Goal: Transaction & Acquisition: Purchase product/service

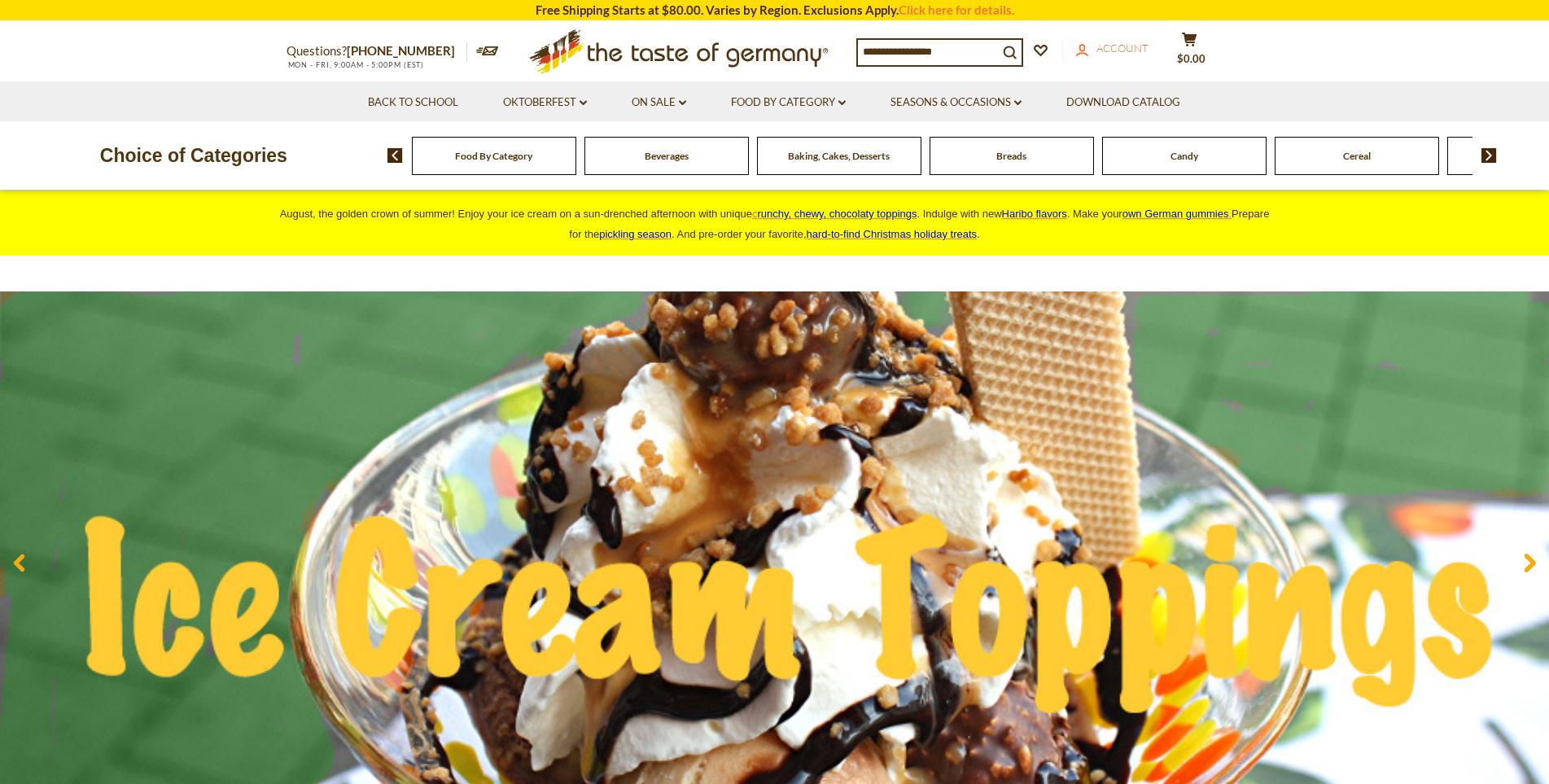
click at [1104, 57] on link "account Account" at bounding box center [1112, 49] width 73 height 17
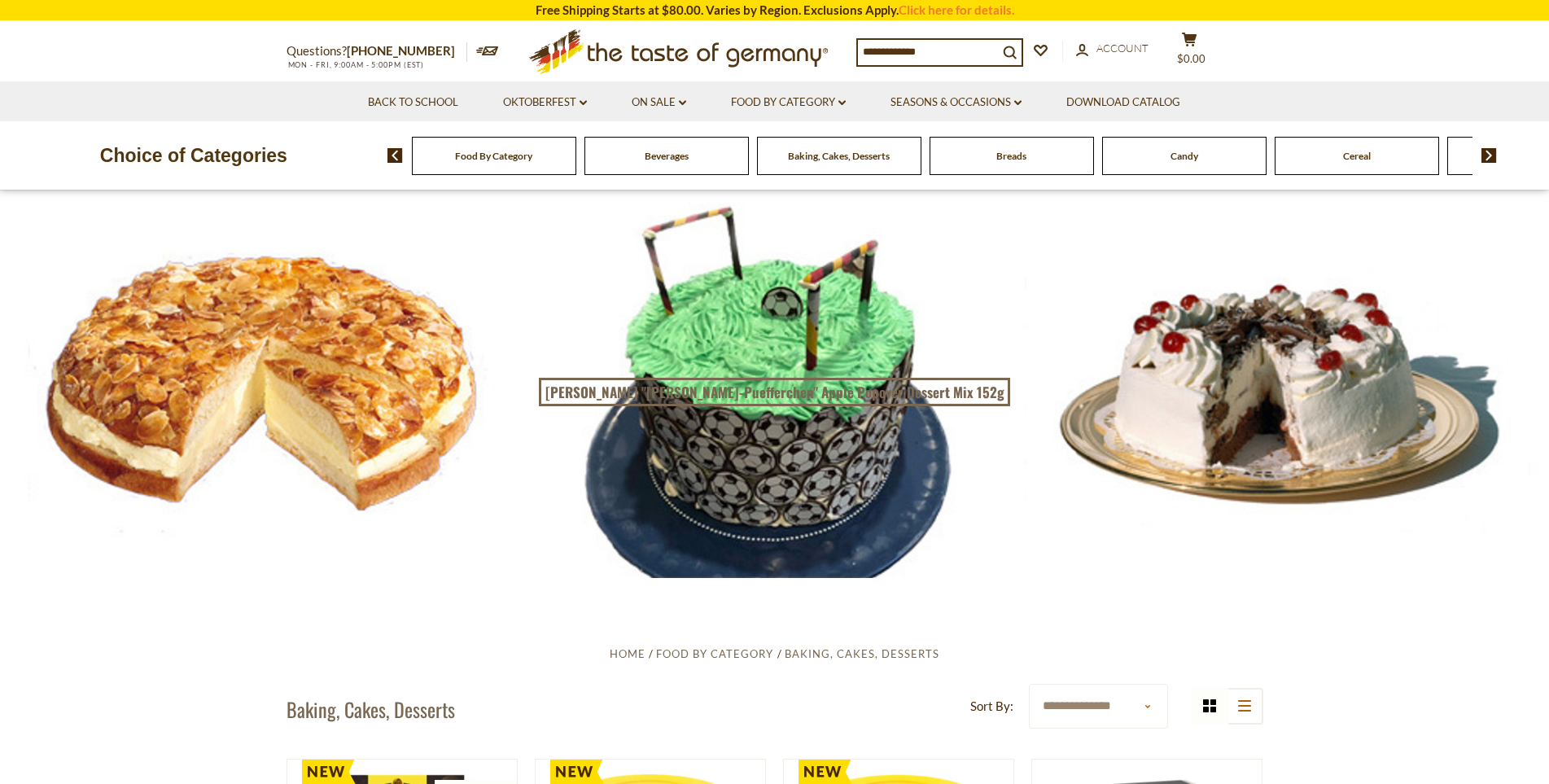
click at [937, 61] on input at bounding box center [927, 52] width 140 height 23
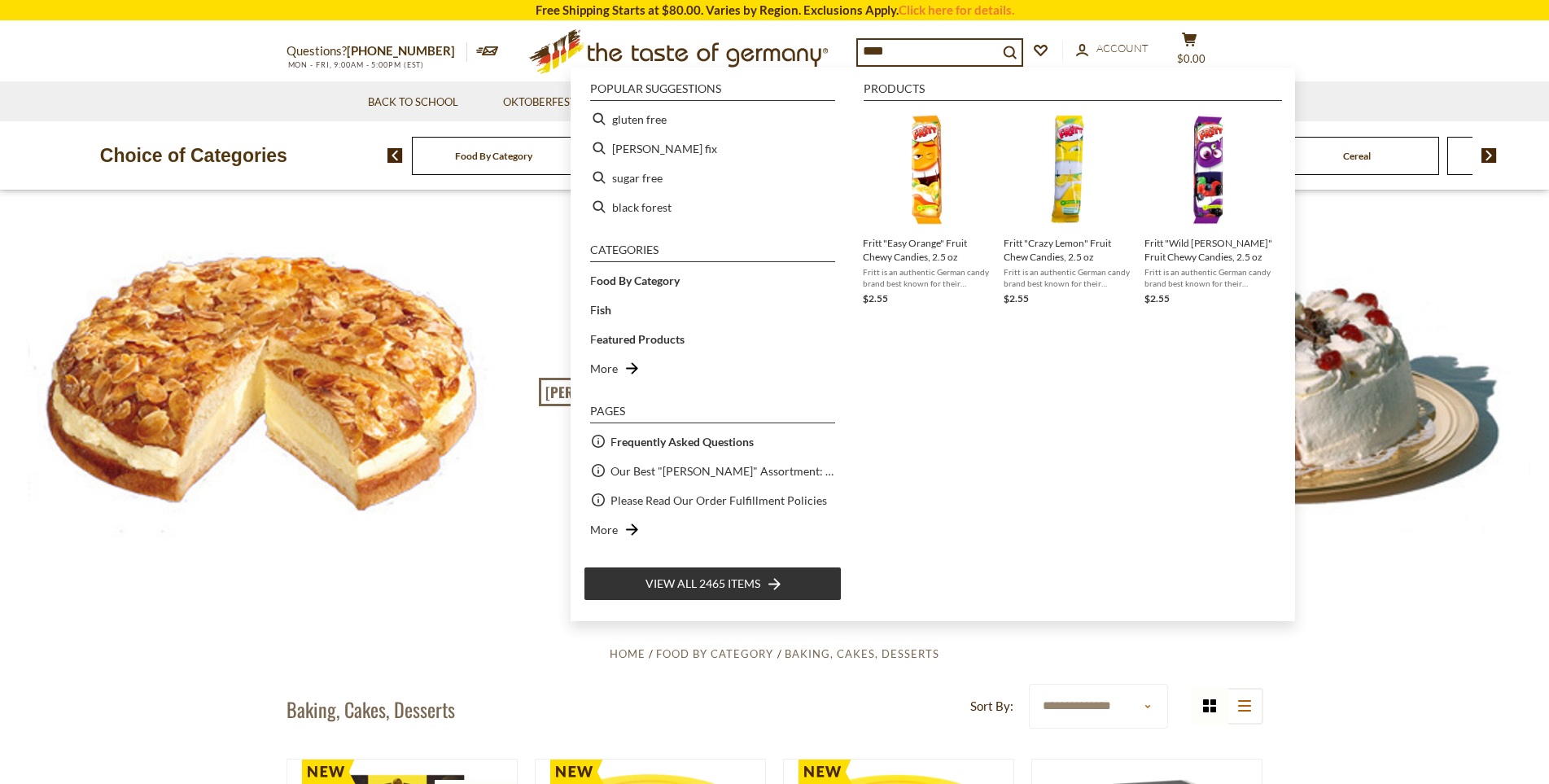
type input "*****"
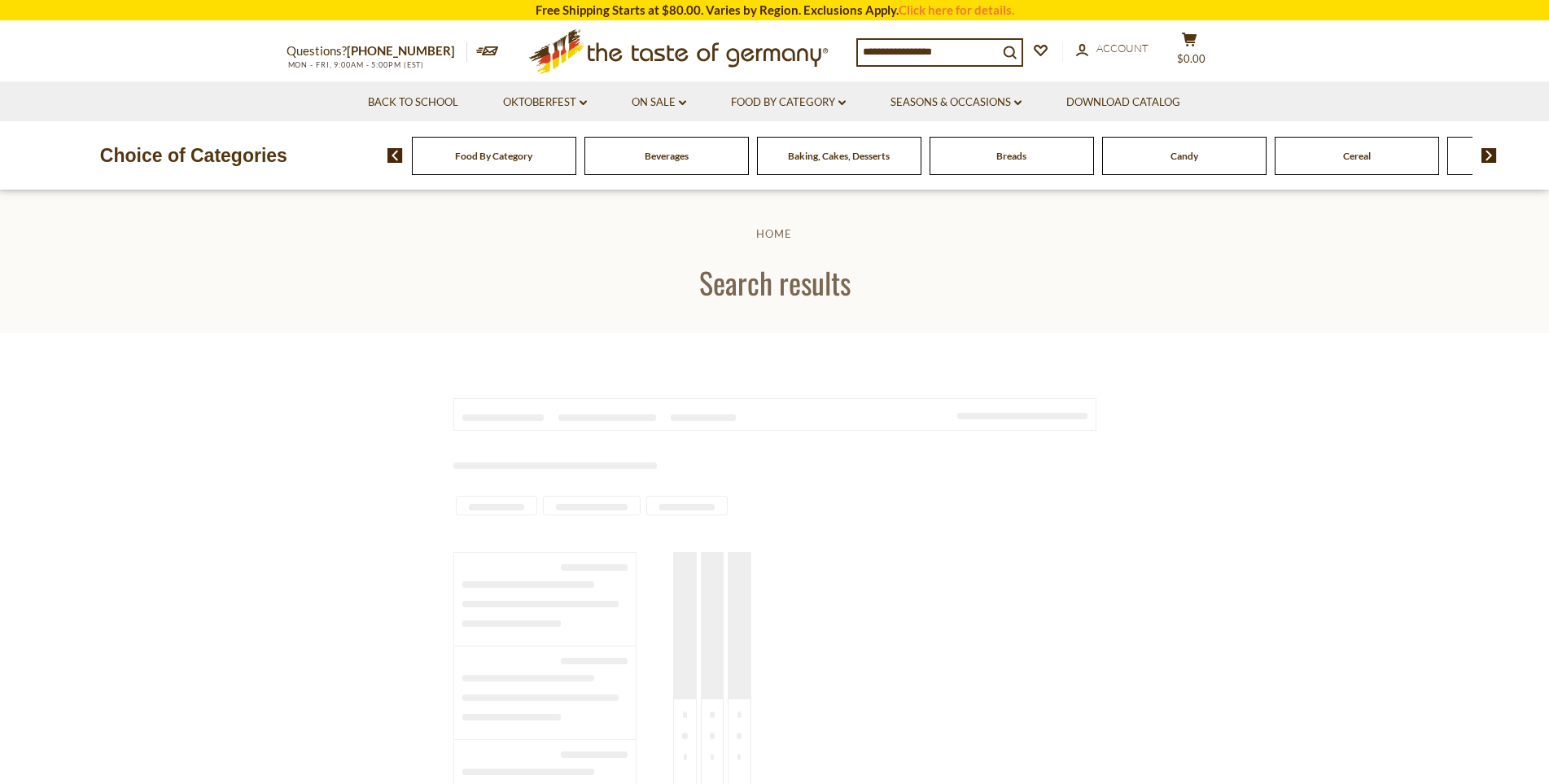
type input "*****"
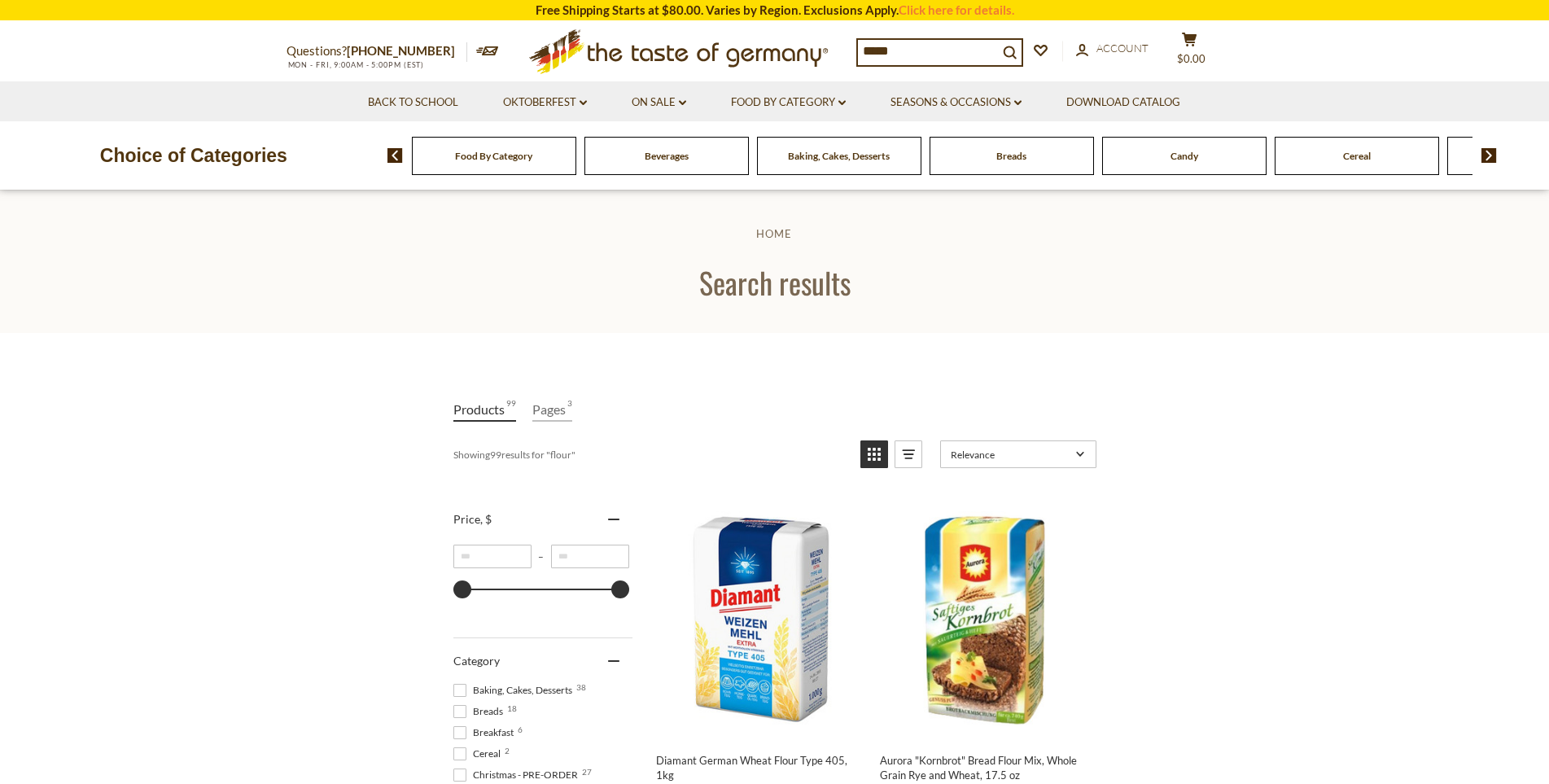
click at [1045, 454] on span "Relevance" at bounding box center [1010, 454] width 120 height 12
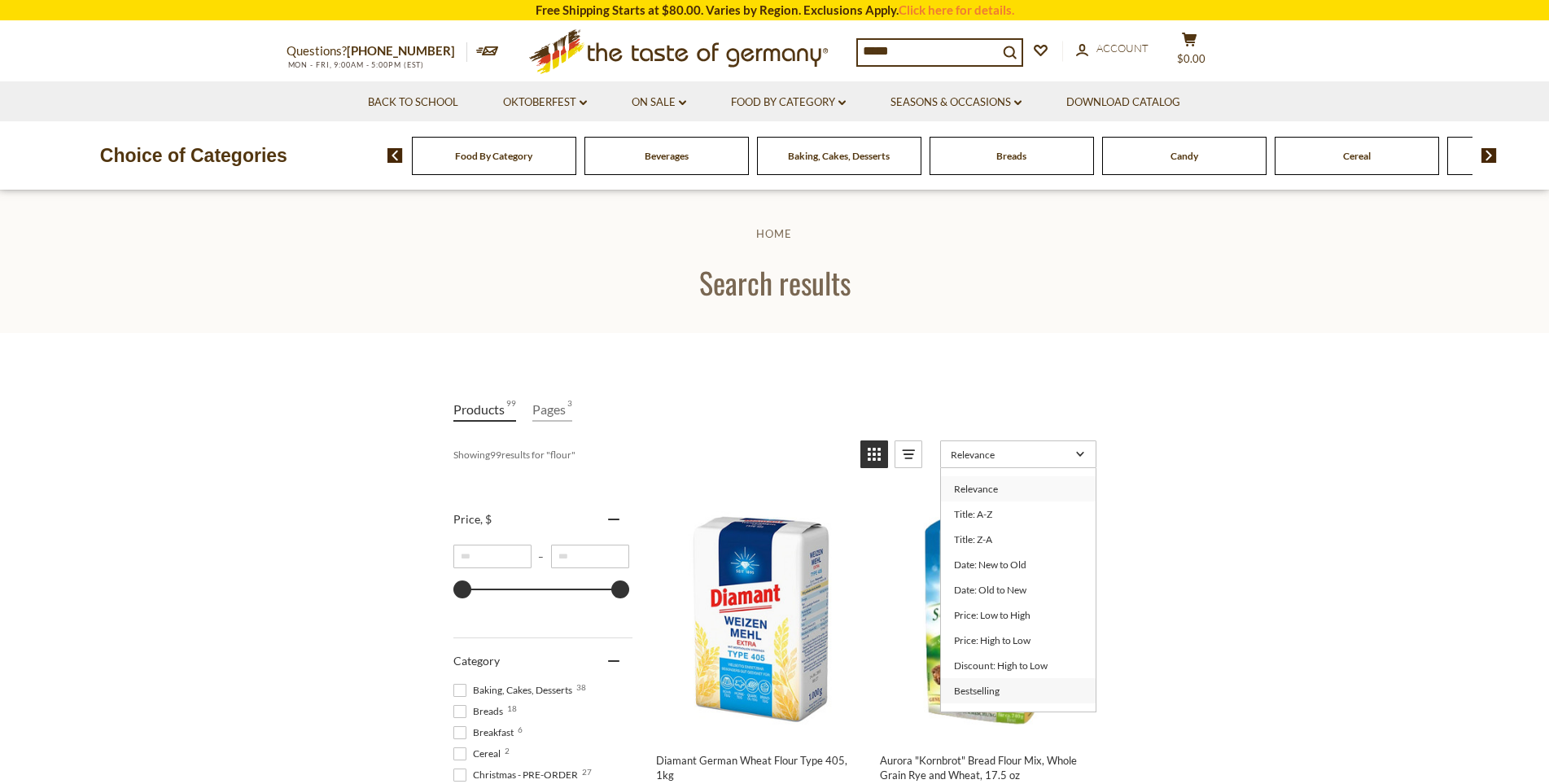
click at [999, 686] on link "Bestselling" at bounding box center [1018, 690] width 155 height 25
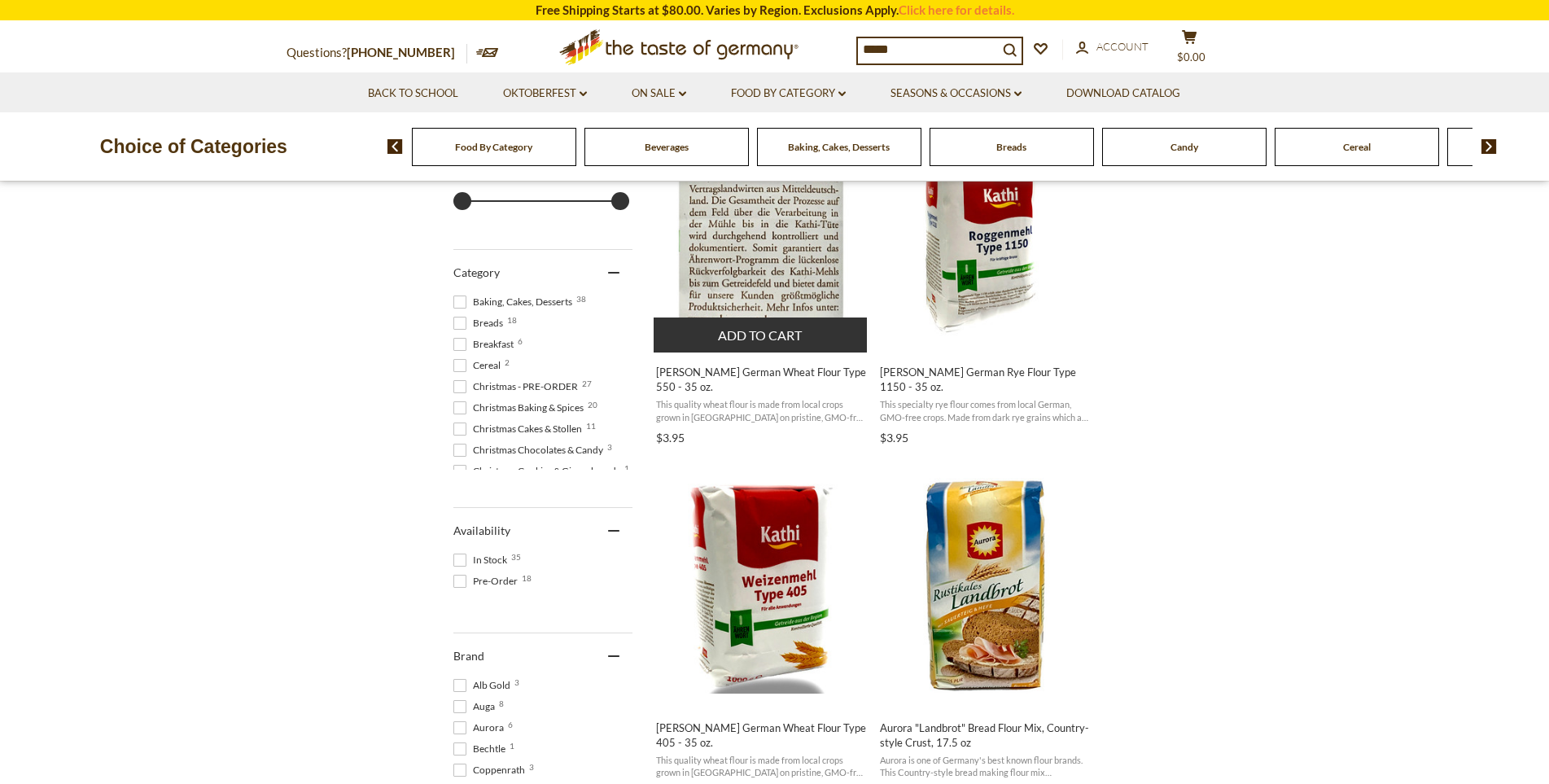
scroll to position [407, 0]
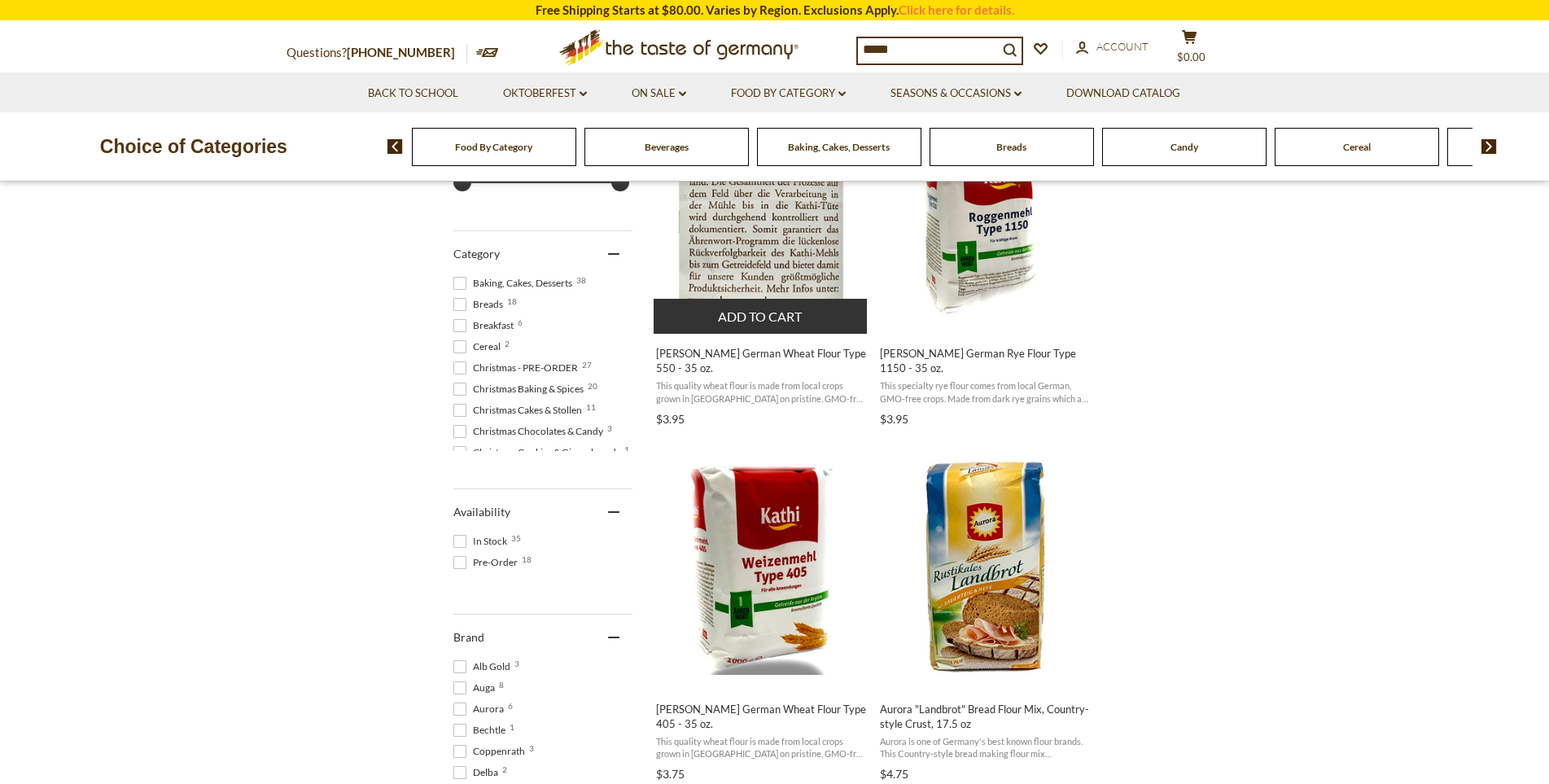
click at [785, 257] on img "Kathi German Wheat Flour Type 550 - 35 oz." at bounding box center [761, 212] width 216 height 216
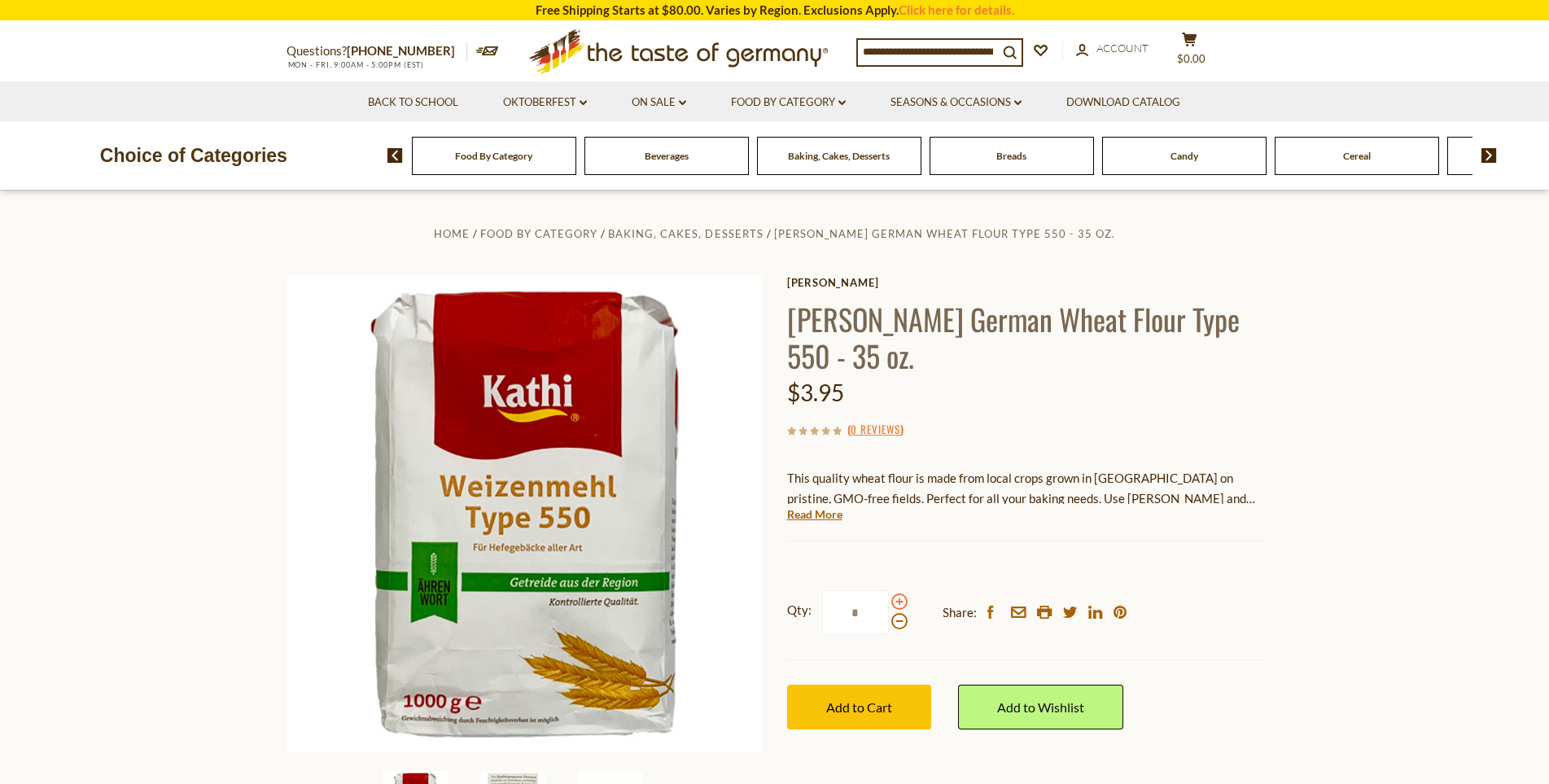
click at [899, 593] on span at bounding box center [899, 601] width 17 height 17
click at [889, 590] on input "*" at bounding box center [855, 612] width 66 height 45
type input "*"
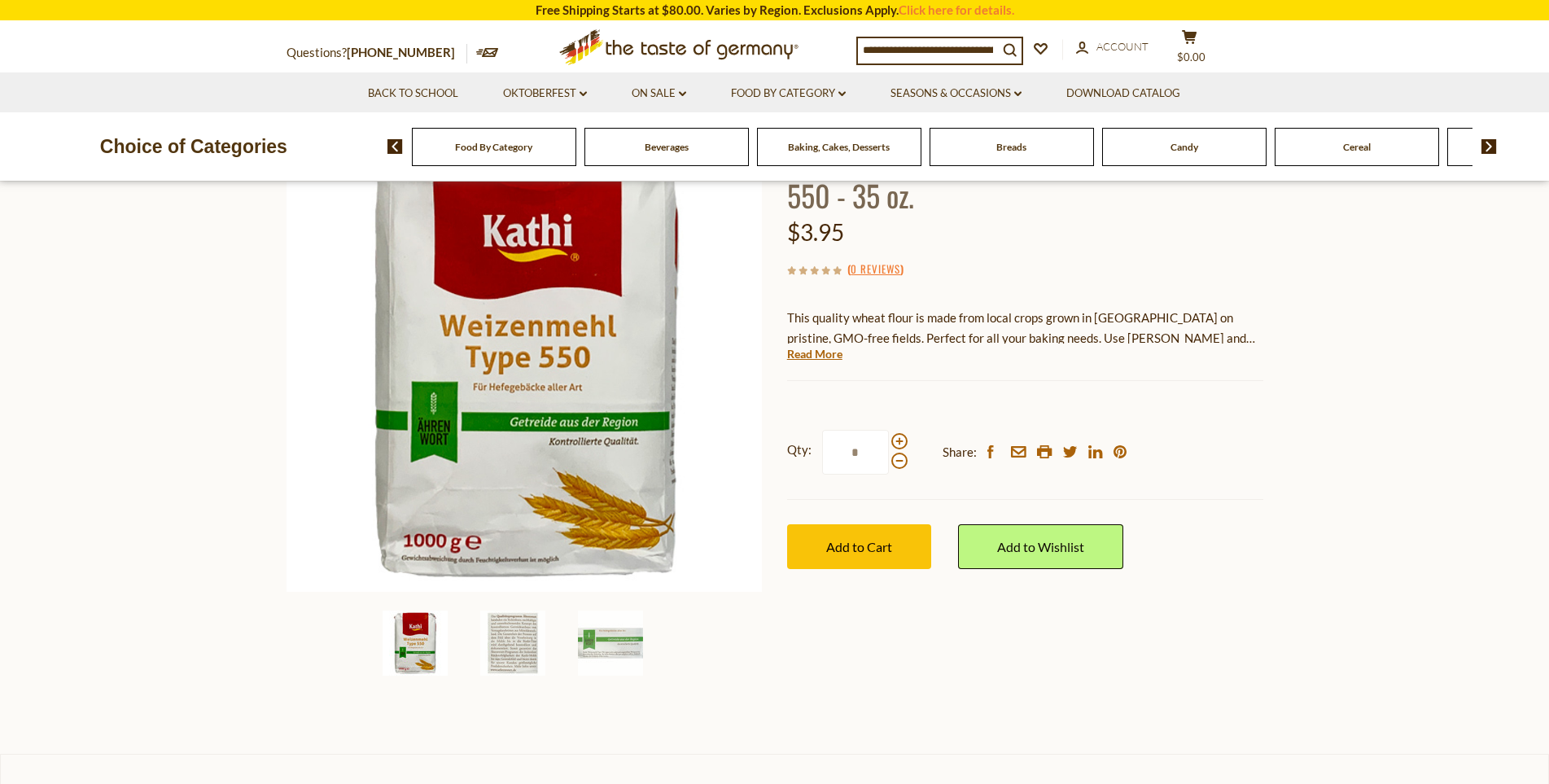
scroll to position [163, 0]
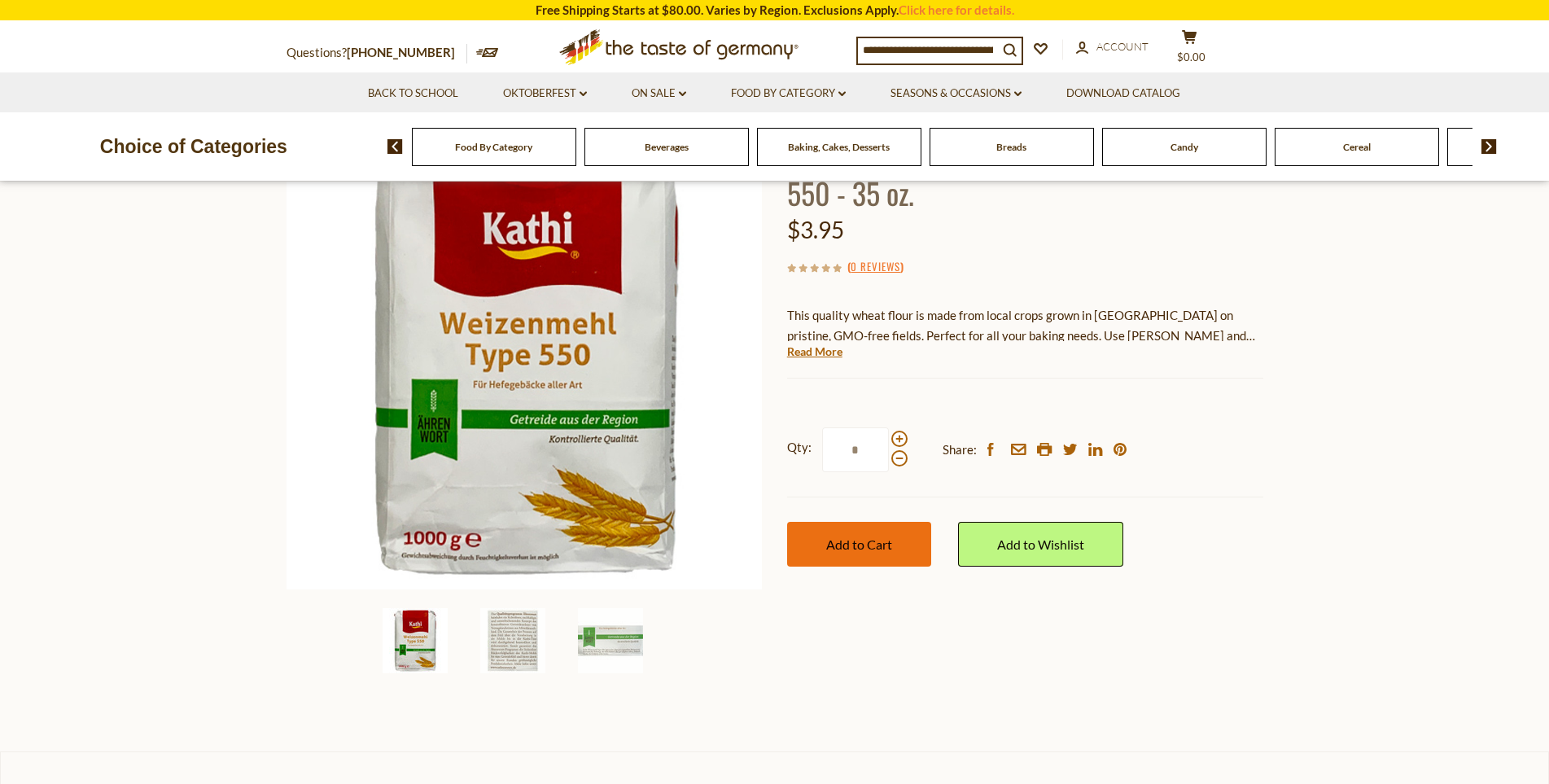
click at [890, 522] on button "Add to Cart" at bounding box center [858, 544] width 144 height 45
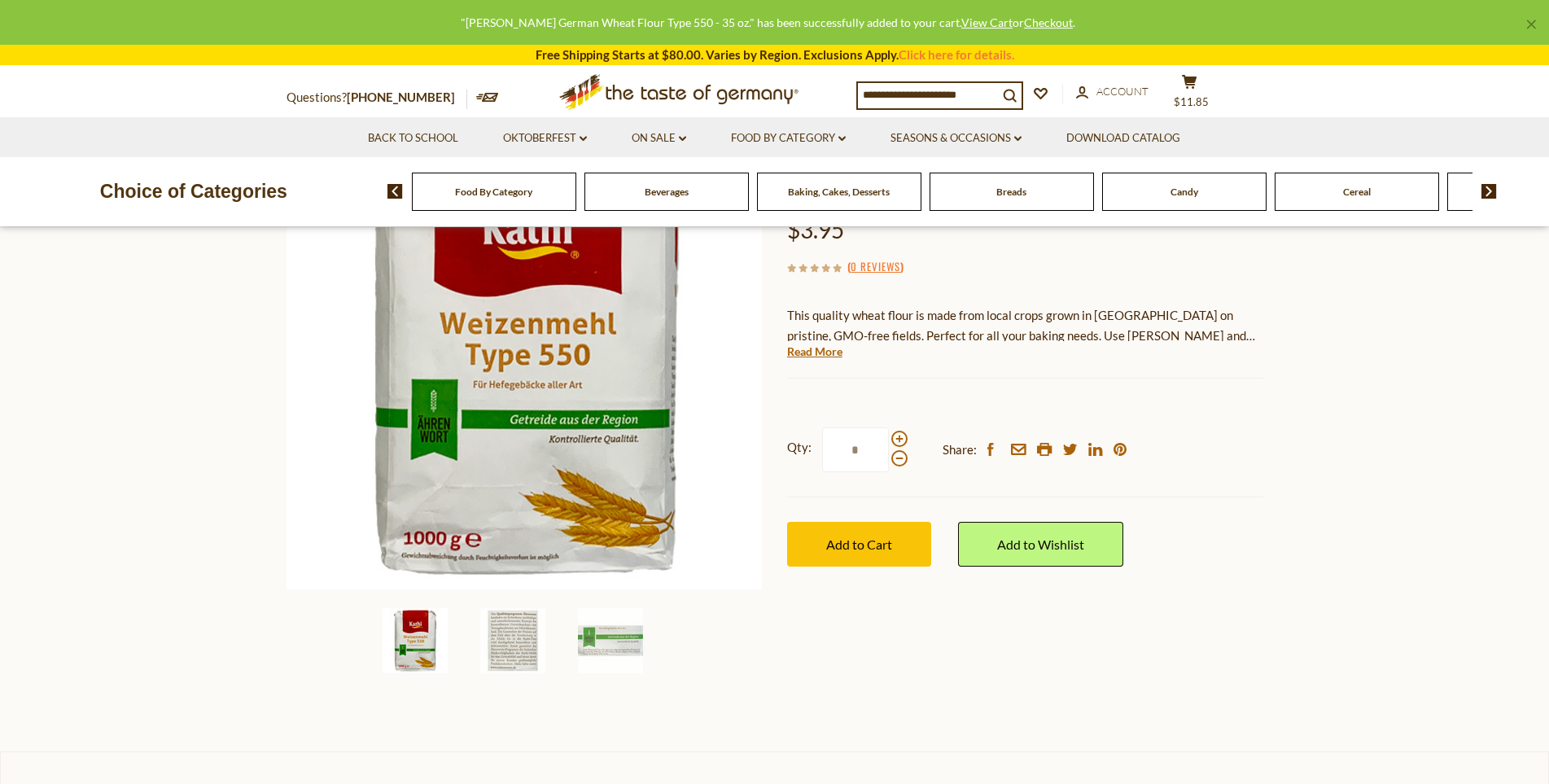
scroll to position [0, 0]
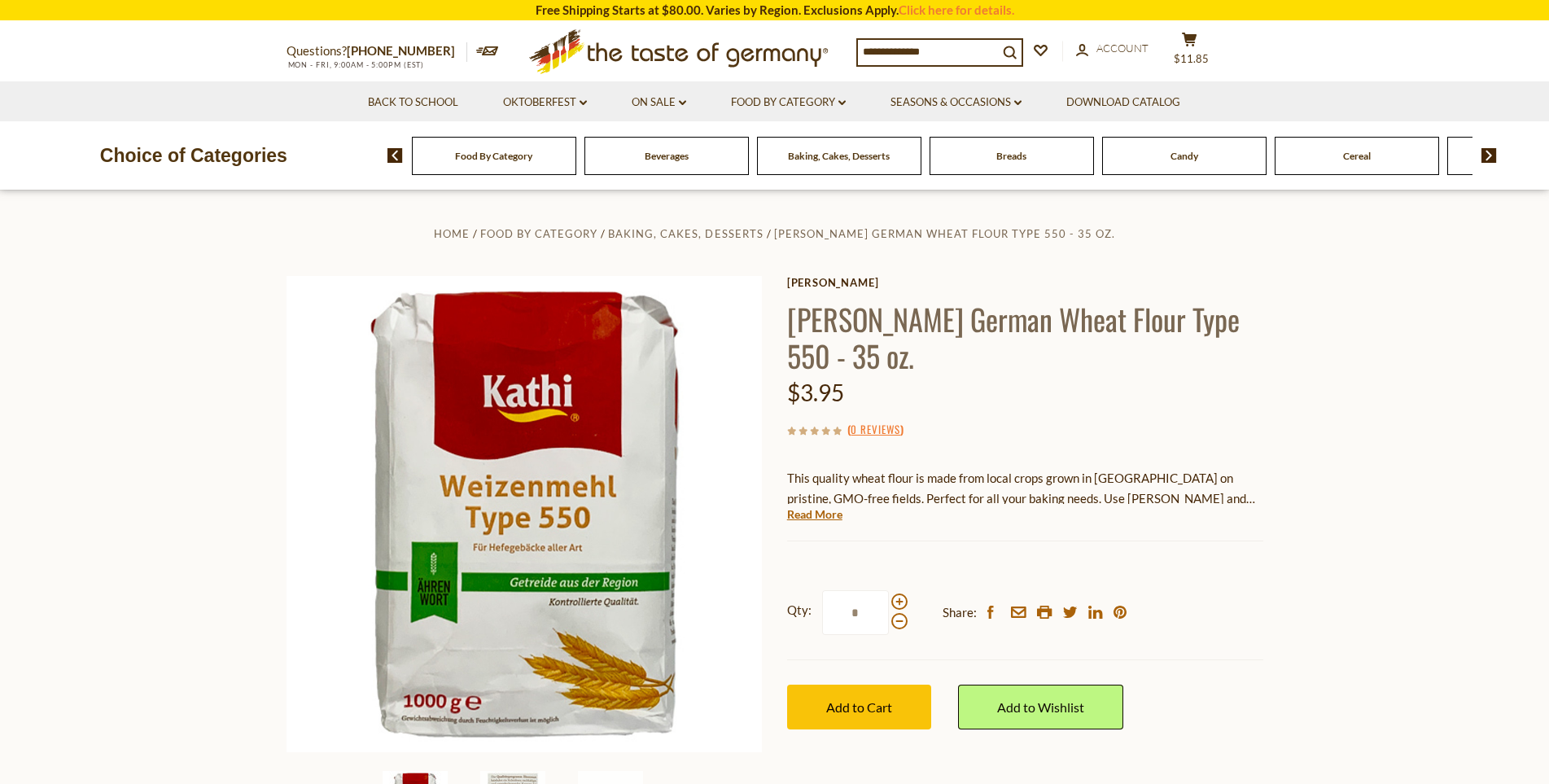
click at [576, 165] on div "Candy" at bounding box center [494, 156] width 164 height 38
click at [1185, 162] on span "Candy" at bounding box center [1184, 156] width 28 height 12
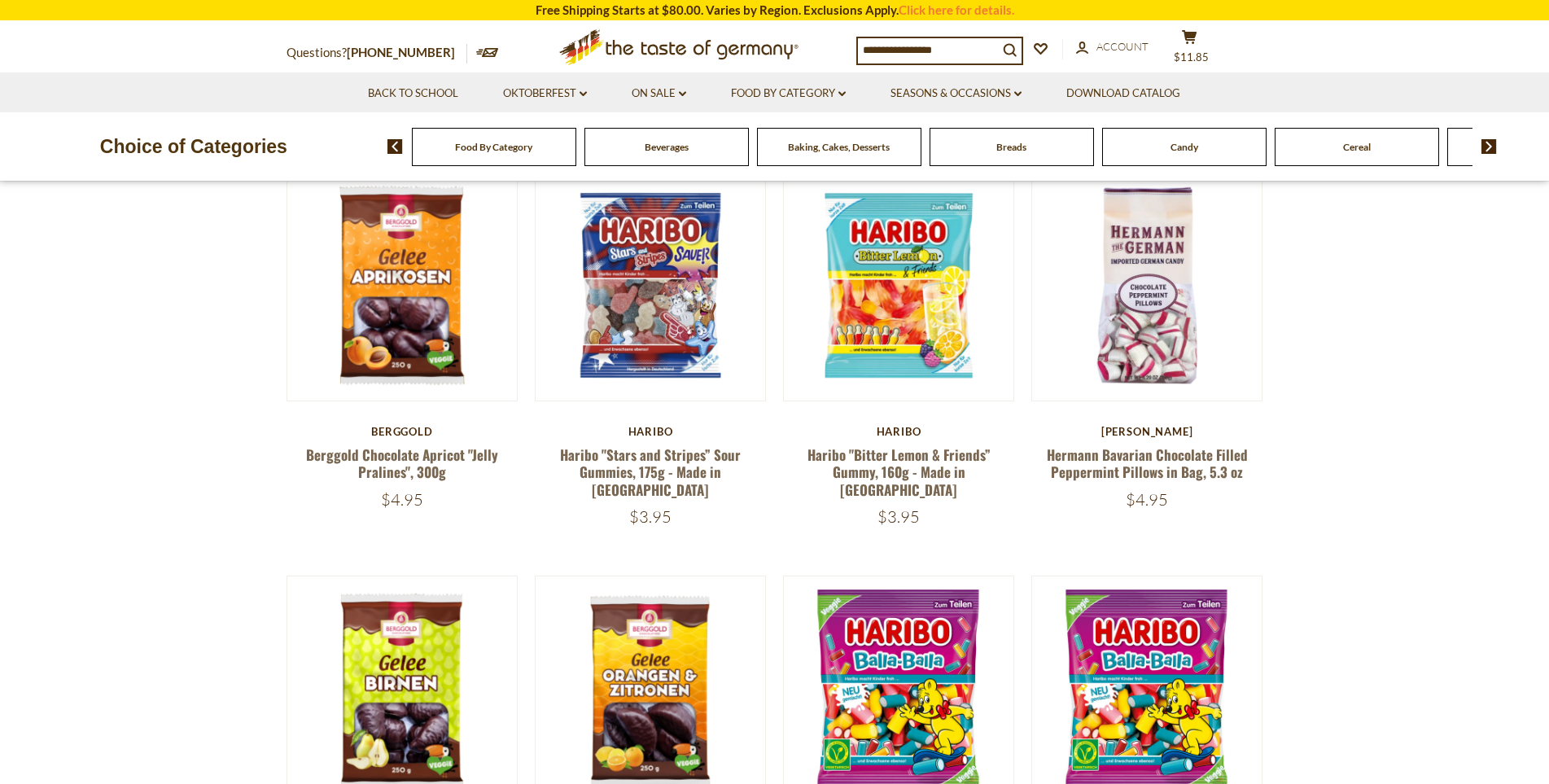
scroll to position [489, 0]
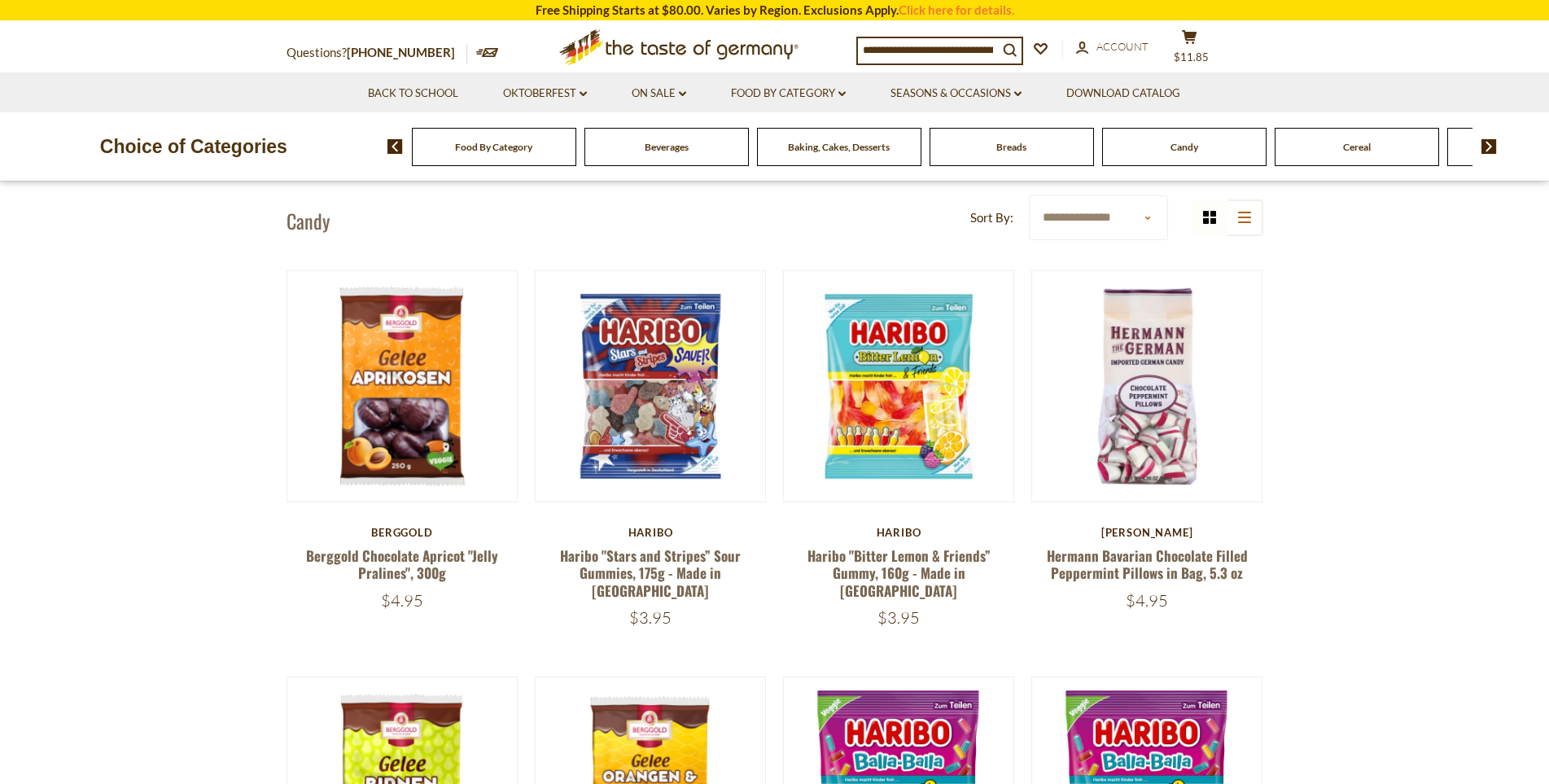
click at [1138, 216] on select "**********" at bounding box center [1098, 217] width 139 height 45
select select "**********"
click at [1029, 195] on select "**********" at bounding box center [1098, 217] width 139 height 45
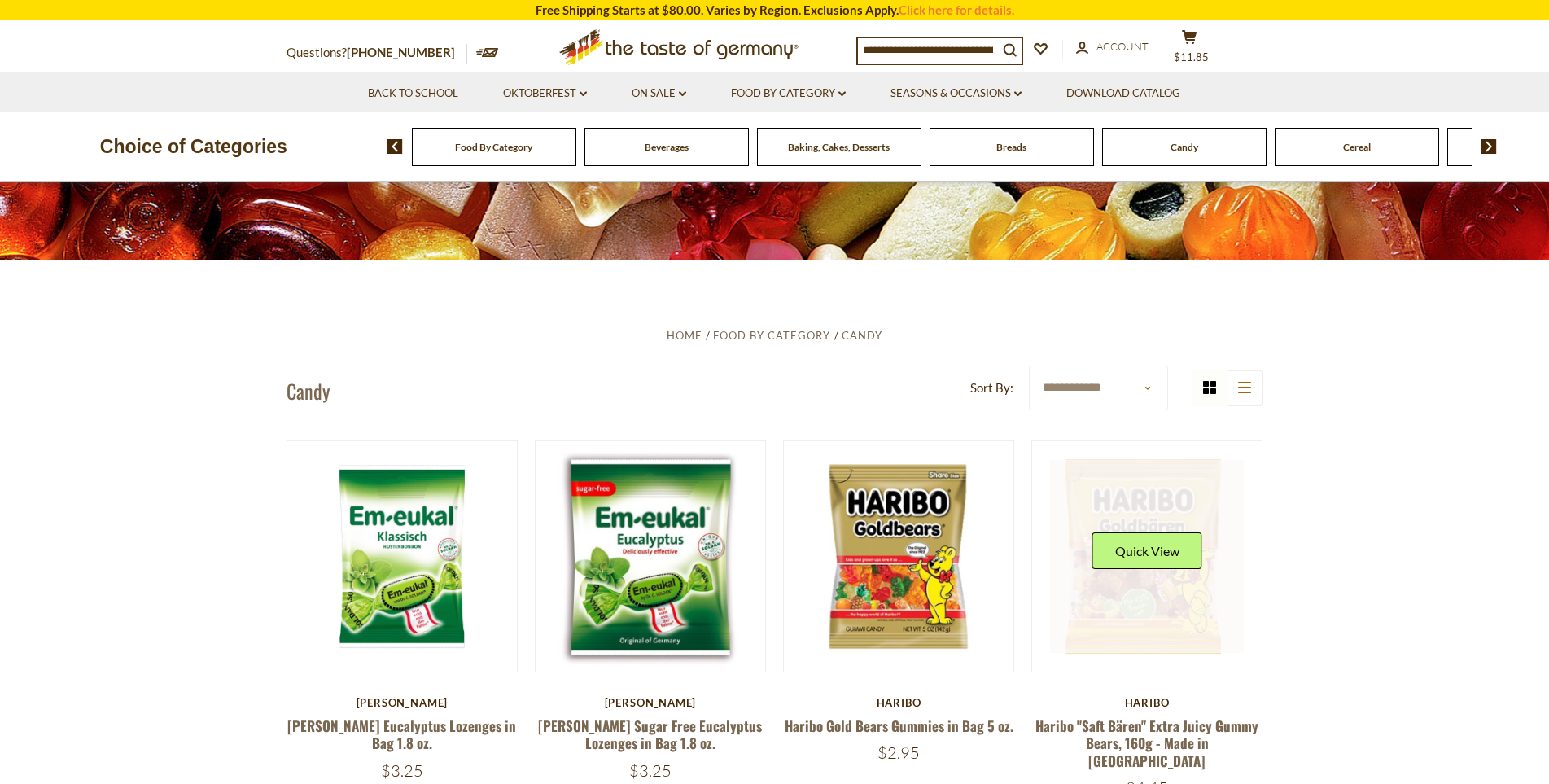
scroll to position [325, 0]
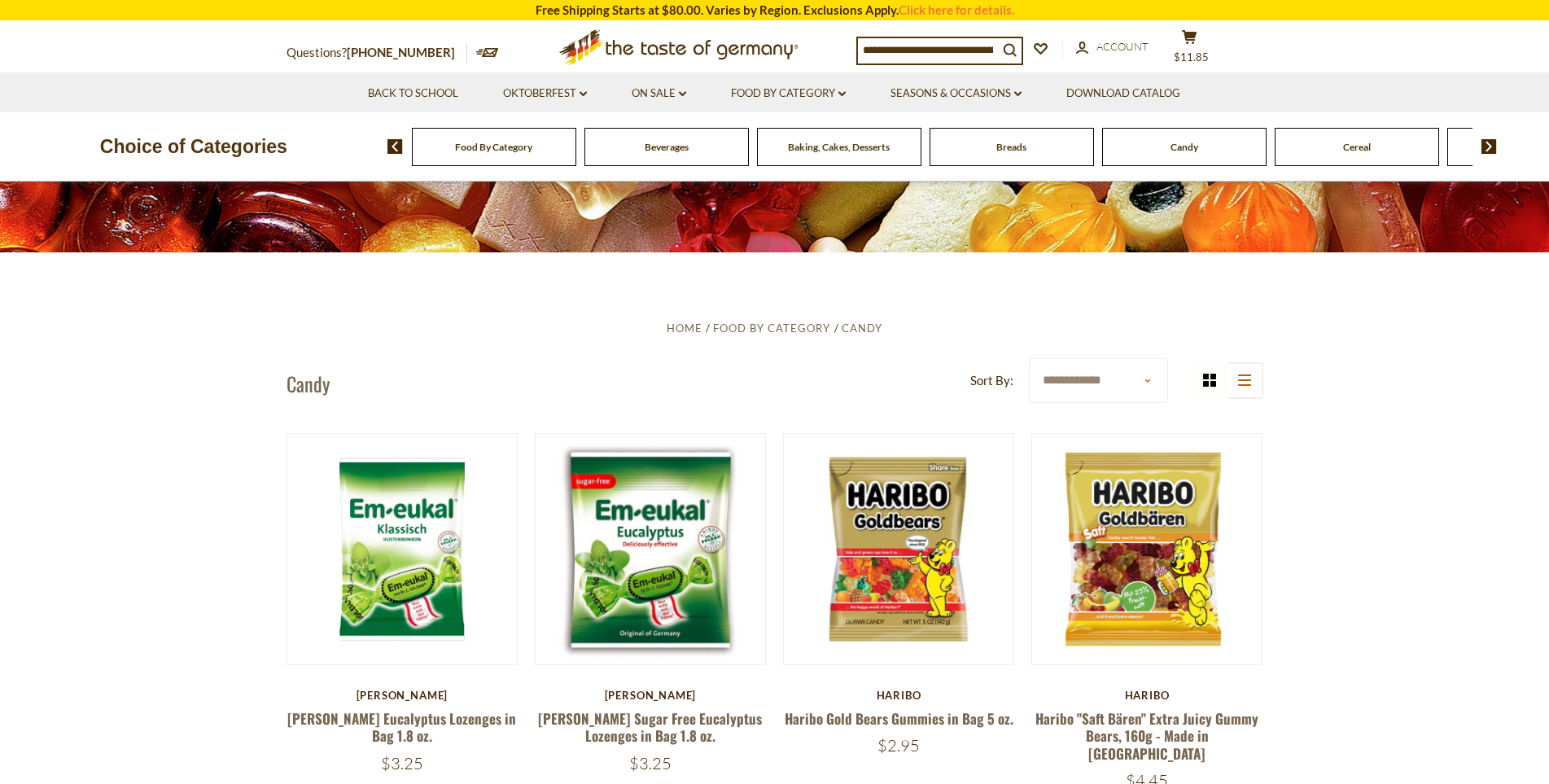
click at [1100, 384] on select "**********" at bounding box center [1098, 380] width 139 height 45
click at [1491, 146] on img at bounding box center [1489, 146] width 16 height 15
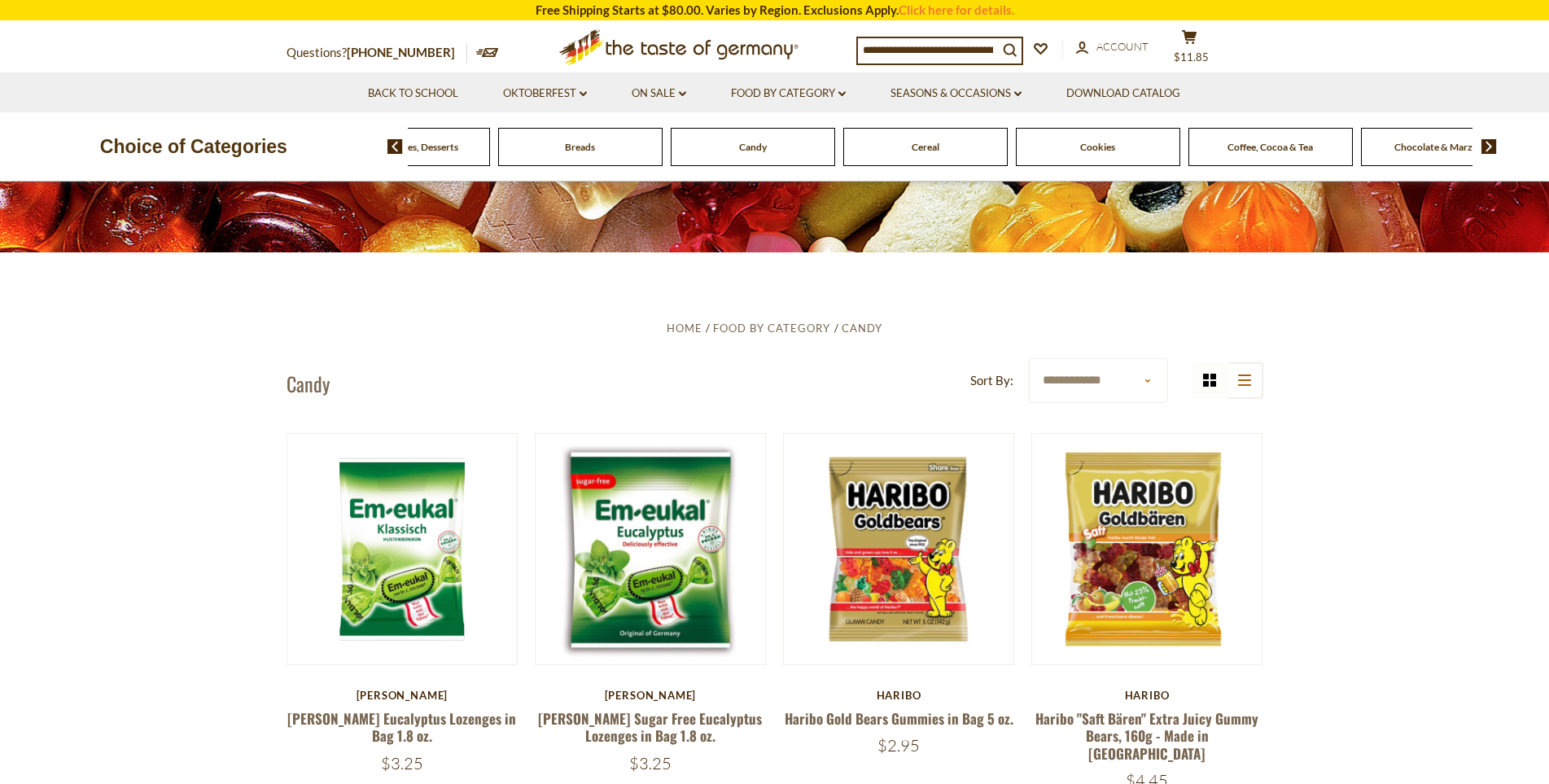
click at [1491, 146] on img at bounding box center [1489, 146] width 16 height 15
click at [1195, 150] on span "Chocolate & Marzipan" at bounding box center [1226, 147] width 97 height 12
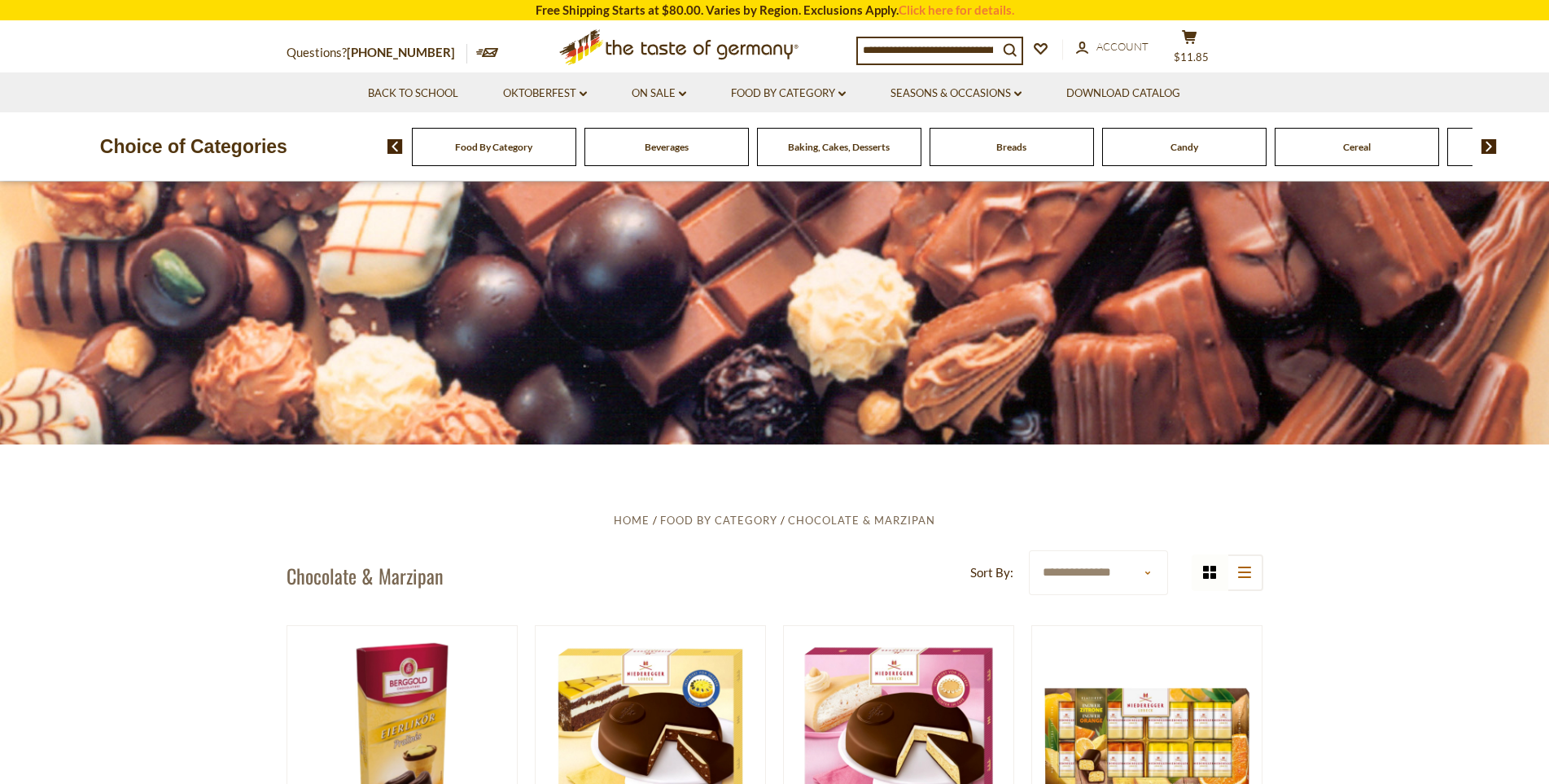
scroll to position [407, 0]
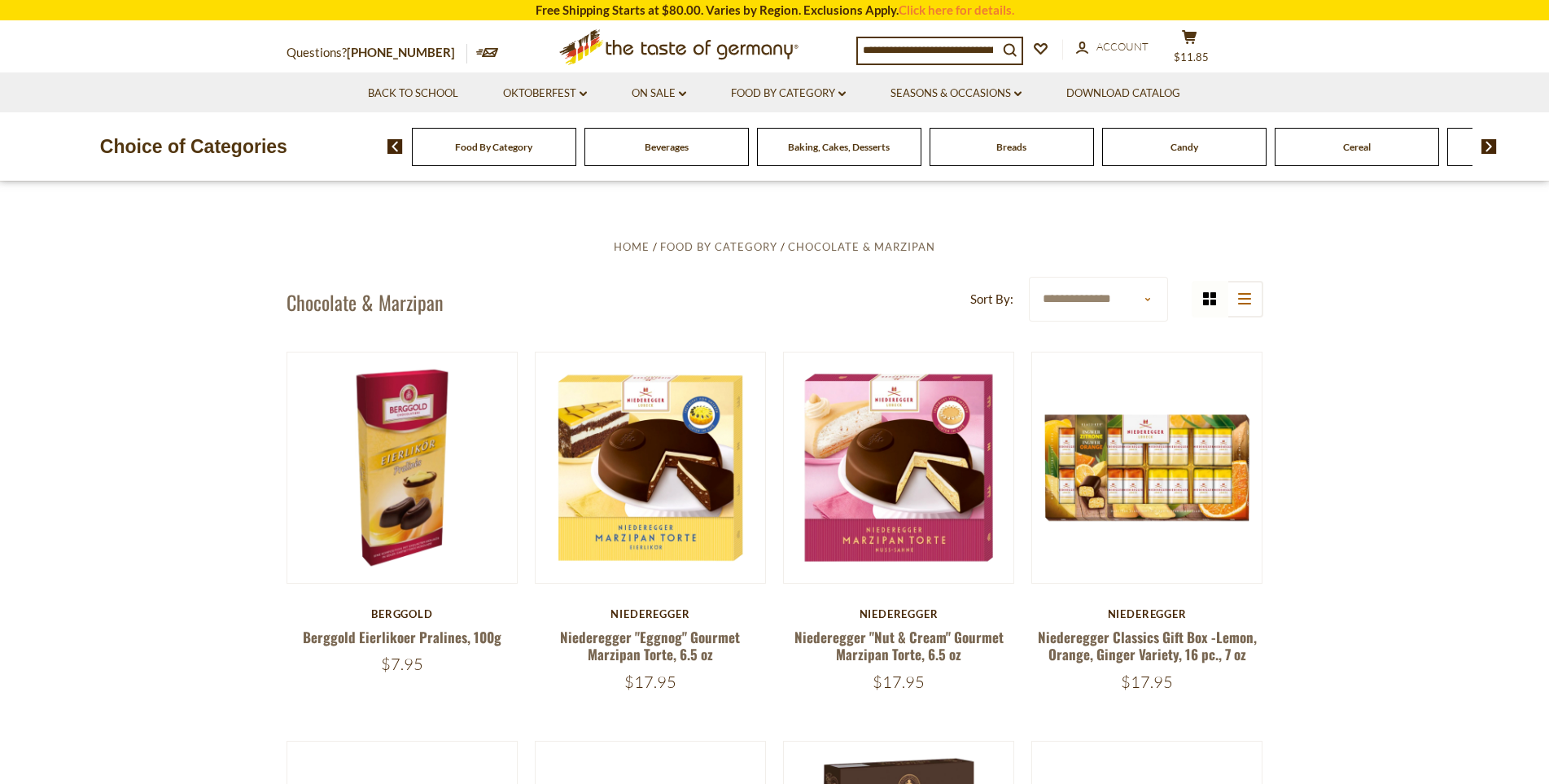
click at [1096, 306] on select "**********" at bounding box center [1098, 299] width 139 height 45
select select "**********"
click at [1029, 277] on select "**********" at bounding box center [1098, 299] width 139 height 45
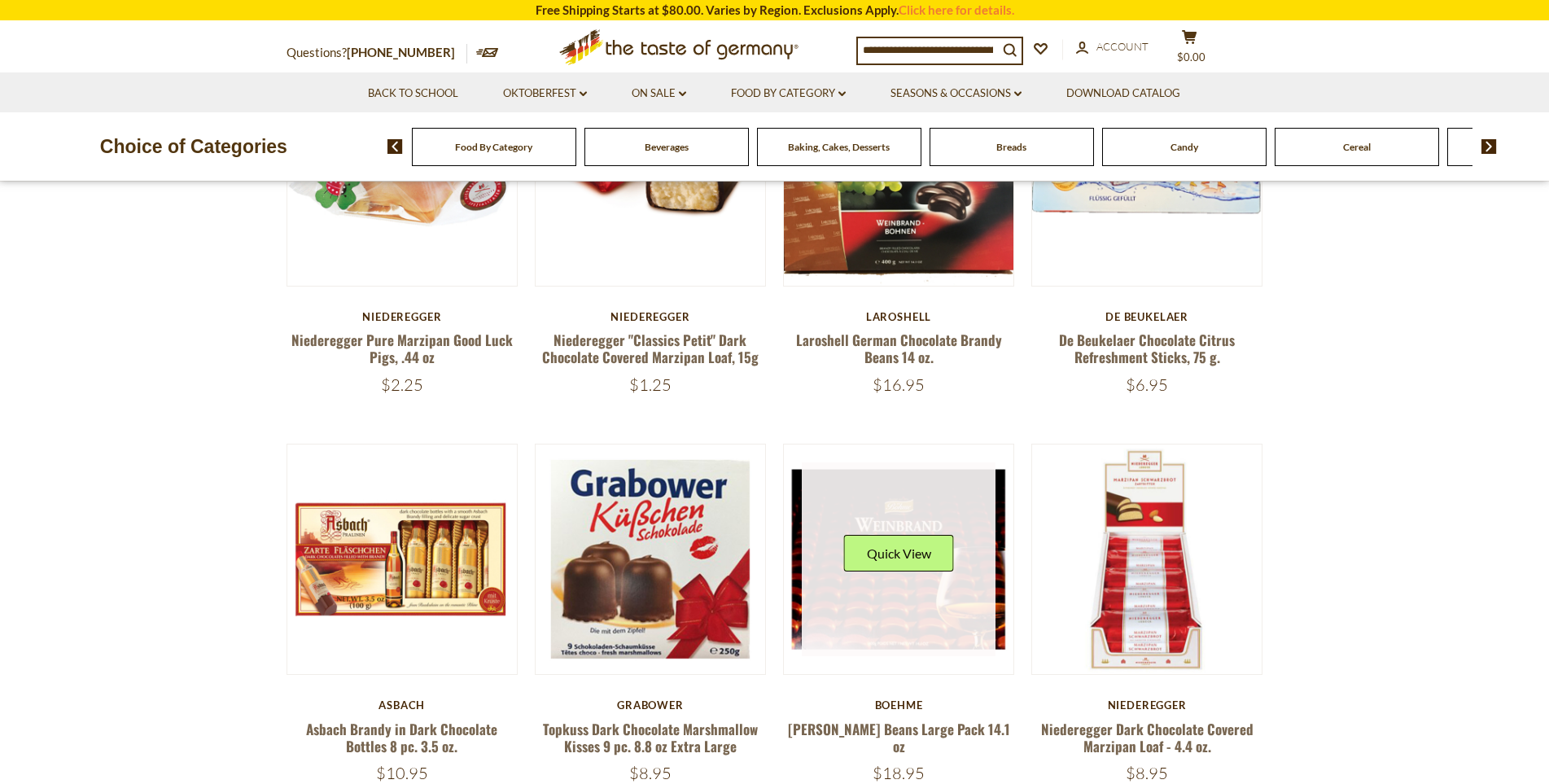
scroll to position [732, 0]
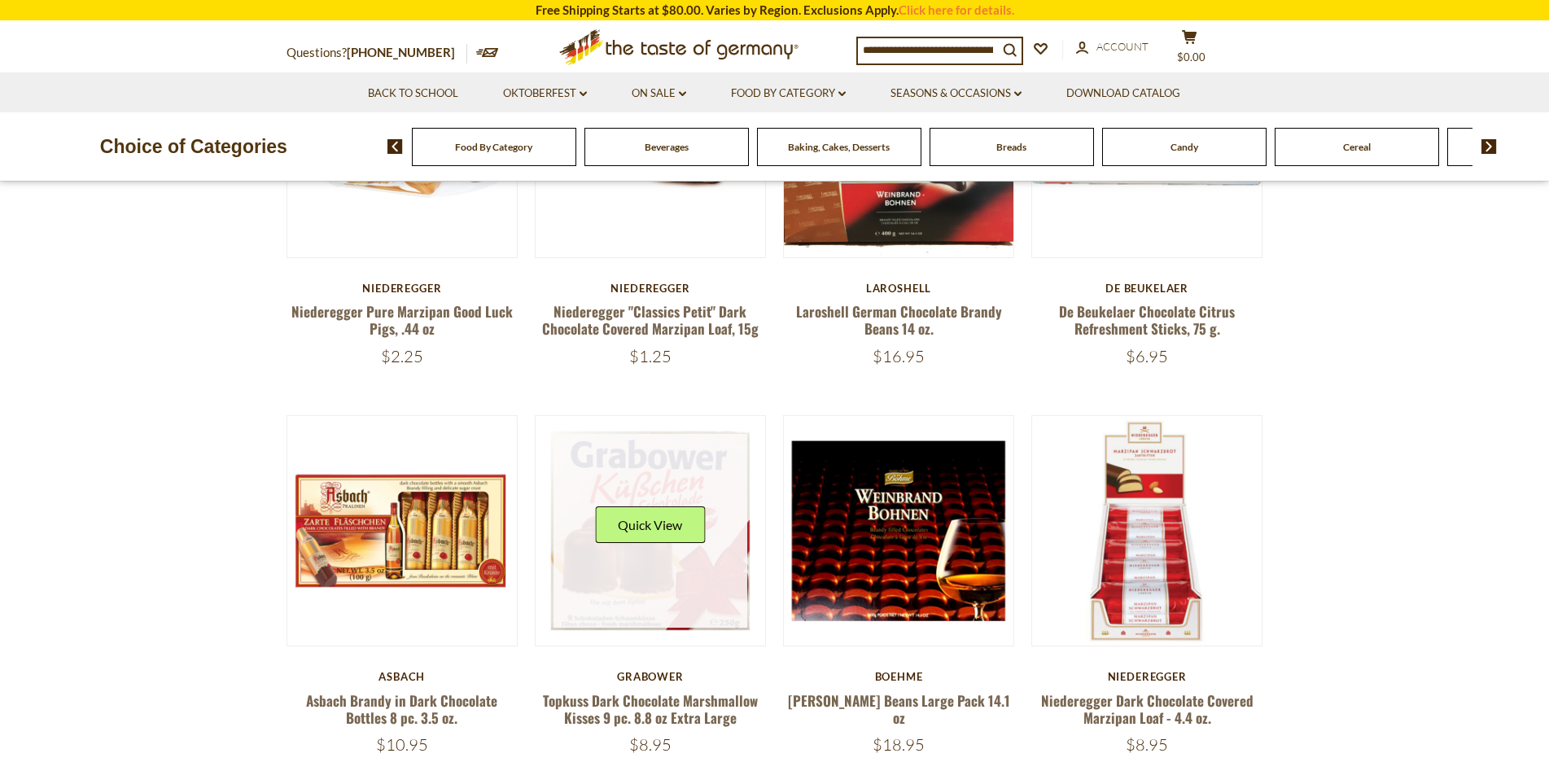
click at [705, 598] on link at bounding box center [650, 531] width 194 height 194
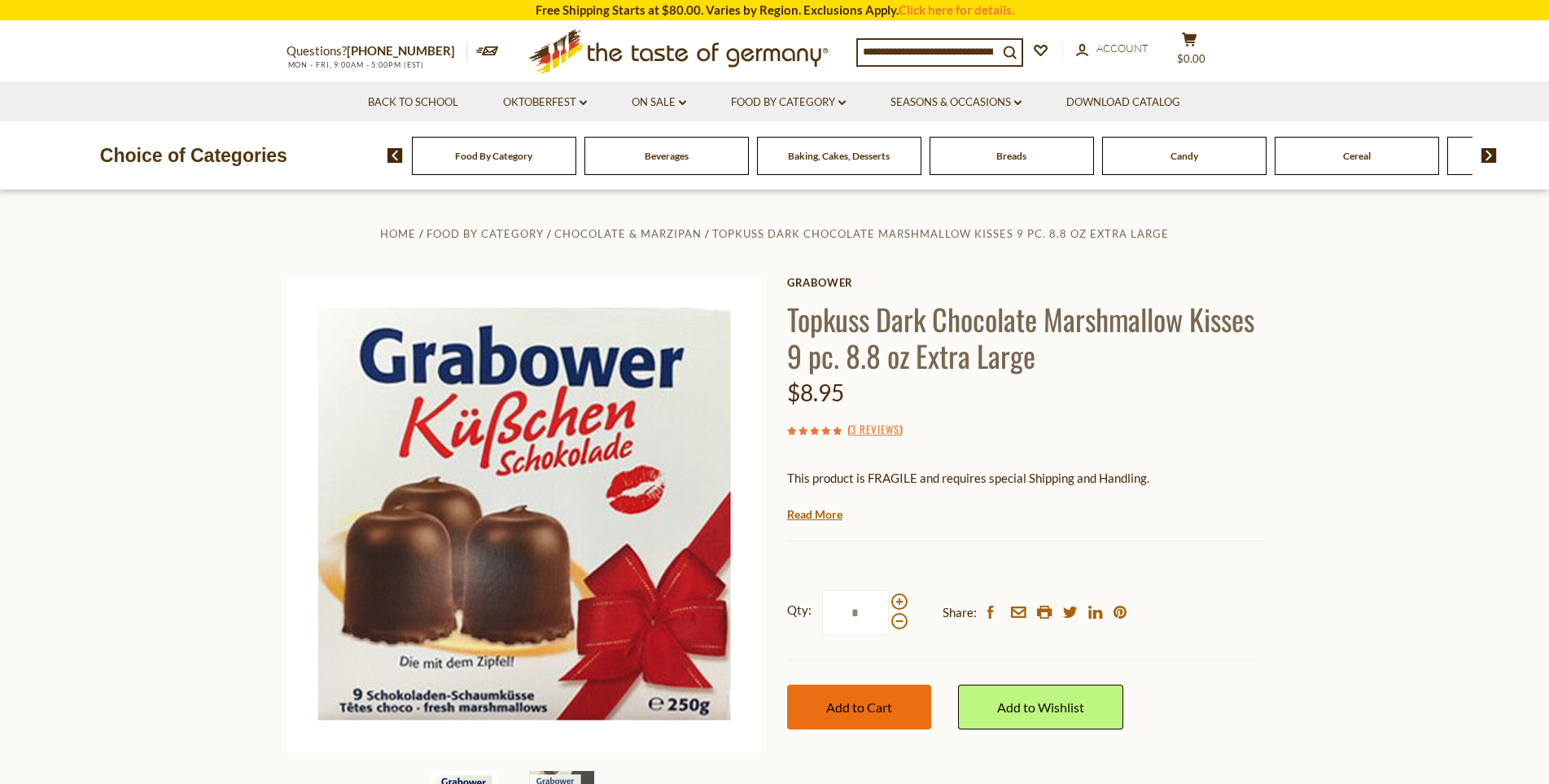
click at [886, 697] on button "Add to Cart" at bounding box center [858, 706] width 144 height 45
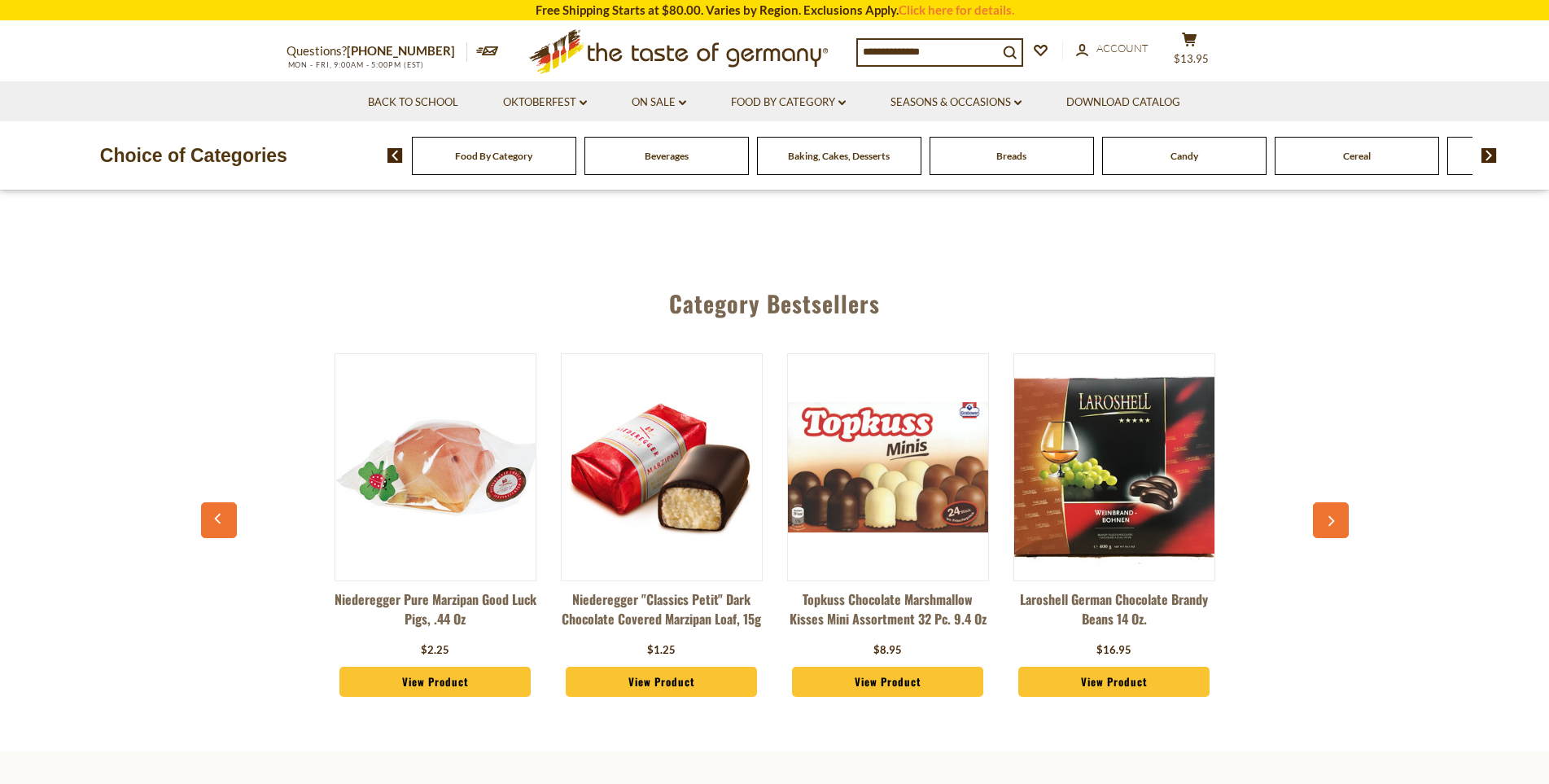
scroll to position [732, 0]
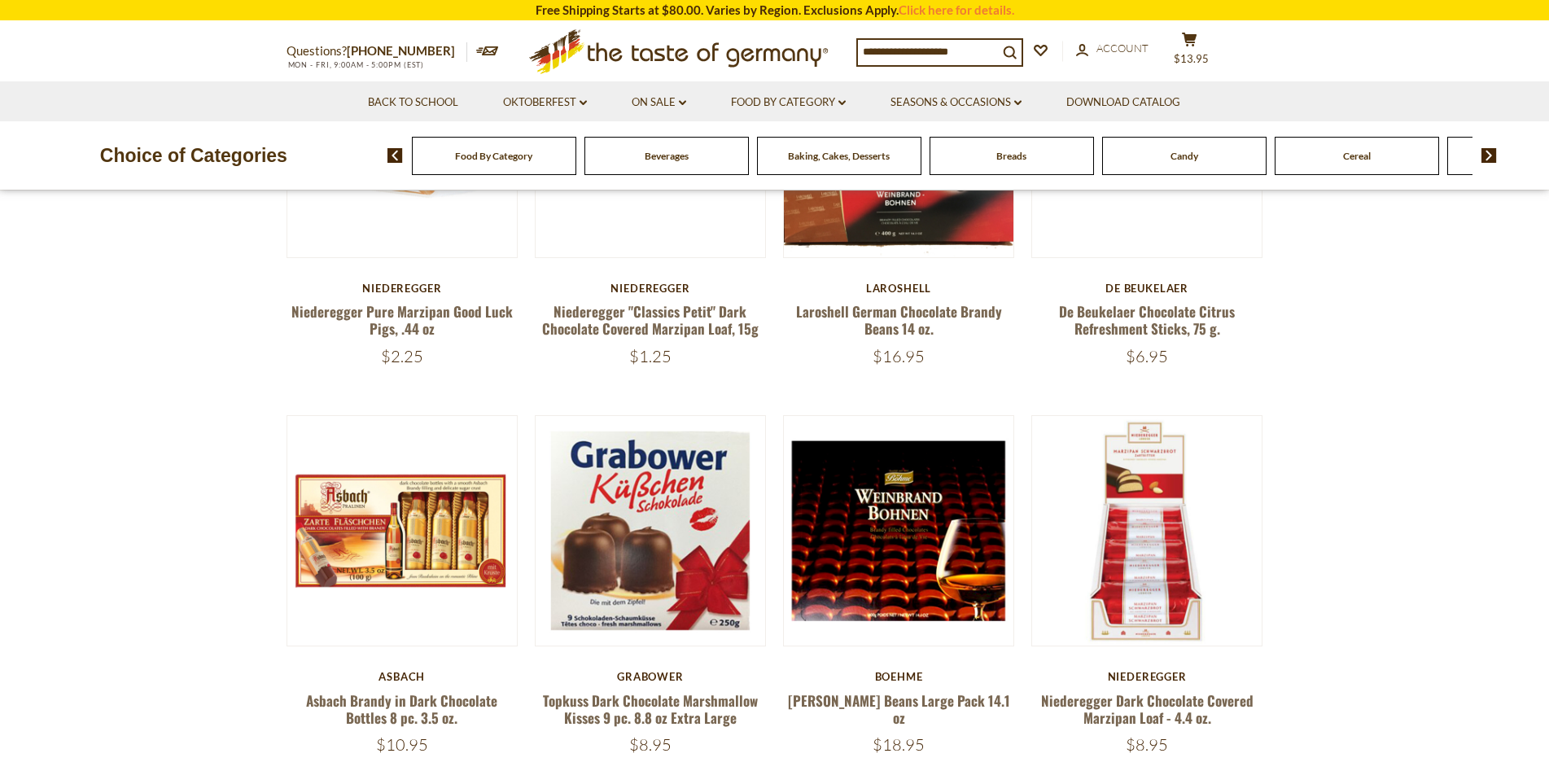
click at [663, 667] on article "Quick View Grabower Topkuss Dark Chocolate Marshmallow Kisses 9 pc. 8.8 oz Extr…" at bounding box center [650, 585] width 232 height 339
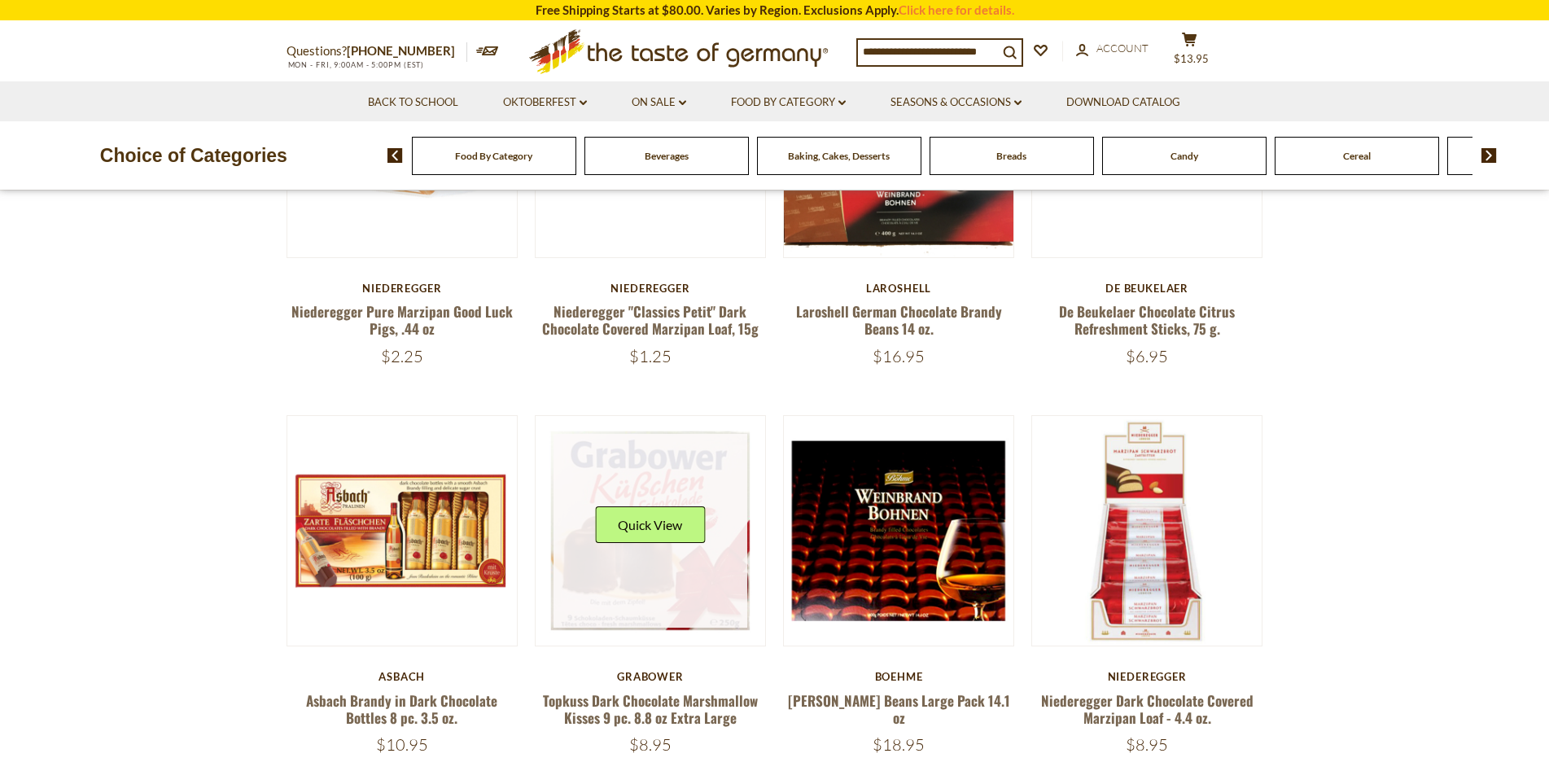
click at [678, 601] on link at bounding box center [650, 531] width 194 height 194
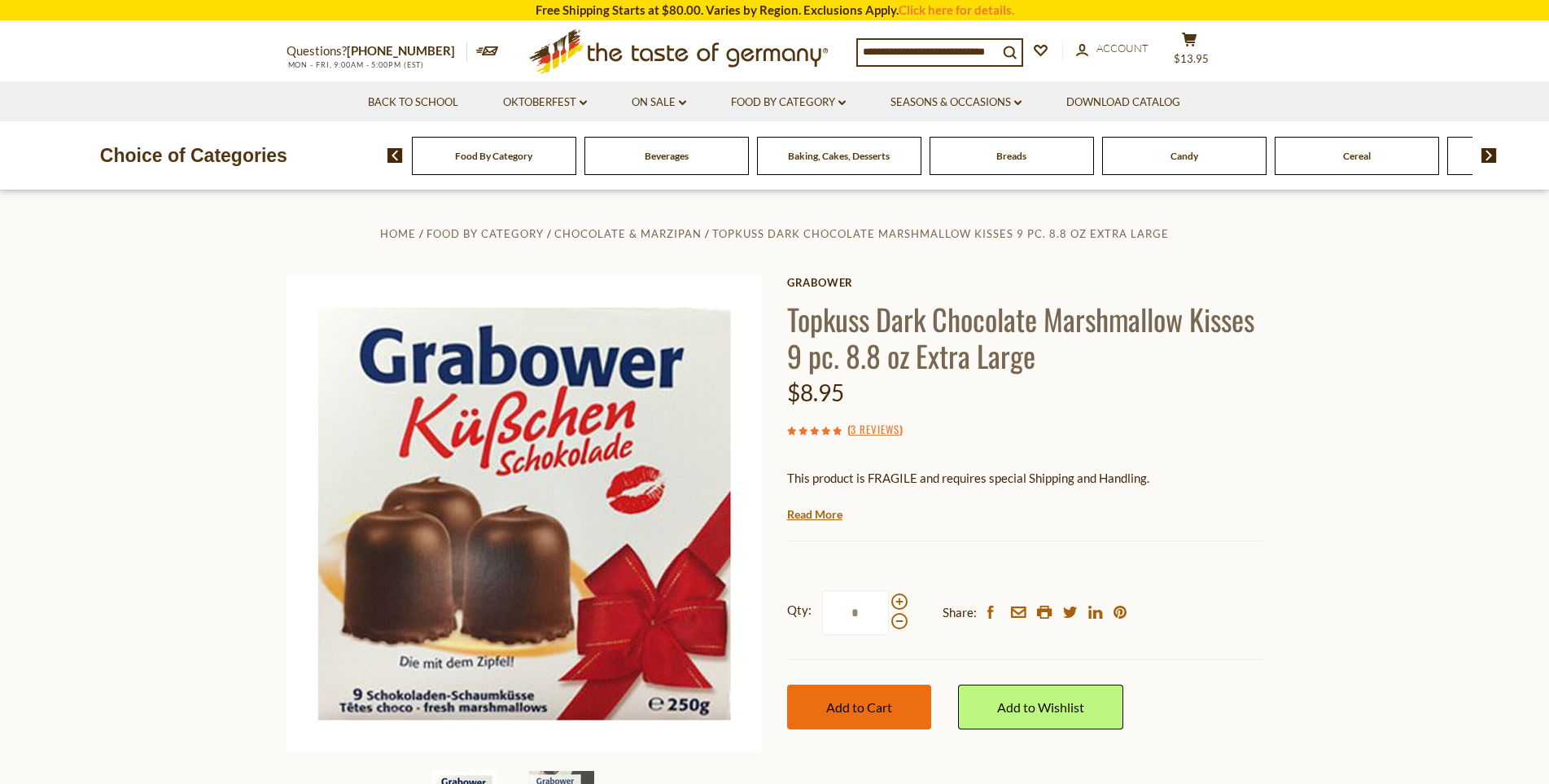
click at [867, 697] on button "Add to Cart" at bounding box center [858, 706] width 144 height 45
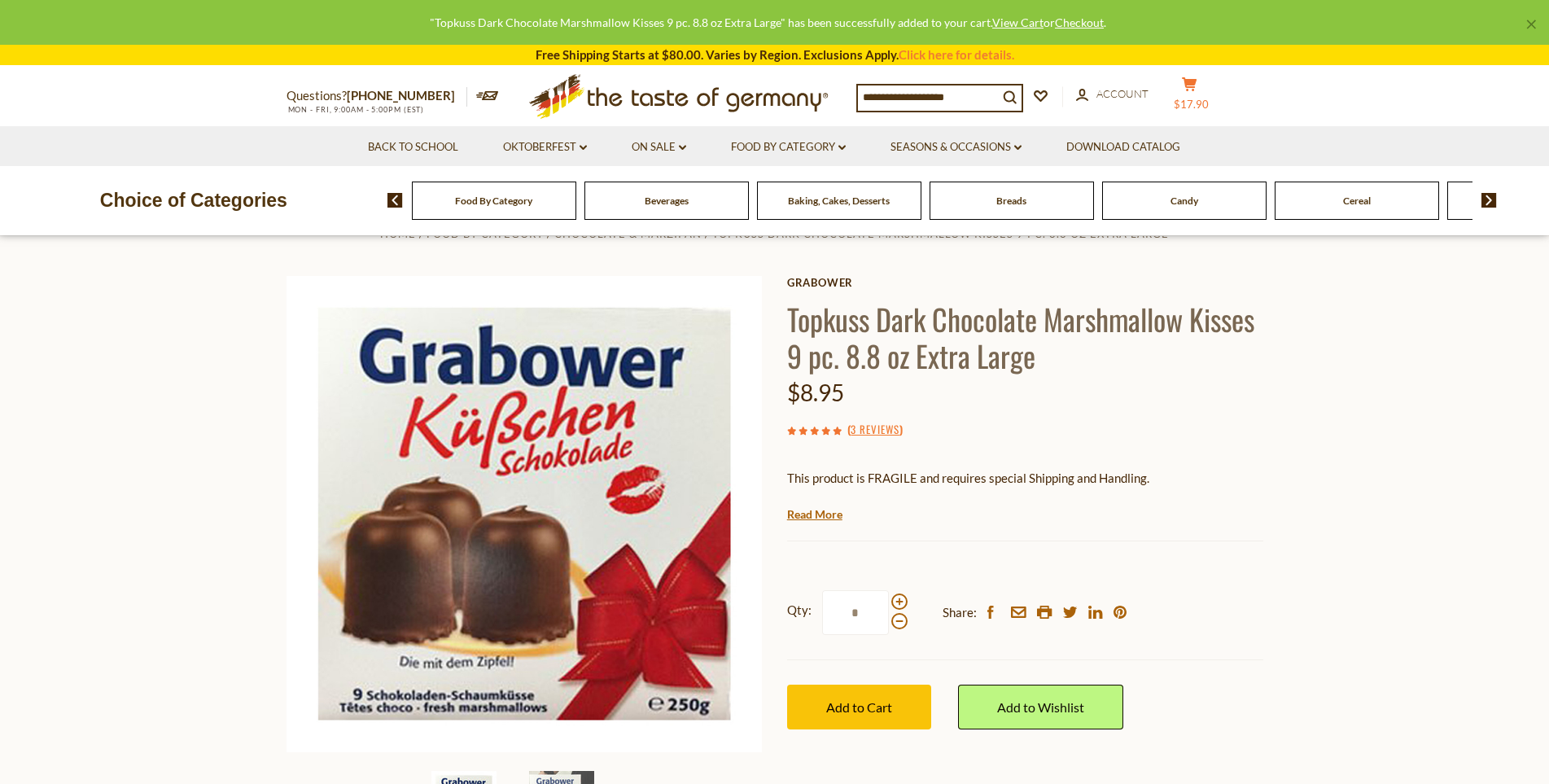
click at [1195, 84] on icon at bounding box center [1189, 84] width 15 height 14
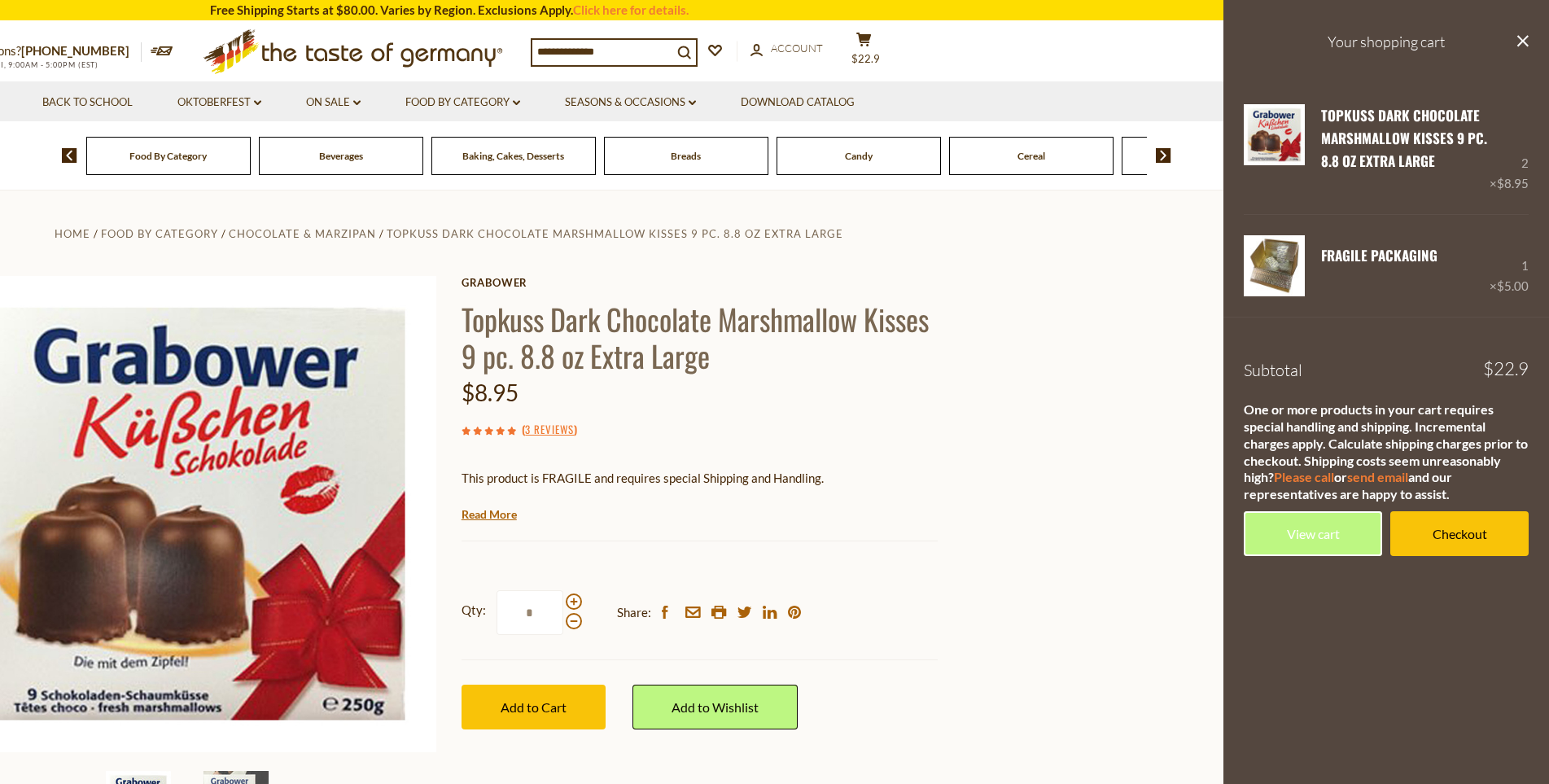
click at [1515, 43] on h3 "Your shopping cart" at bounding box center [1386, 42] width 325 height 84
click at [1520, 42] on icon at bounding box center [1522, 40] width 11 height 11
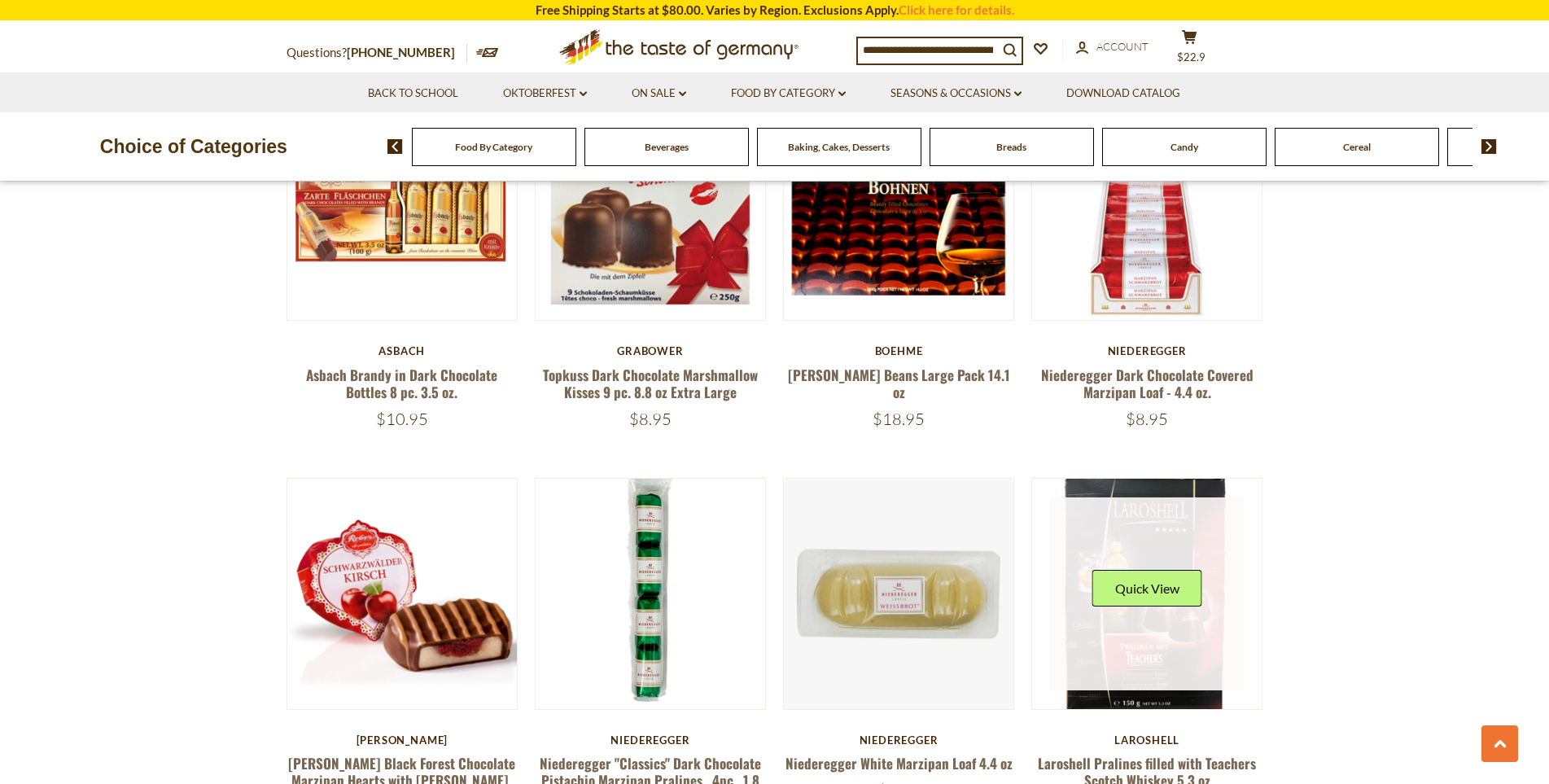
scroll to position [1139, 0]
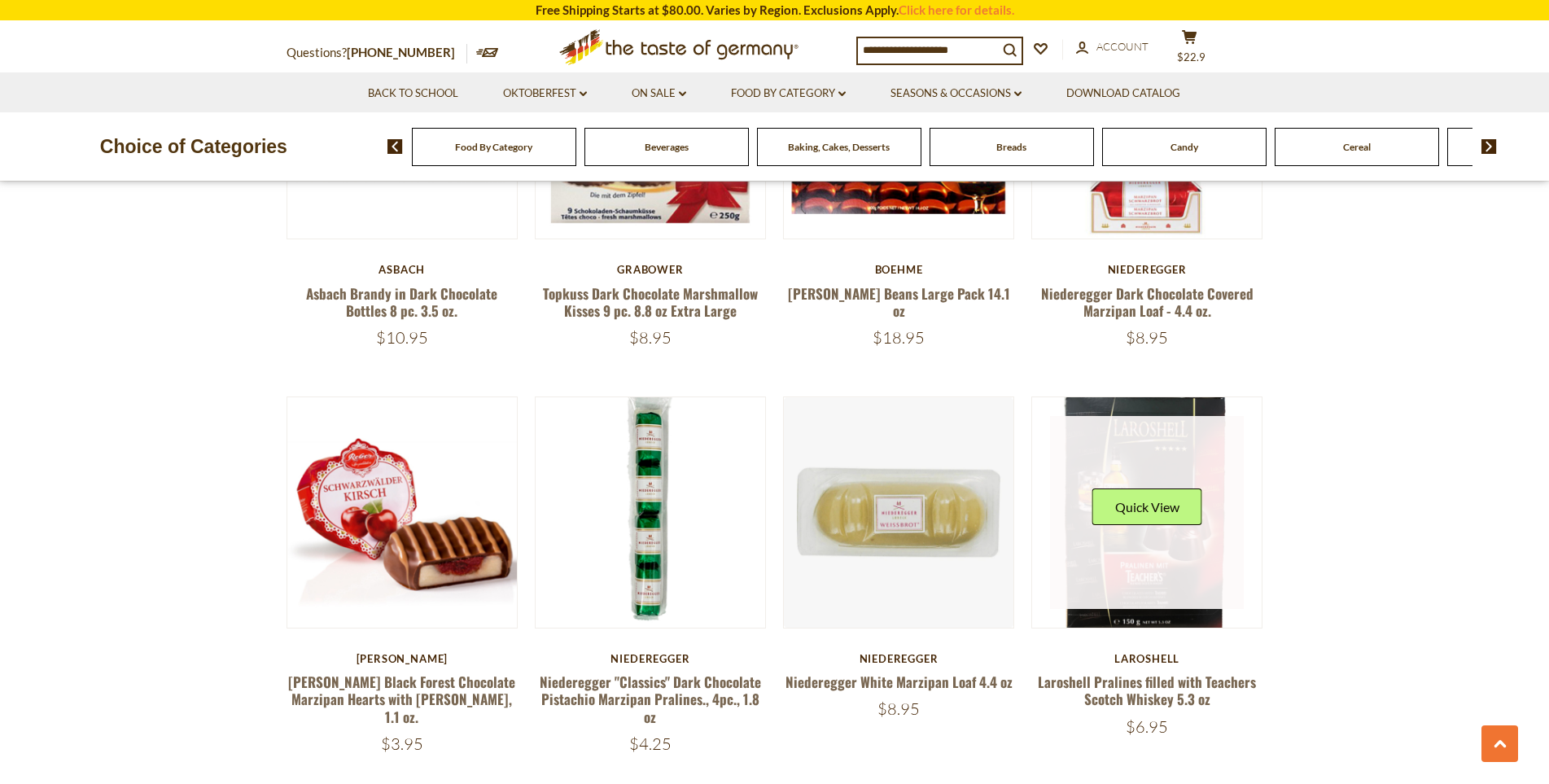
click at [1171, 571] on link at bounding box center [1147, 513] width 194 height 194
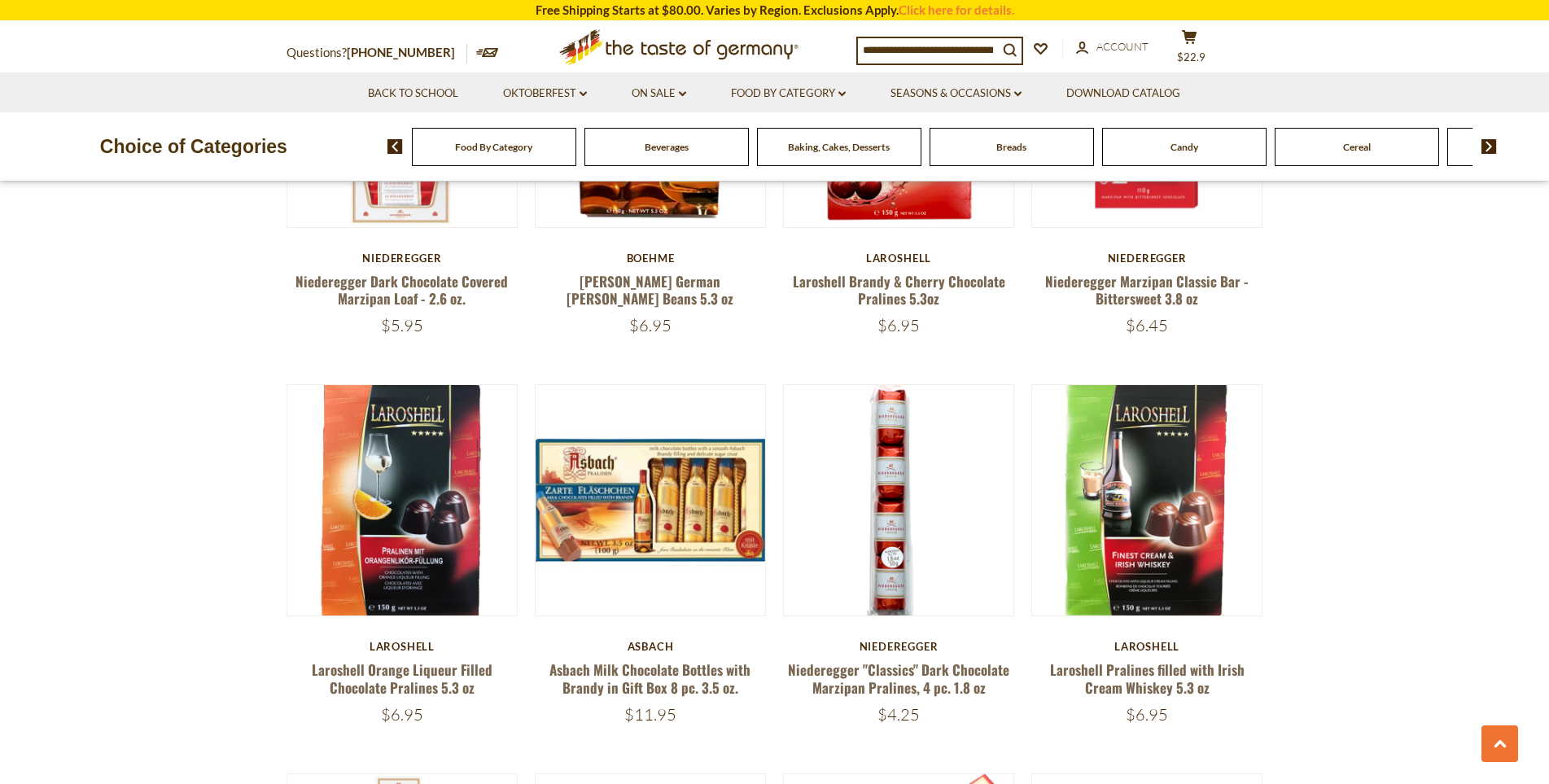
scroll to position [1953, 0]
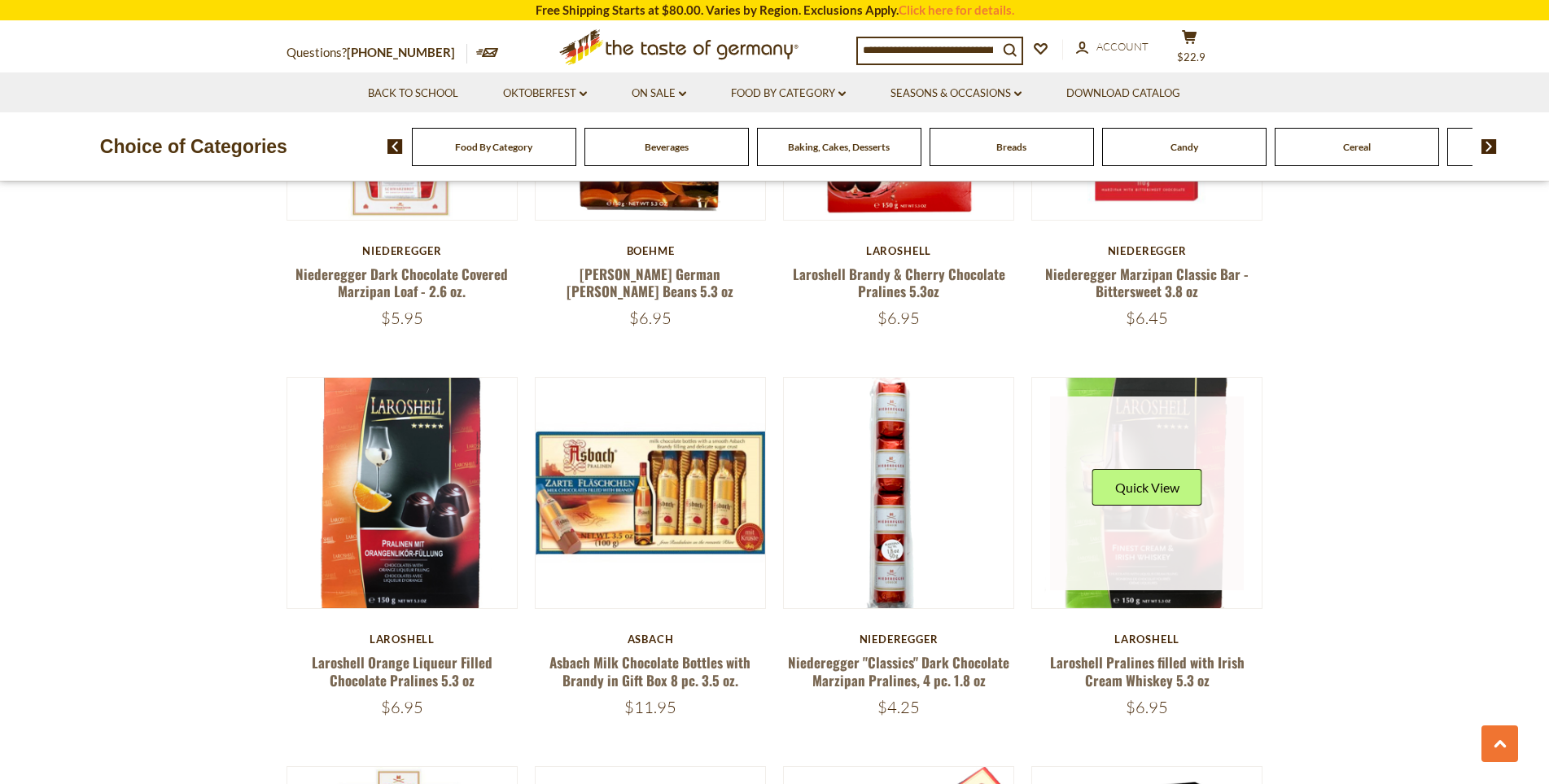
click at [1159, 542] on link at bounding box center [1147, 493] width 194 height 194
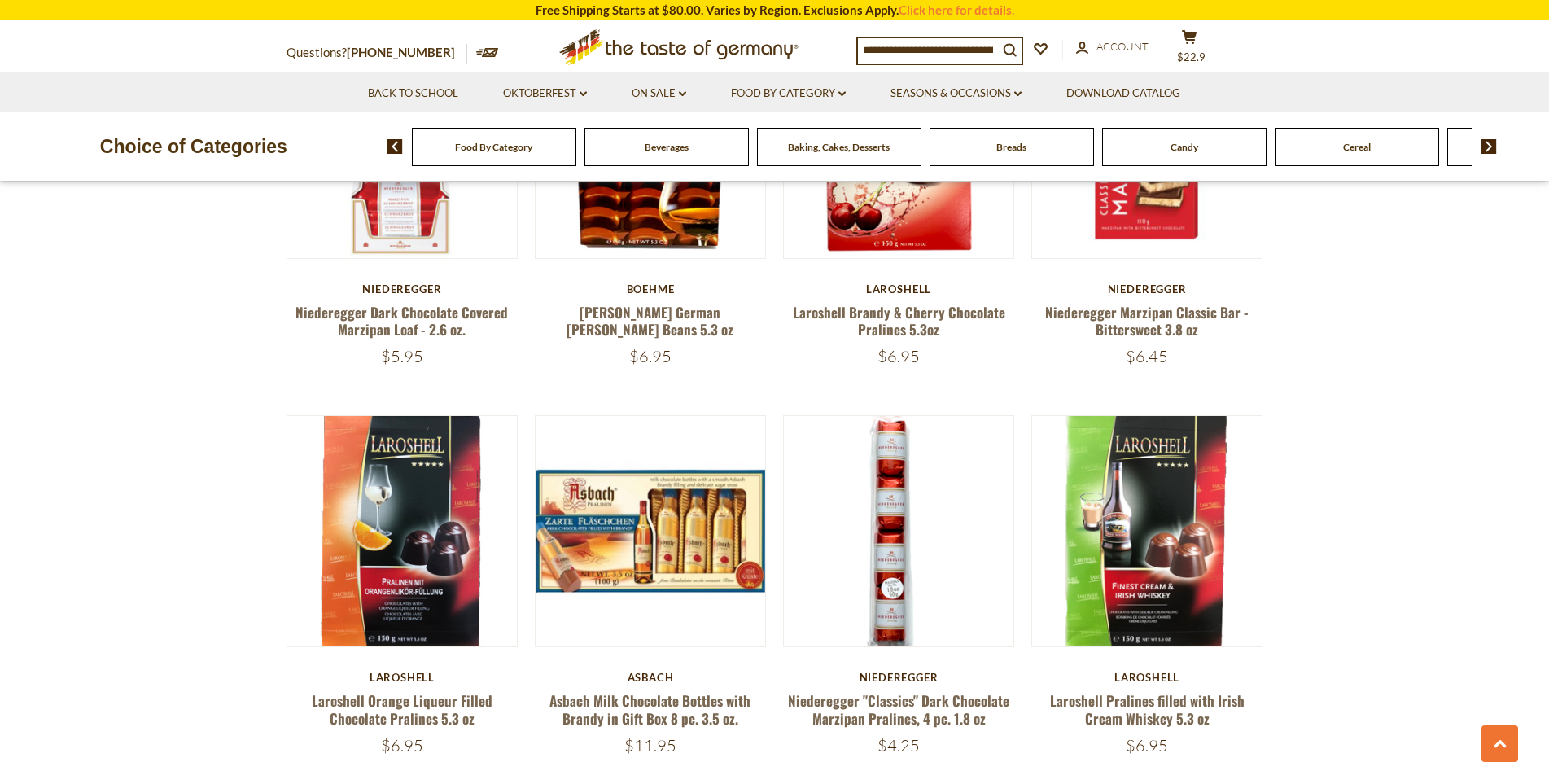
scroll to position [1953, 0]
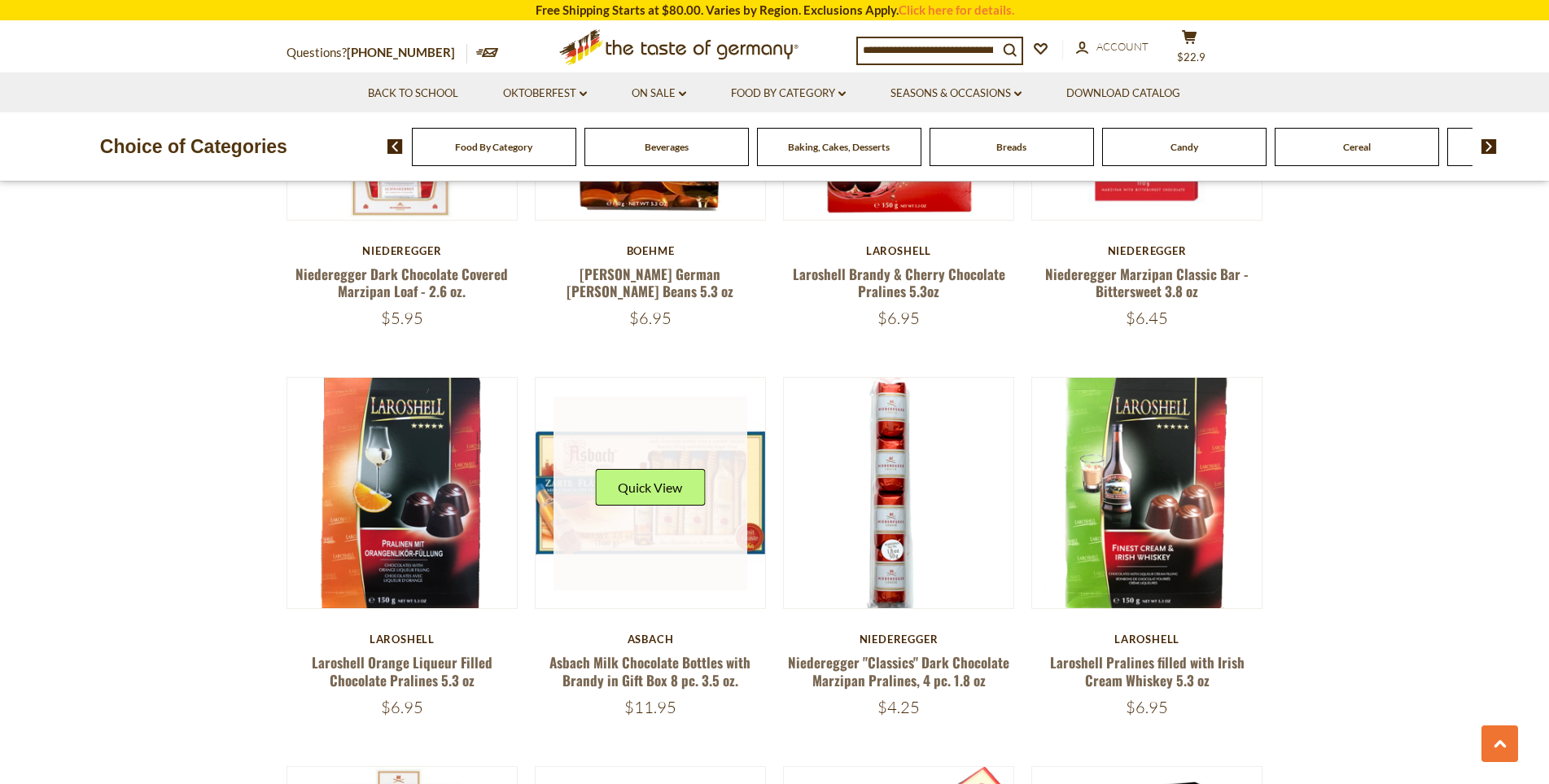
click at [655, 470] on button "Quick View" at bounding box center [650, 487] width 110 height 37
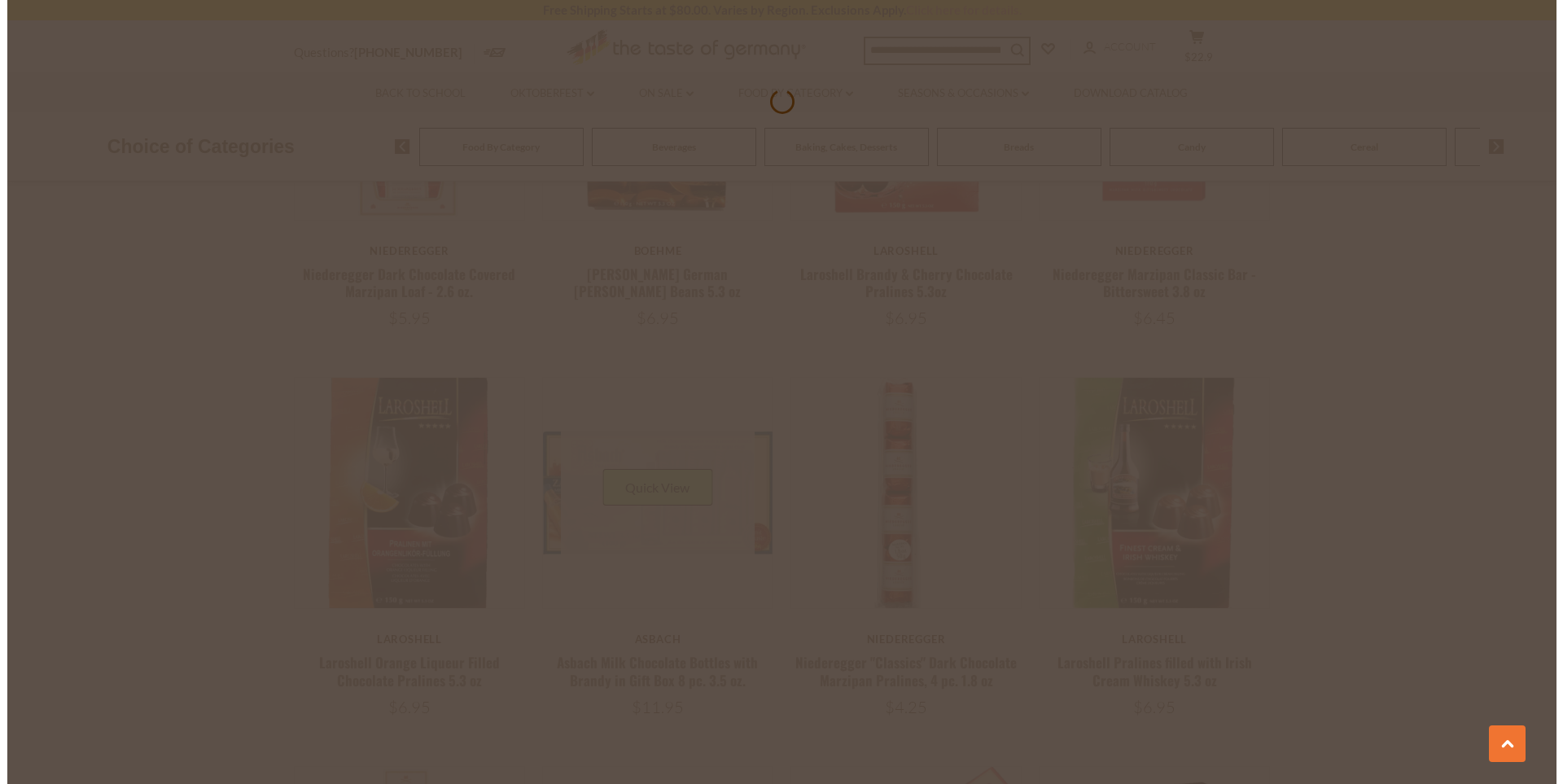
scroll to position [1956, 0]
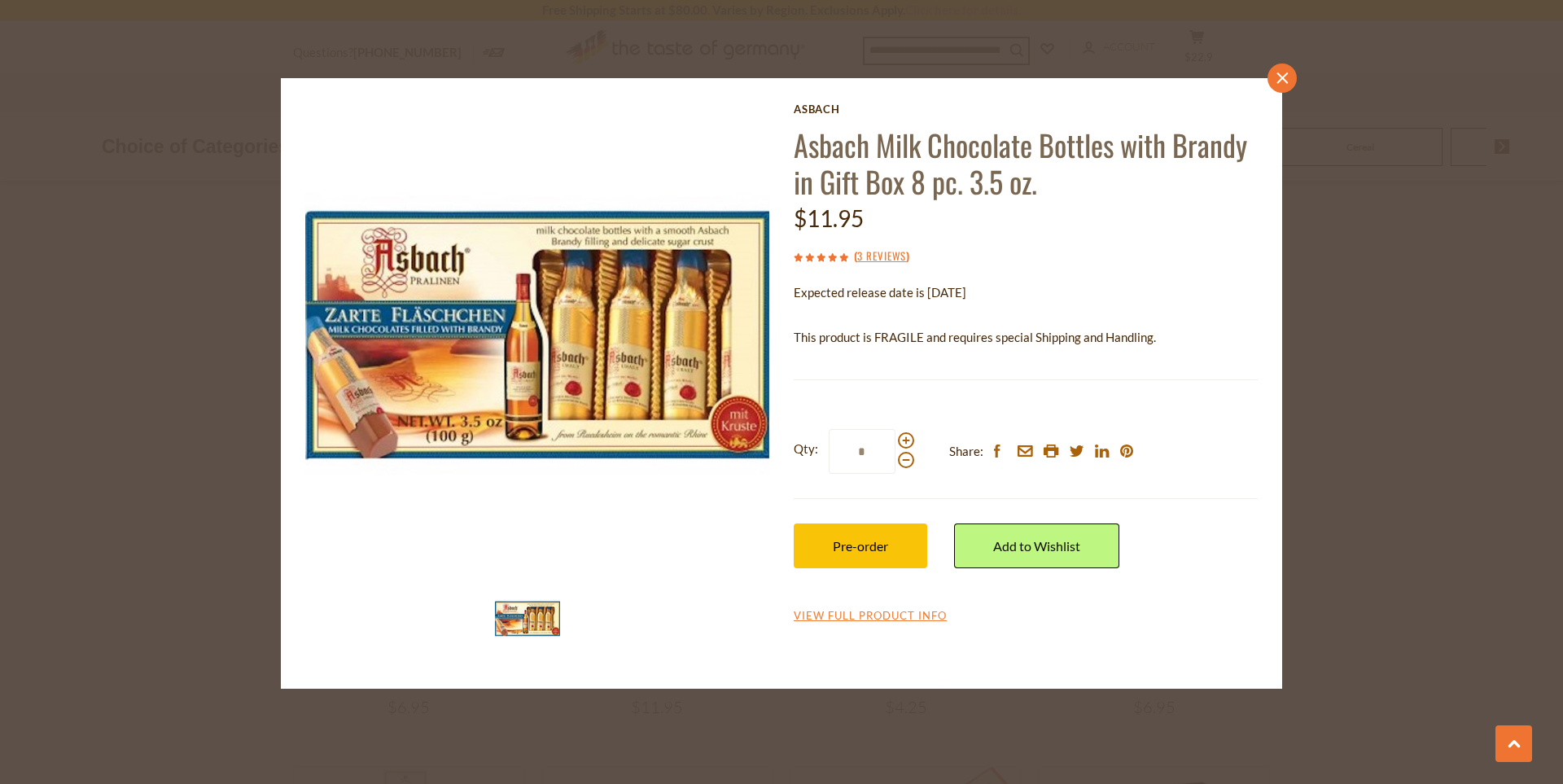
click at [1276, 86] on link "close" at bounding box center [1282, 79] width 30 height 30
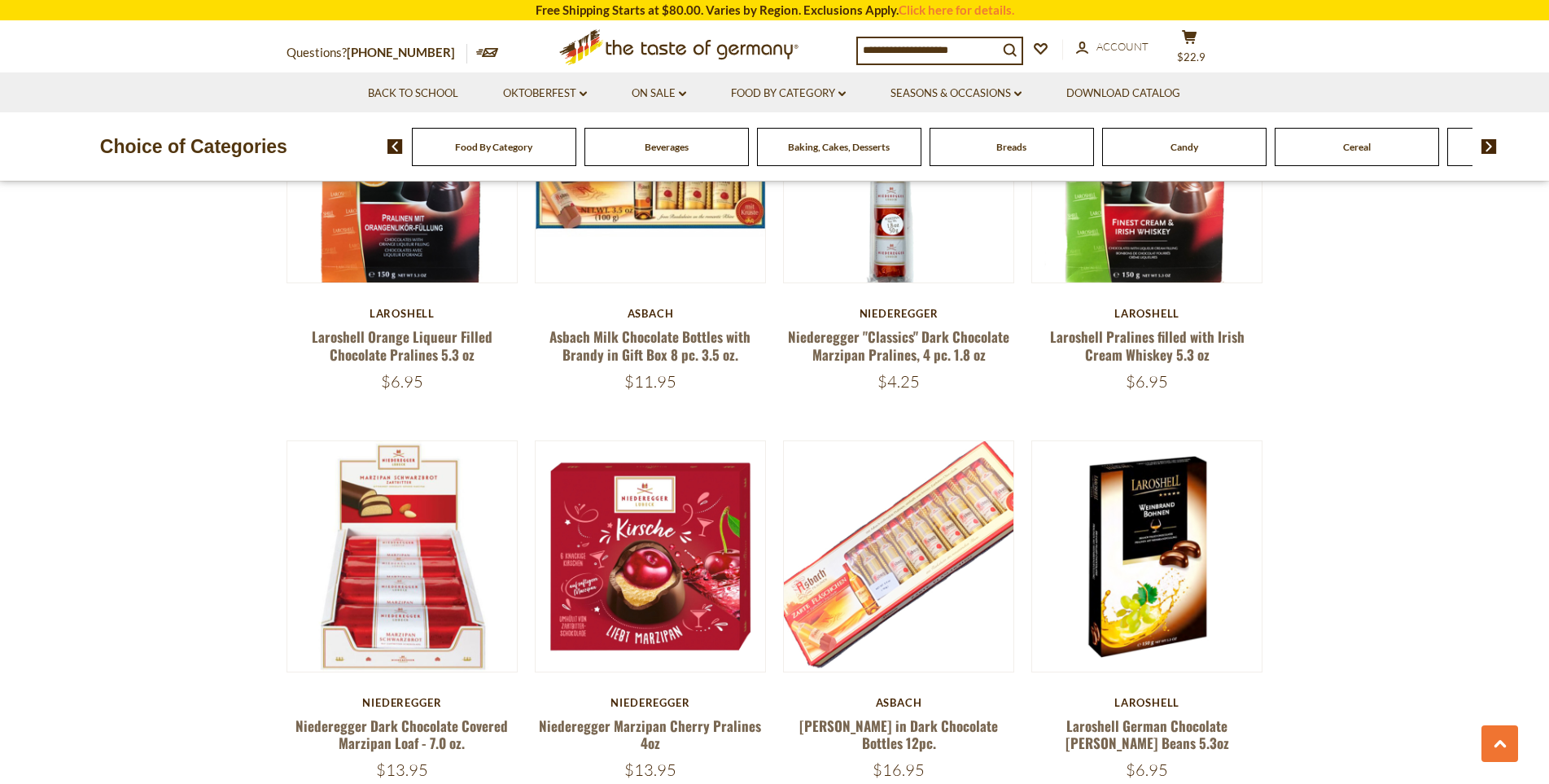
scroll to position [2360, 0]
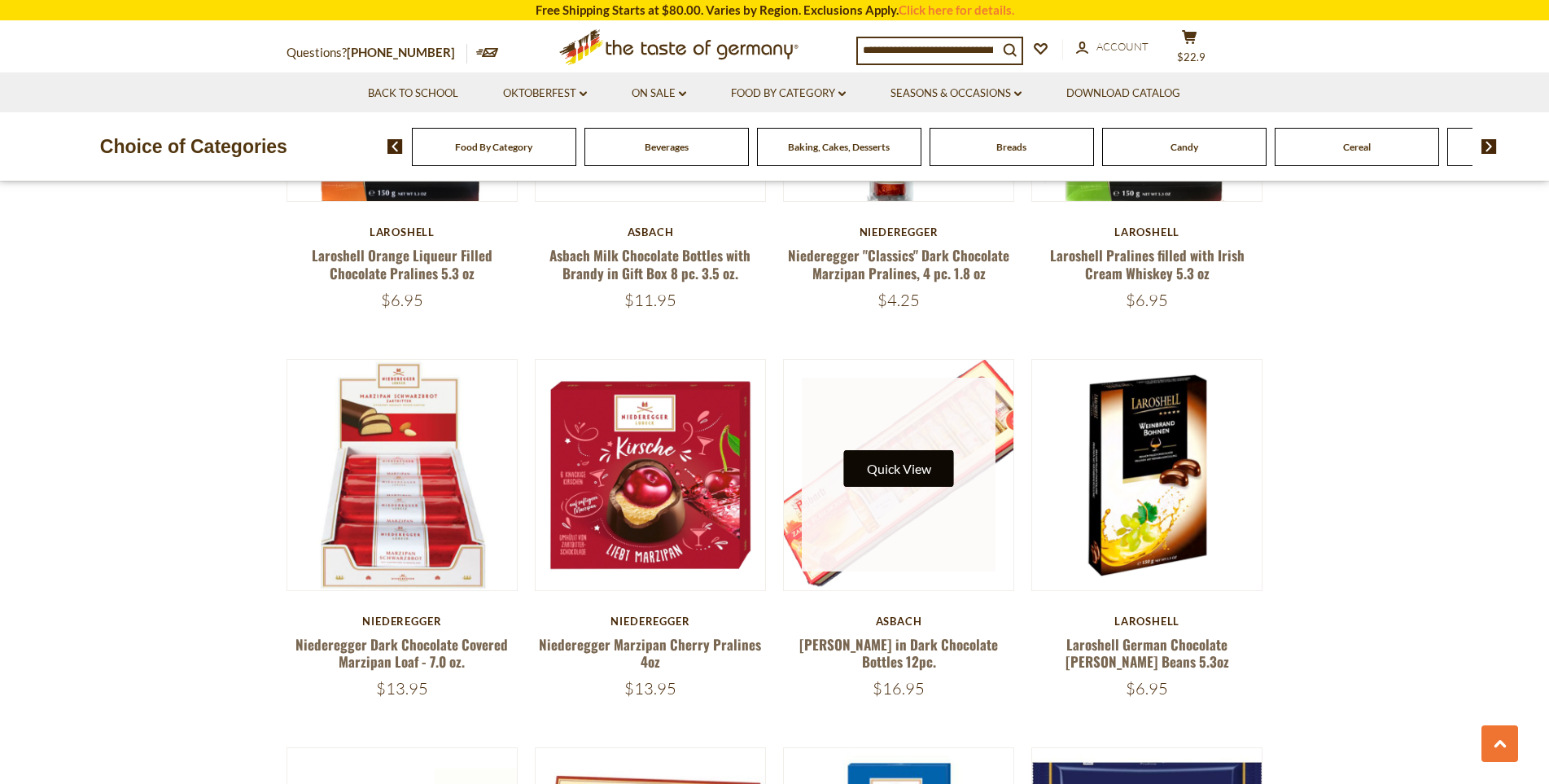
click at [912, 450] on button "Quick View" at bounding box center [899, 468] width 110 height 37
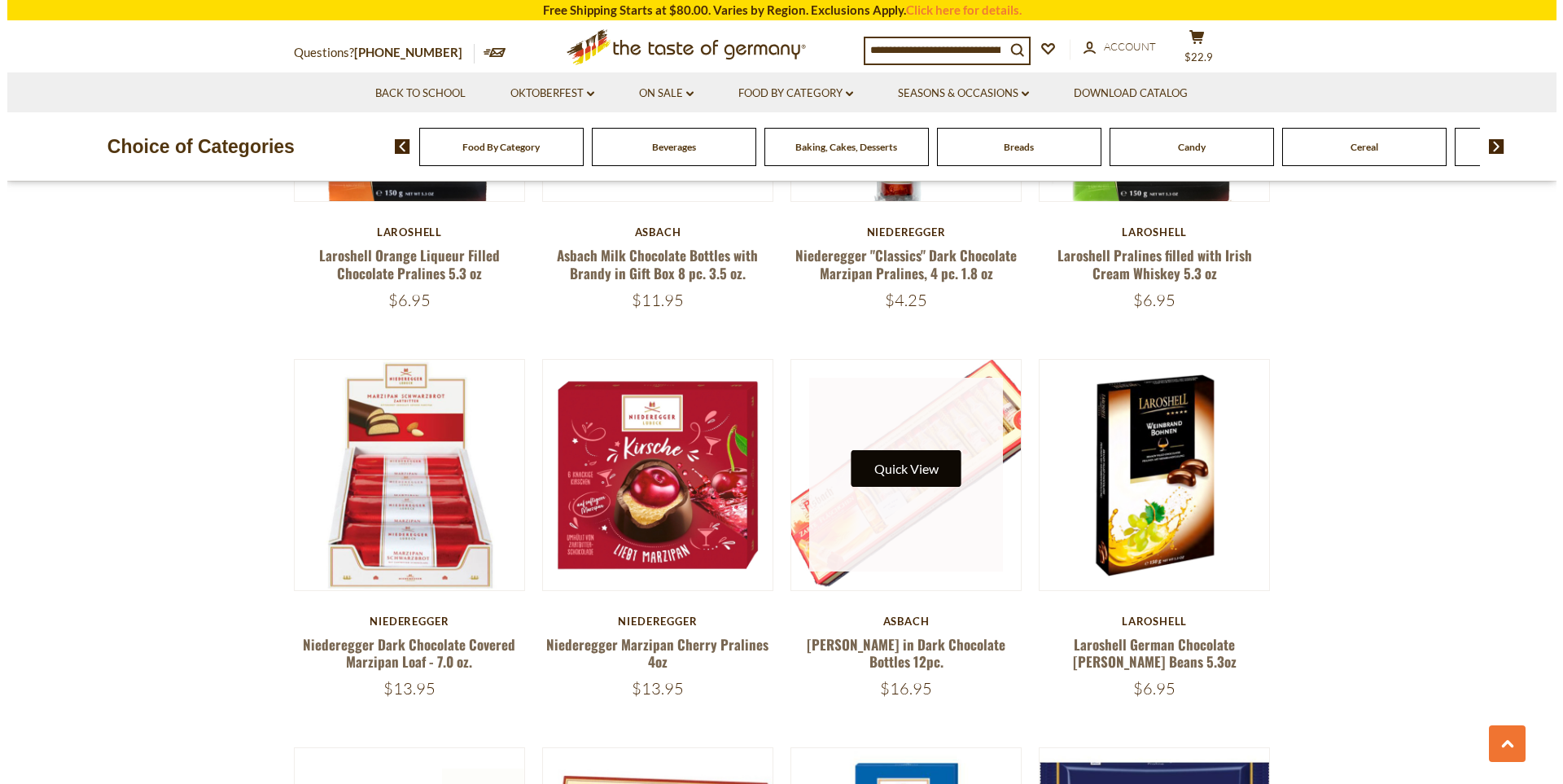
scroll to position [2363, 0]
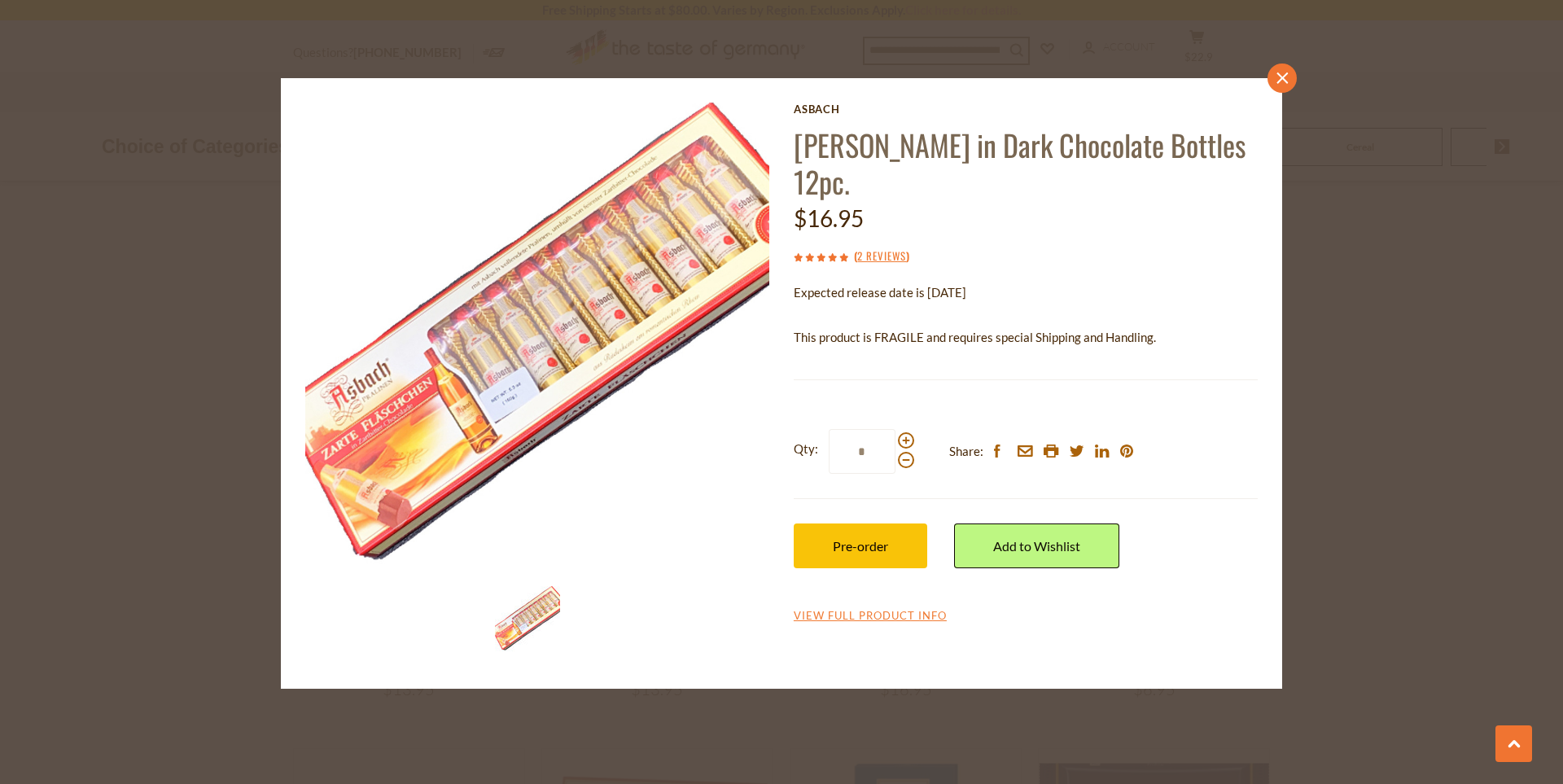
click at [1277, 79] on icon "close" at bounding box center [1282, 79] width 12 height 12
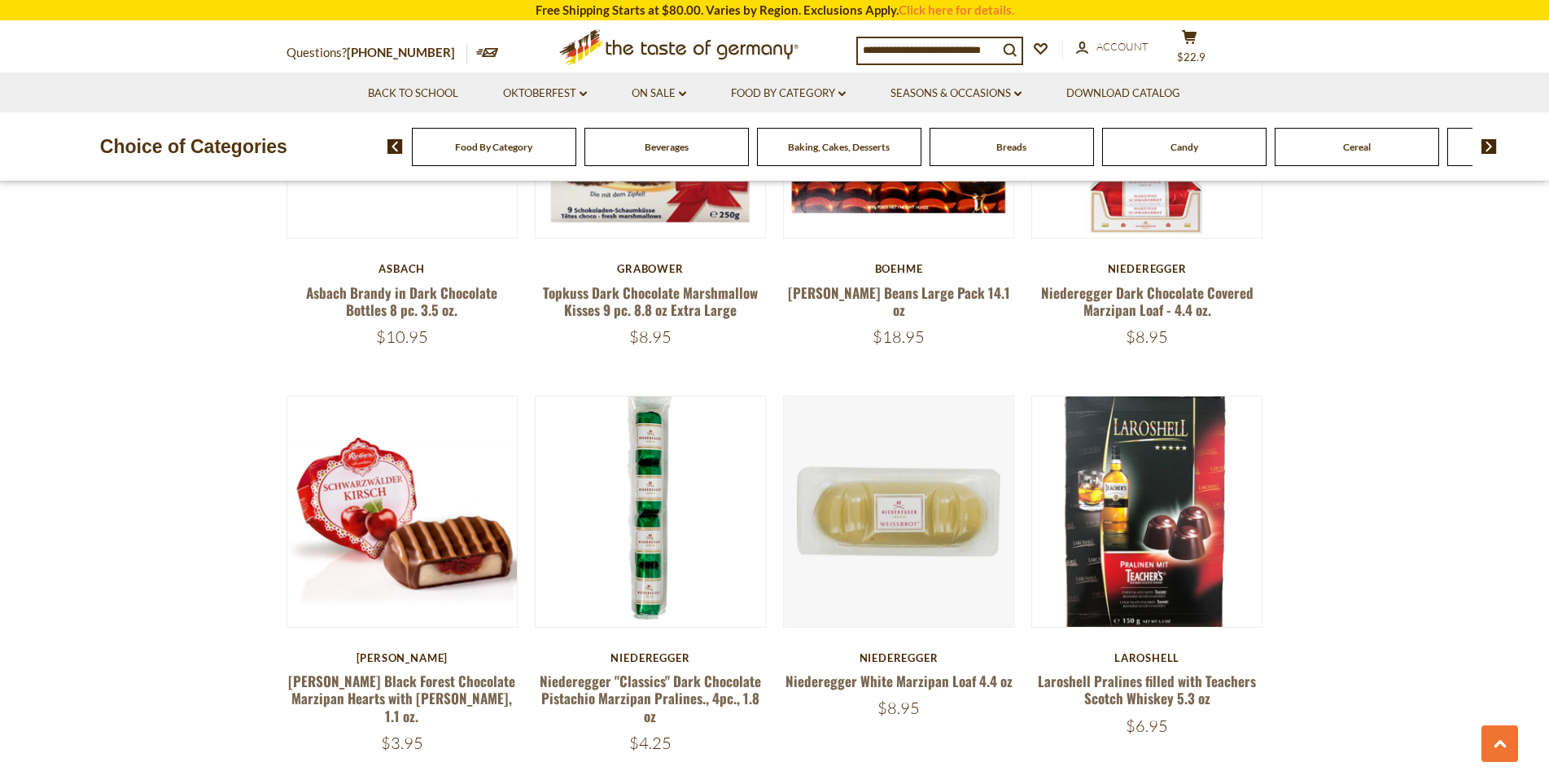
scroll to position [1139, 0]
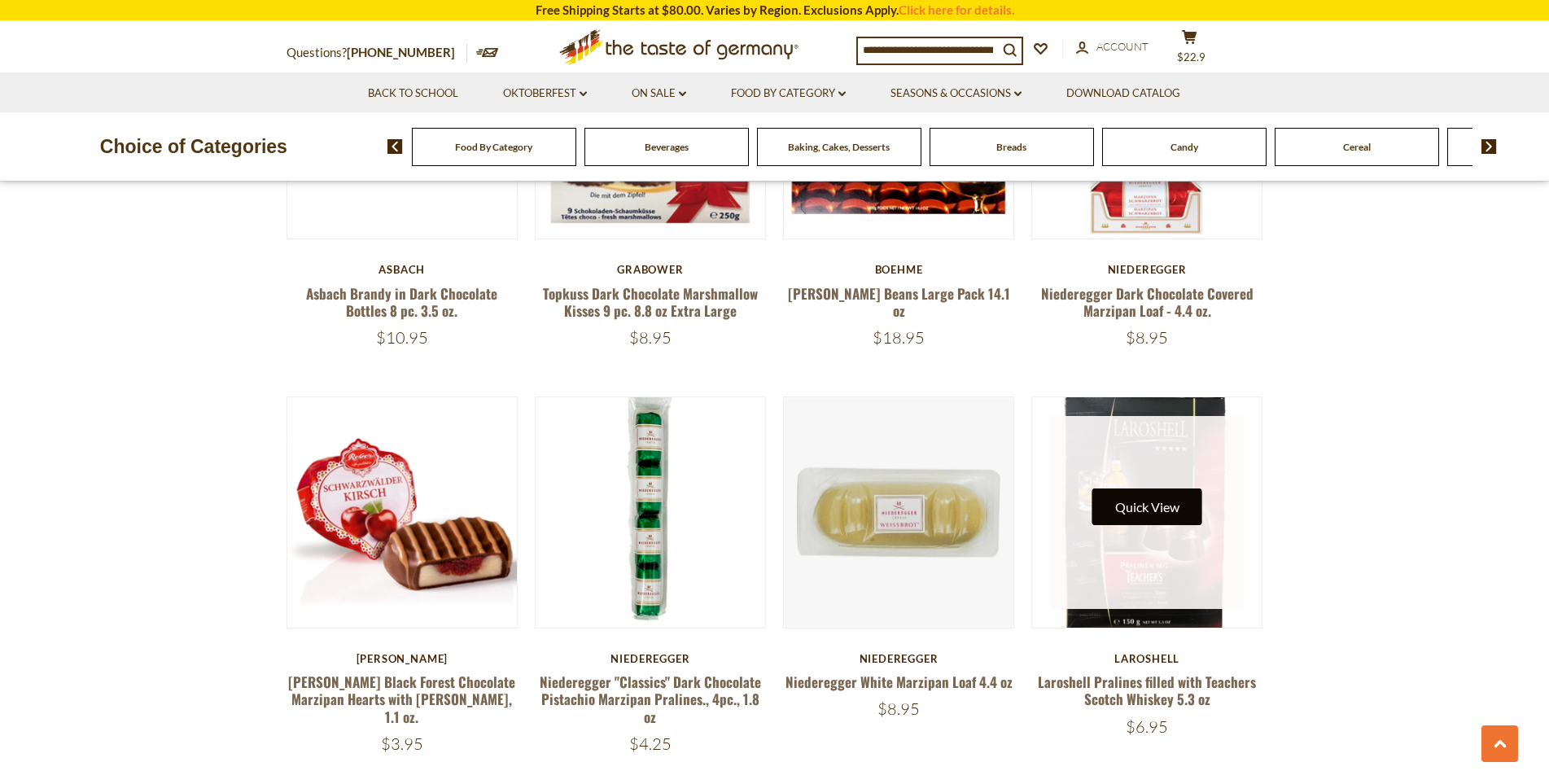
click at [1139, 511] on button "Quick View" at bounding box center [1147, 507] width 110 height 37
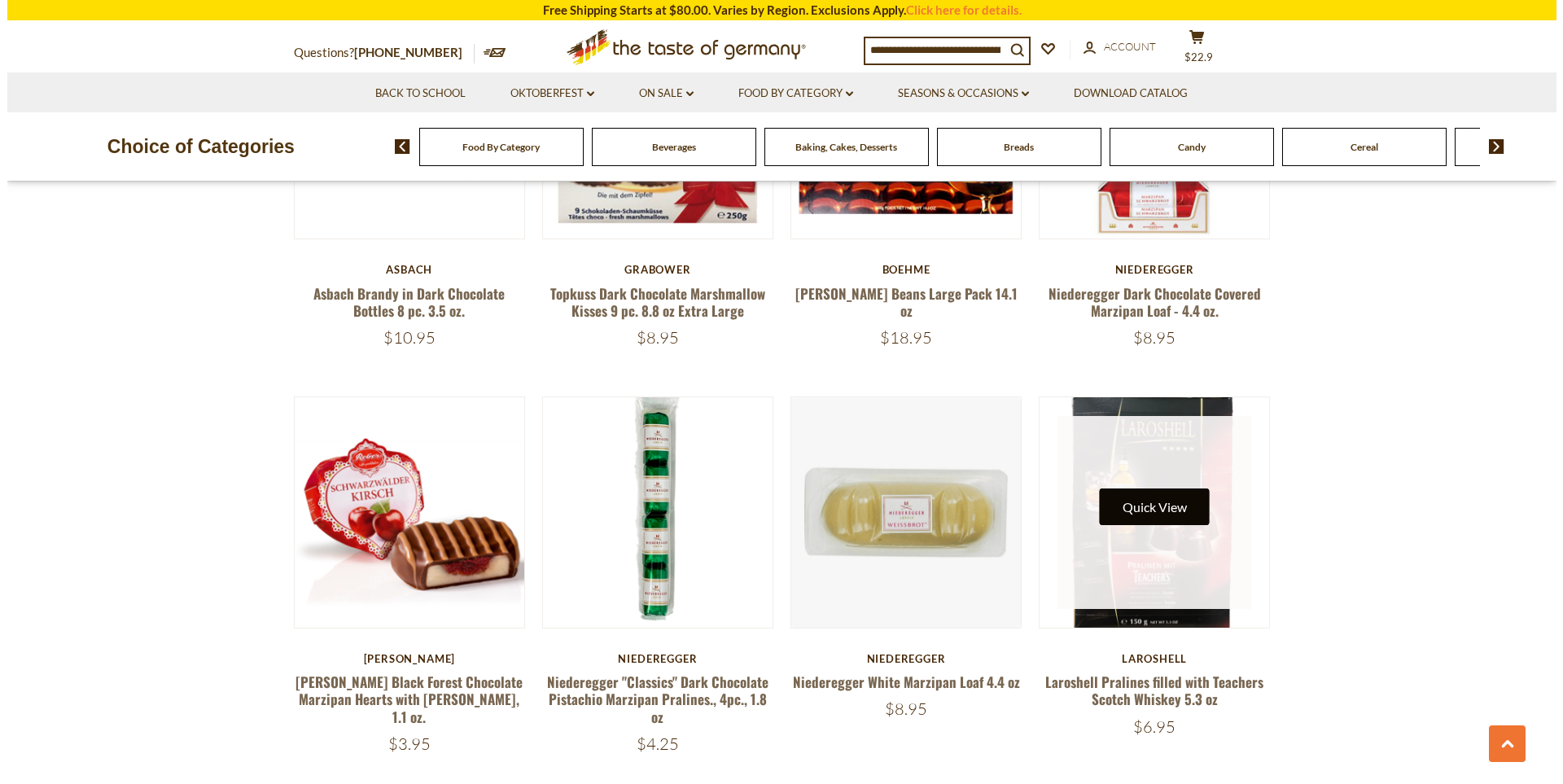
scroll to position [1142, 0]
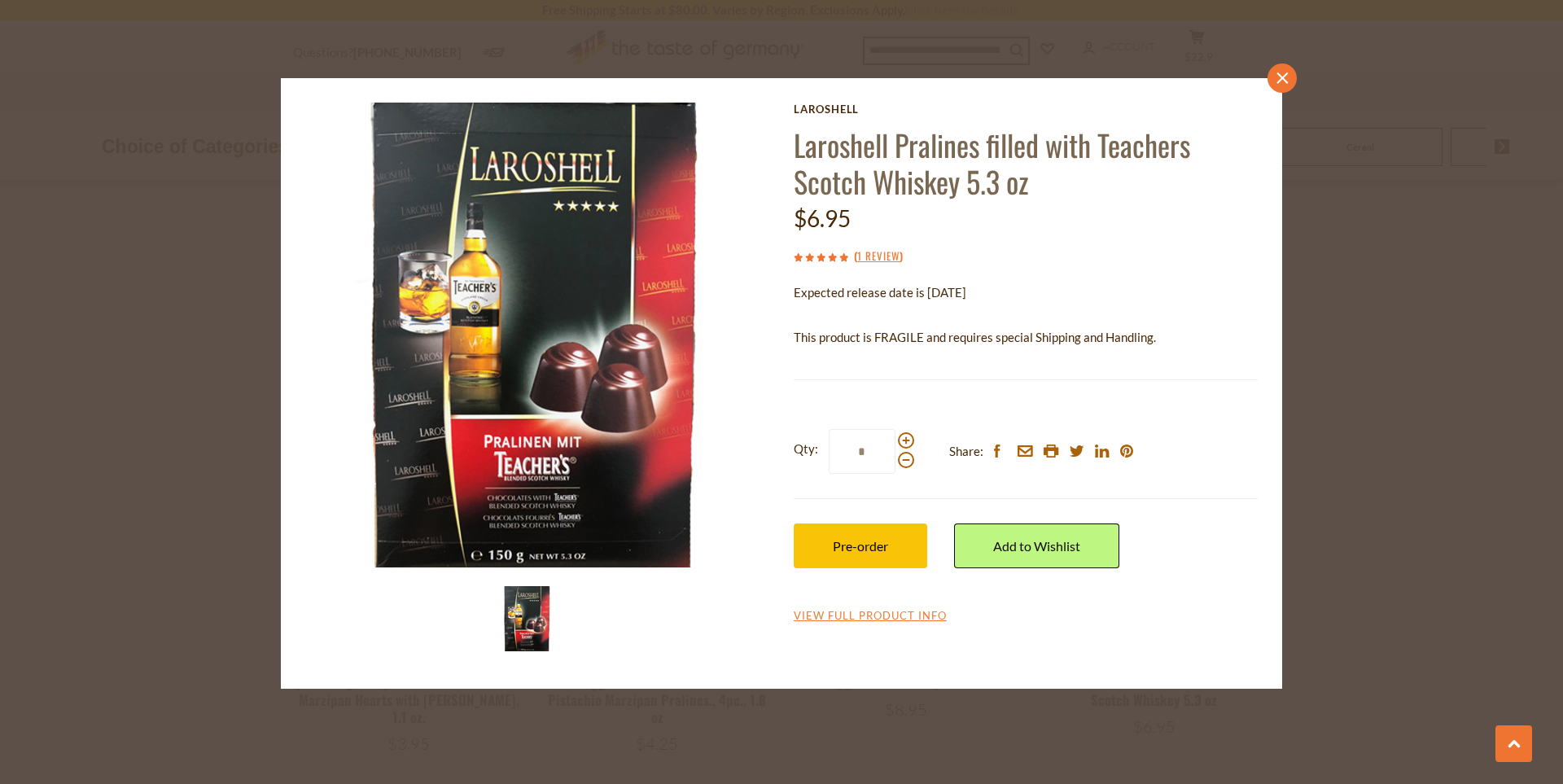
click at [1281, 68] on link "close" at bounding box center [1282, 79] width 30 height 30
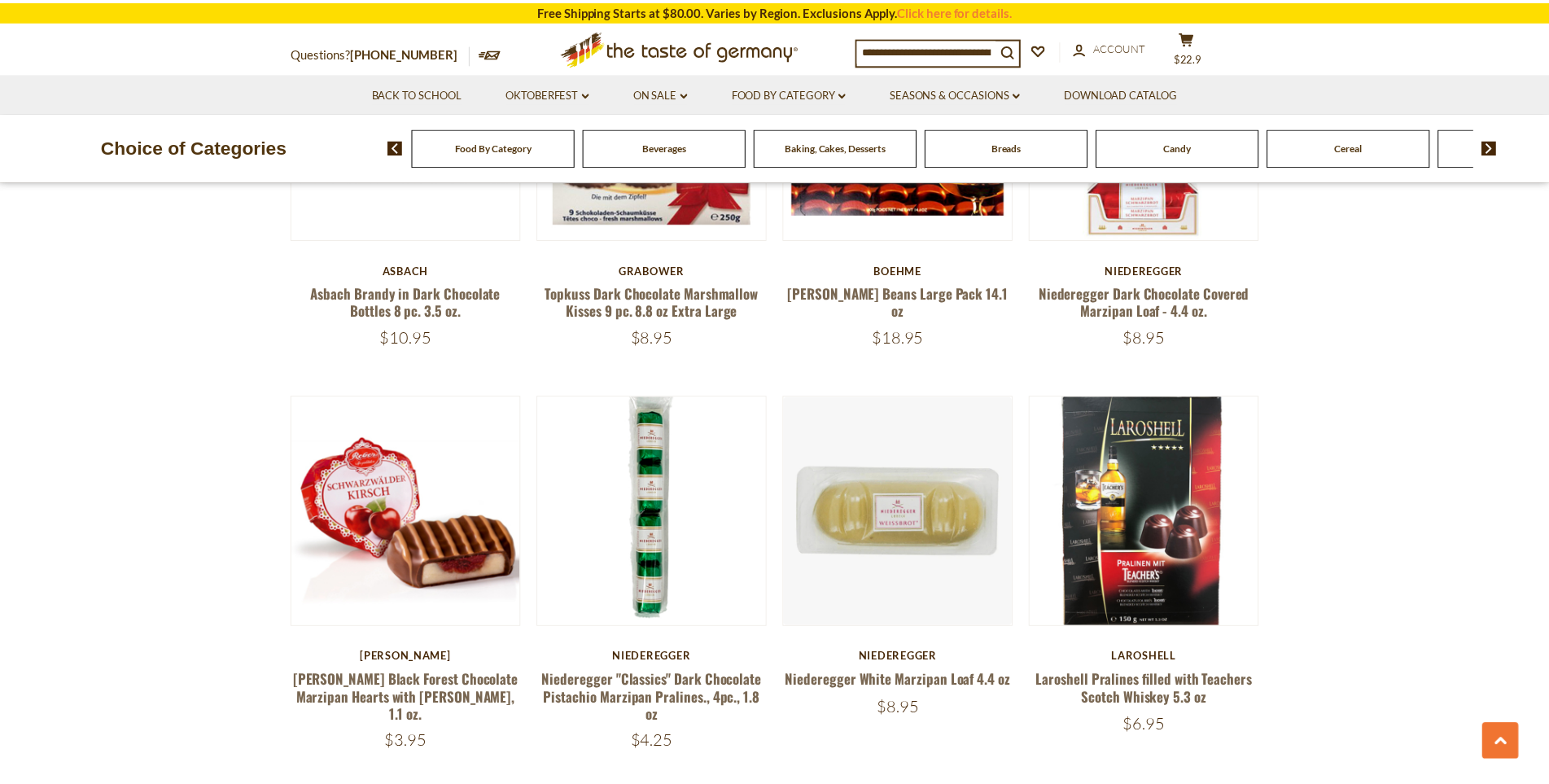
scroll to position [1139, 0]
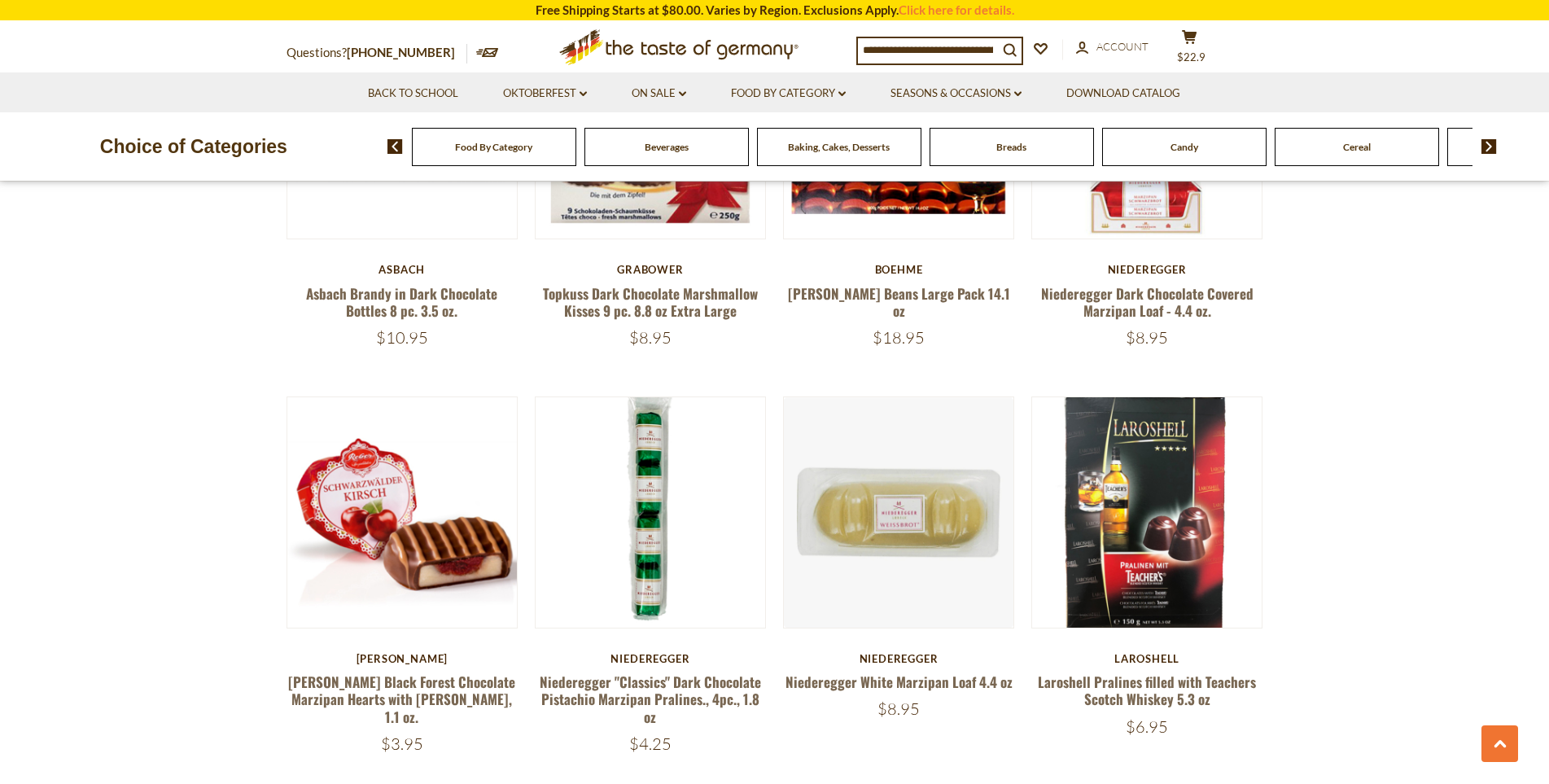
click at [918, 53] on input at bounding box center [927, 50] width 140 height 23
type input "*****"
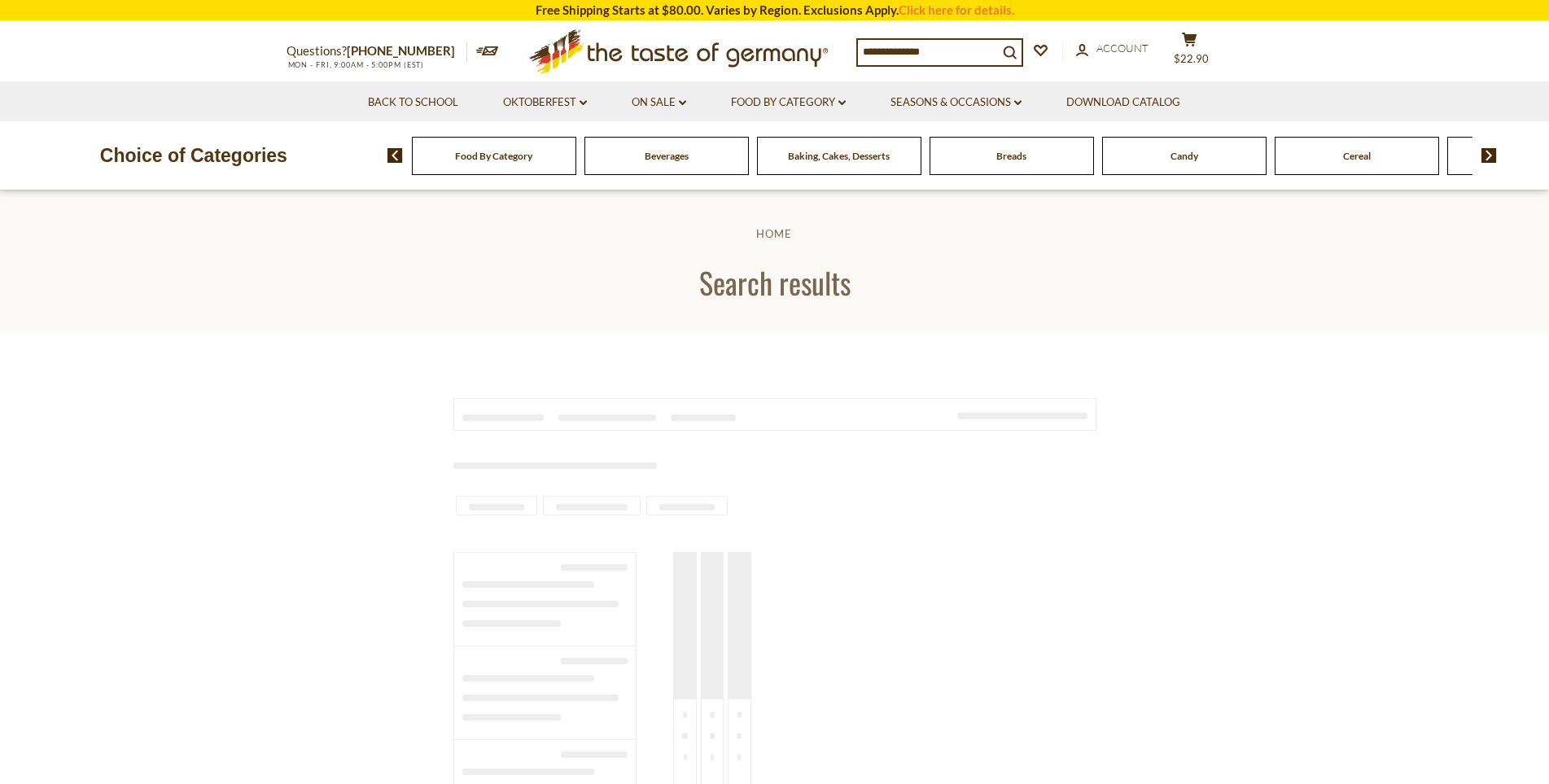
type input "*****"
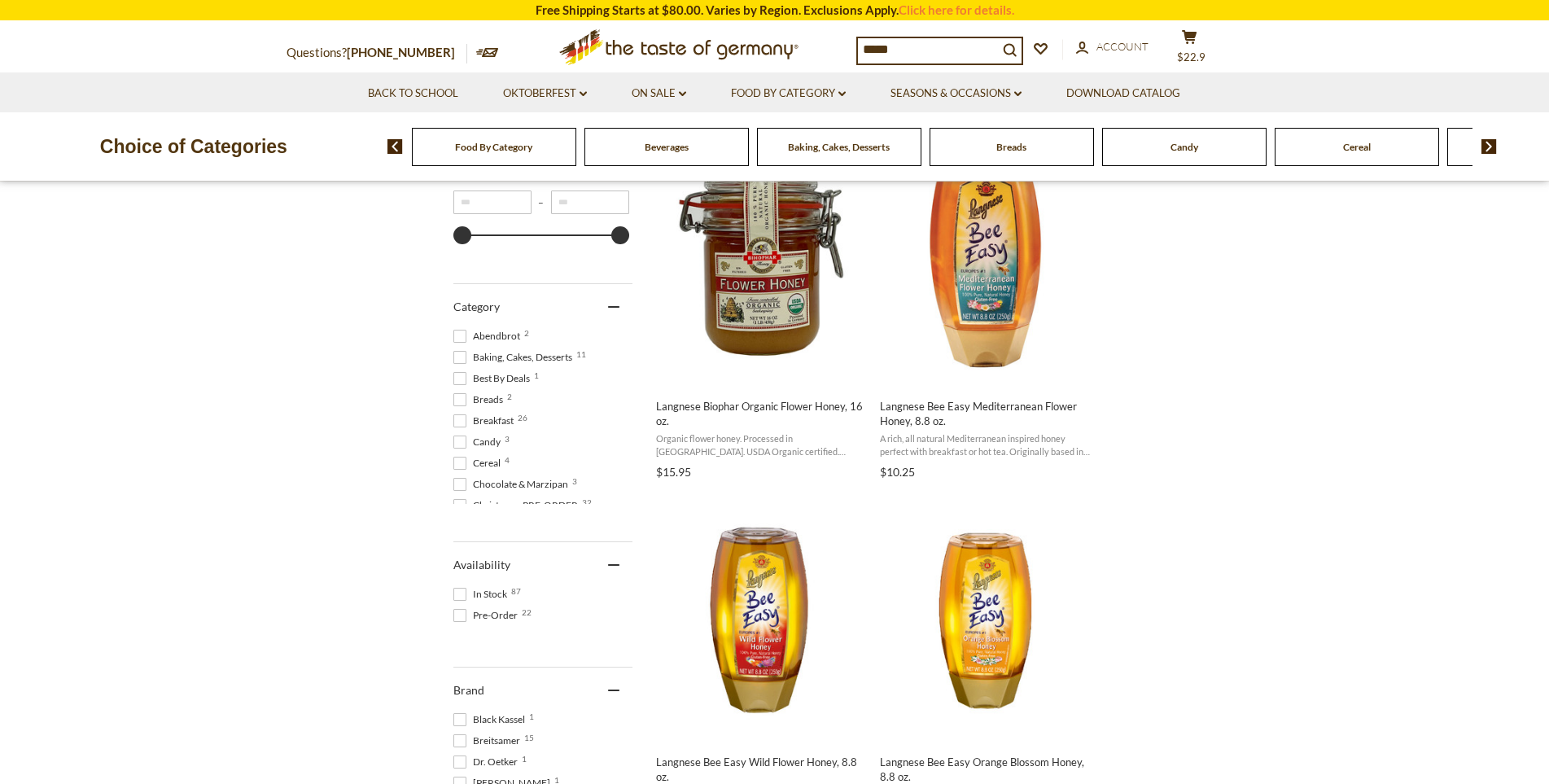
scroll to position [325, 0]
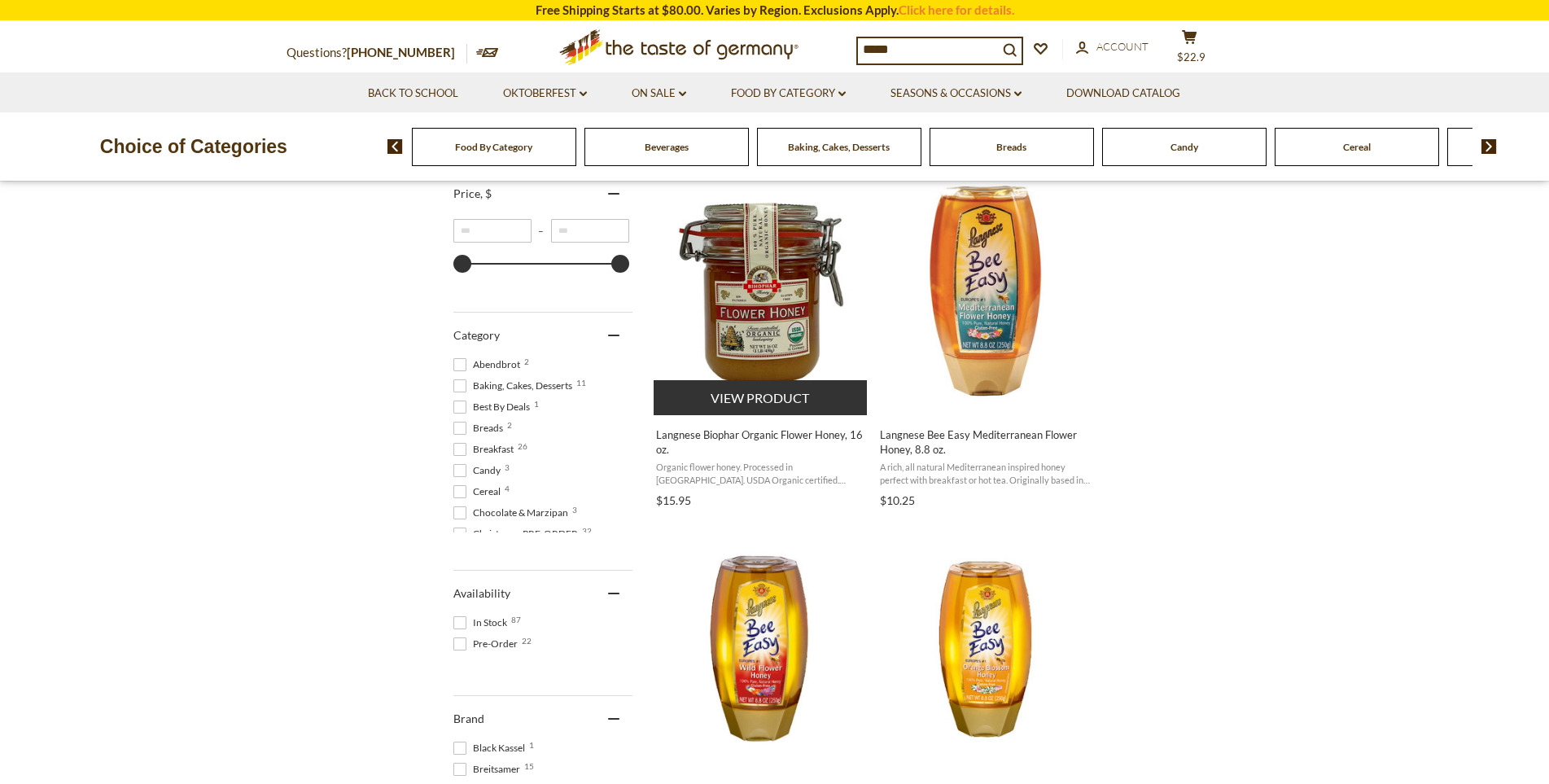
click at [779, 397] on button "View product" at bounding box center [761, 398] width 214 height 35
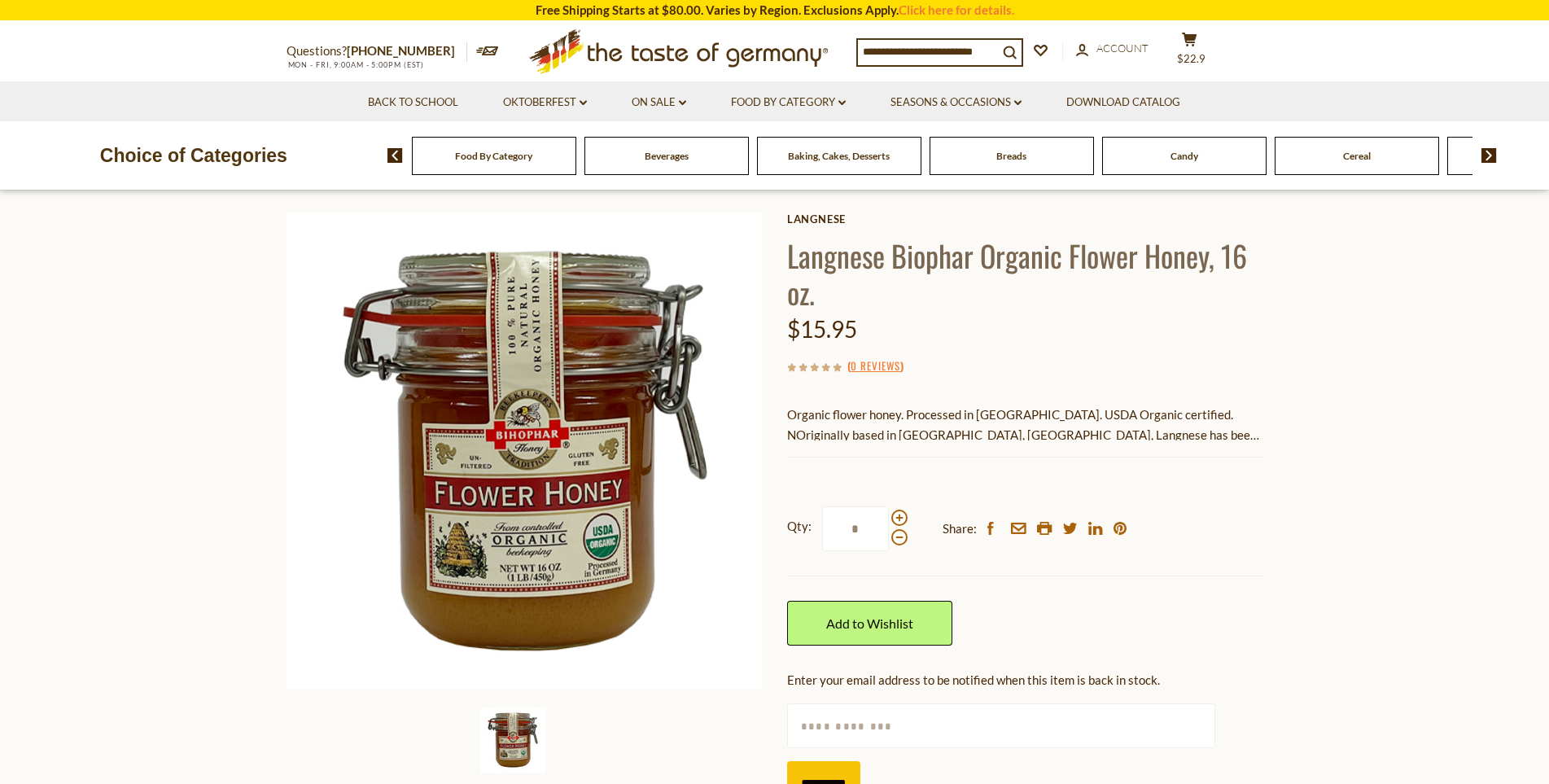
scroll to position [81, 0]
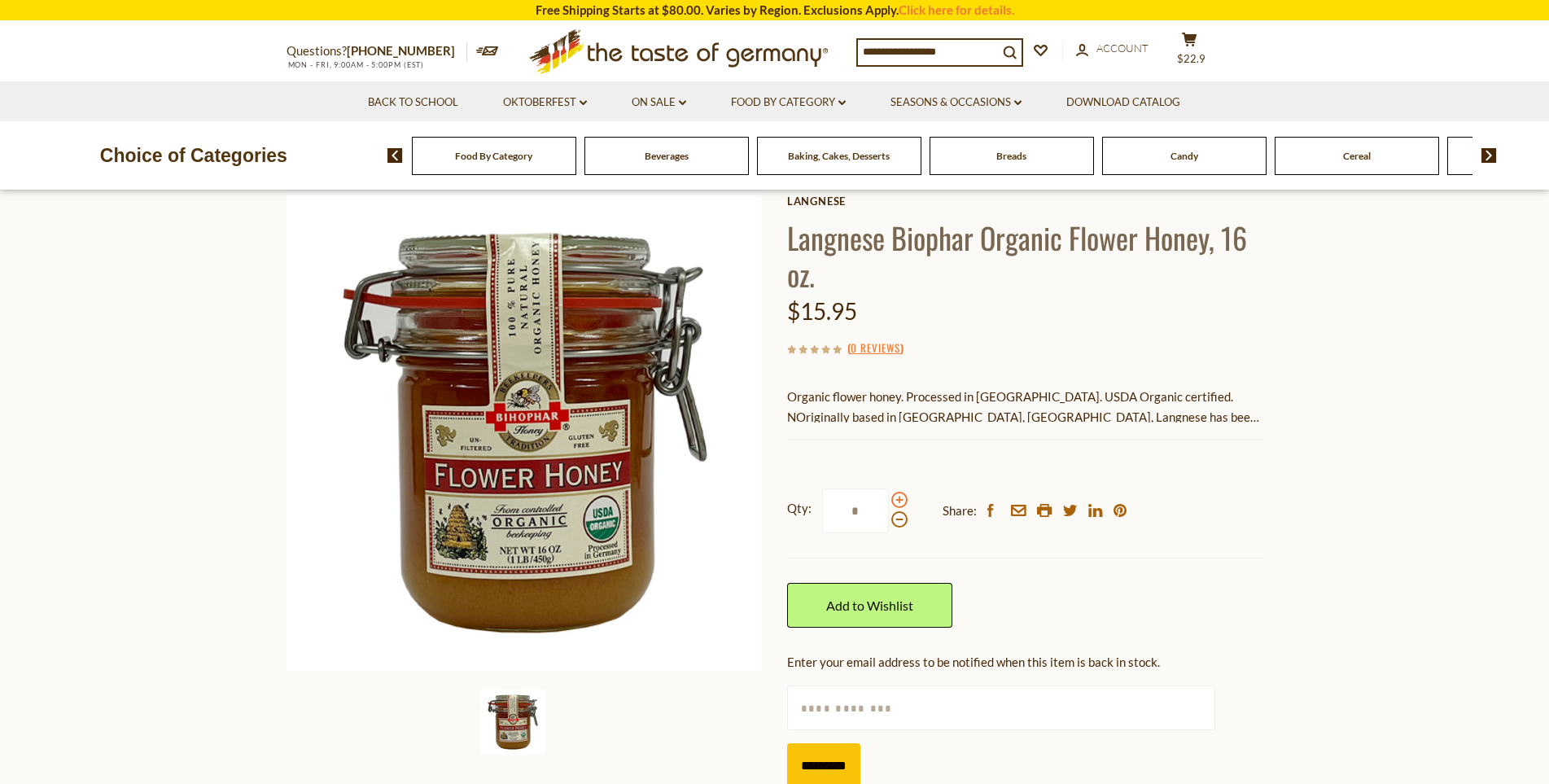
click at [902, 495] on span at bounding box center [899, 499] width 17 height 17
click at [889, 495] on input "*" at bounding box center [855, 510] width 66 height 45
type input "*"
click at [897, 607] on link "Add to Wishlist" at bounding box center [869, 605] width 165 height 45
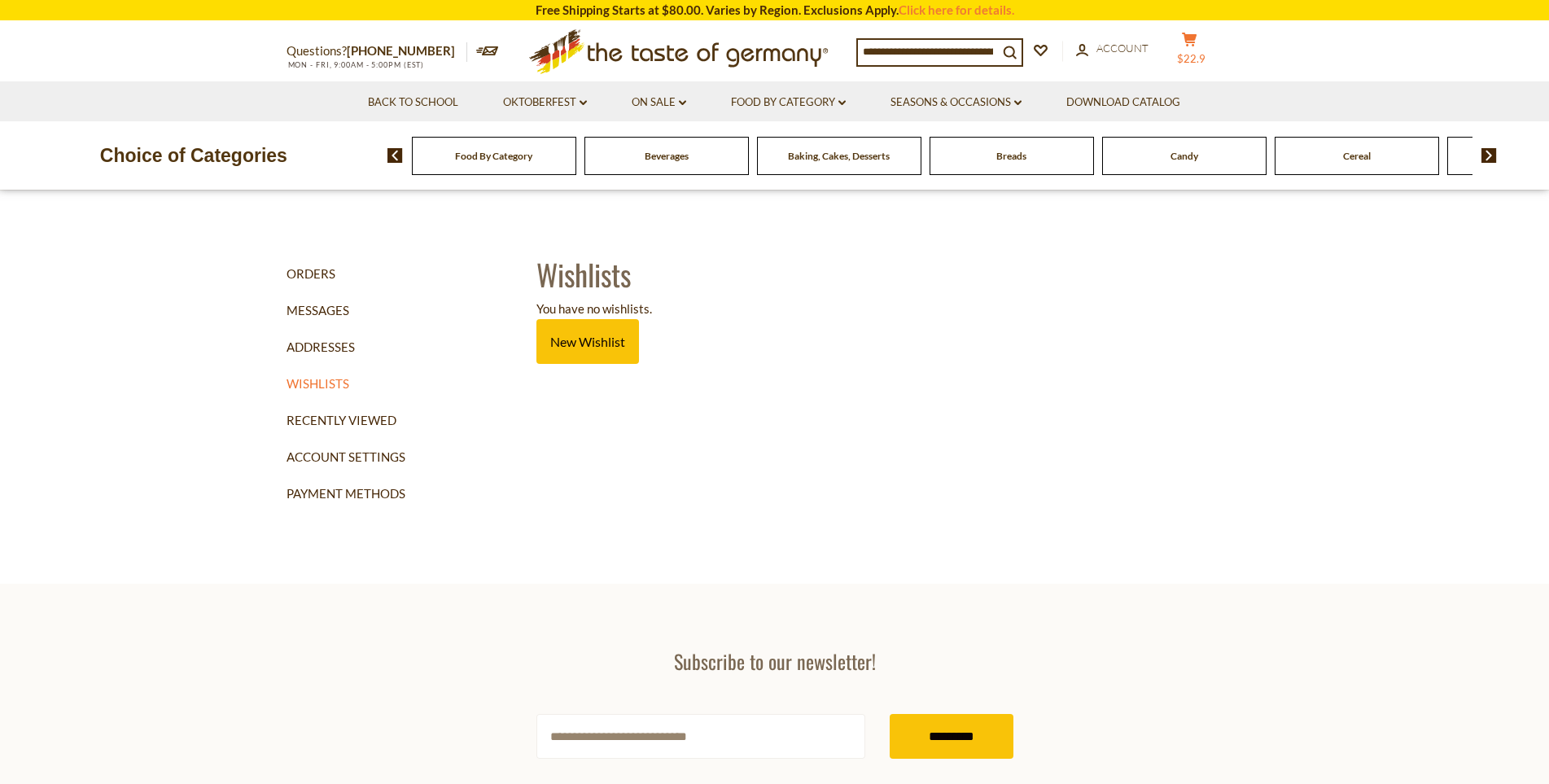
click at [1205, 52] on span "$22.9" at bounding box center [1191, 59] width 29 height 13
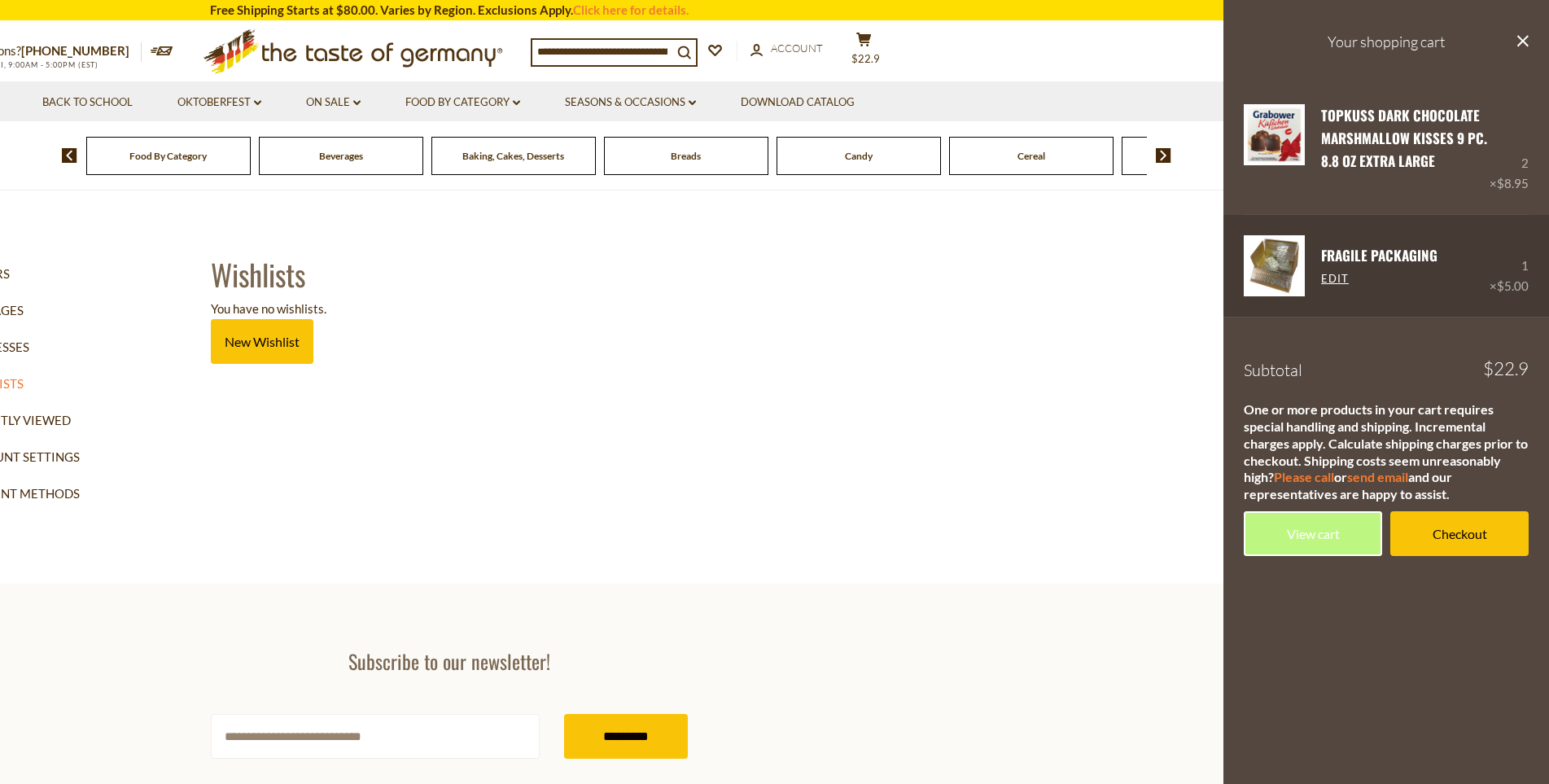
click at [1364, 253] on link "FRAGILE Packaging" at bounding box center [1379, 254] width 116 height 20
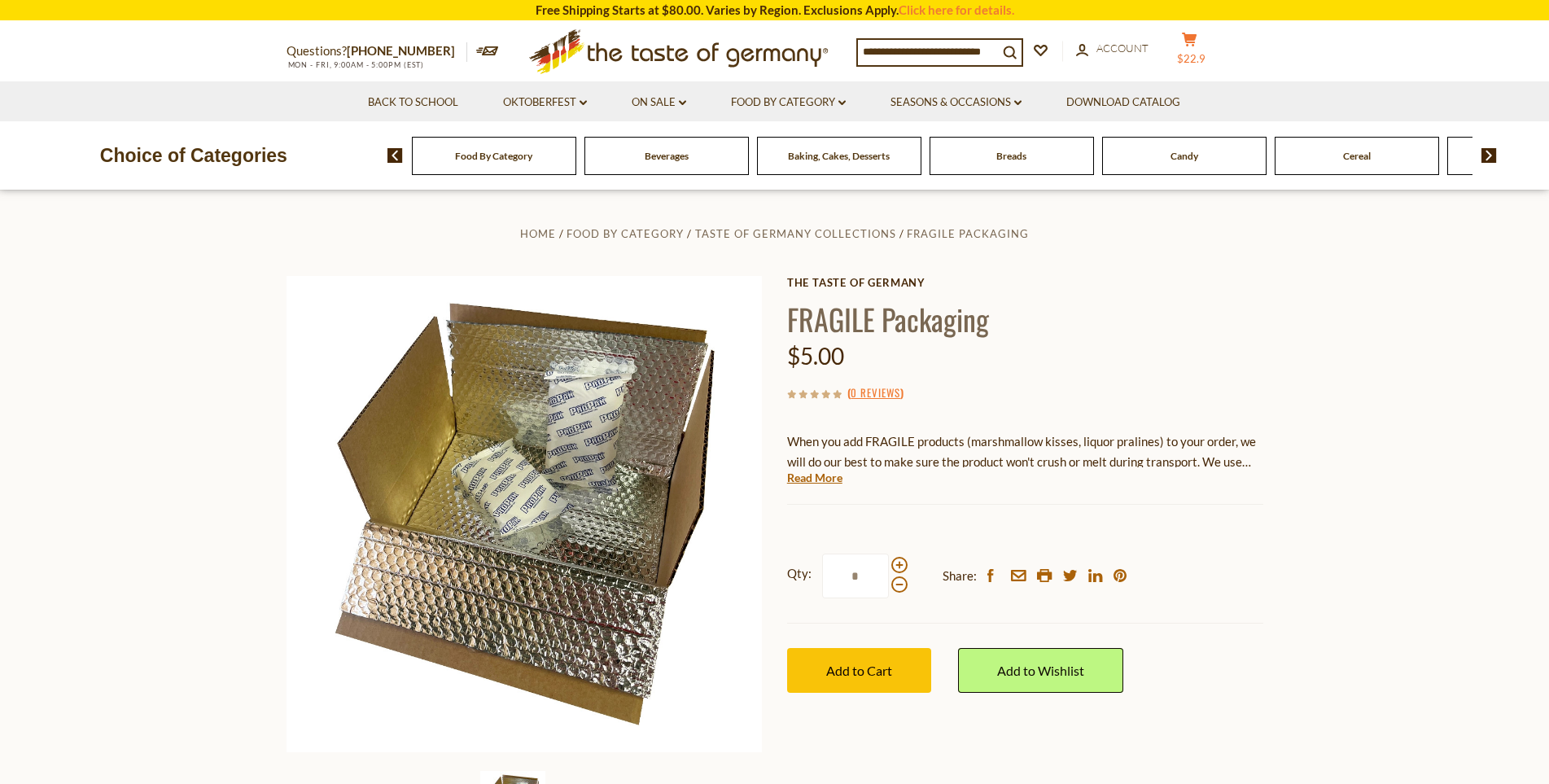
click at [1190, 46] on icon "cart" at bounding box center [1190, 39] width 16 height 14
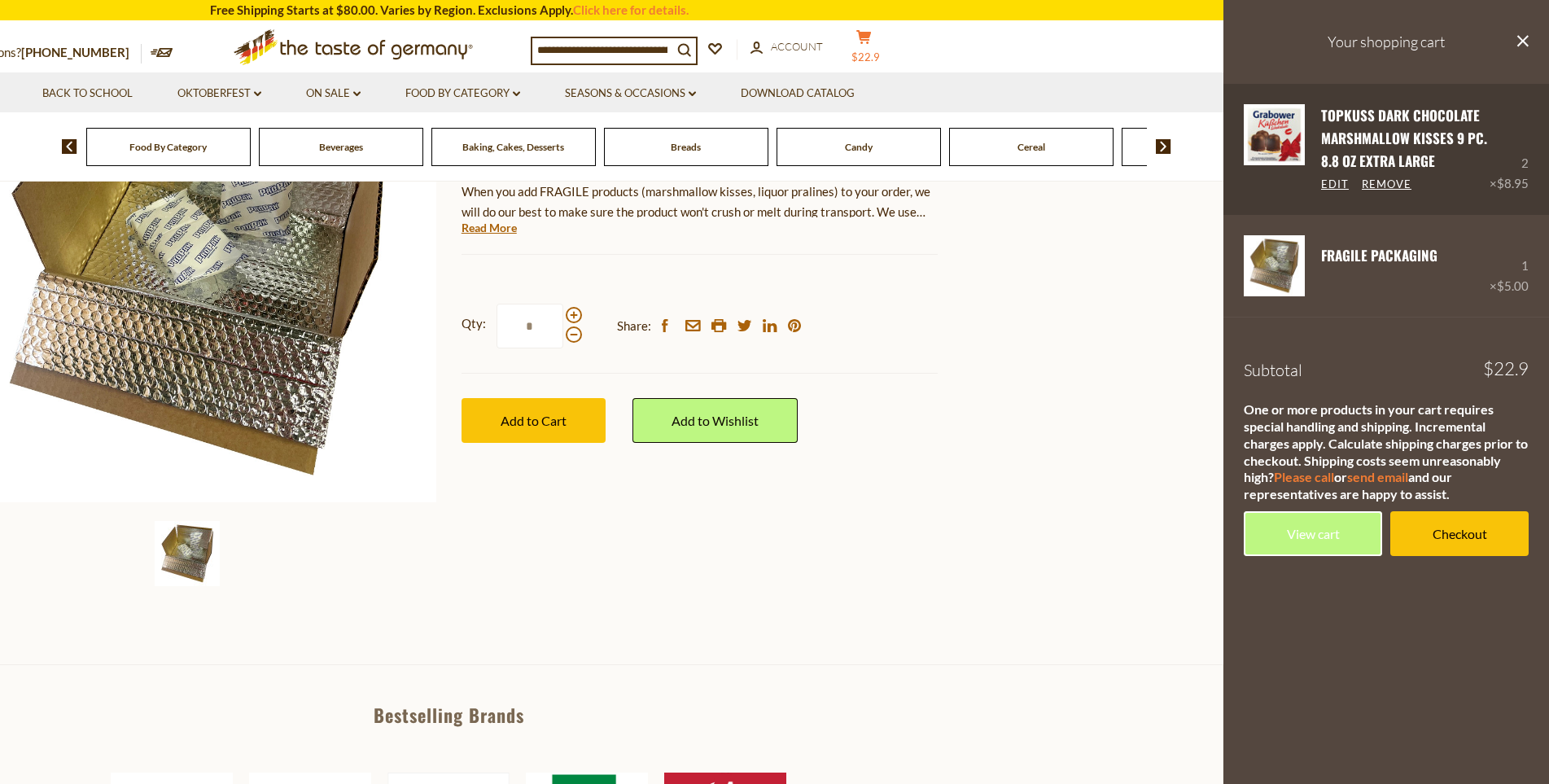
scroll to position [244, 0]
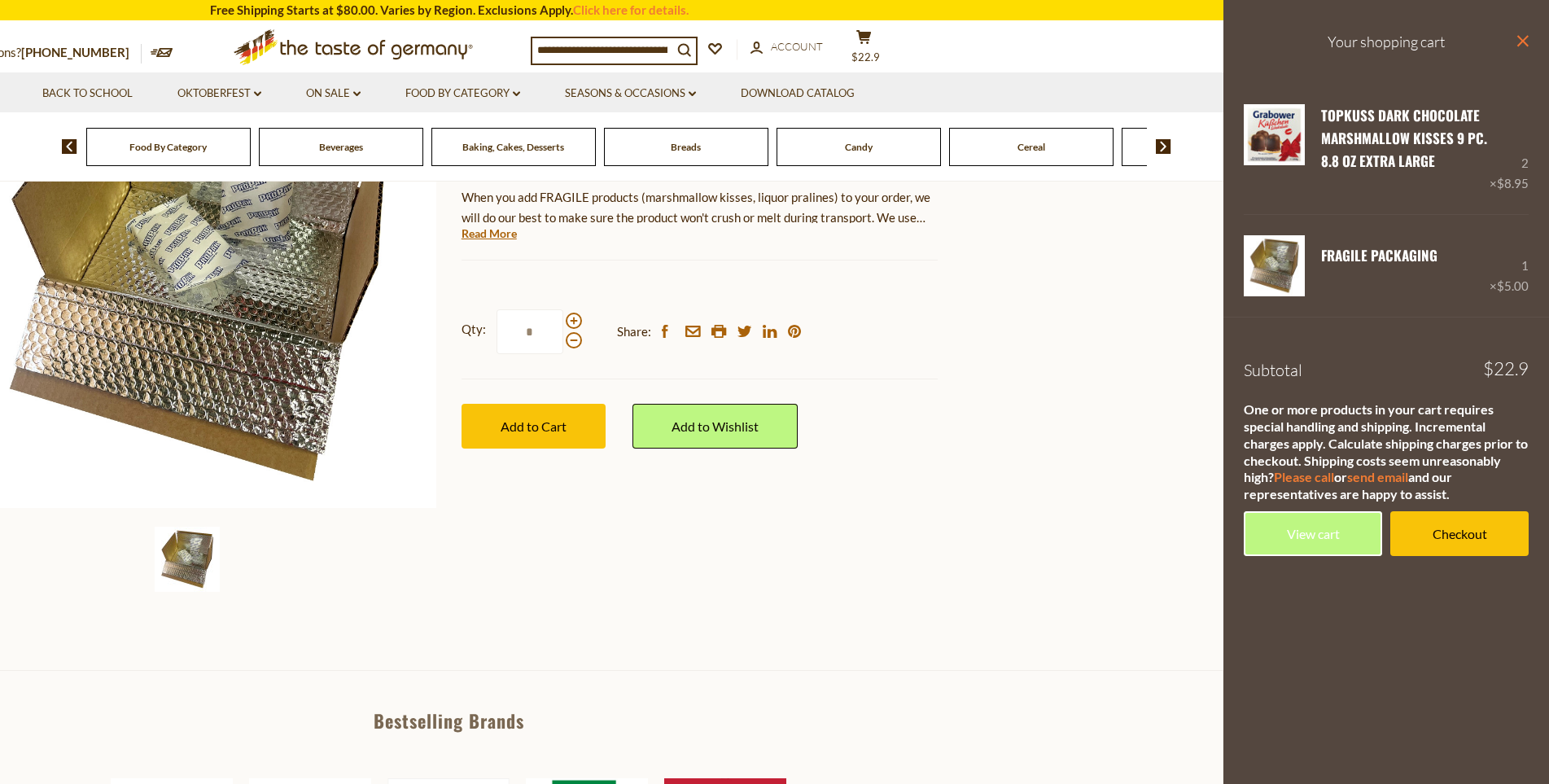
click at [1525, 42] on icon at bounding box center [1522, 40] width 11 height 11
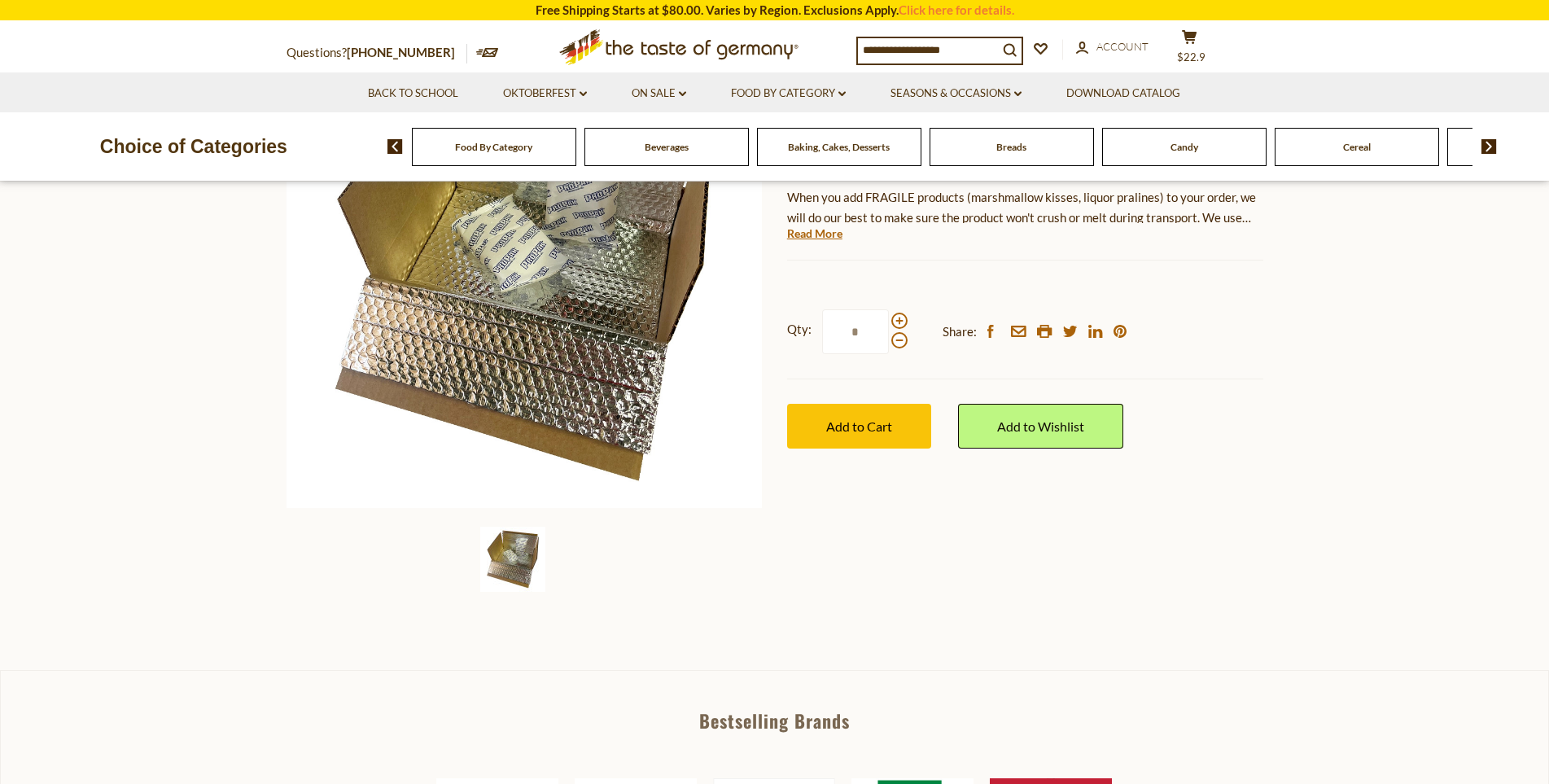
click at [1184, 149] on span "Candy" at bounding box center [1184, 147] width 28 height 12
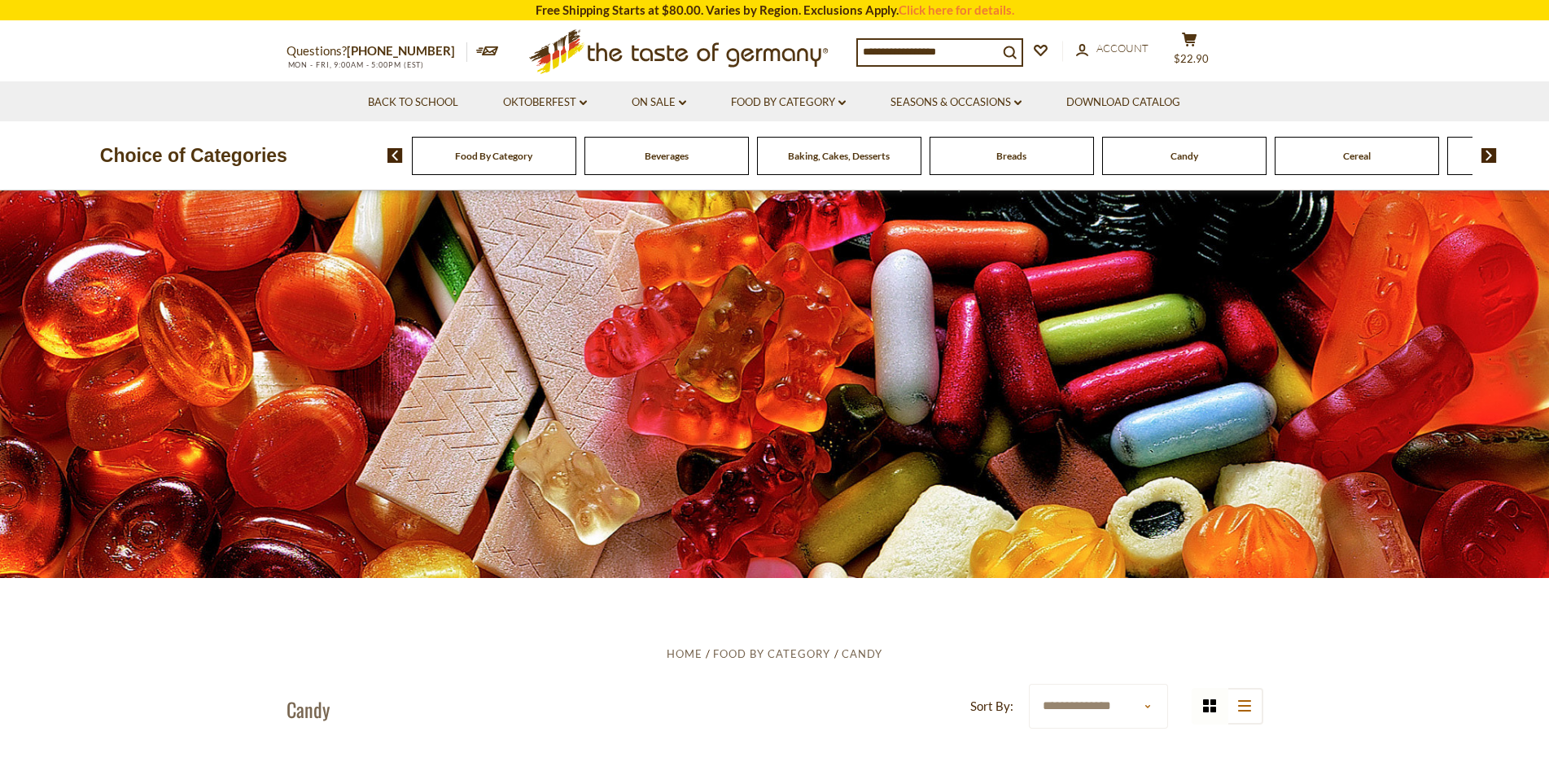
click at [1493, 153] on img at bounding box center [1489, 155] width 16 height 15
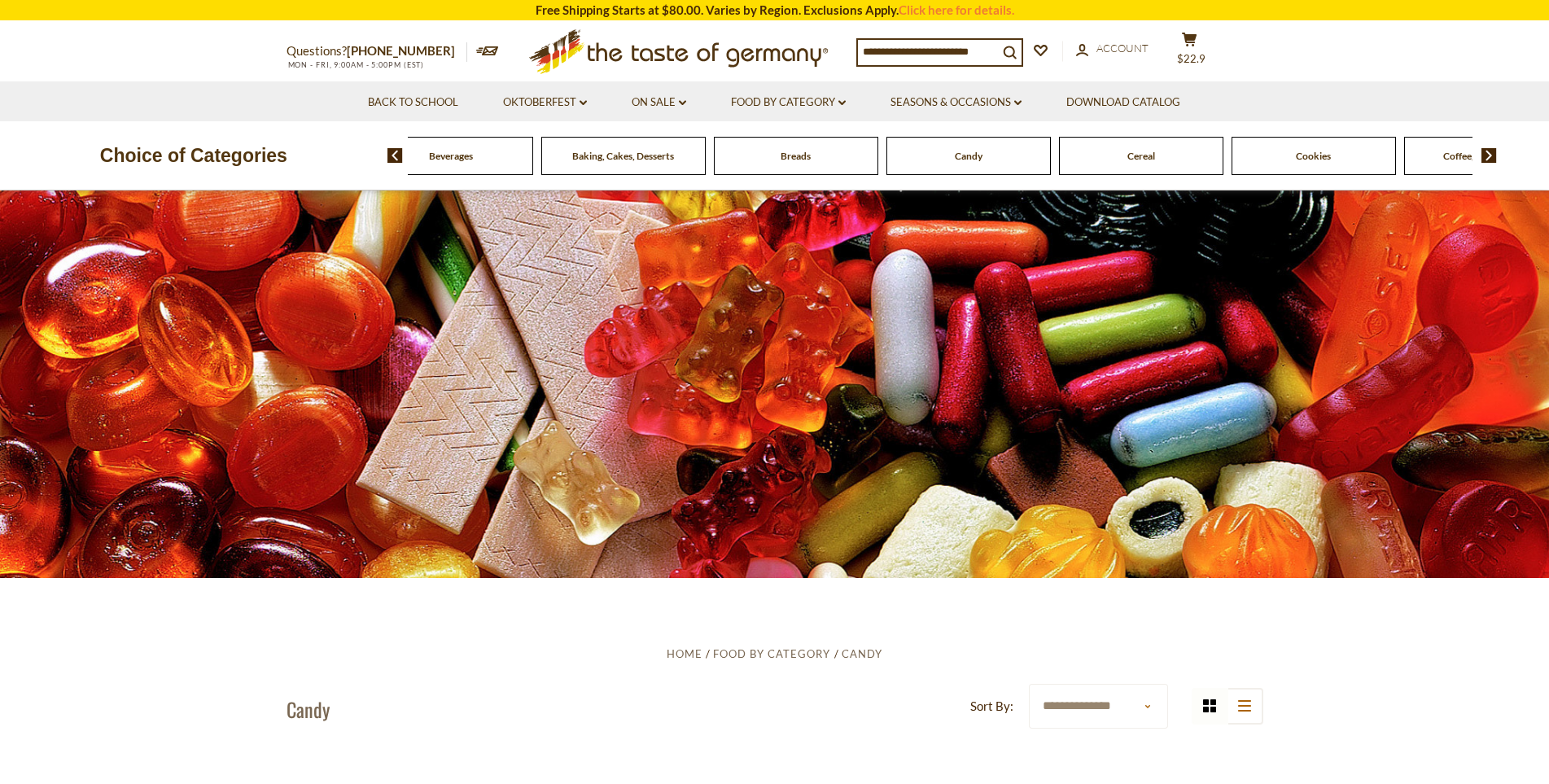
click at [1493, 153] on img at bounding box center [1489, 155] width 16 height 15
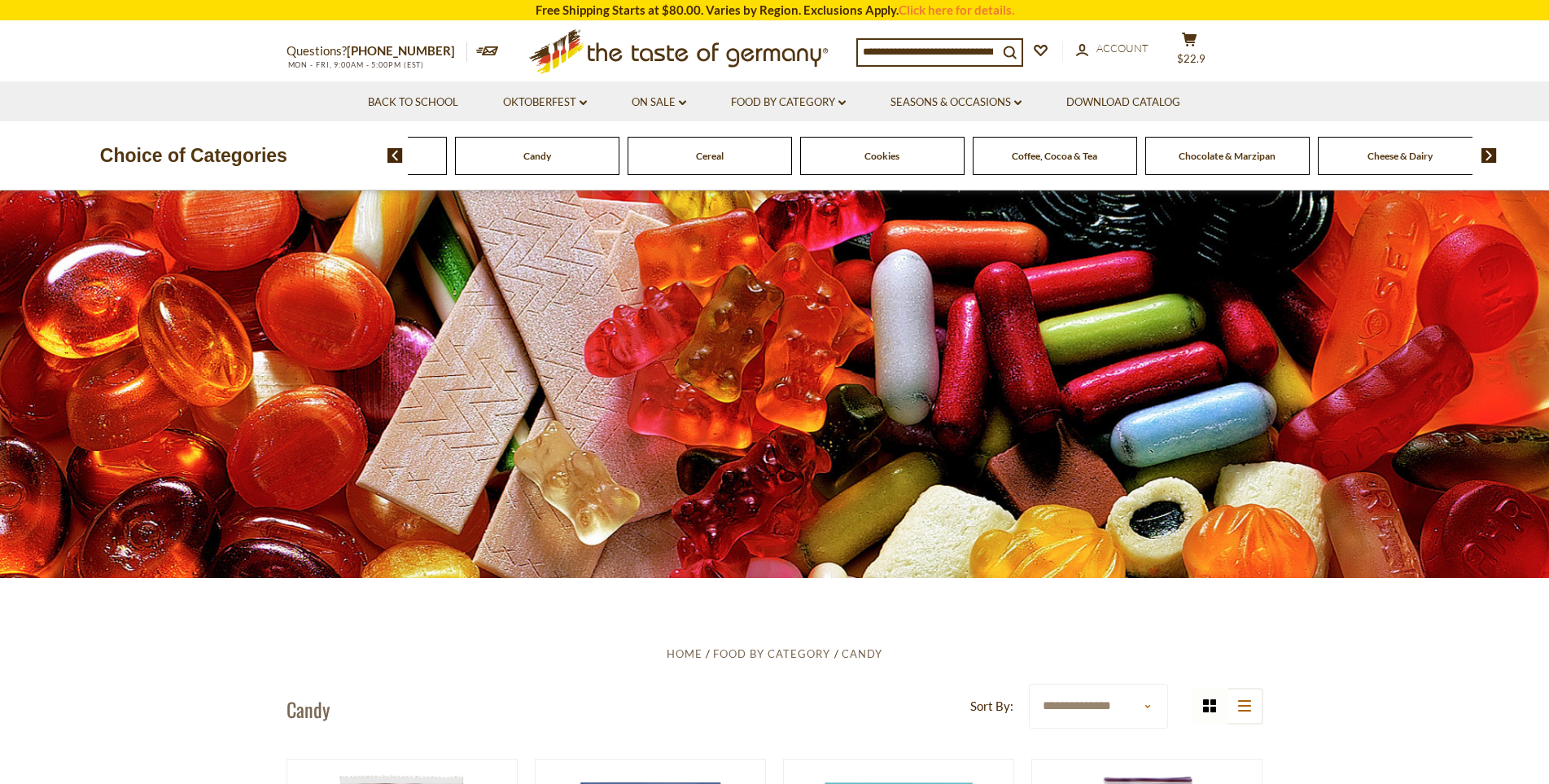
click at [1213, 159] on span "Chocolate & Marzipan" at bounding box center [1226, 156] width 97 height 12
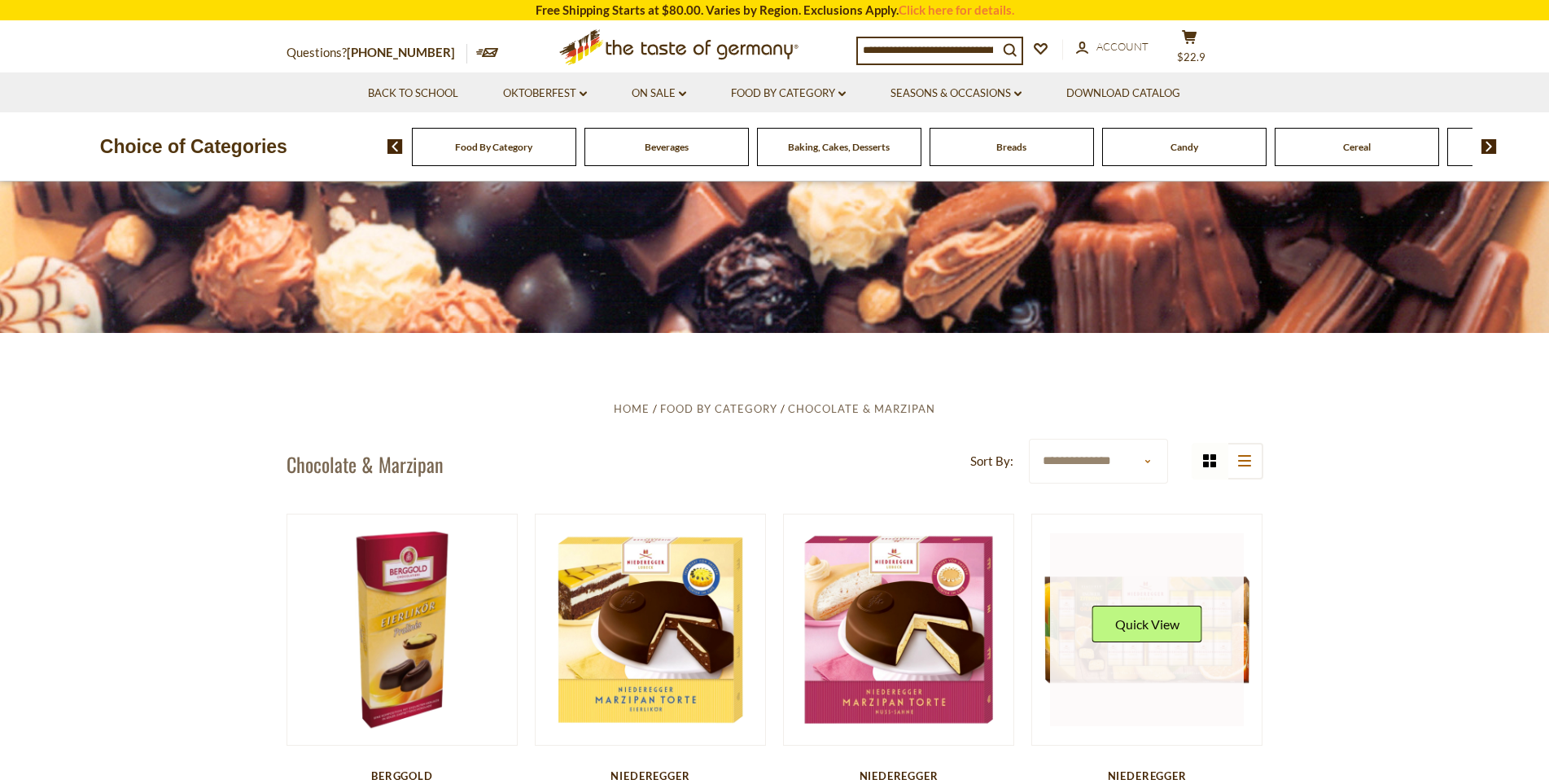
scroll to position [163, 0]
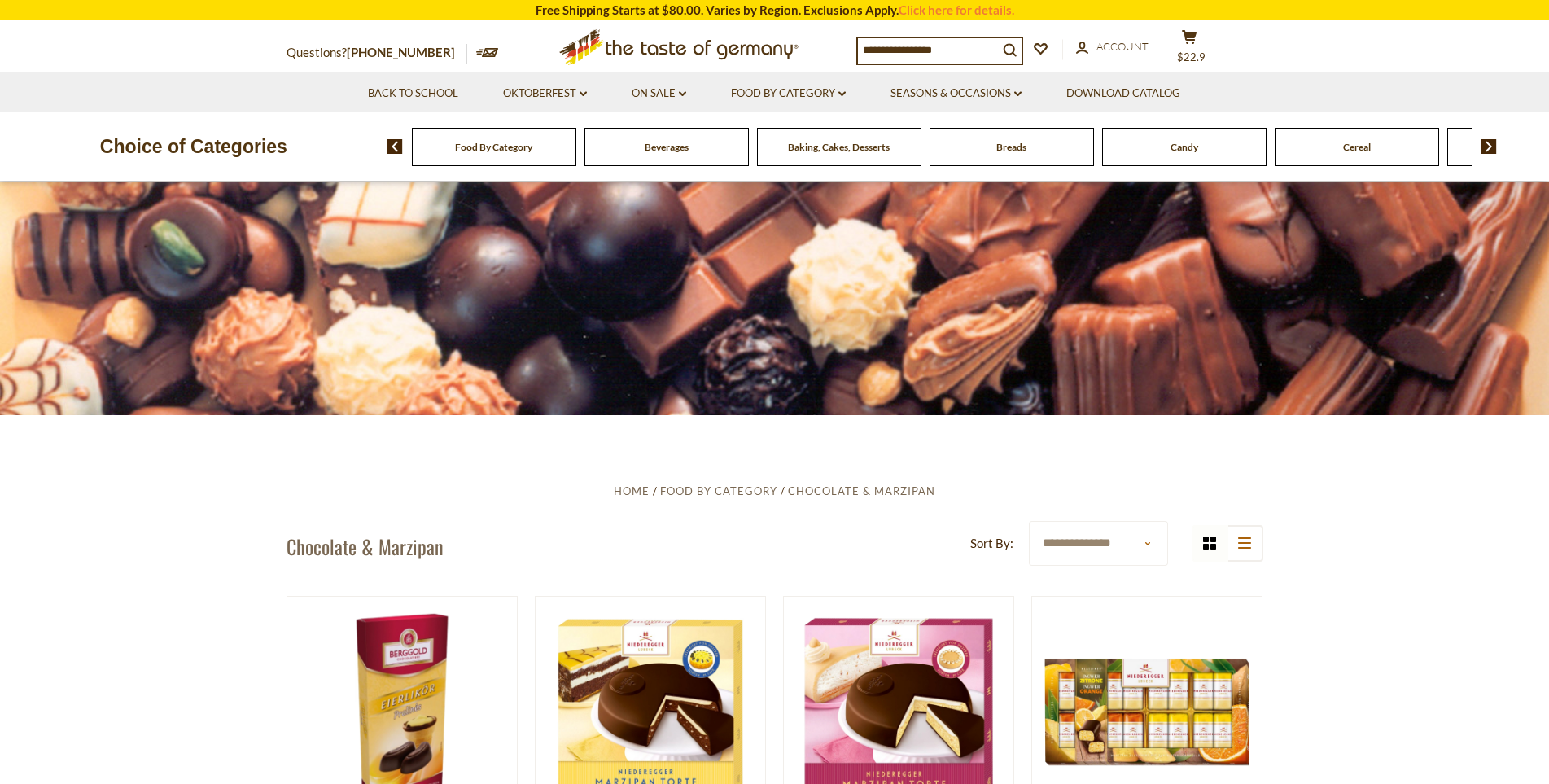
click at [1108, 548] on select "**********" at bounding box center [1098, 543] width 139 height 45
select select "**********"
click at [1029, 521] on select "**********" at bounding box center [1098, 543] width 139 height 45
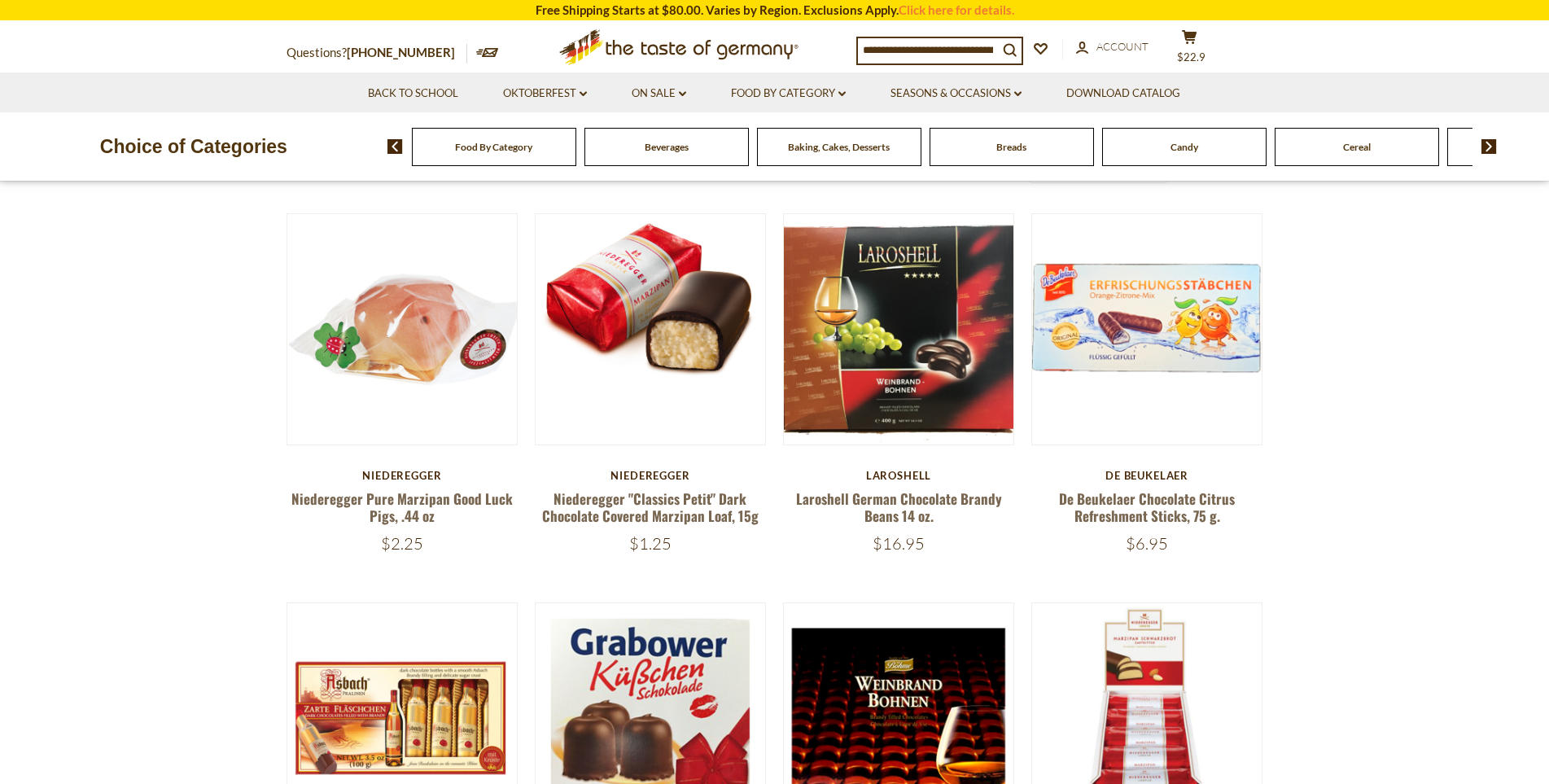
scroll to position [570, 0]
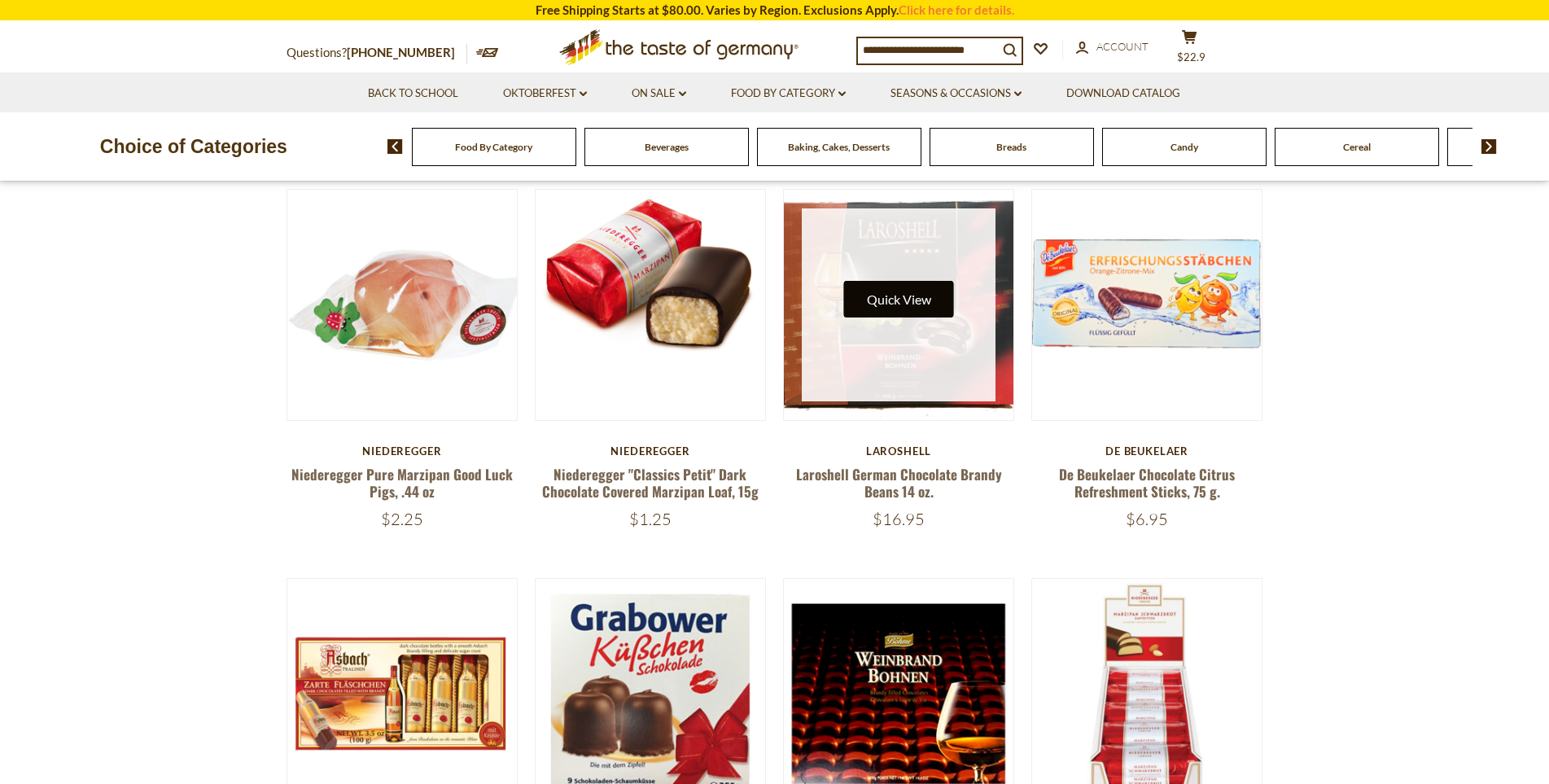
click at [900, 311] on button "Quick View" at bounding box center [899, 299] width 110 height 37
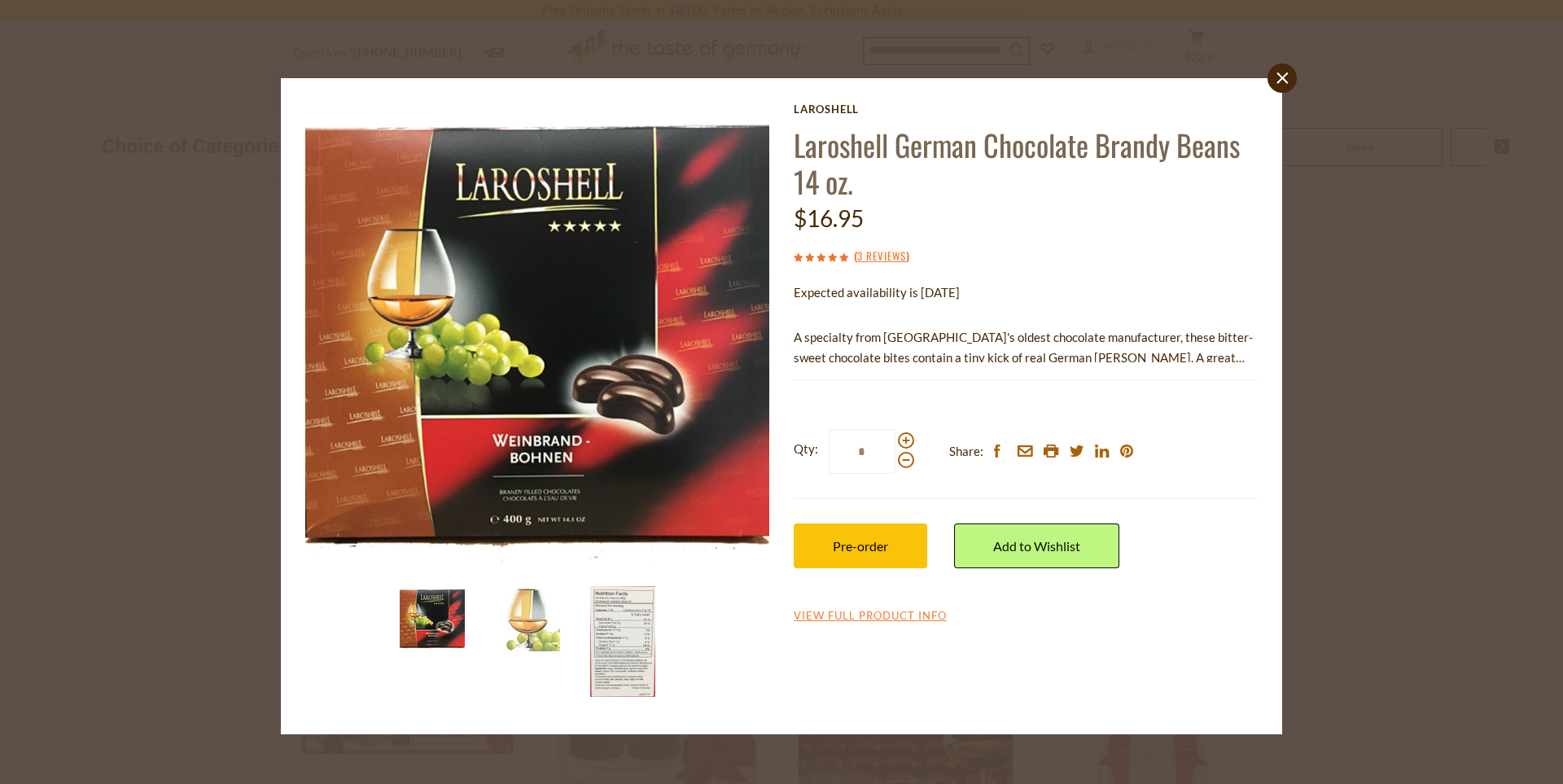
click at [1284, 82] on icon "close" at bounding box center [1282, 79] width 12 height 12
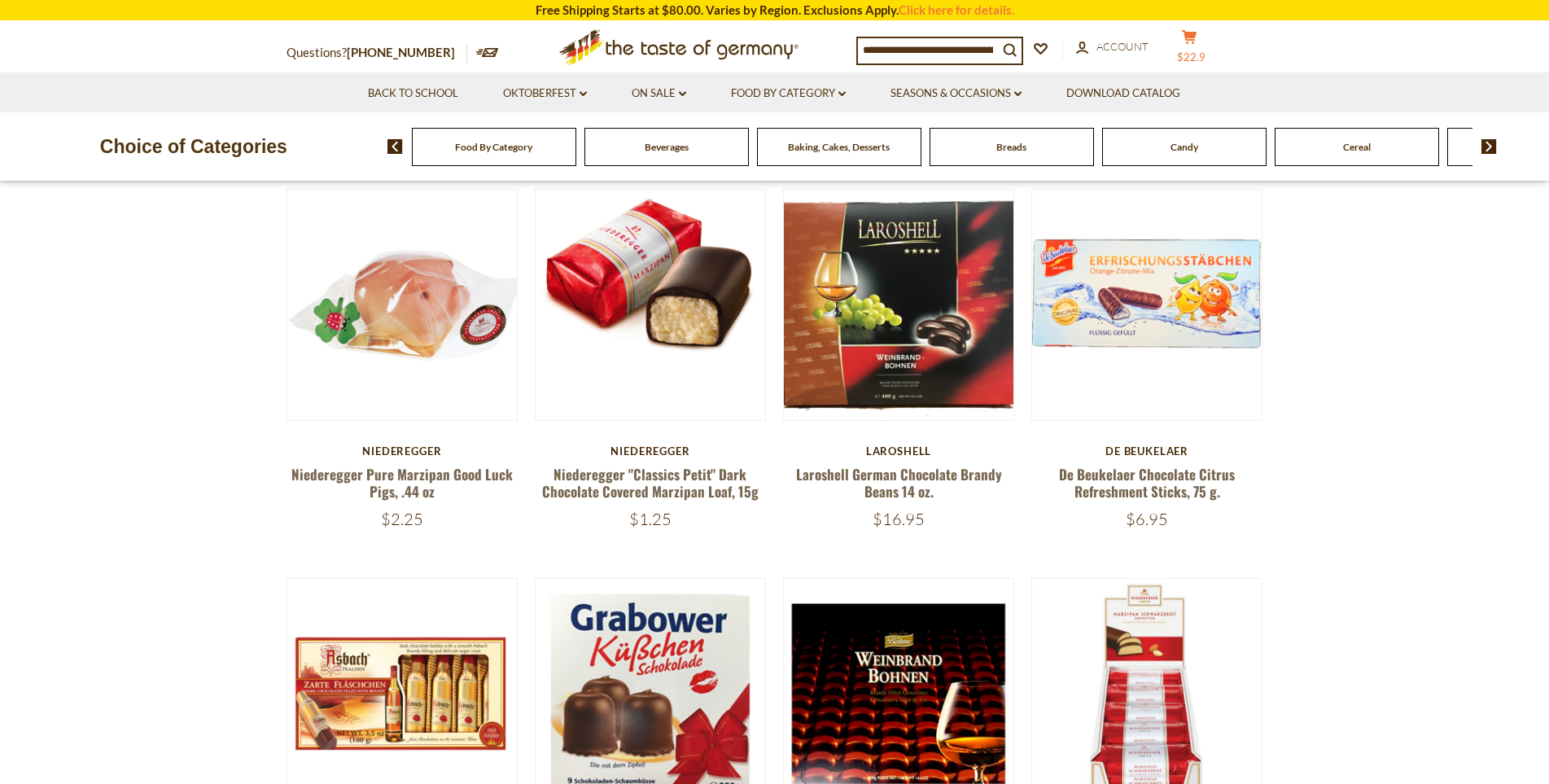
click at [1205, 52] on span "$22.9" at bounding box center [1191, 57] width 29 height 13
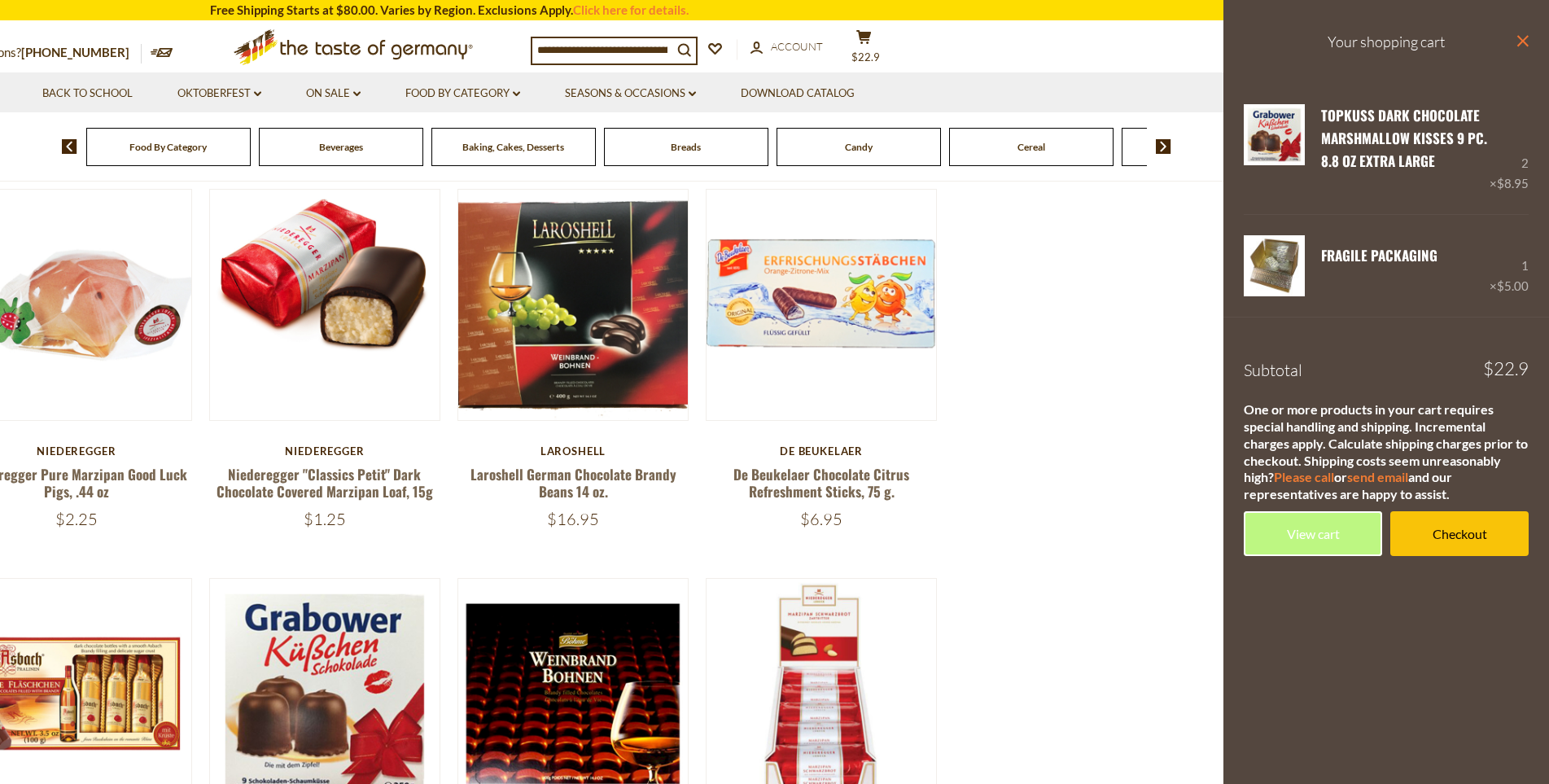
click at [1520, 42] on icon at bounding box center [1522, 40] width 11 height 11
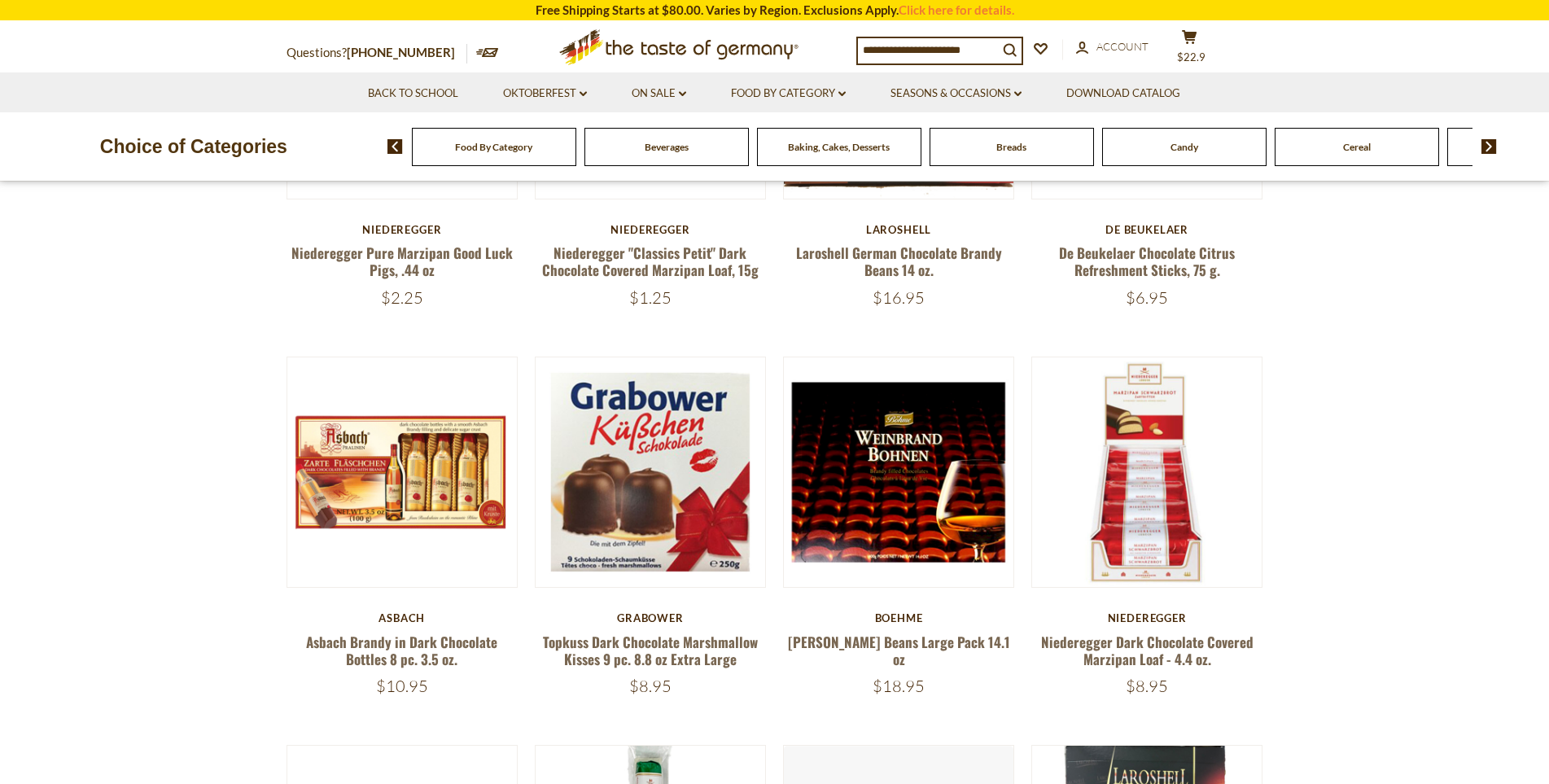
scroll to position [814, 0]
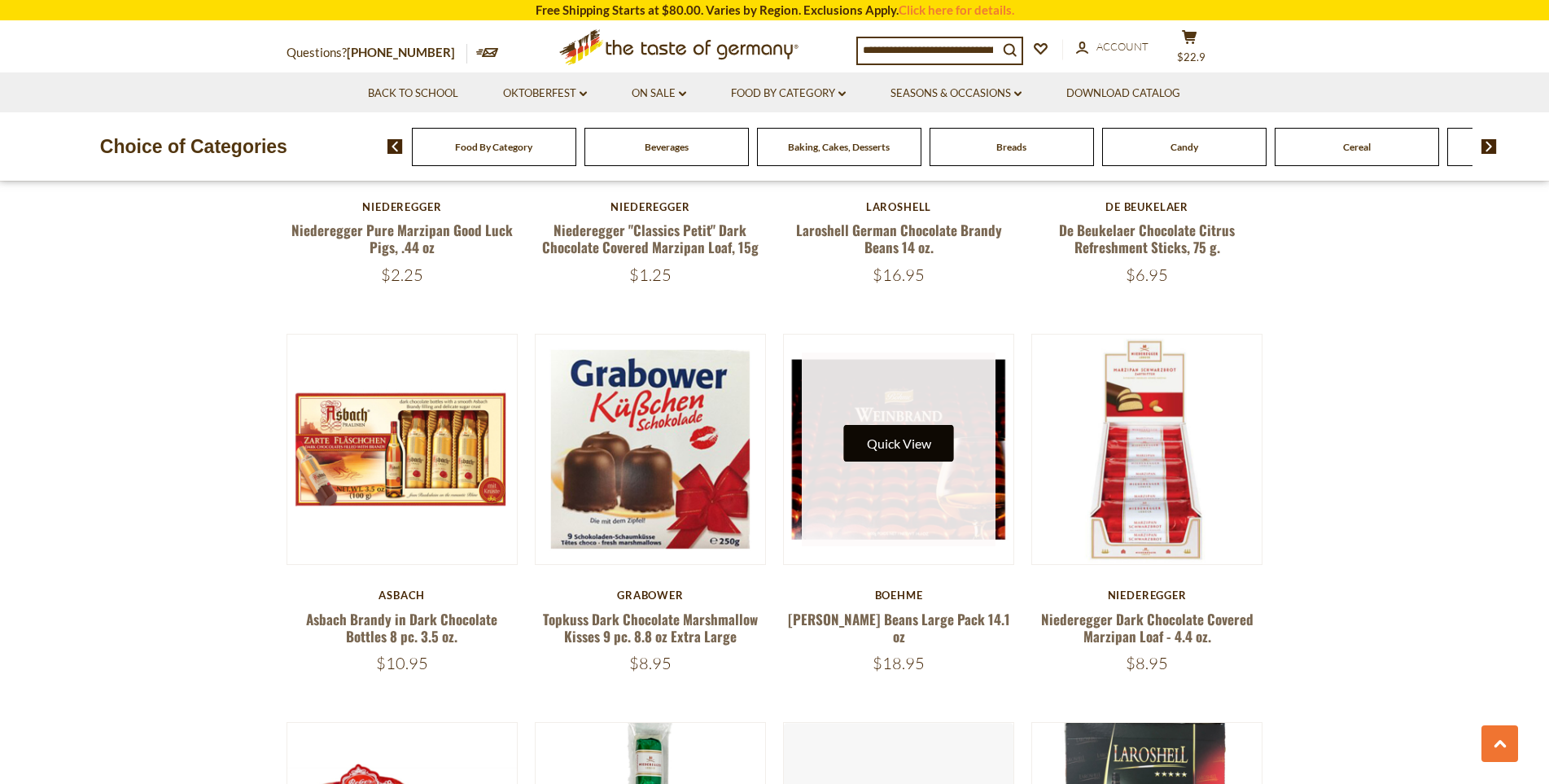
click at [915, 450] on button "Quick View" at bounding box center [899, 443] width 110 height 37
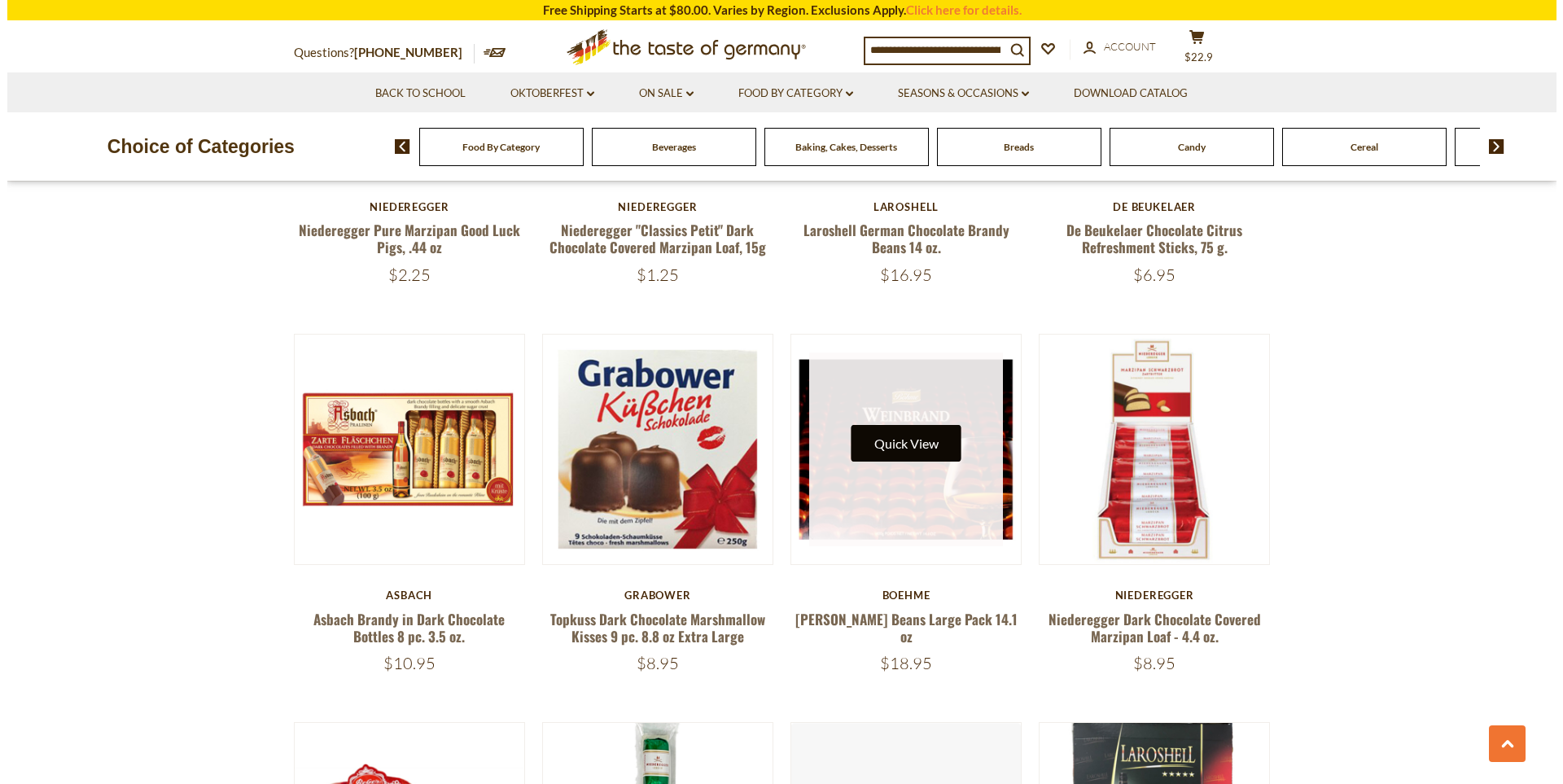
scroll to position [817, 0]
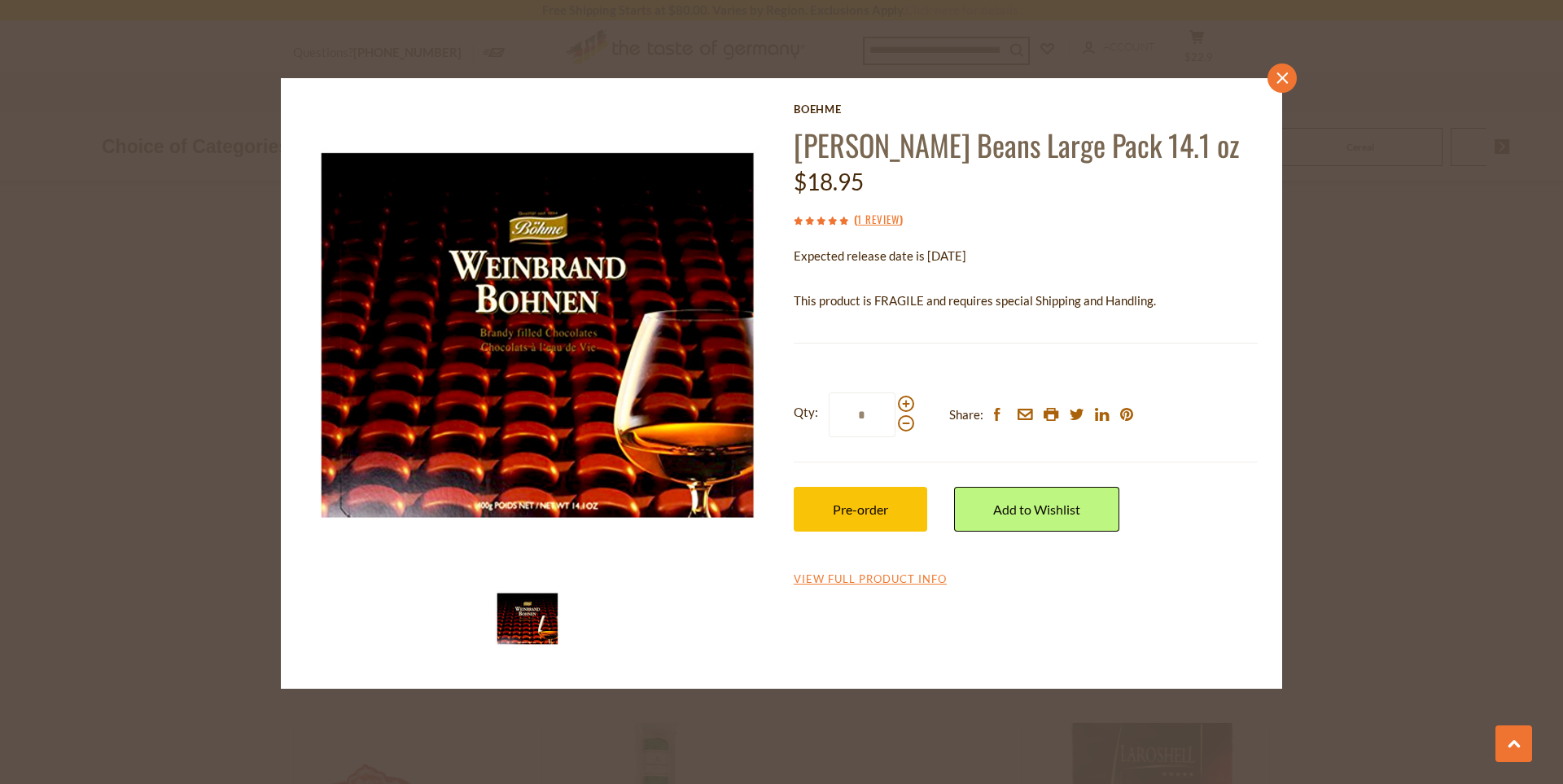
click at [1282, 84] on icon "close" at bounding box center [1282, 79] width 12 height 12
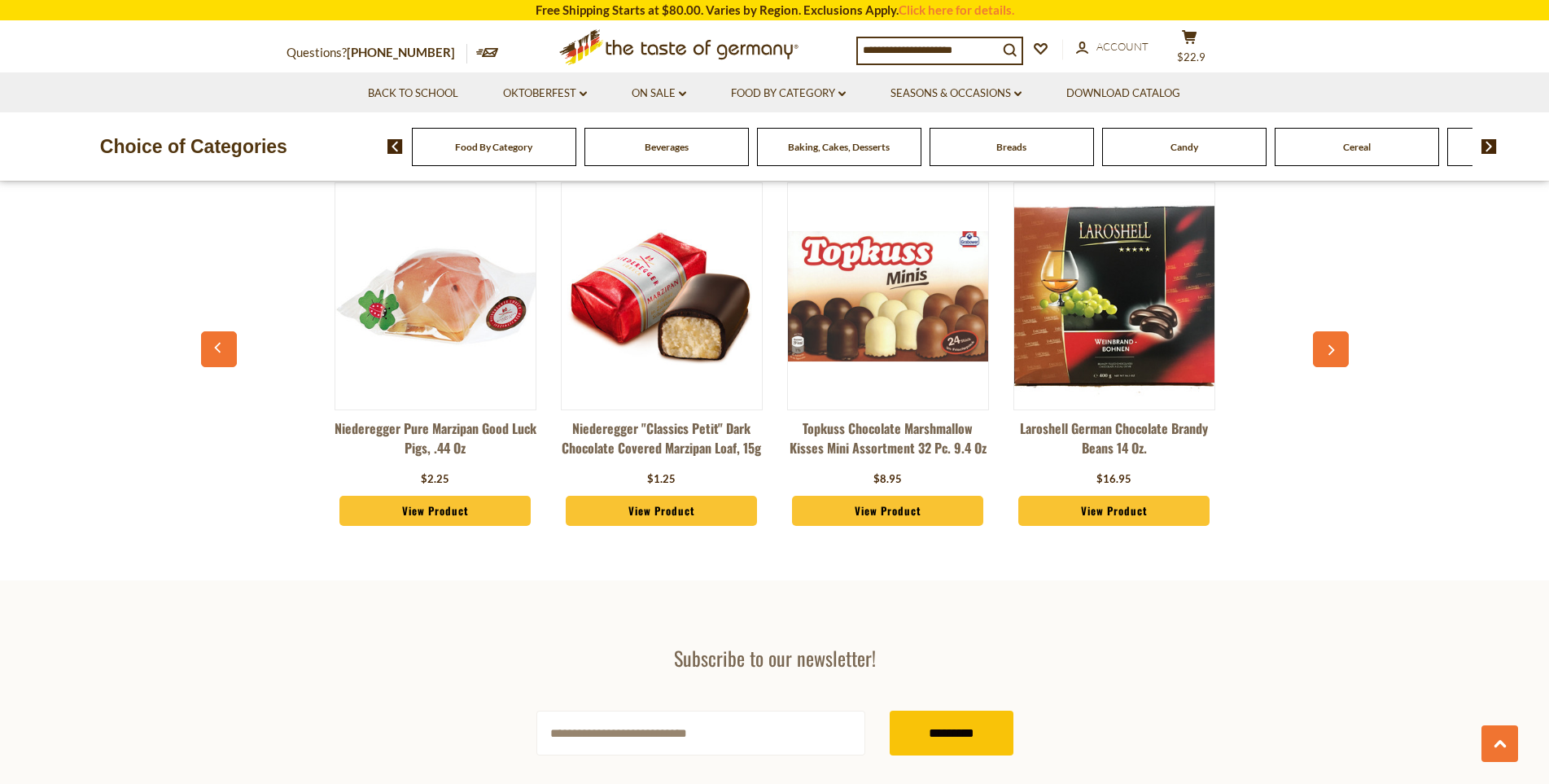
scroll to position [4150, 0]
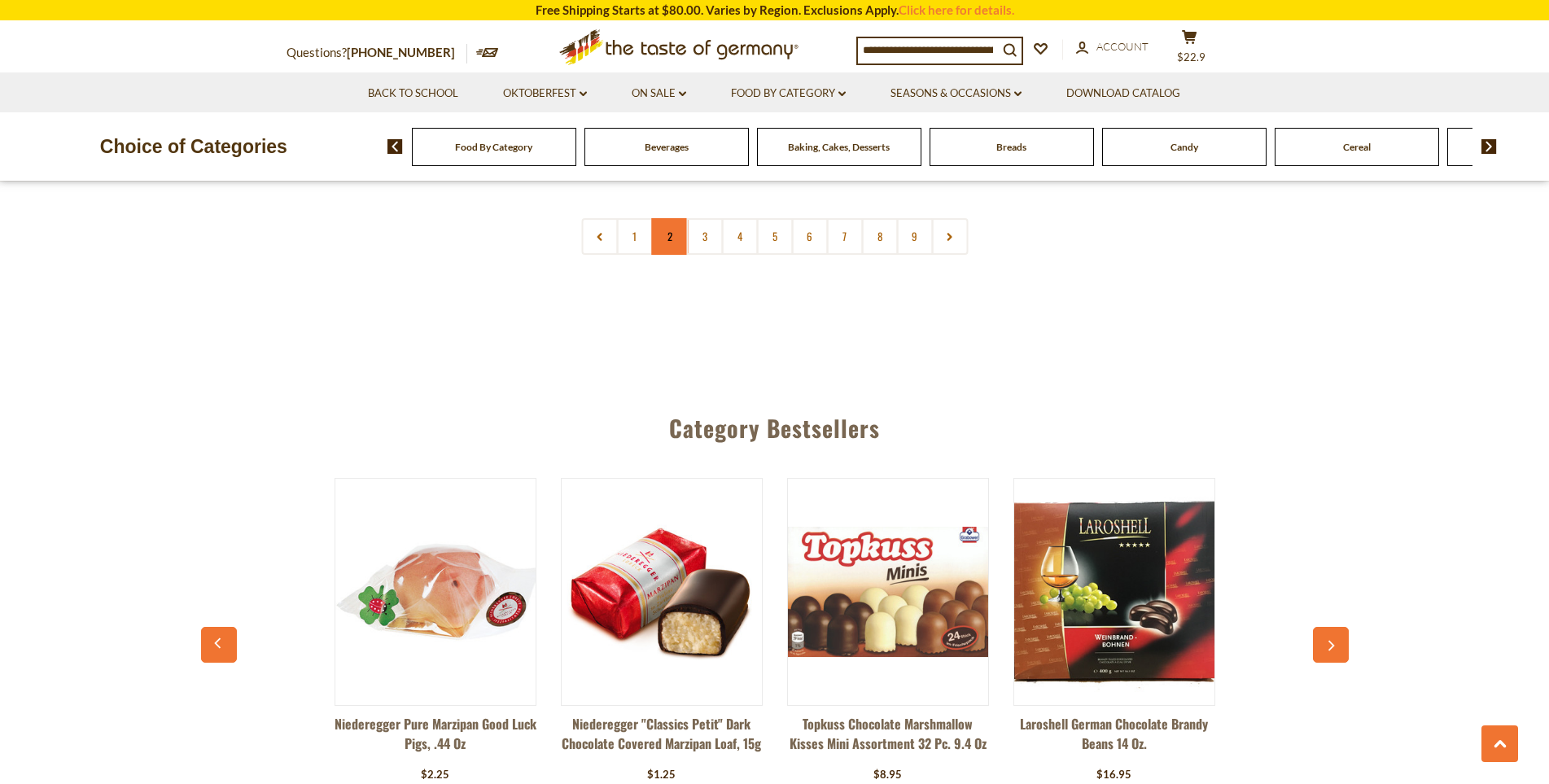
click at [664, 219] on link "2" at bounding box center [670, 237] width 37 height 37
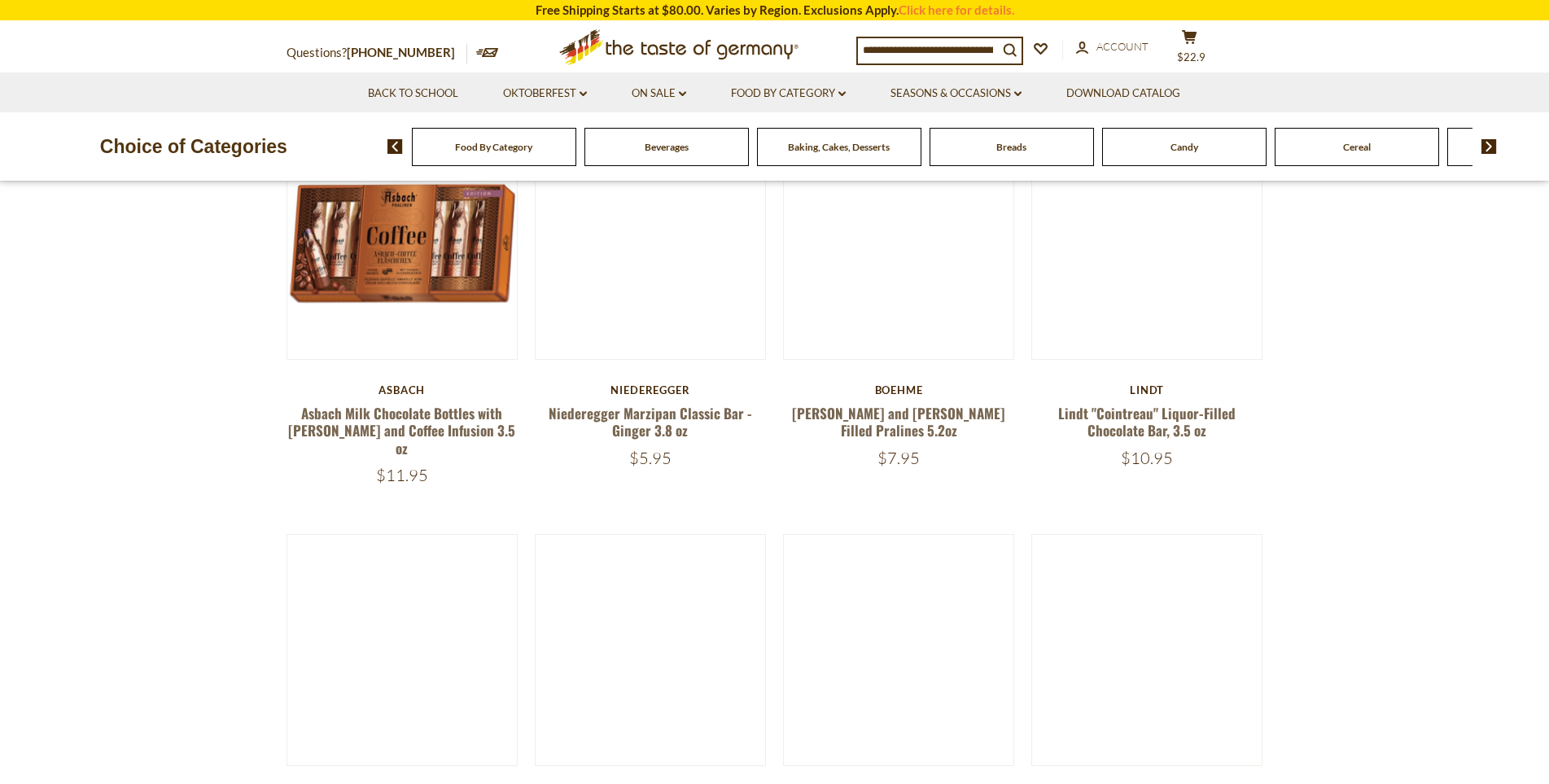
scroll to position [602, 0]
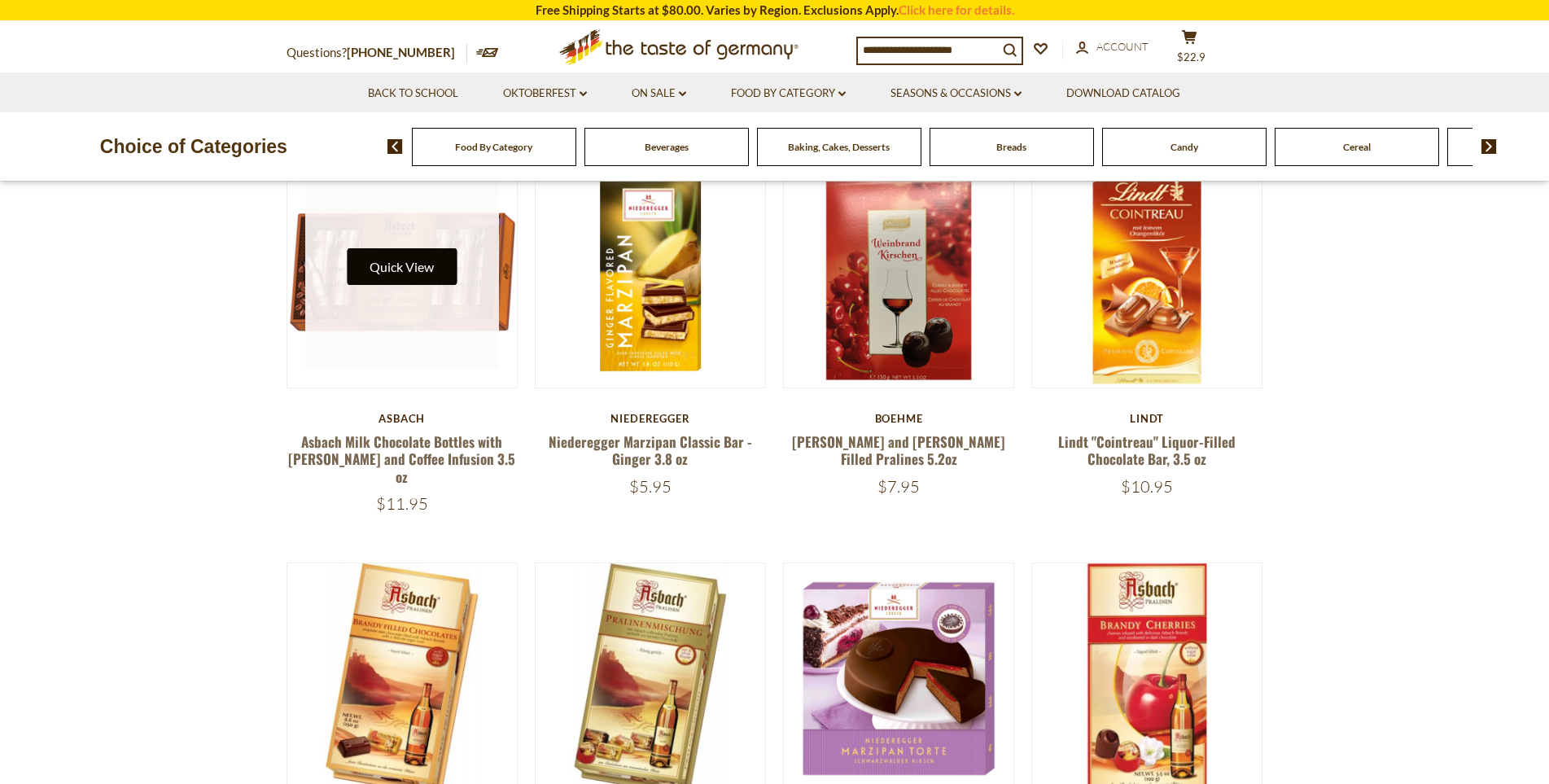
click at [408, 266] on button "Quick View" at bounding box center [402, 267] width 110 height 37
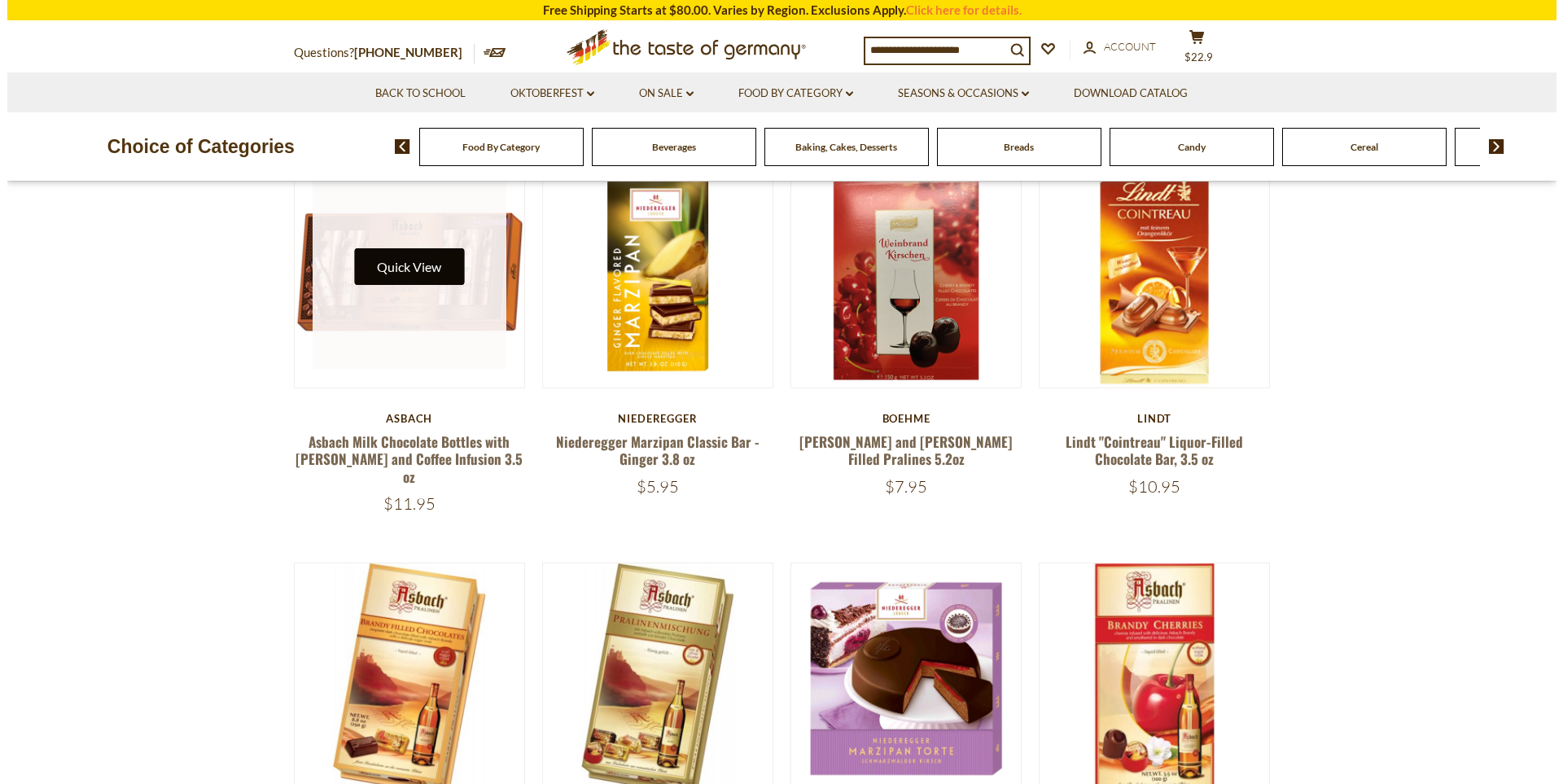
scroll to position [606, 0]
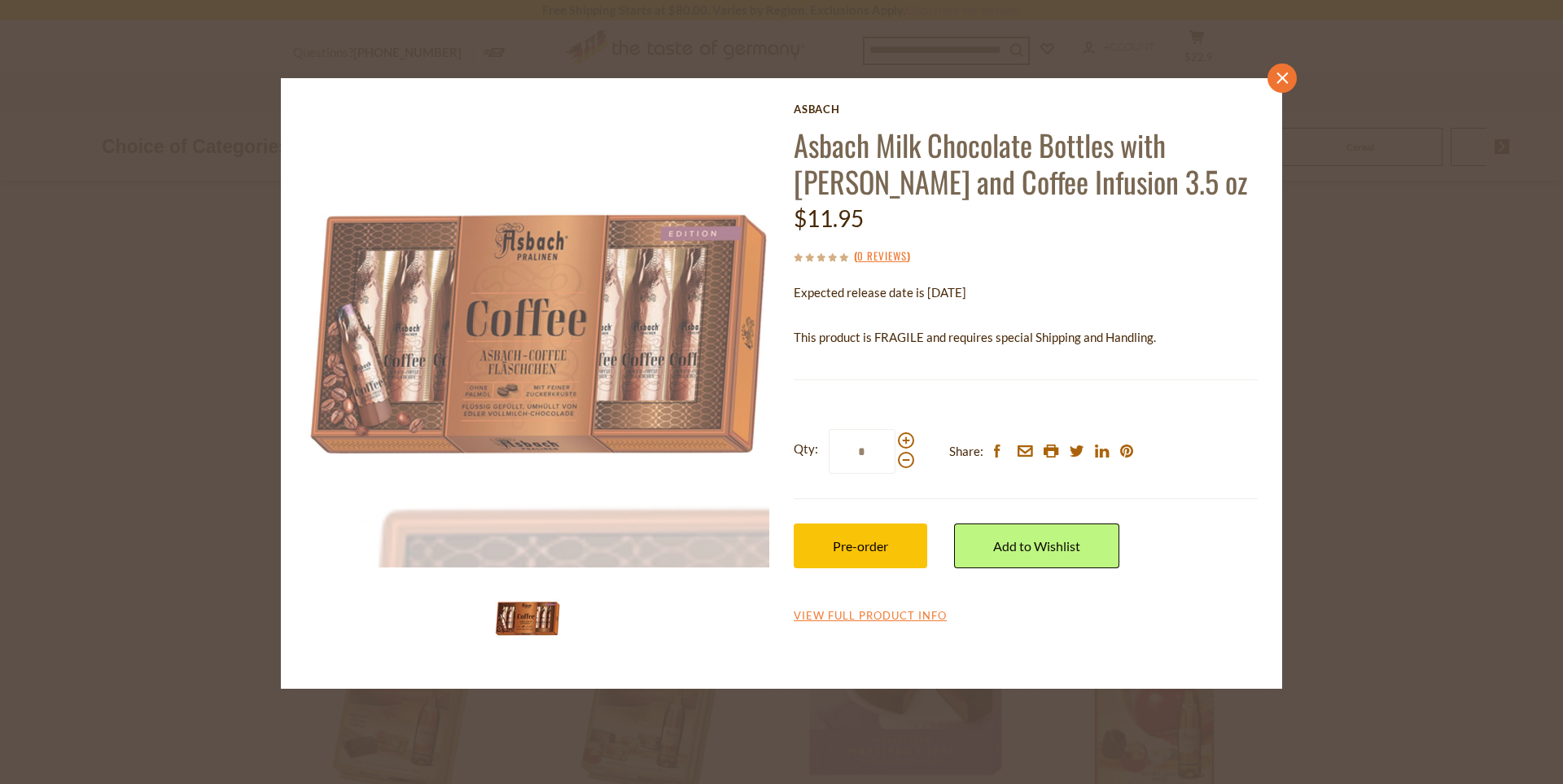
click at [1277, 86] on link "close" at bounding box center [1282, 79] width 30 height 30
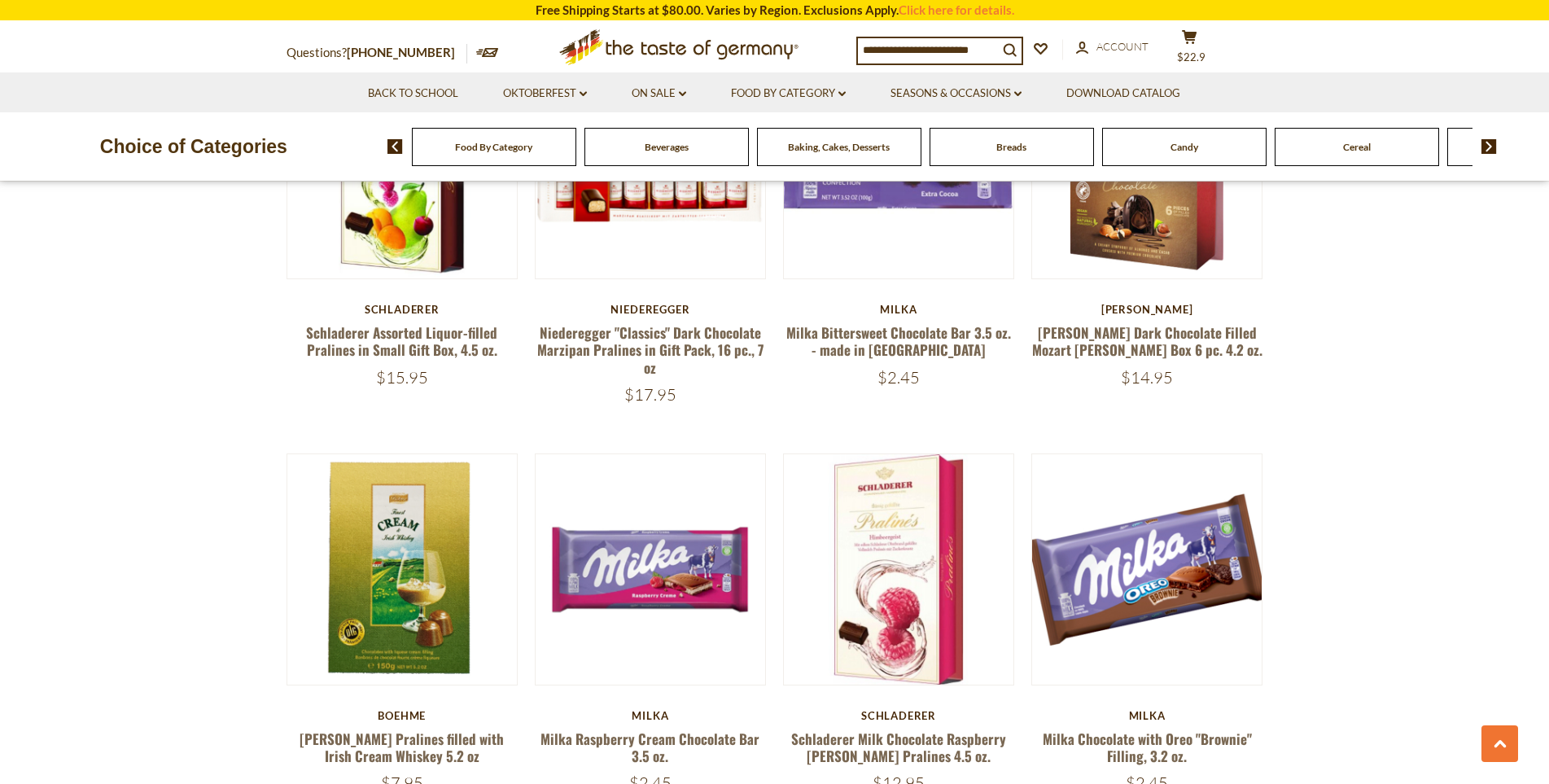
scroll to position [3613, 0]
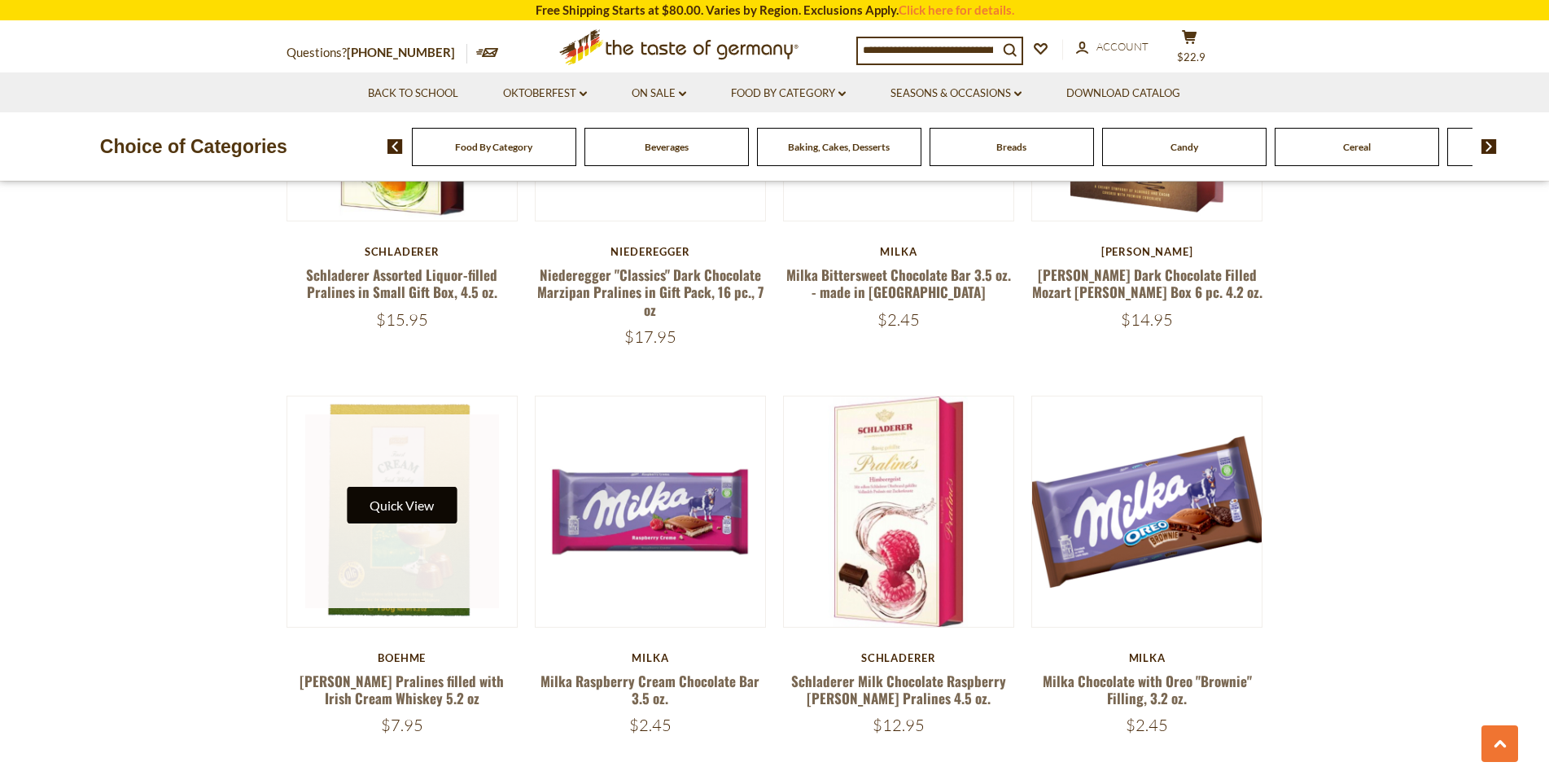
click at [417, 487] on button "Quick View" at bounding box center [402, 505] width 110 height 37
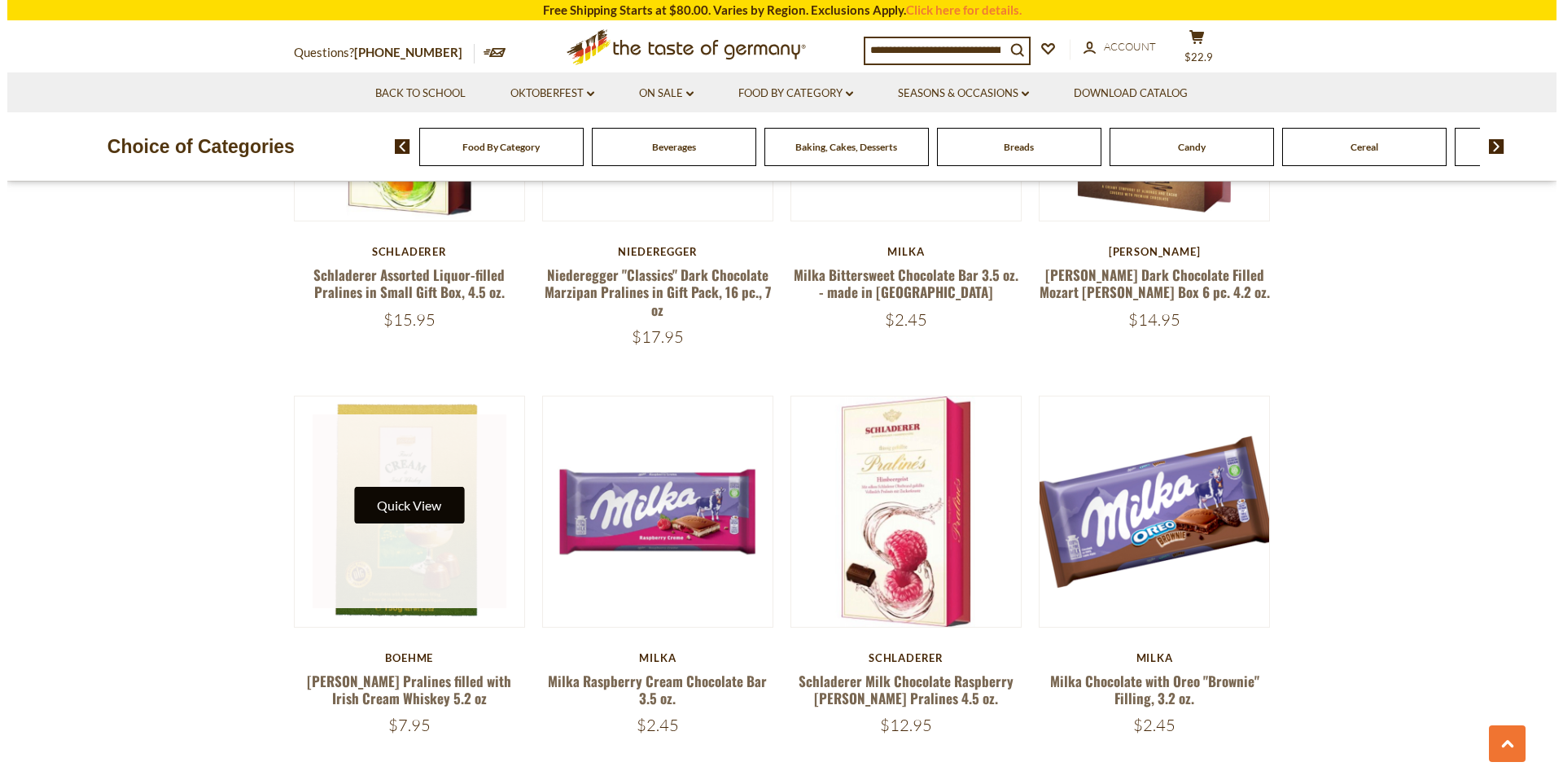
scroll to position [3617, 0]
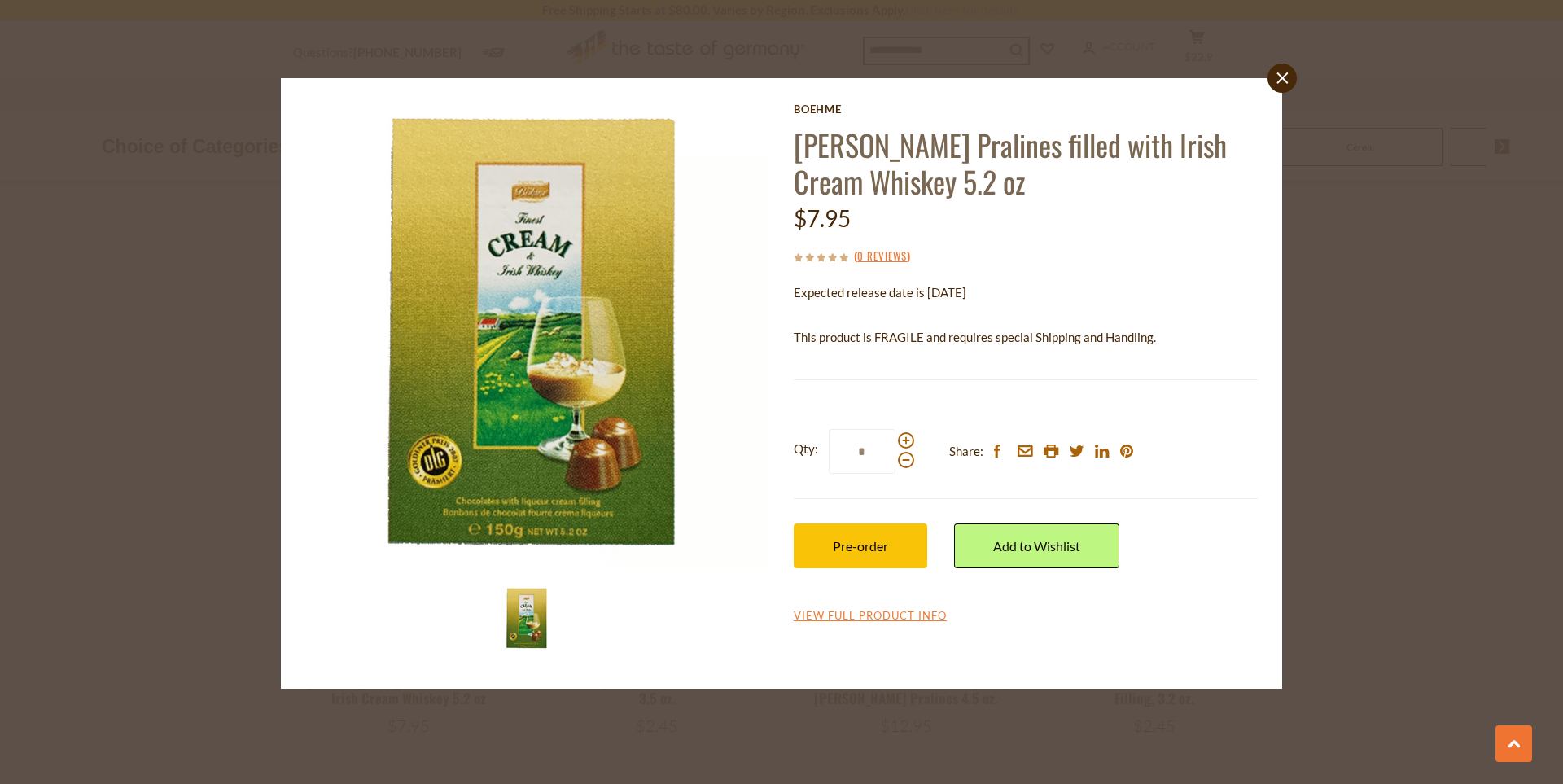
click at [1283, 77] on icon "close" at bounding box center [1282, 79] width 12 height 12
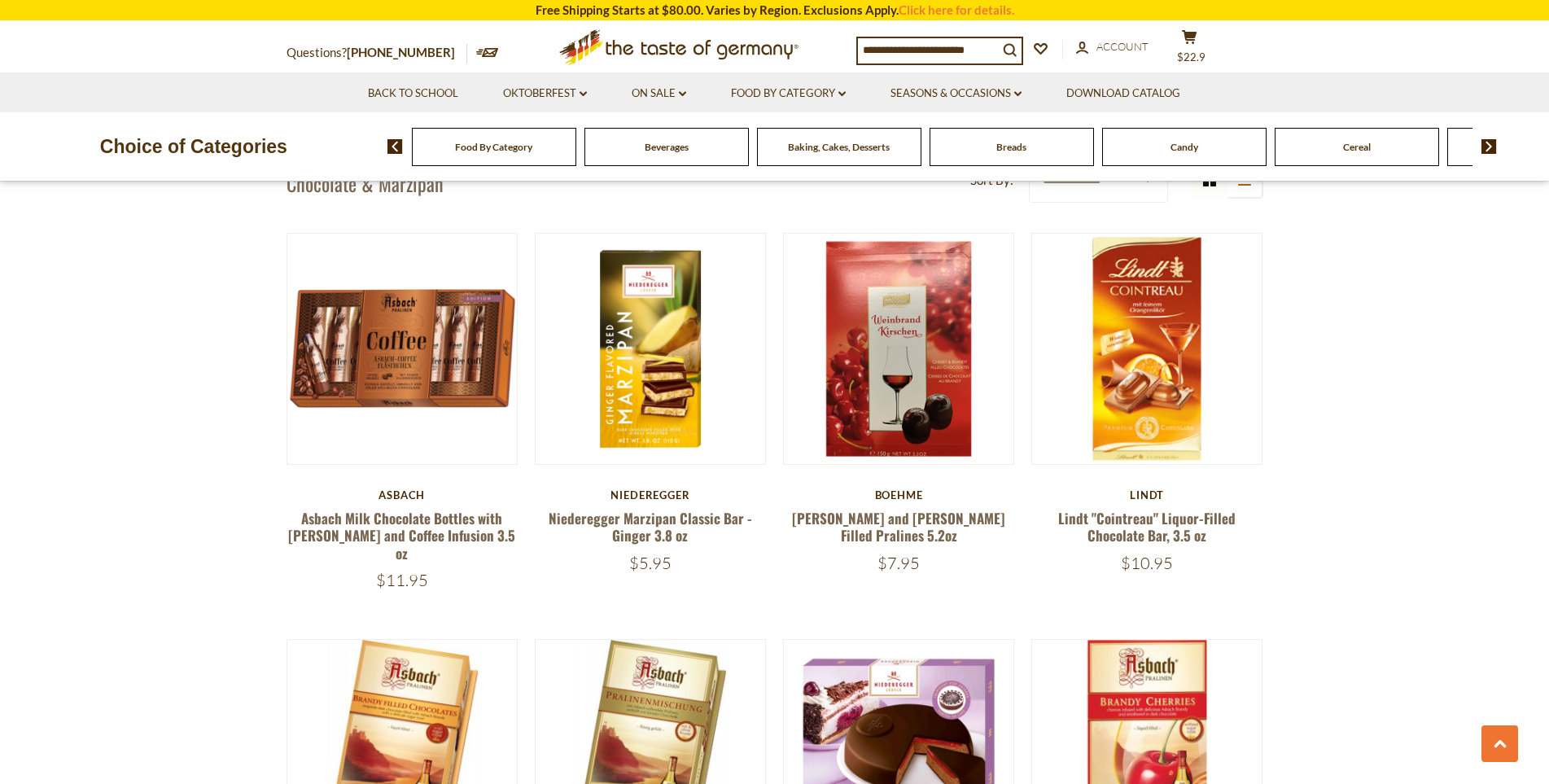
scroll to position [32, 0]
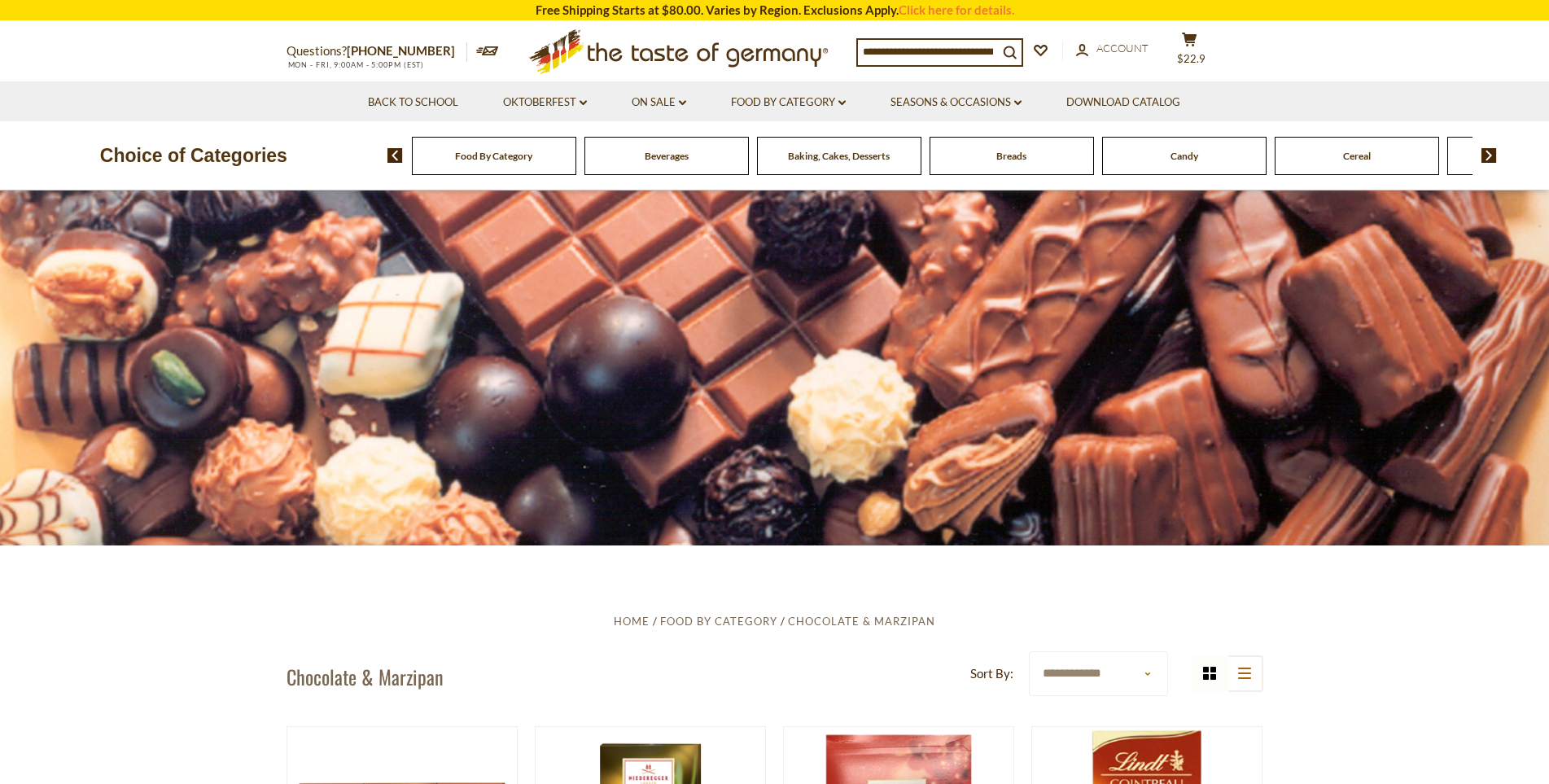
click at [934, 48] on input at bounding box center [927, 52] width 140 height 23
type input "*****"
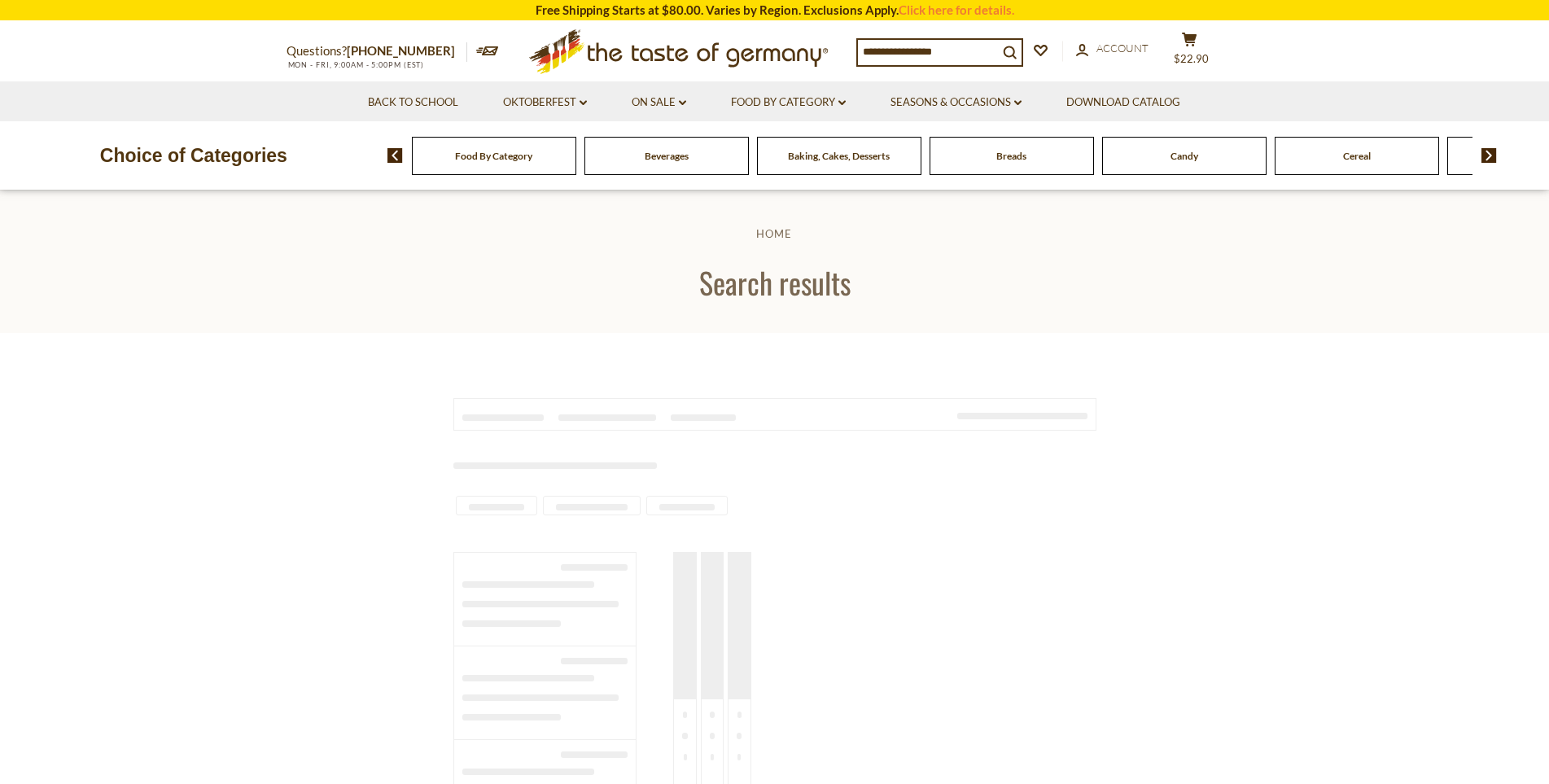
type input "*****"
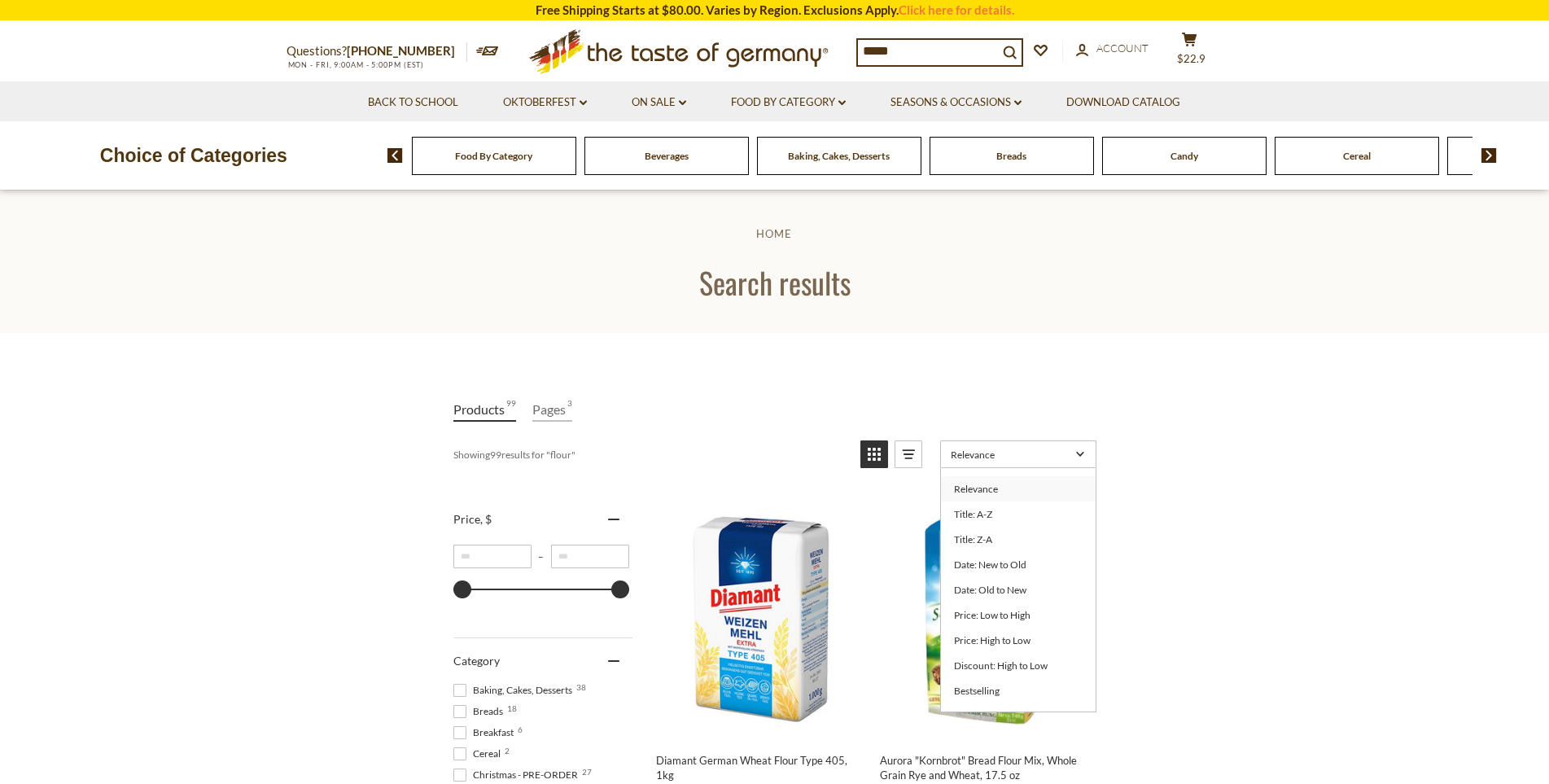
click at [1035, 460] on link "Relevance" at bounding box center [1018, 454] width 156 height 28
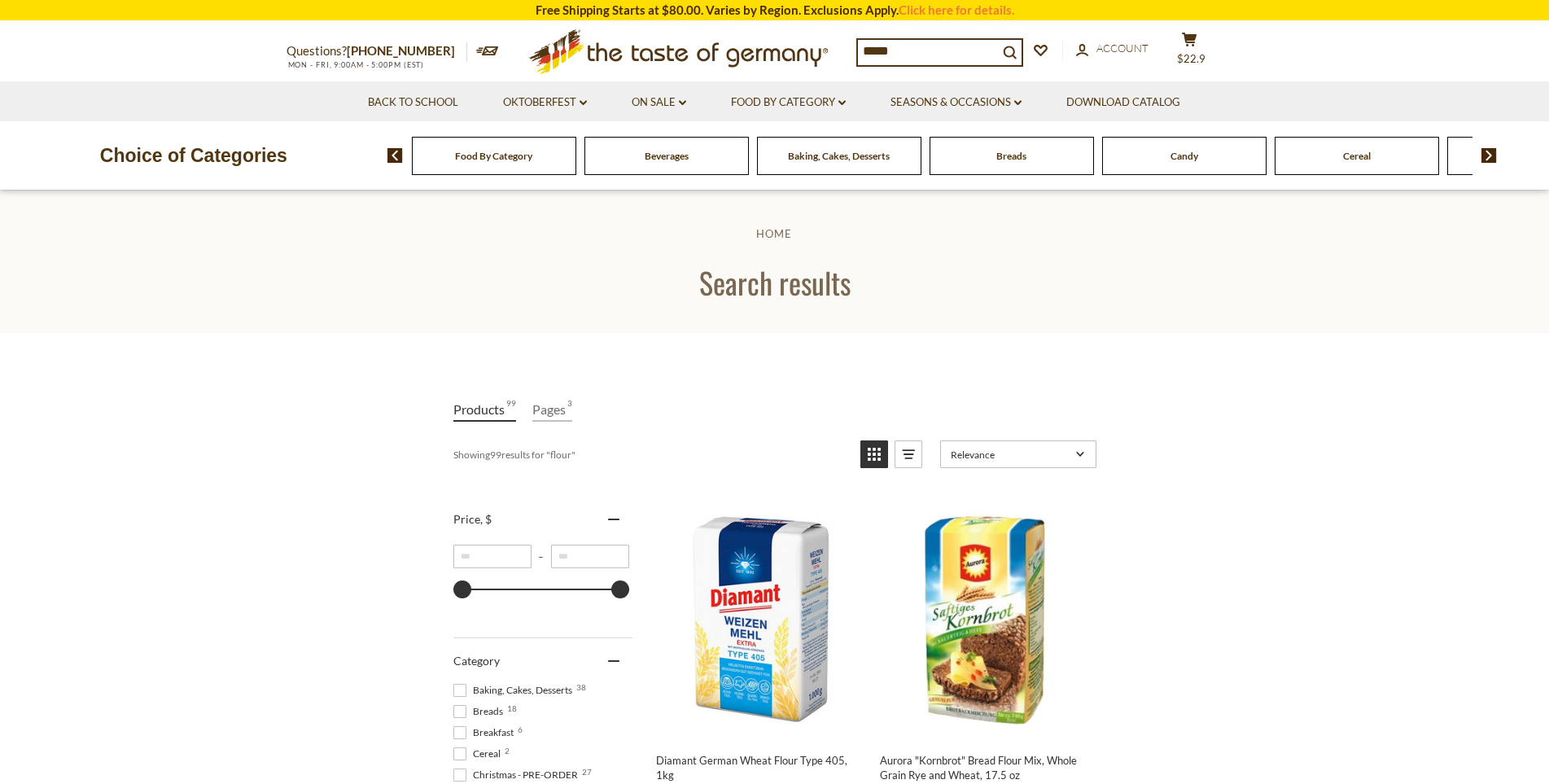
click at [1031, 452] on span "Relevance" at bounding box center [1010, 454] width 120 height 12
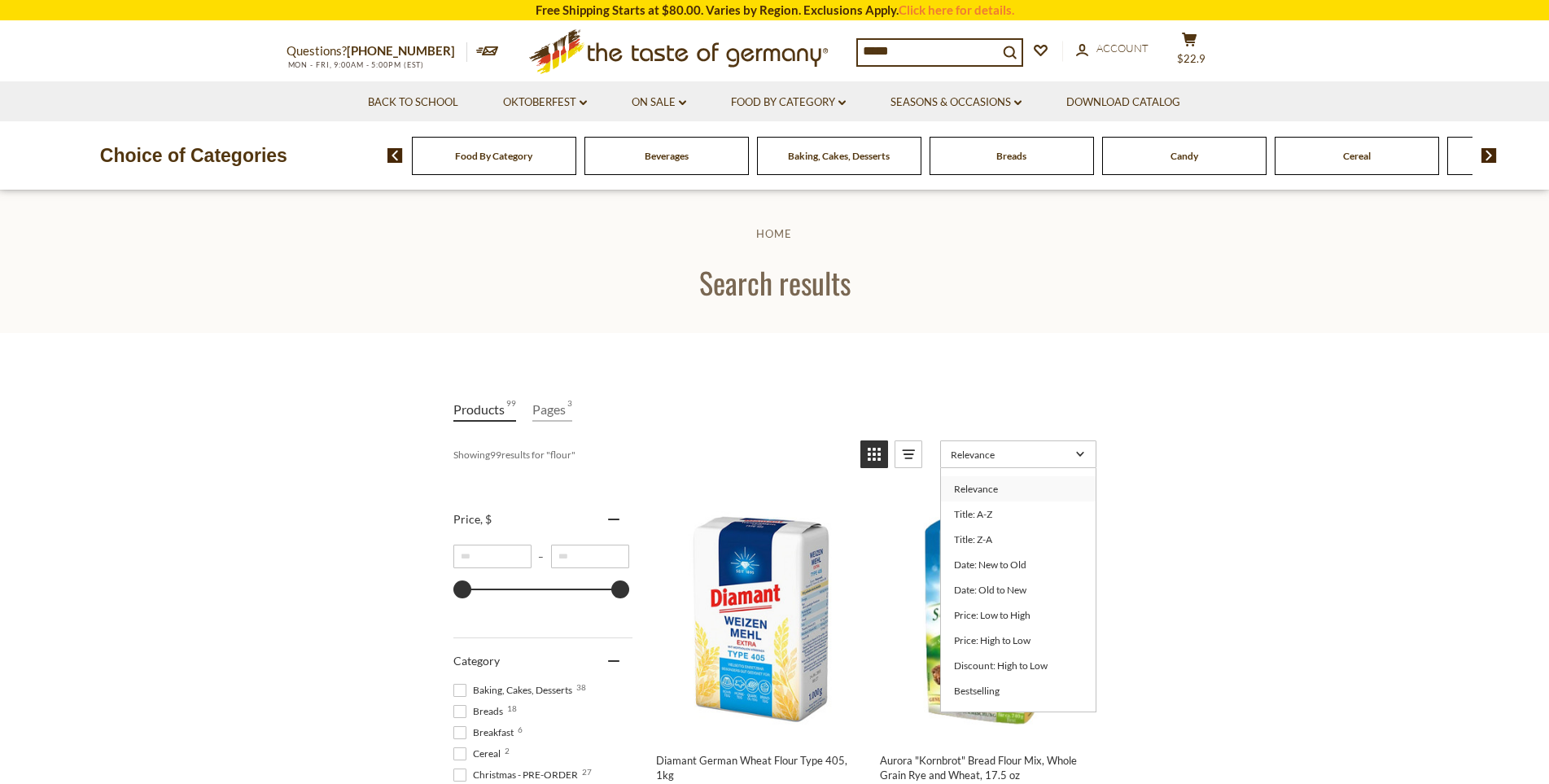
click at [1020, 454] on span "Relevance" at bounding box center [1010, 454] width 120 height 12
click at [1024, 682] on link "Bestselling" at bounding box center [1018, 690] width 155 height 25
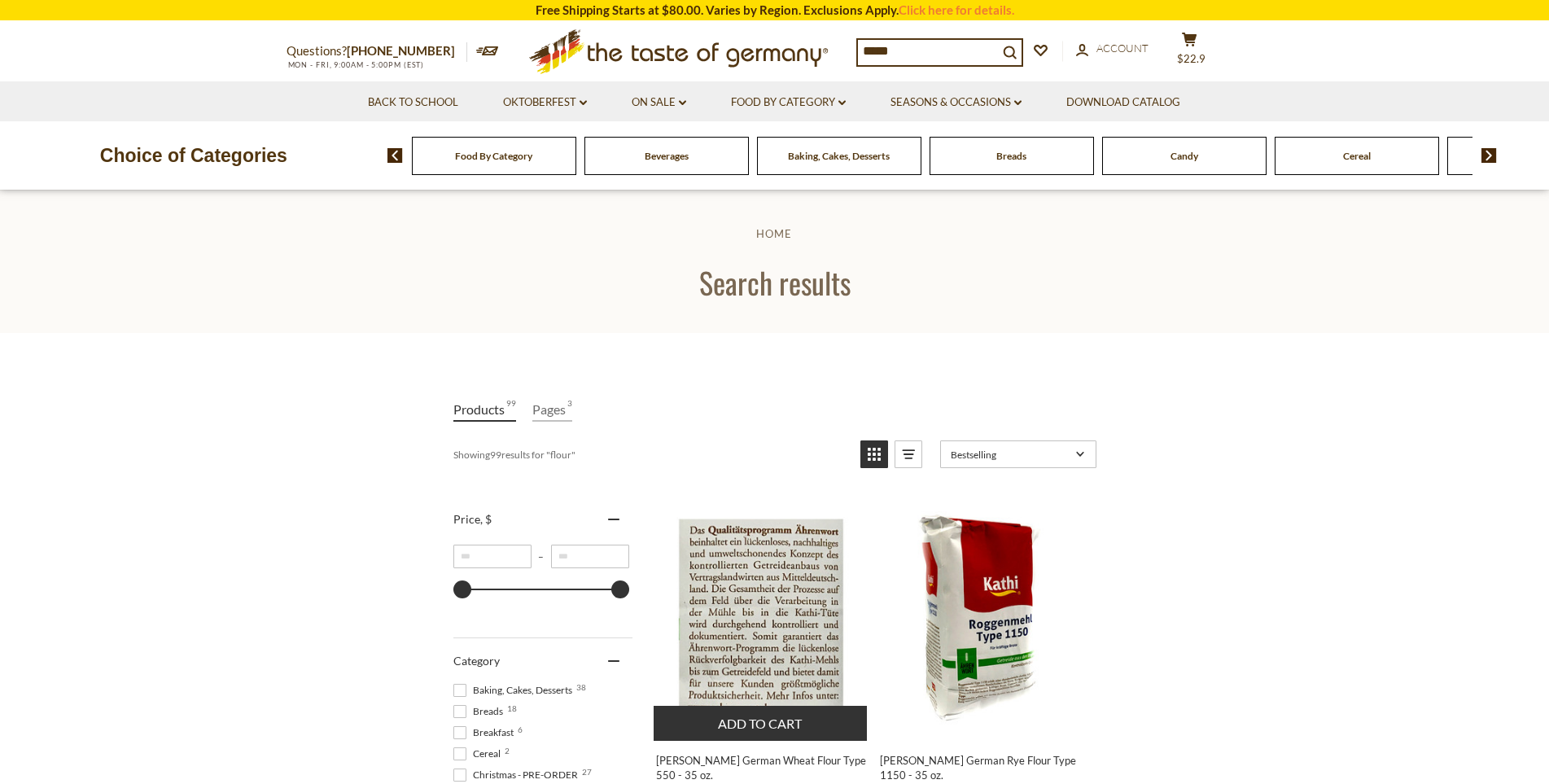
click at [771, 578] on img "Kathi German Wheat Flour Type 550 - 35 oz." at bounding box center [761, 619] width 216 height 216
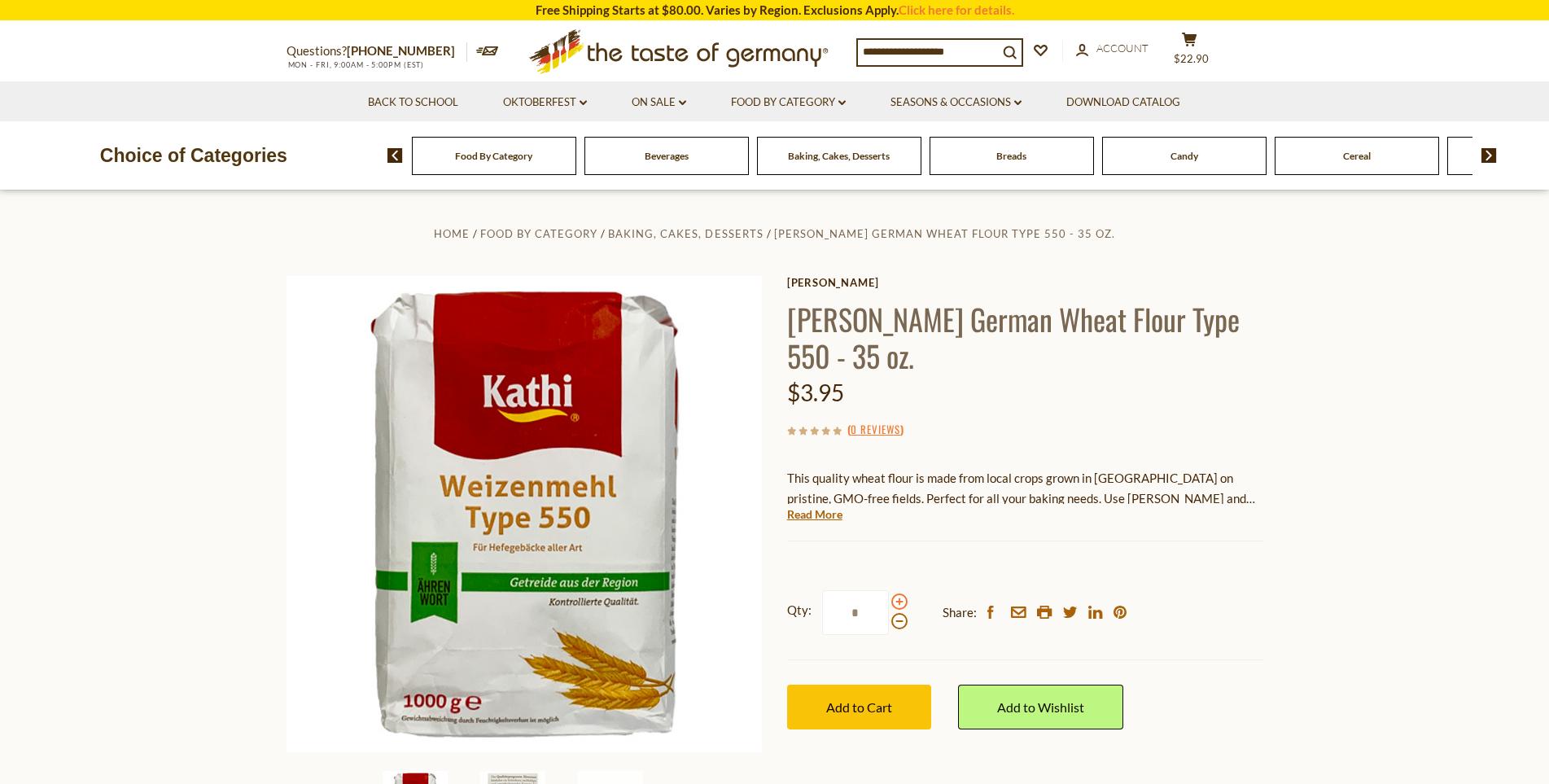
click at [903, 593] on span at bounding box center [899, 601] width 17 height 17
click at [889, 590] on input "*" at bounding box center [855, 612] width 66 height 45
click at [903, 593] on span at bounding box center [899, 601] width 17 height 17
click at [889, 590] on input "*" at bounding box center [855, 612] width 66 height 45
click at [900, 613] on span at bounding box center [899, 621] width 17 height 17
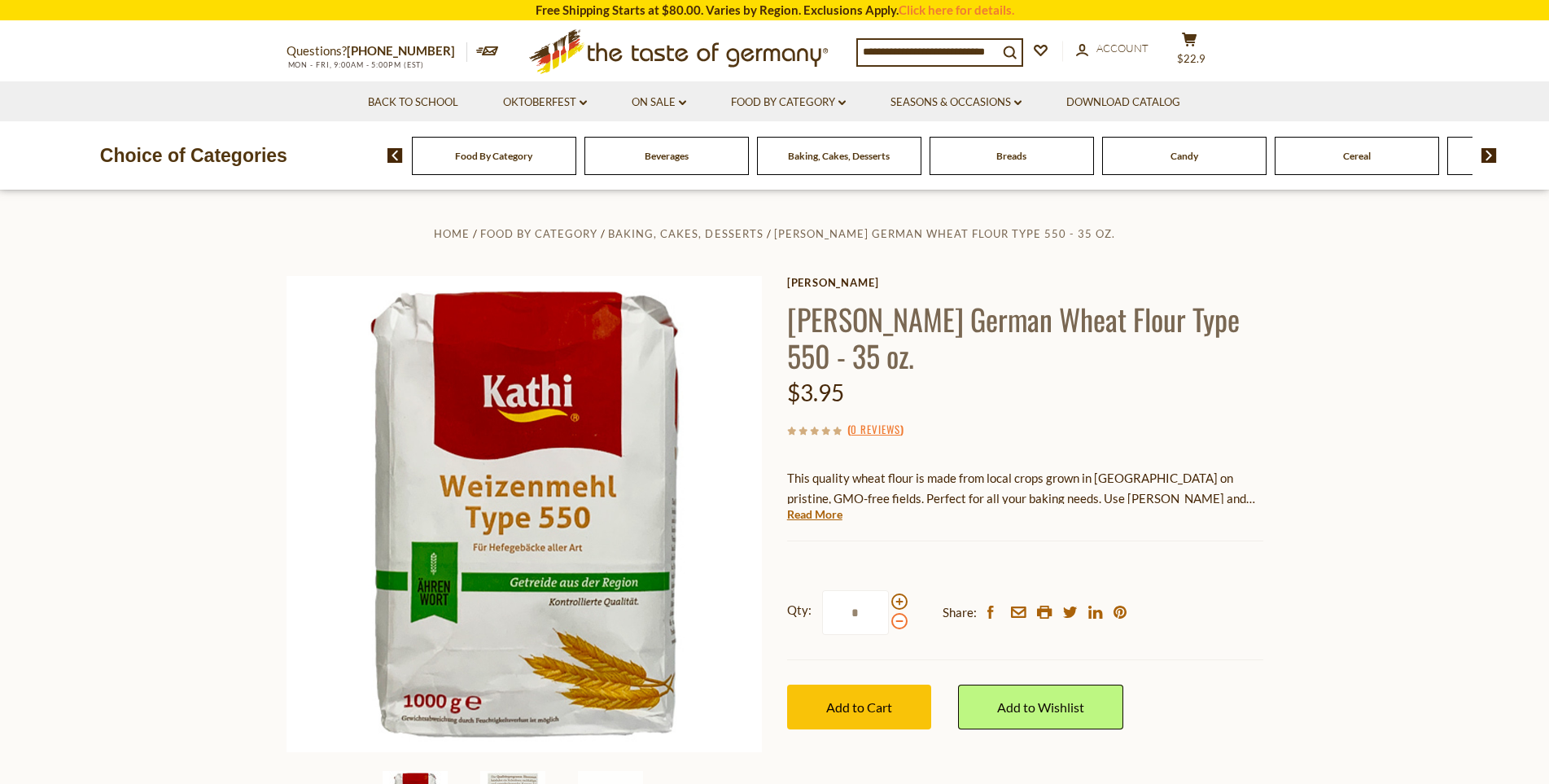
click at [889, 590] on input "*" at bounding box center [855, 612] width 66 height 45
type input "*"
click at [893, 684] on button "Add to Cart" at bounding box center [858, 706] width 144 height 45
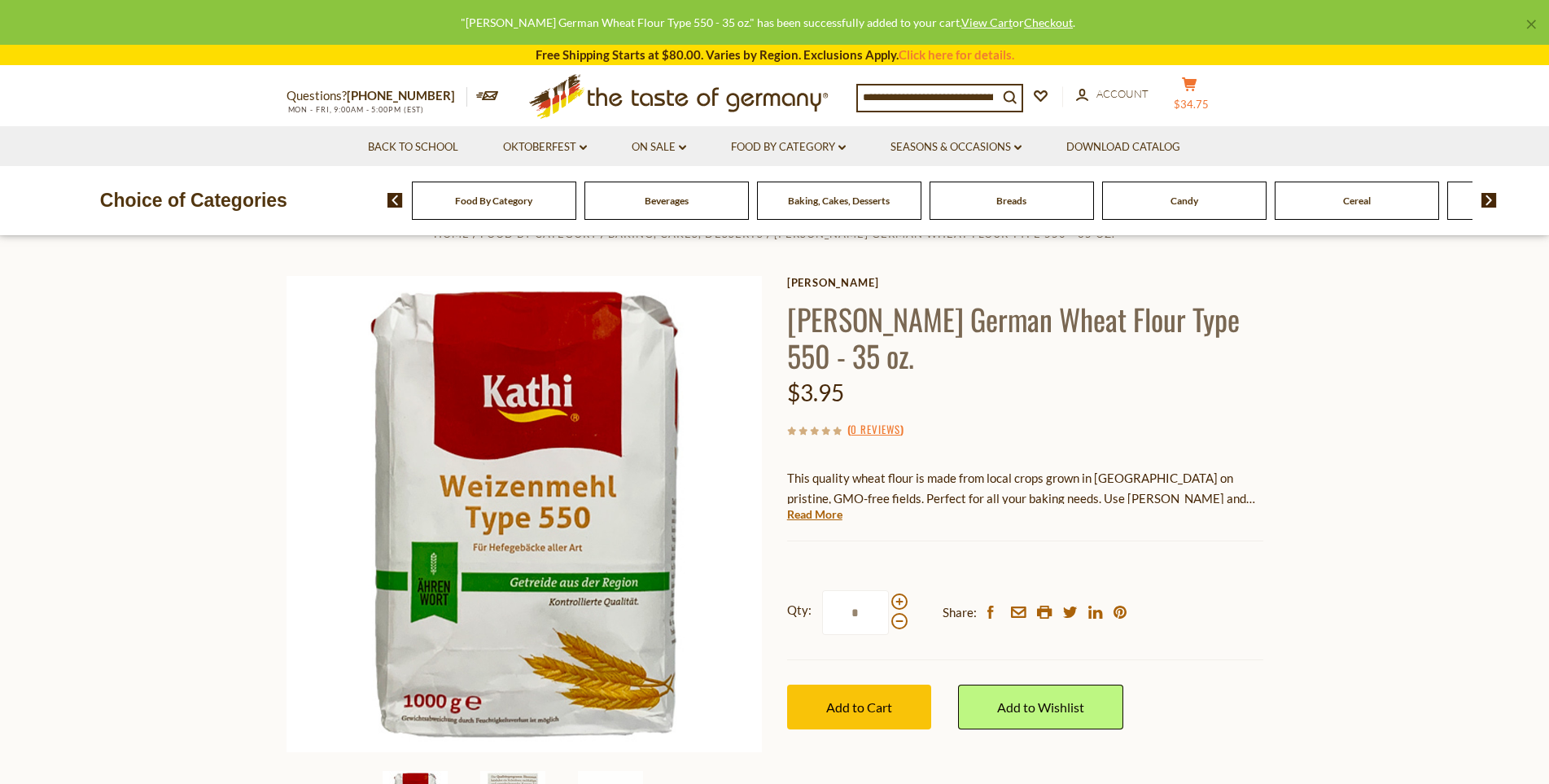
click at [1197, 87] on icon at bounding box center [1189, 84] width 15 height 14
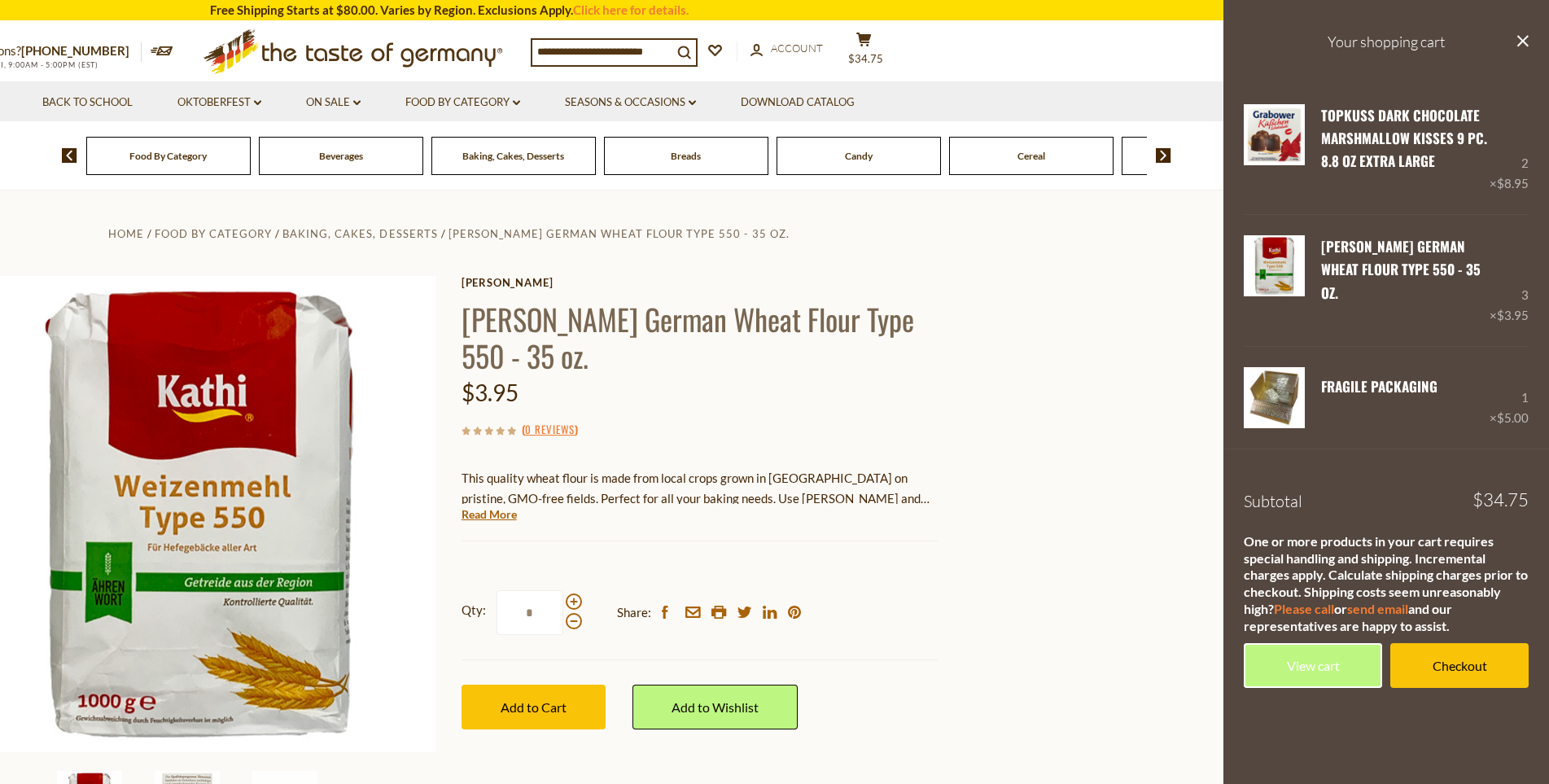
click at [755, 373] on div "$3.95" at bounding box center [699, 392] width 476 height 38
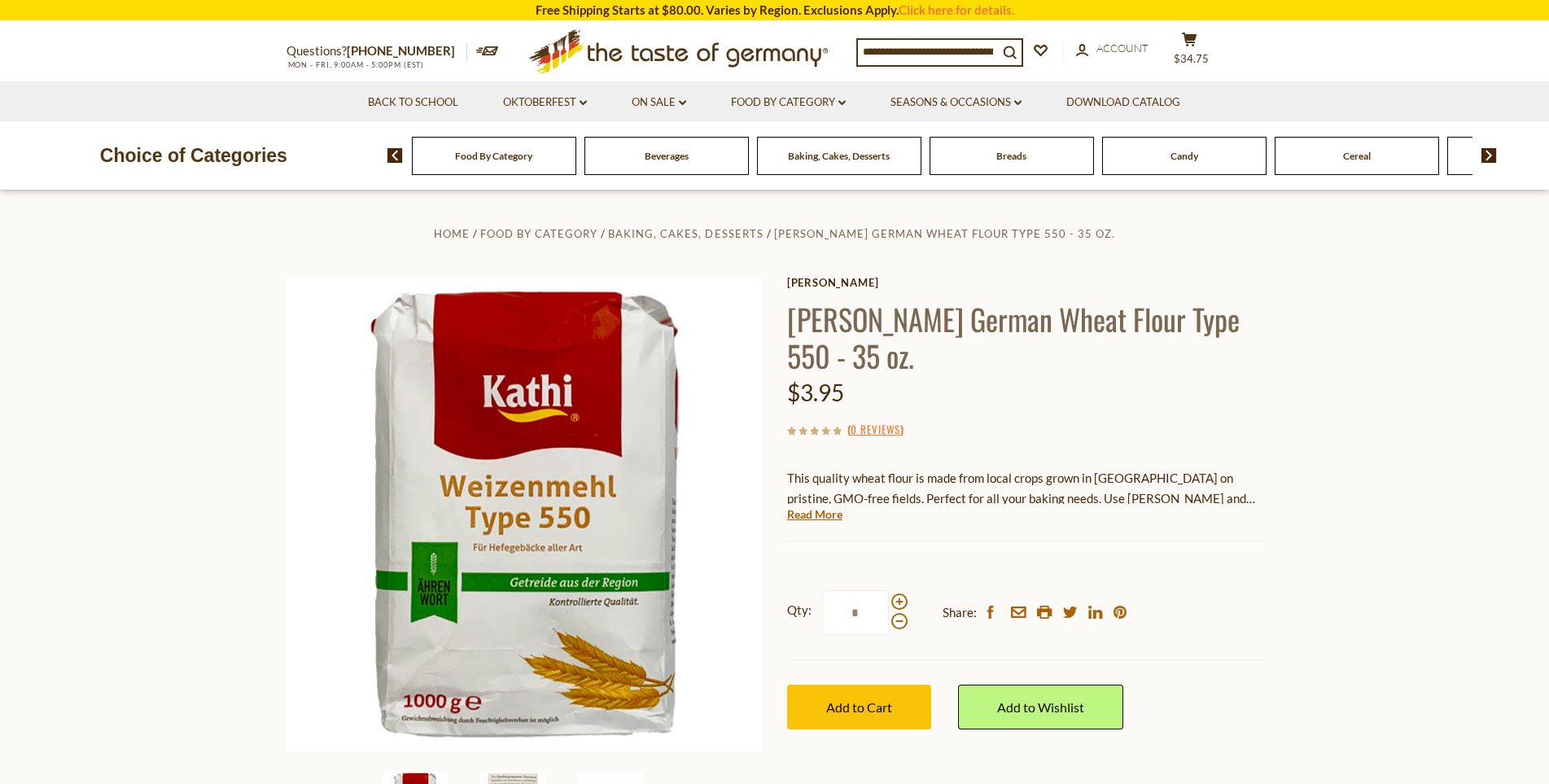
click at [927, 45] on input at bounding box center [927, 52] width 140 height 23
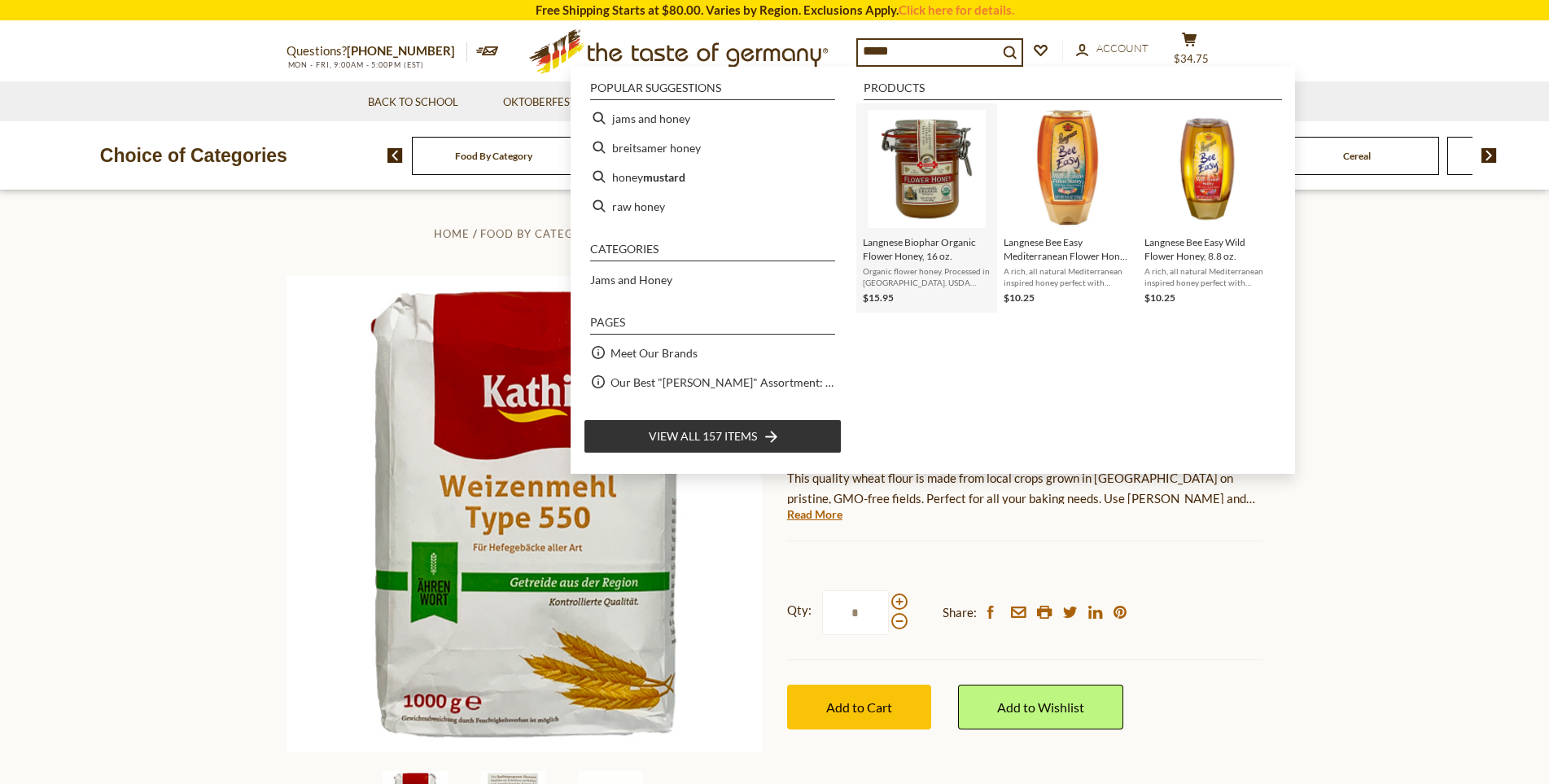
type input "*****"
click at [920, 177] on img "Langnese Biophar Organic Flower Honey, 16 oz." at bounding box center [926, 169] width 118 height 118
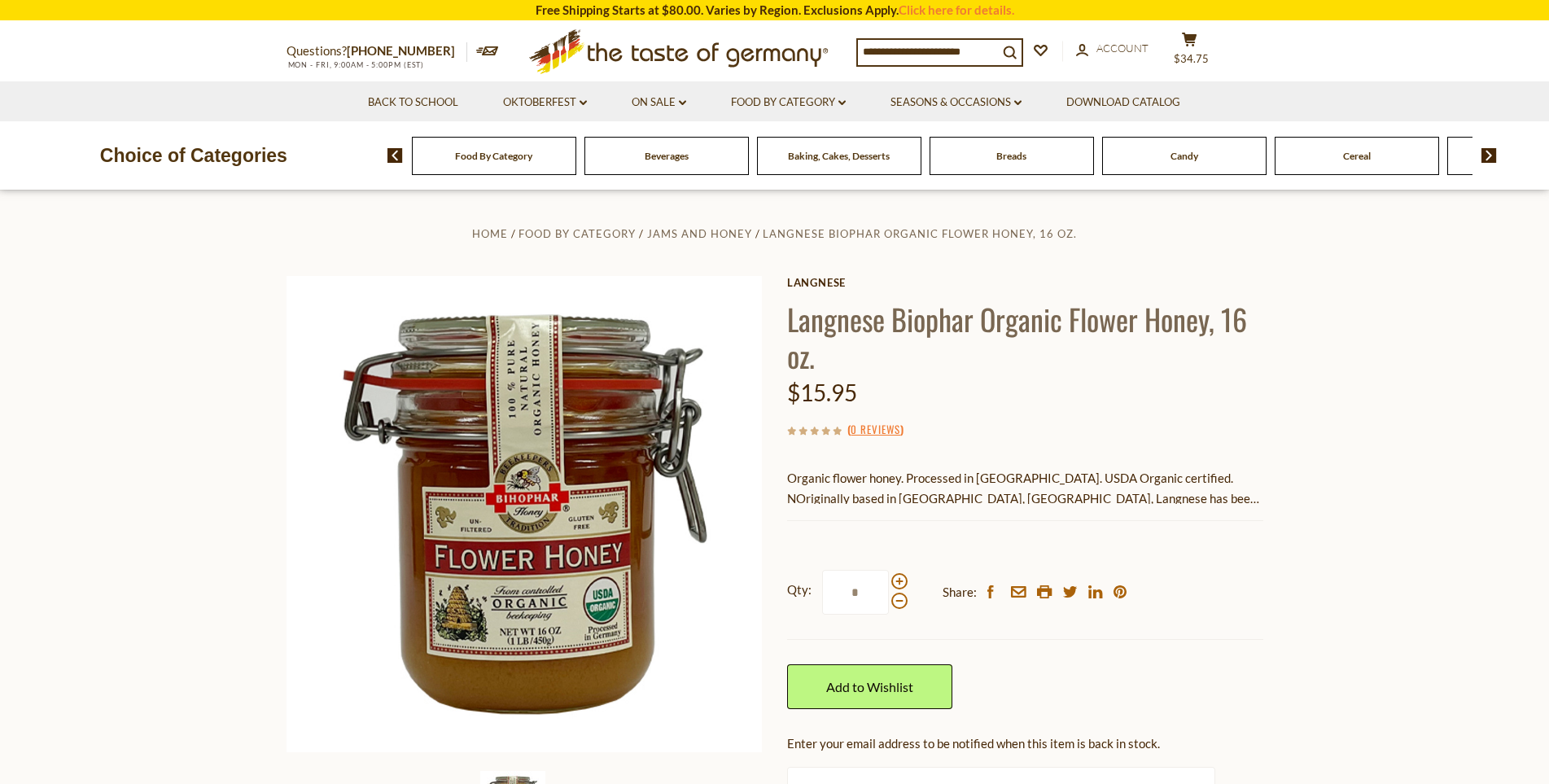
click at [905, 576] on div at bounding box center [899, 590] width 17 height 36
click at [889, 576] on input "*" at bounding box center [855, 592] width 66 height 45
click at [903, 579] on span at bounding box center [899, 580] width 17 height 17
click at [889, 579] on input "*" at bounding box center [855, 592] width 66 height 45
click at [901, 605] on span at bounding box center [899, 600] width 17 height 17
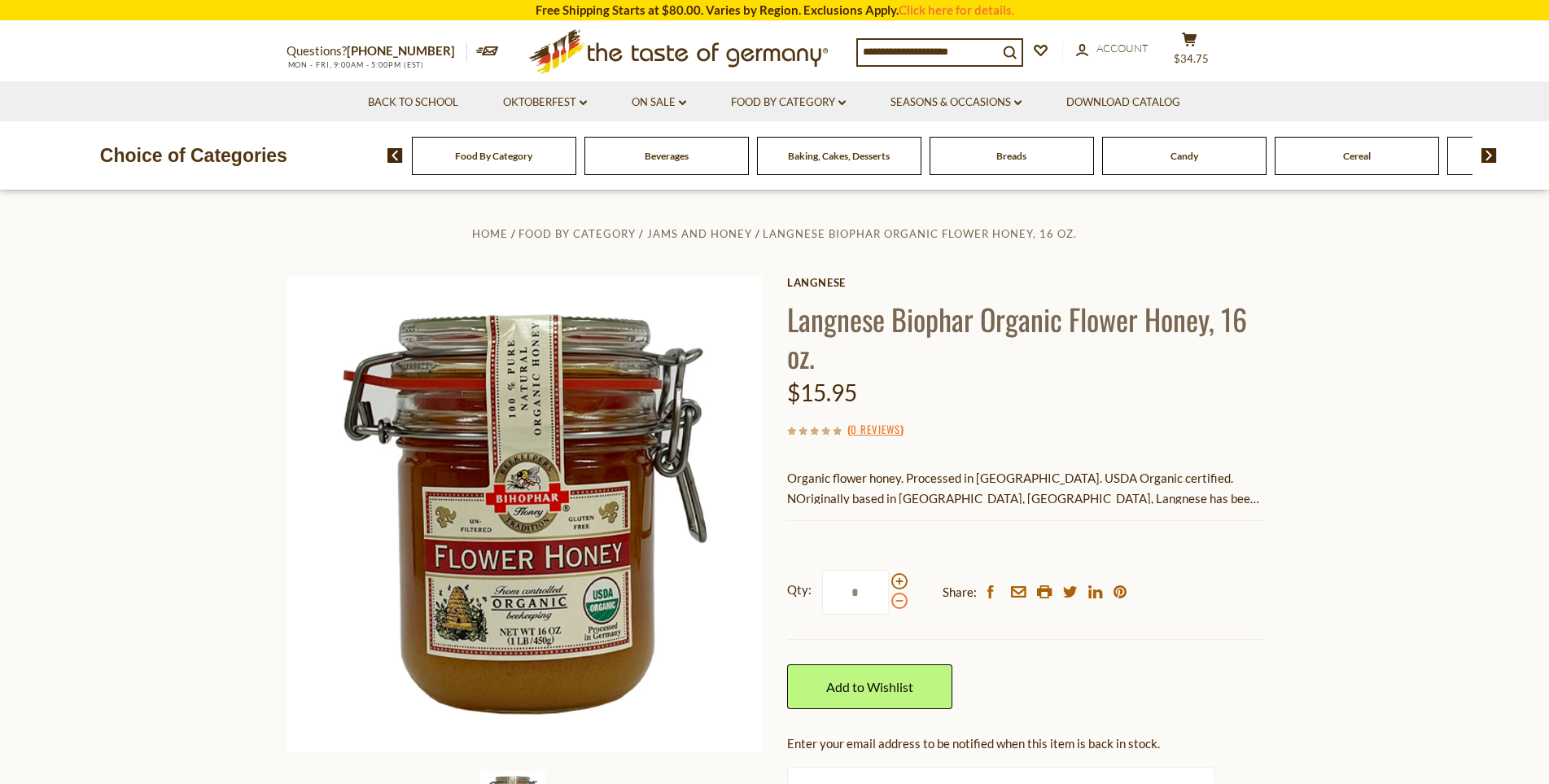
click at [889, 605] on input "*" at bounding box center [855, 592] width 66 height 45
type input "*"
click at [1314, 525] on section "Home Food By Category Jams and Honey Langnese Biophar Organic Flower Honey, 16 …" at bounding box center [774, 568] width 1549 height 756
click at [938, 56] on input at bounding box center [927, 52] width 140 height 23
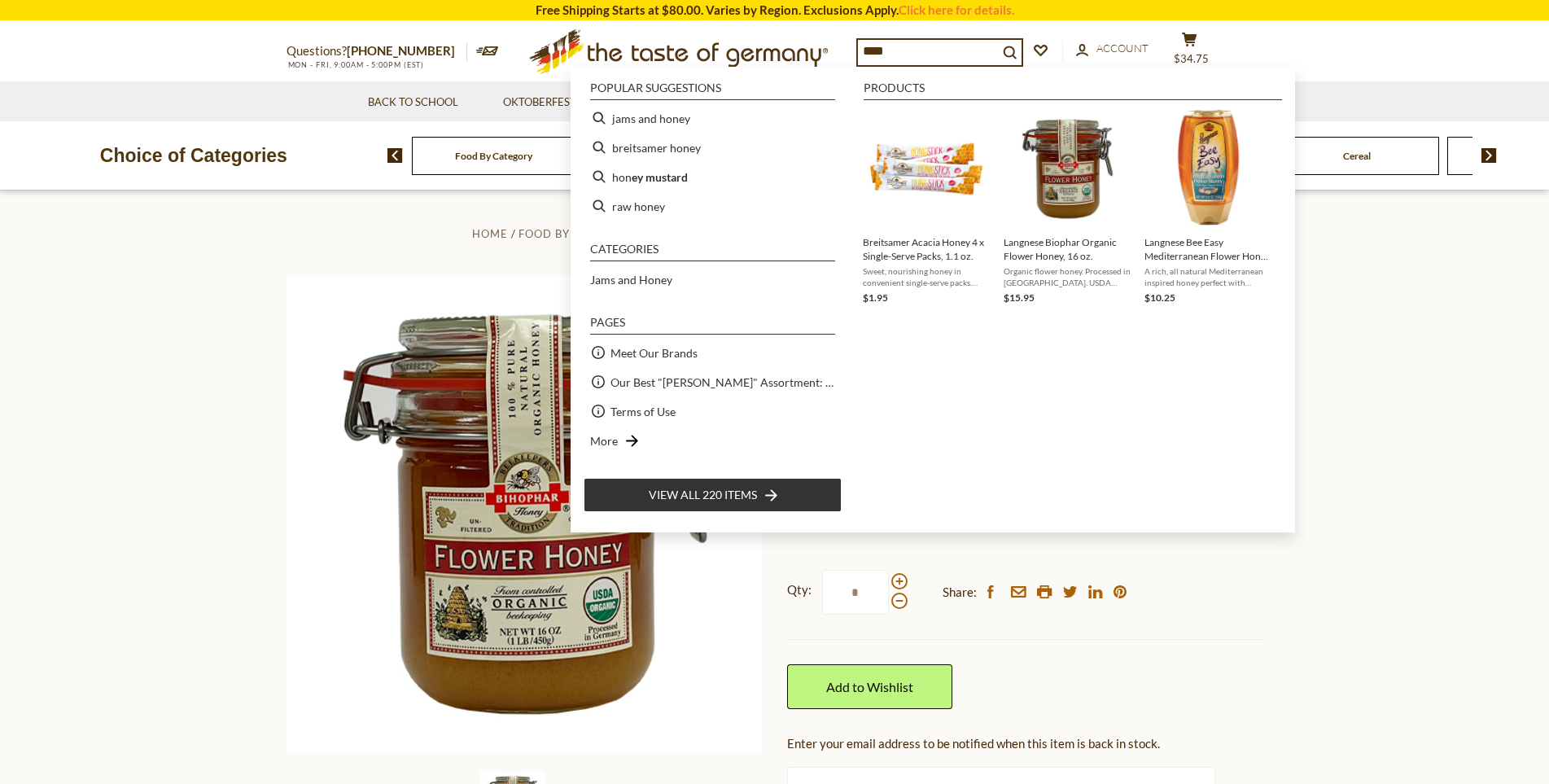
type input "*****"
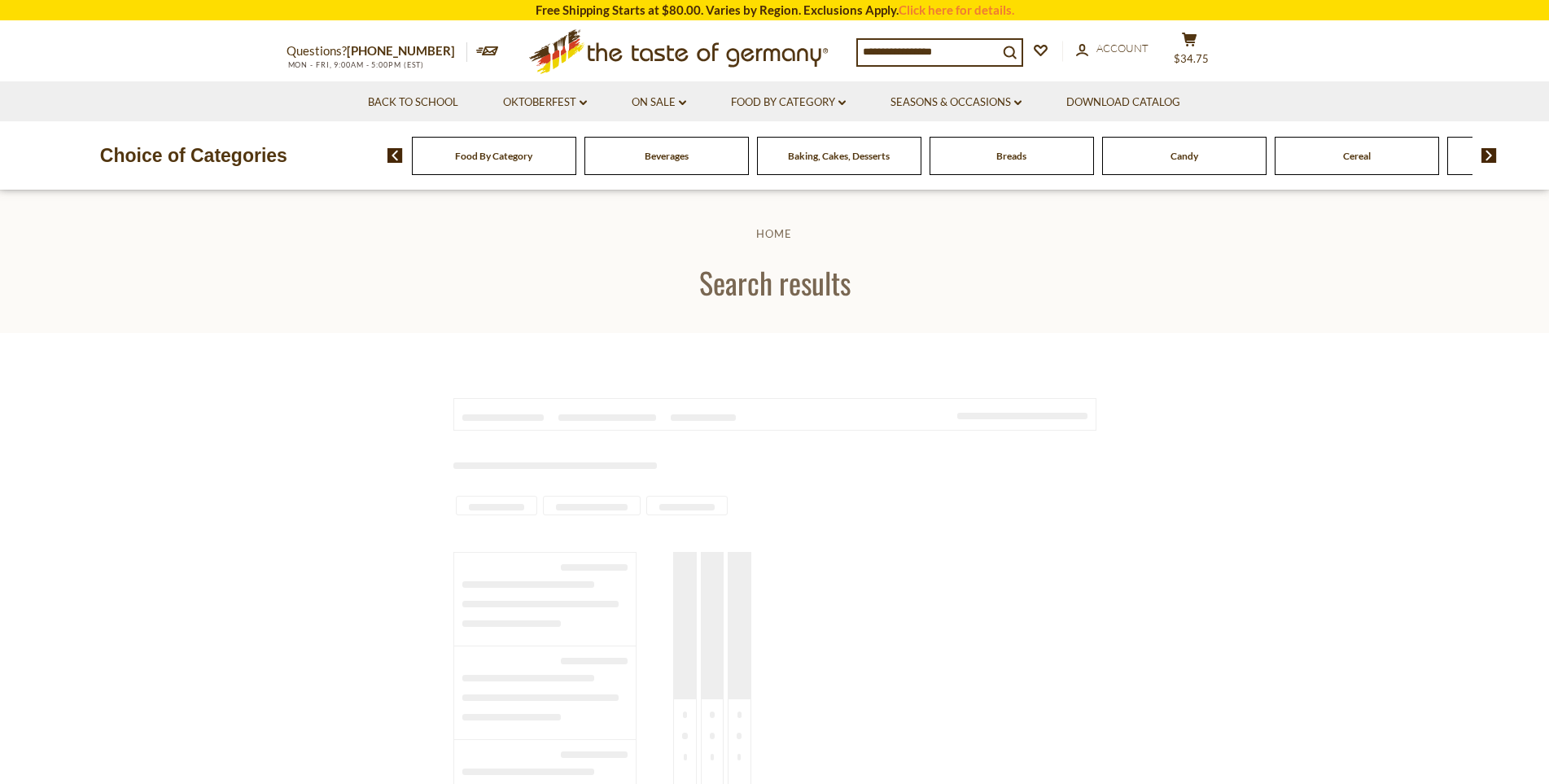
type input "*****"
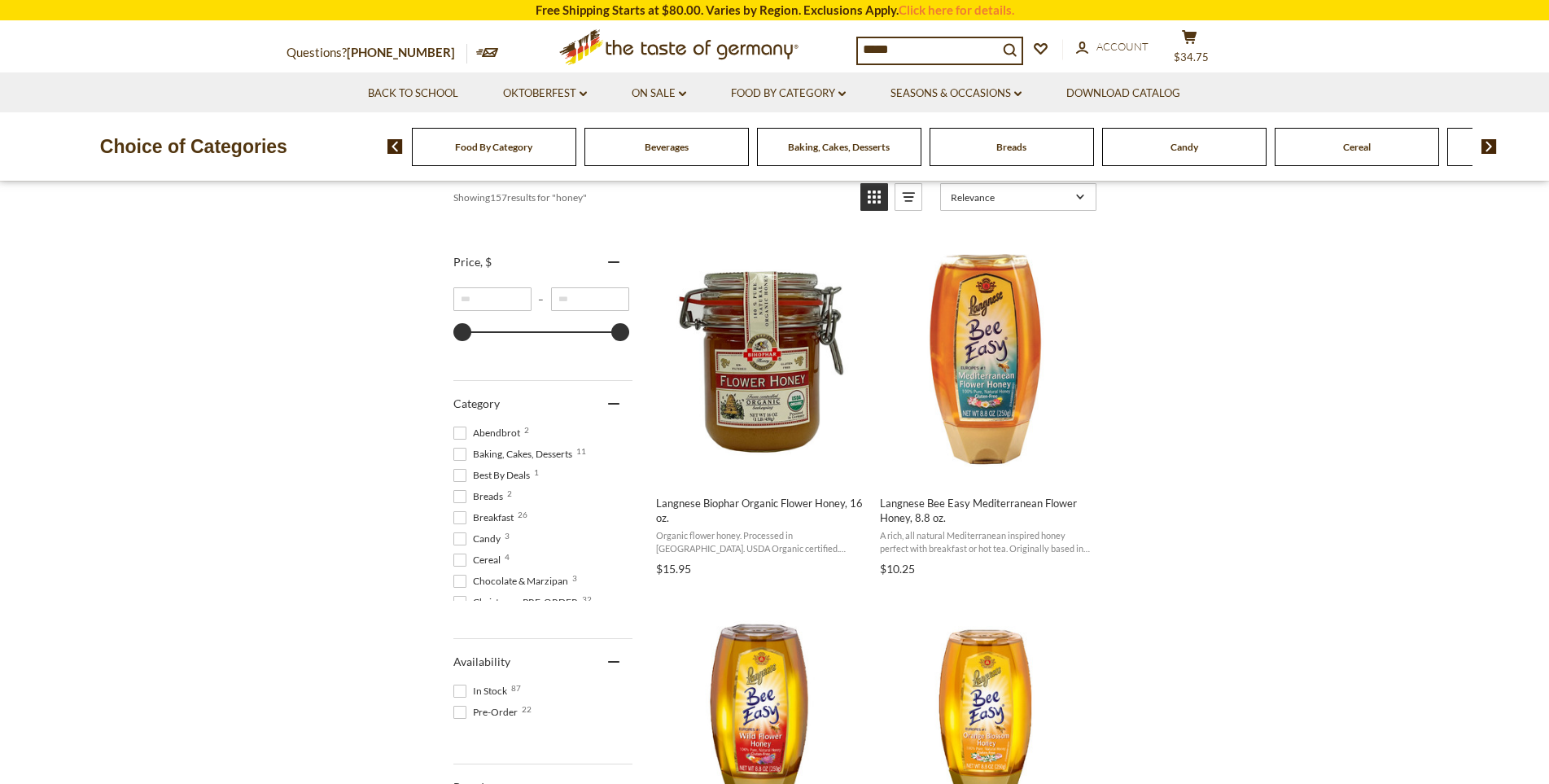
scroll to position [244, 0]
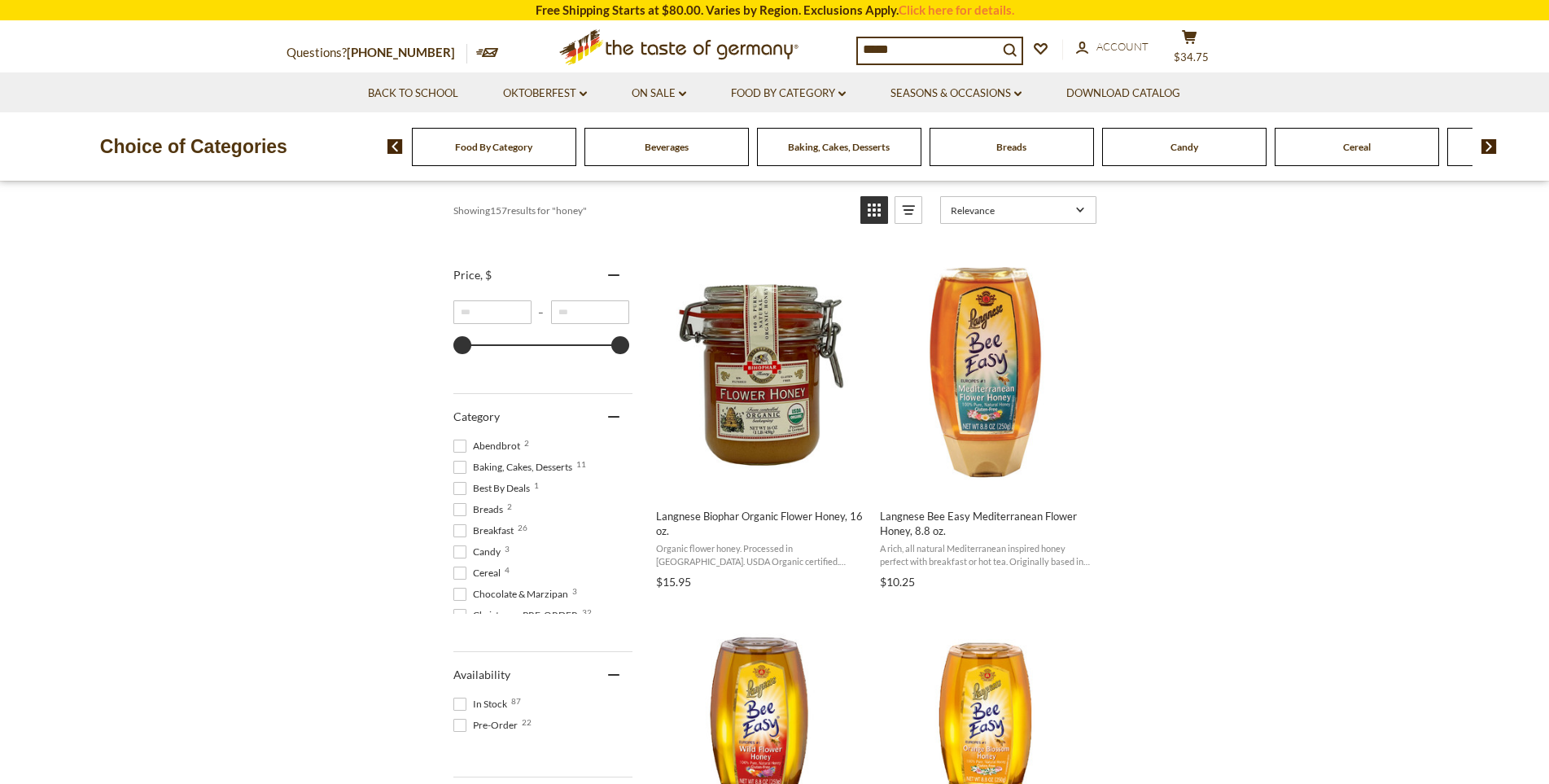
click at [679, 151] on span "Beverages" at bounding box center [666, 147] width 44 height 12
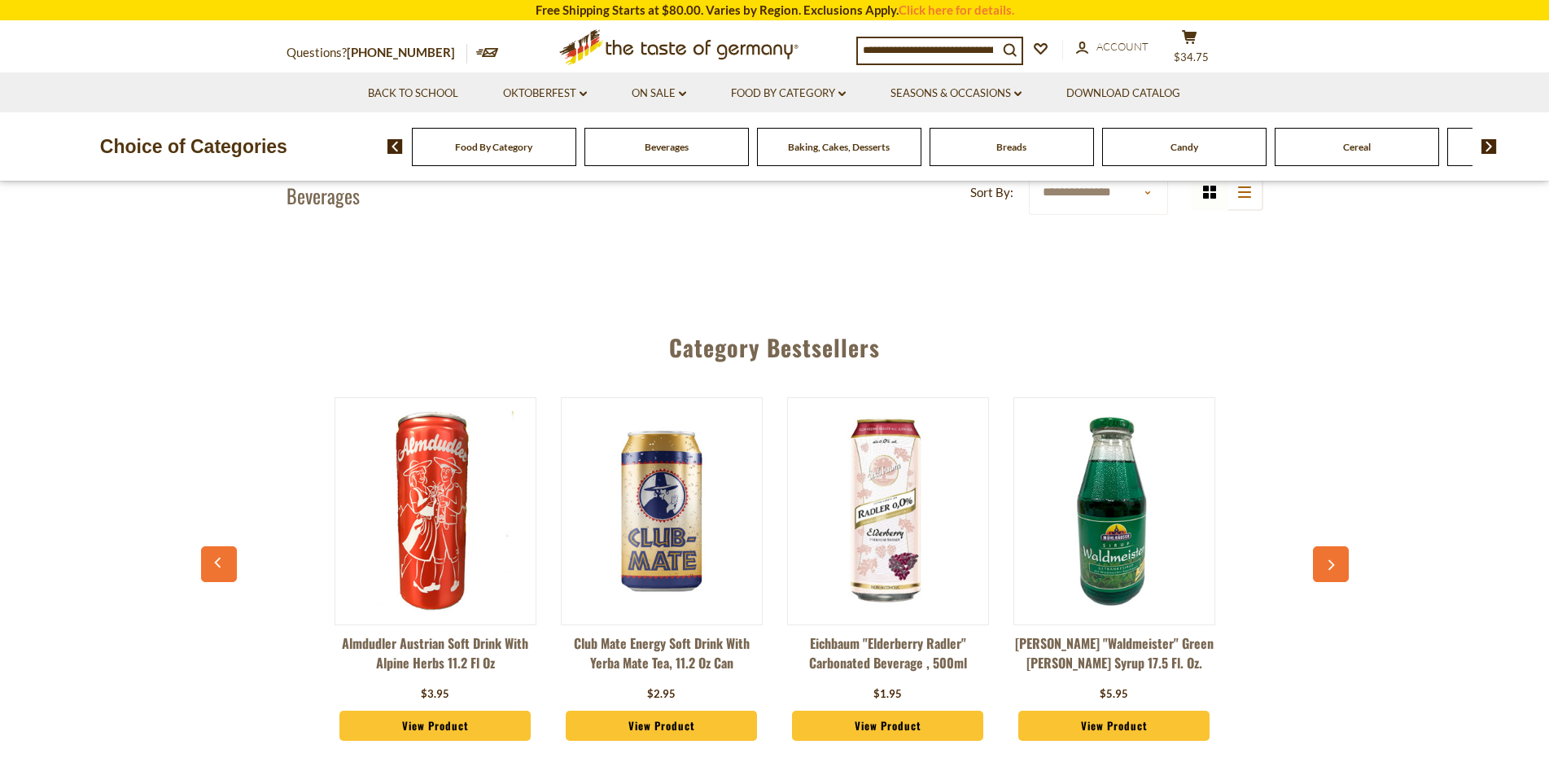
scroll to position [407, 0]
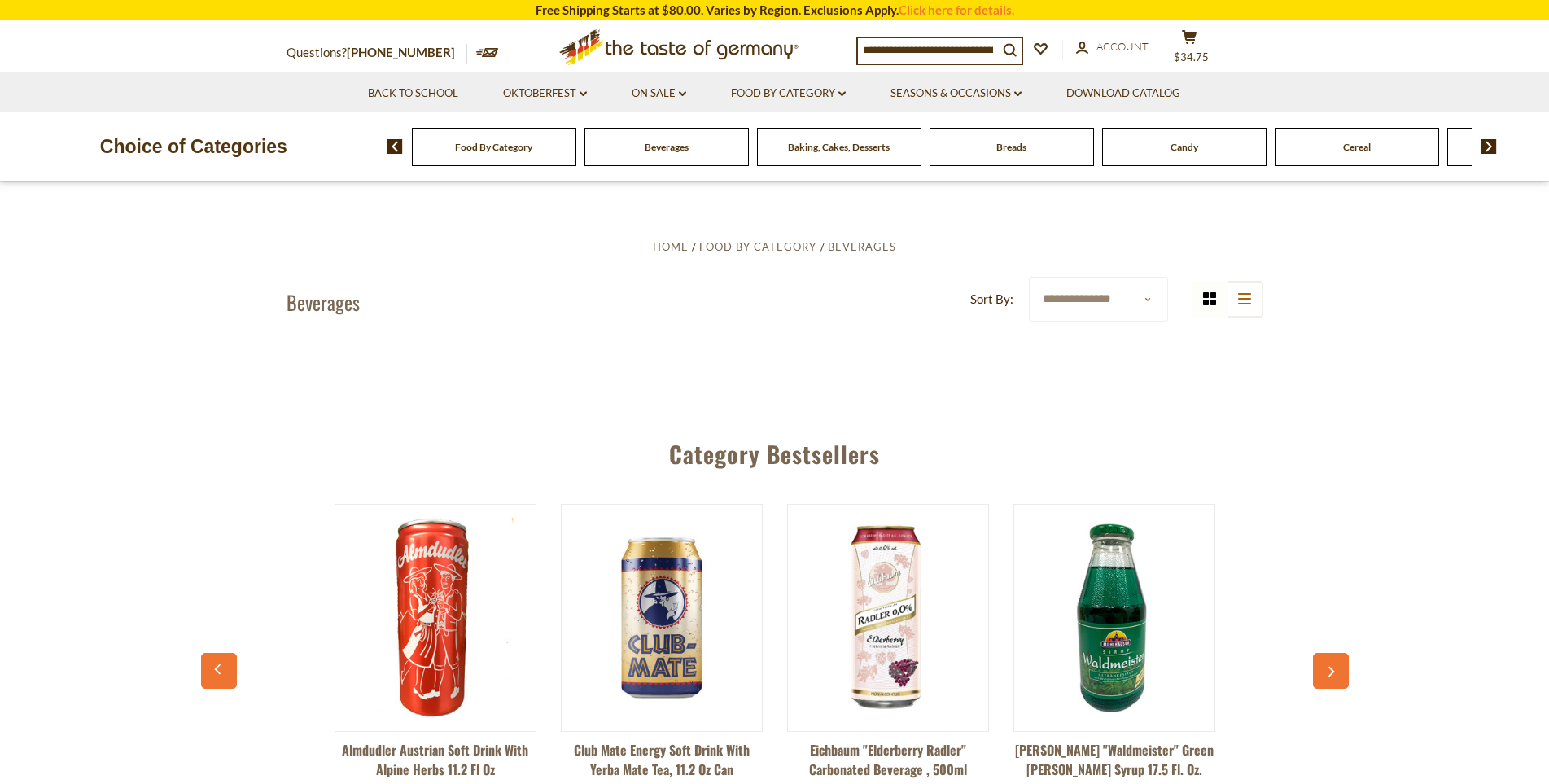
click at [1115, 311] on select "**********" at bounding box center [1098, 299] width 139 height 45
select select "**********"
click at [1029, 277] on select "**********" at bounding box center [1098, 299] width 139 height 45
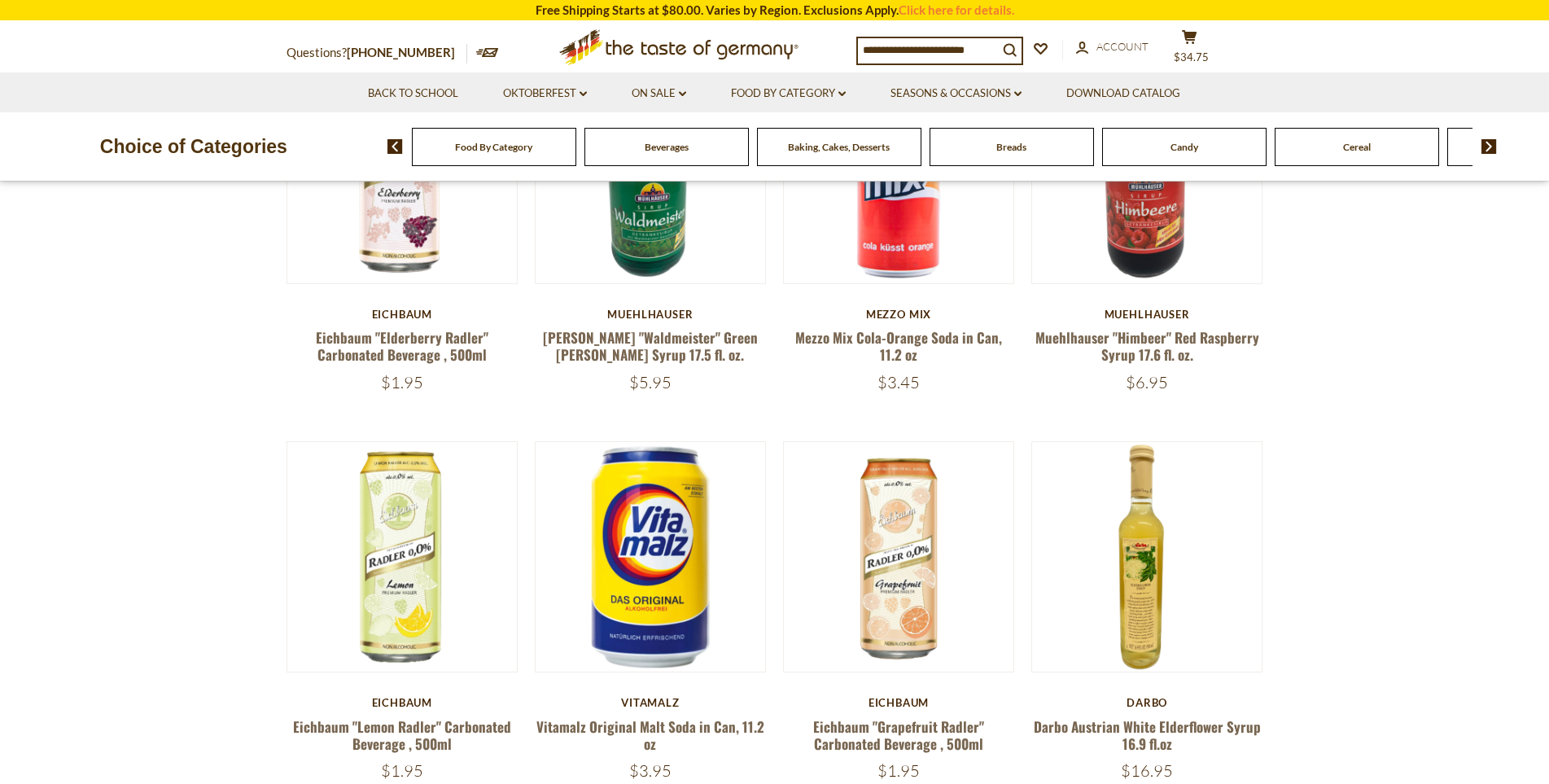
scroll to position [732, 0]
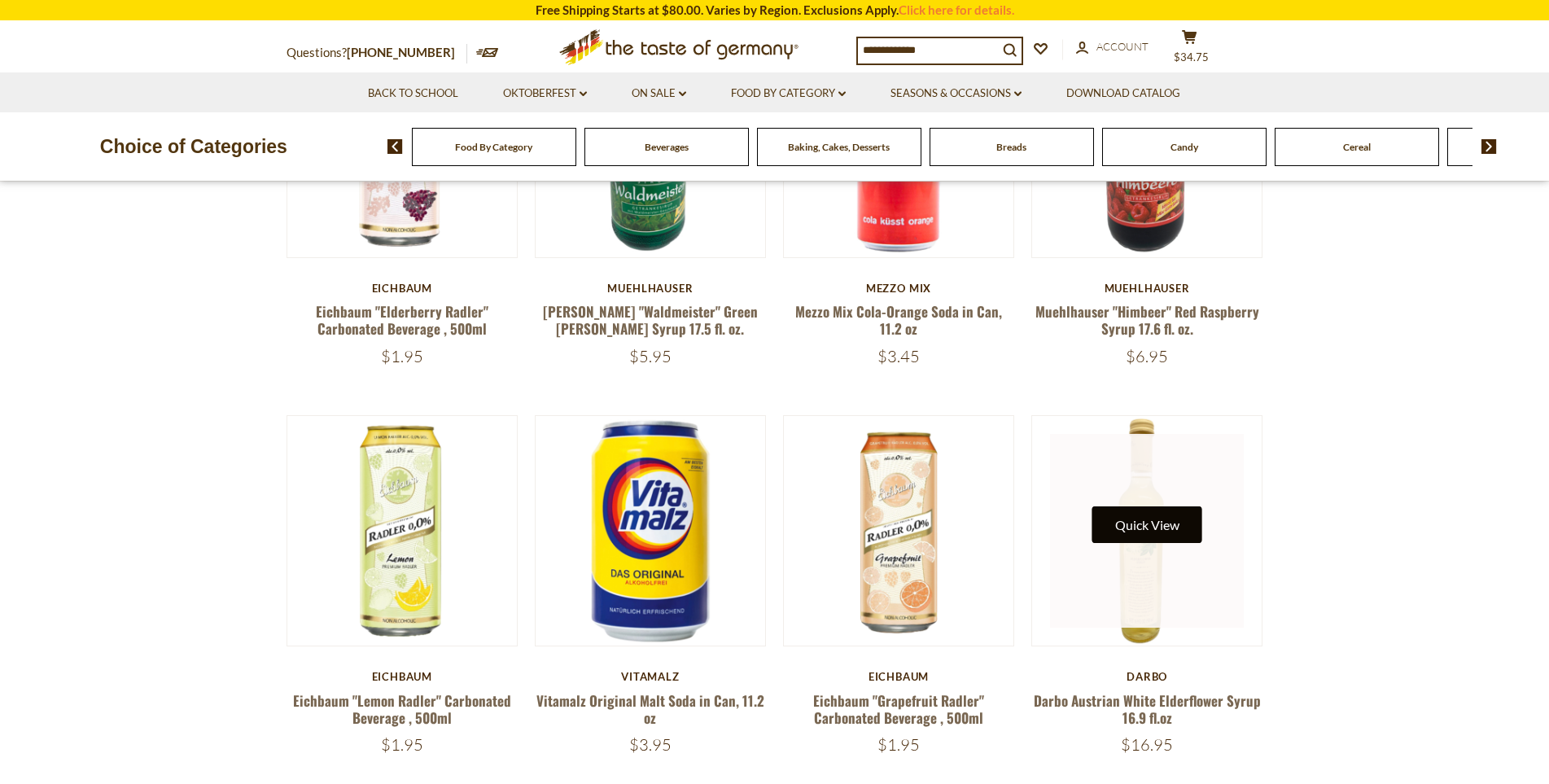
click at [1147, 522] on button "Quick View" at bounding box center [1147, 524] width 110 height 37
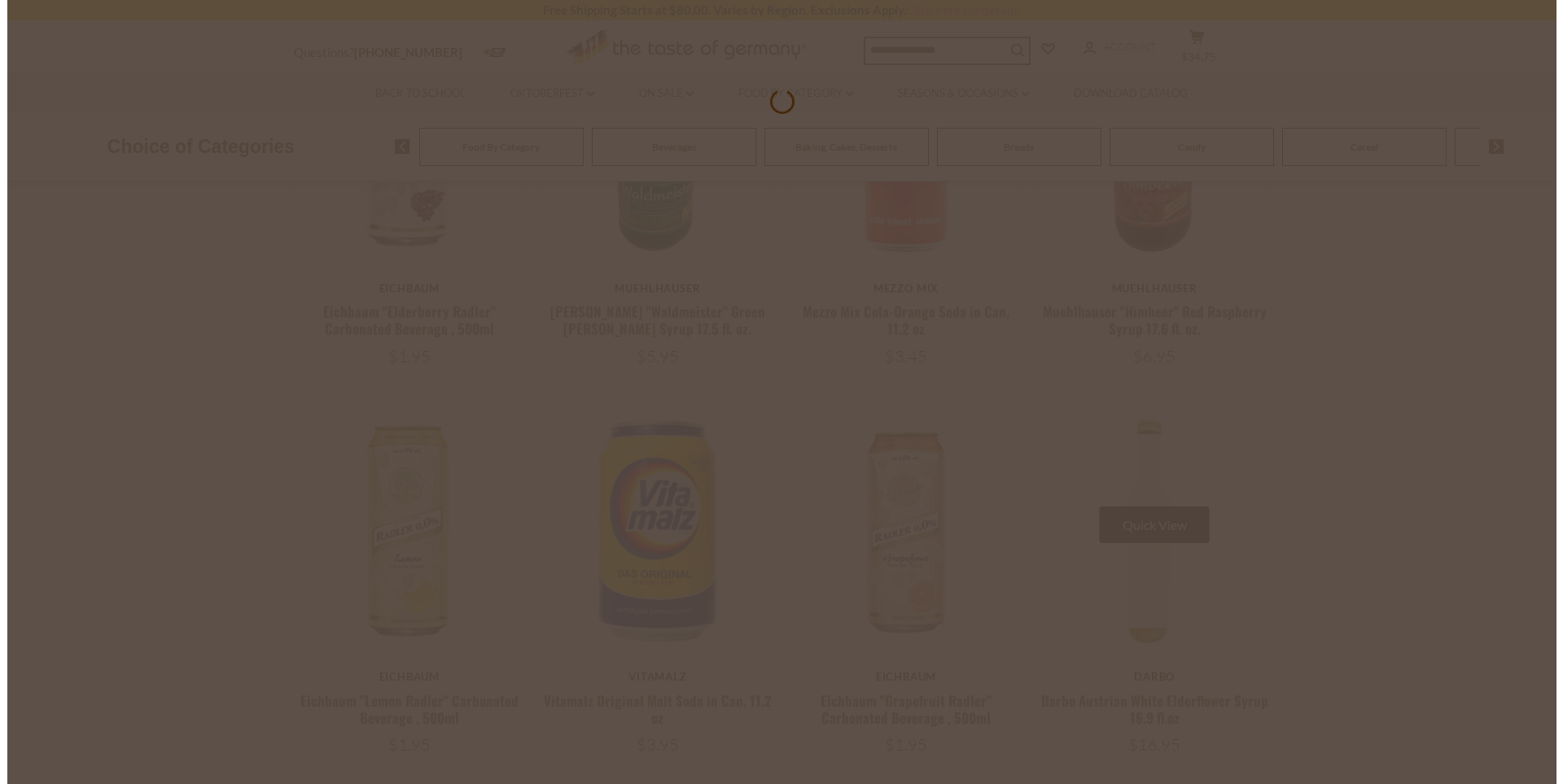
scroll to position [736, 0]
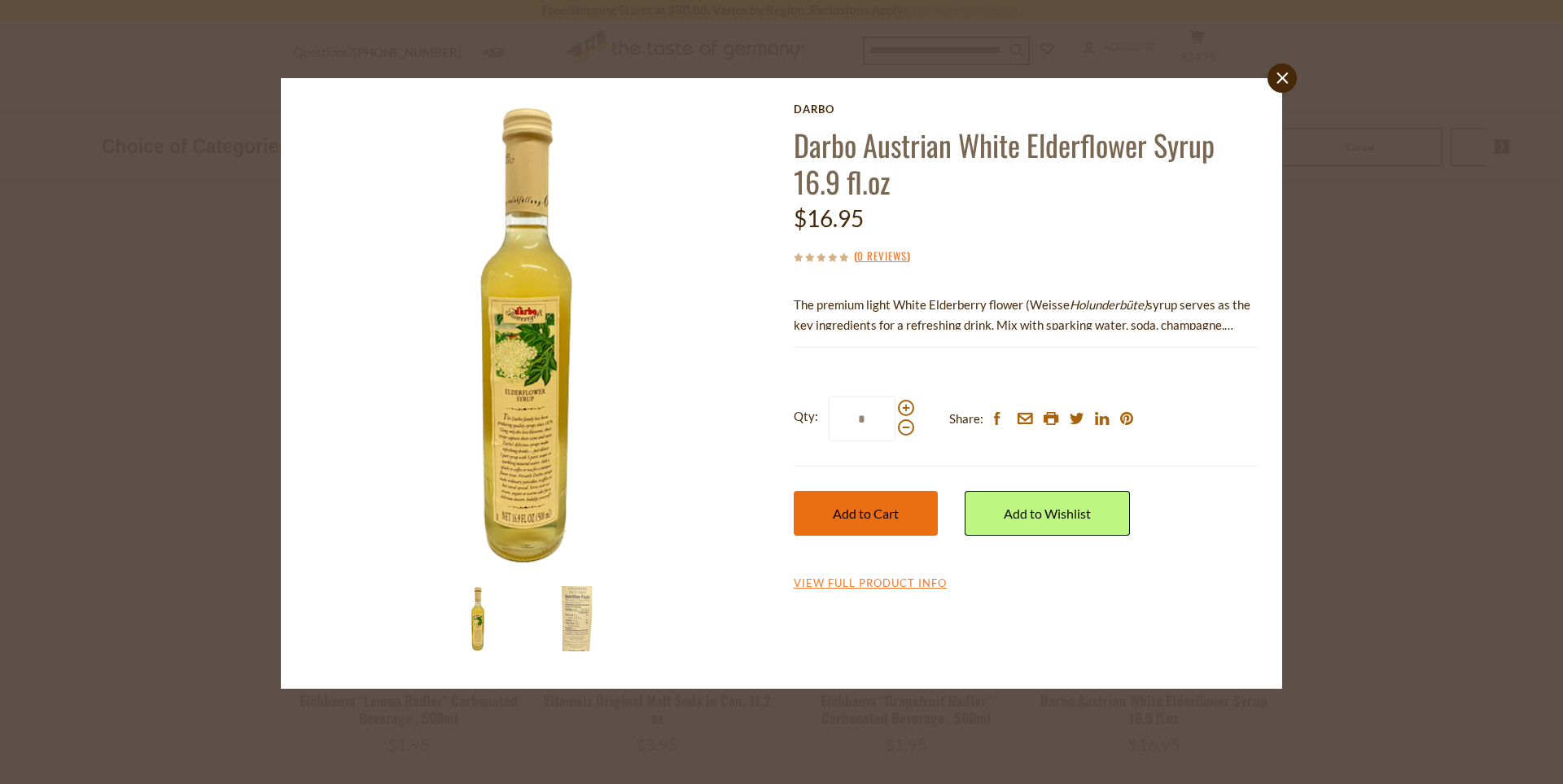
click at [884, 524] on button "Add to Cart" at bounding box center [865, 512] width 144 height 45
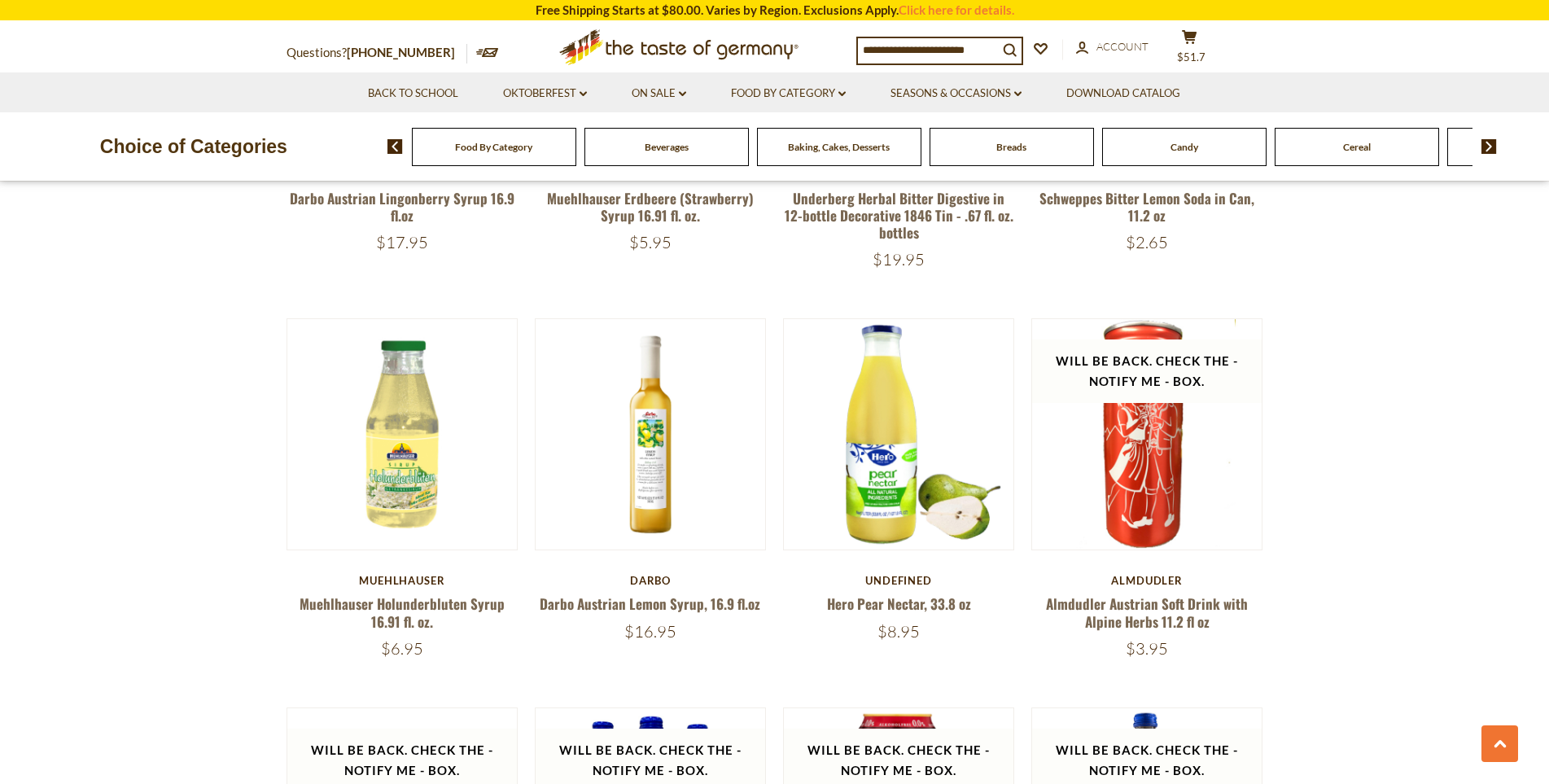
scroll to position [2035, 0]
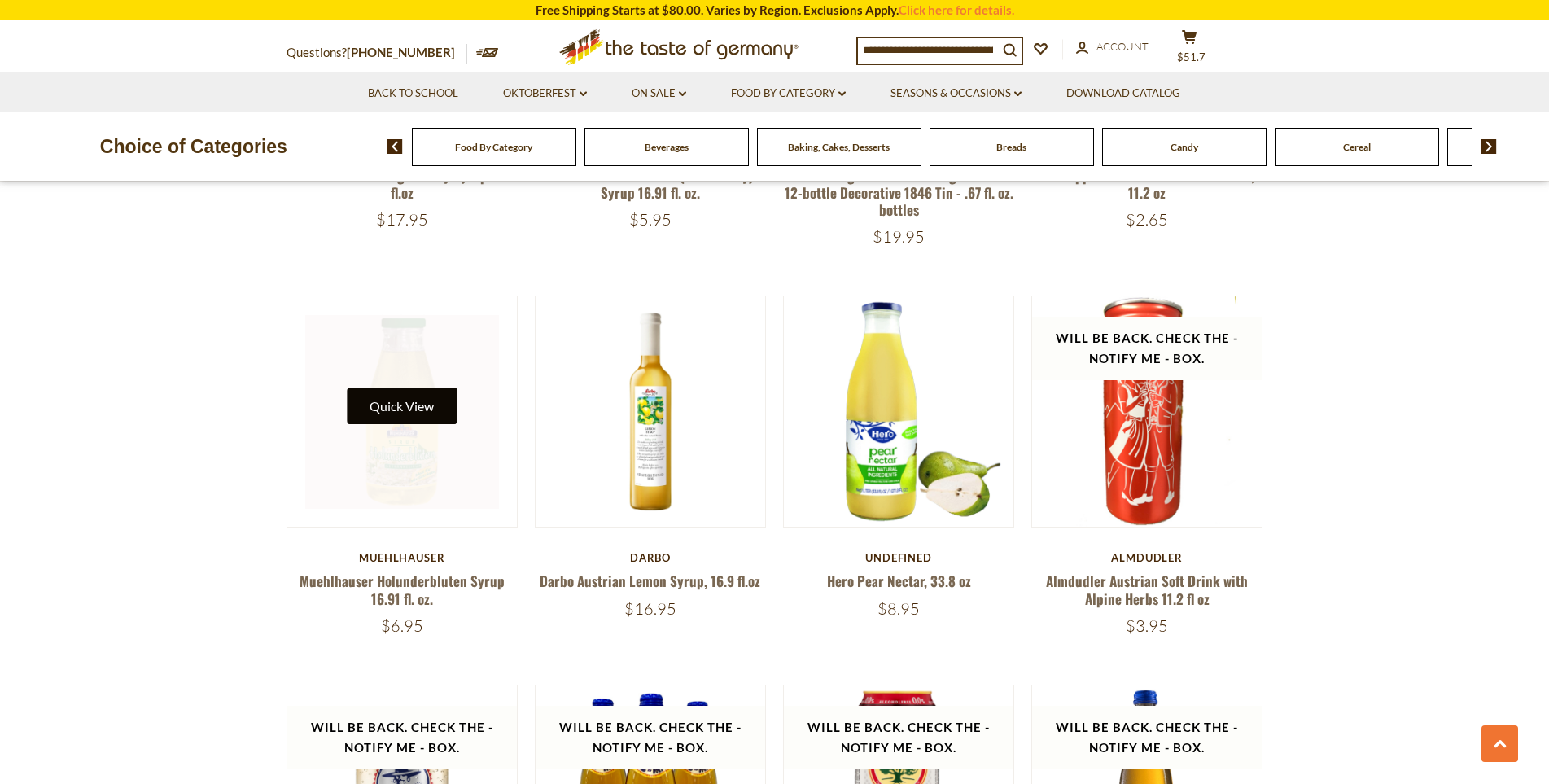
click at [401, 408] on button "Quick View" at bounding box center [402, 406] width 110 height 37
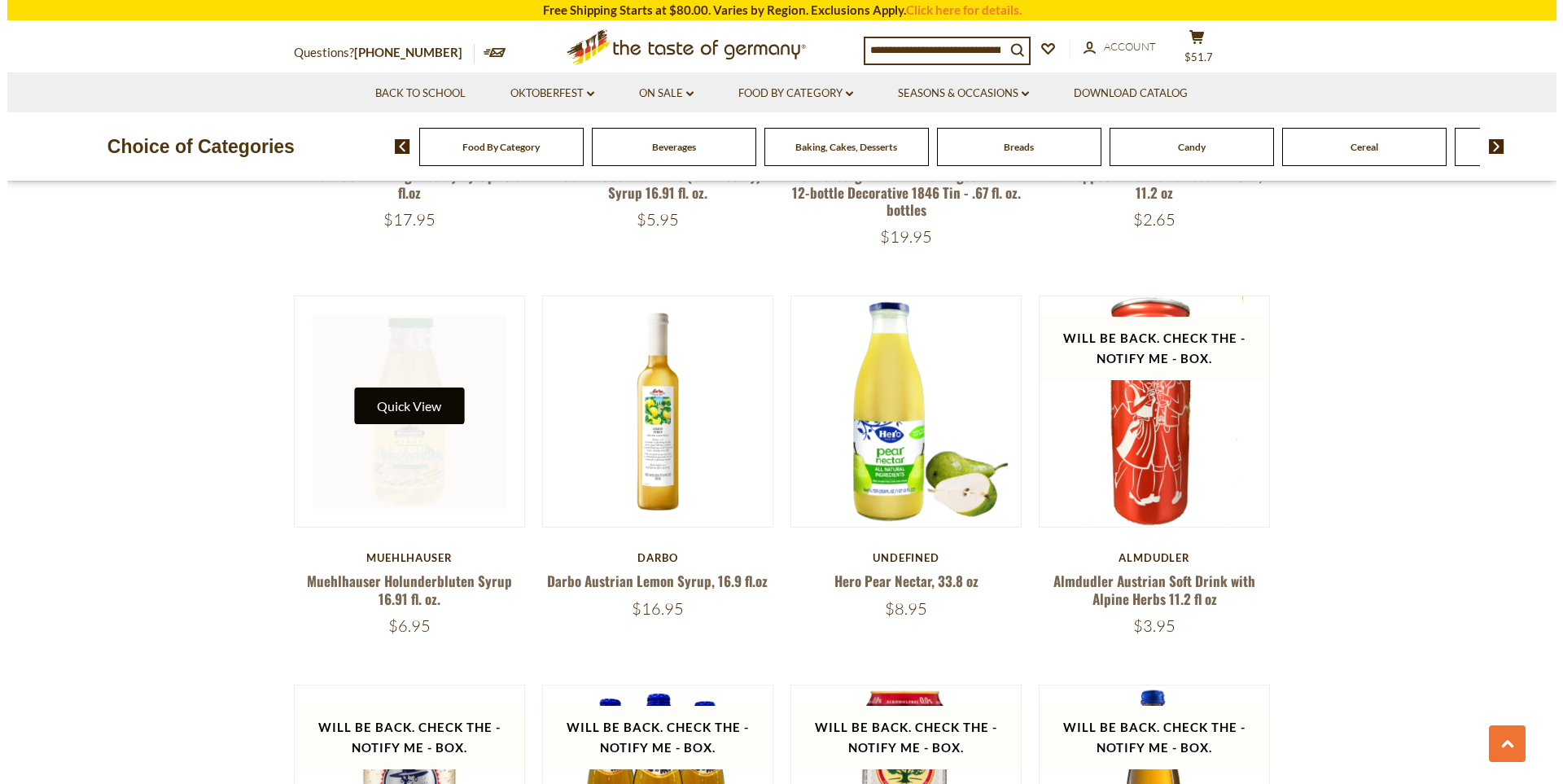
scroll to position [2037, 0]
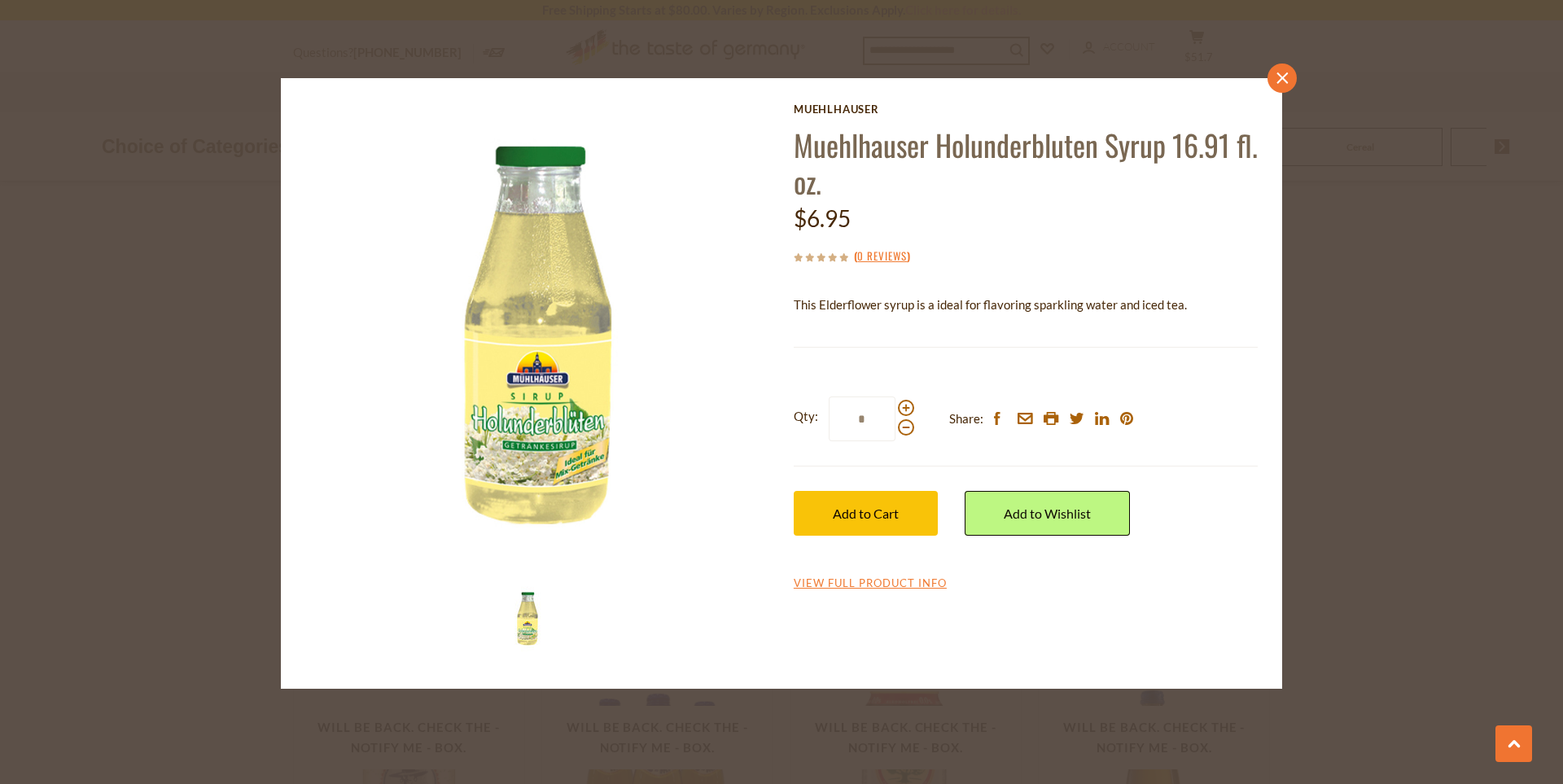
click at [1291, 73] on link "close" at bounding box center [1282, 79] width 30 height 30
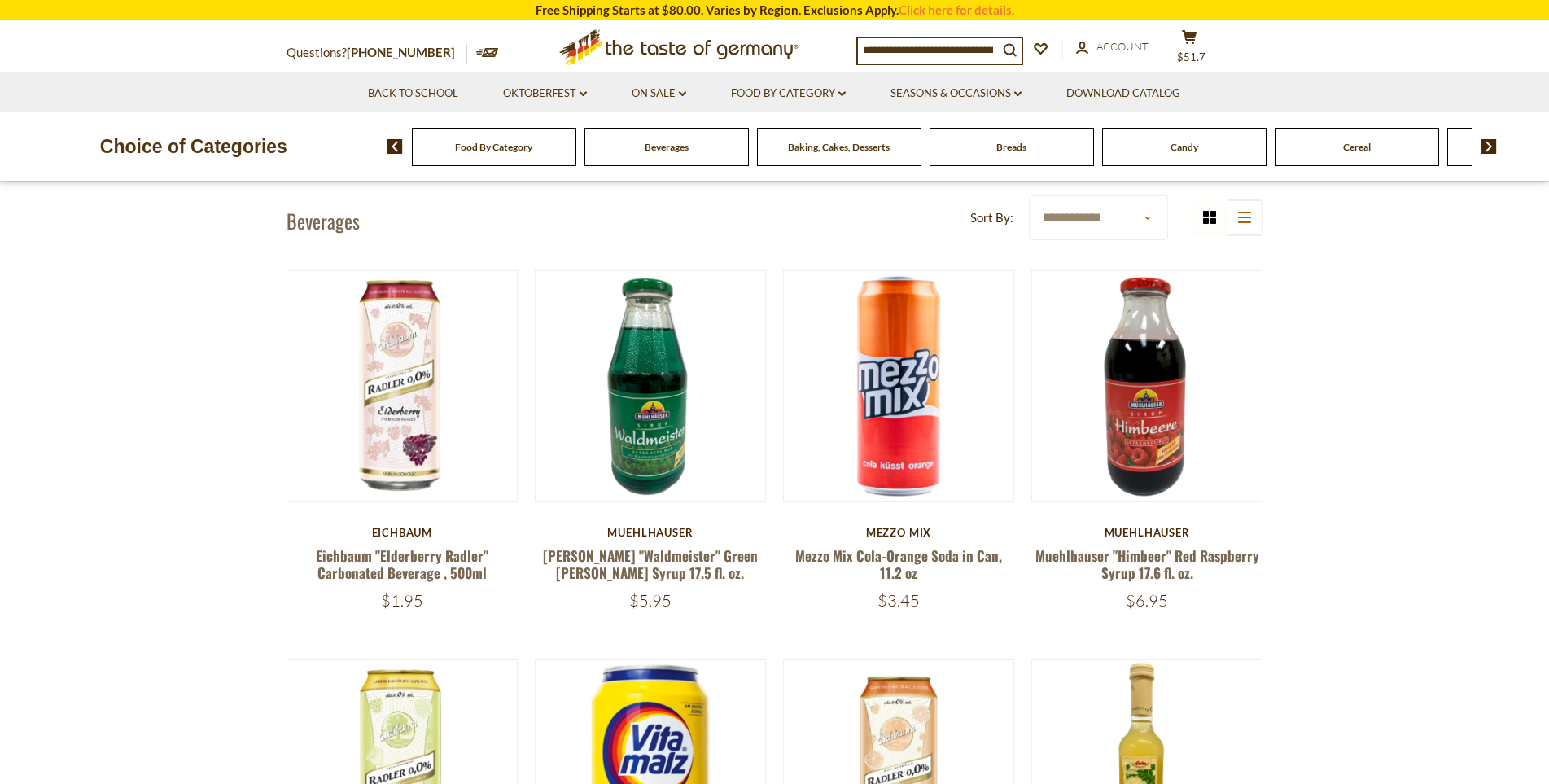
scroll to position [407, 0]
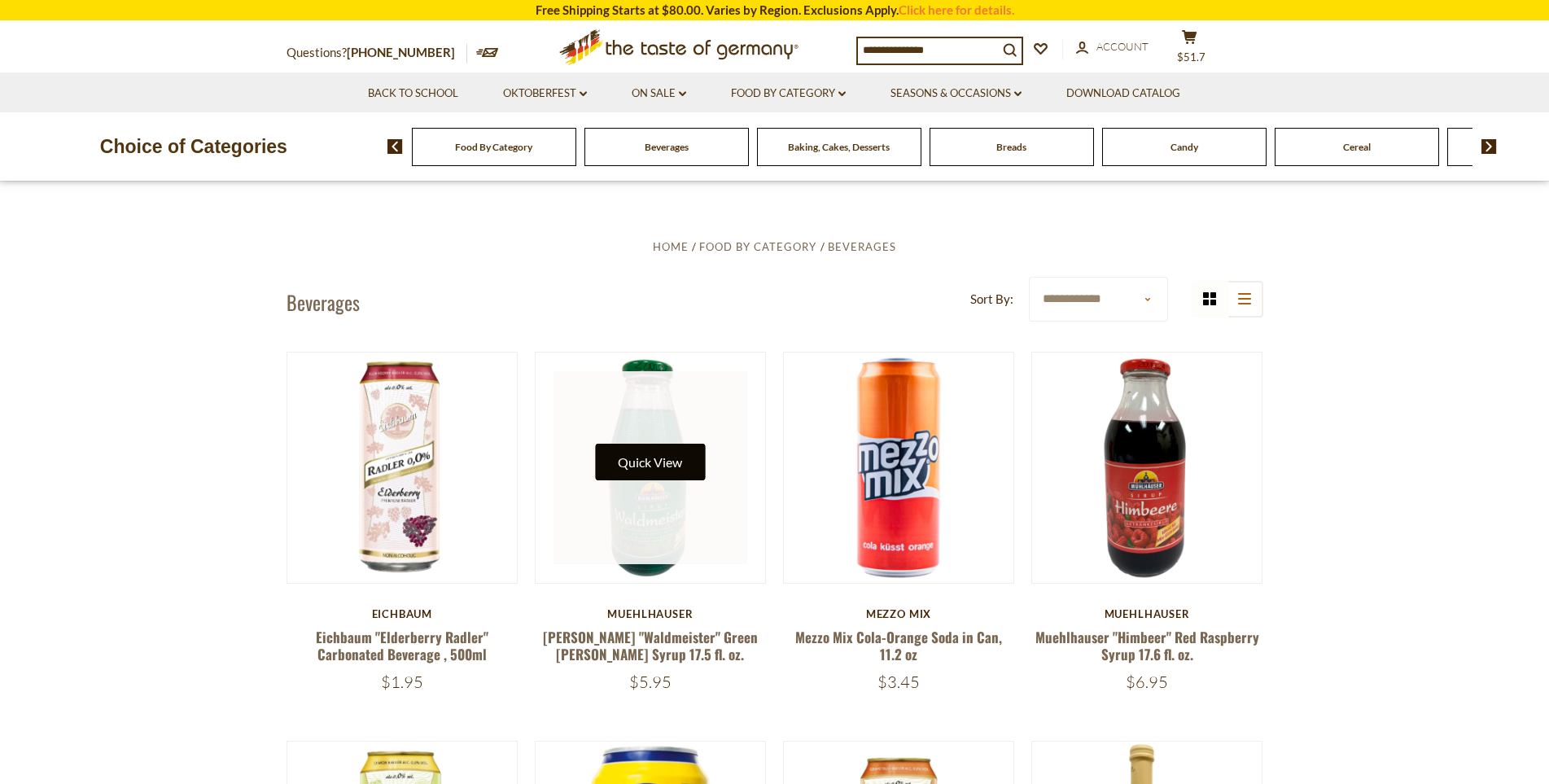
click at [644, 472] on button "Quick View" at bounding box center [650, 461] width 110 height 37
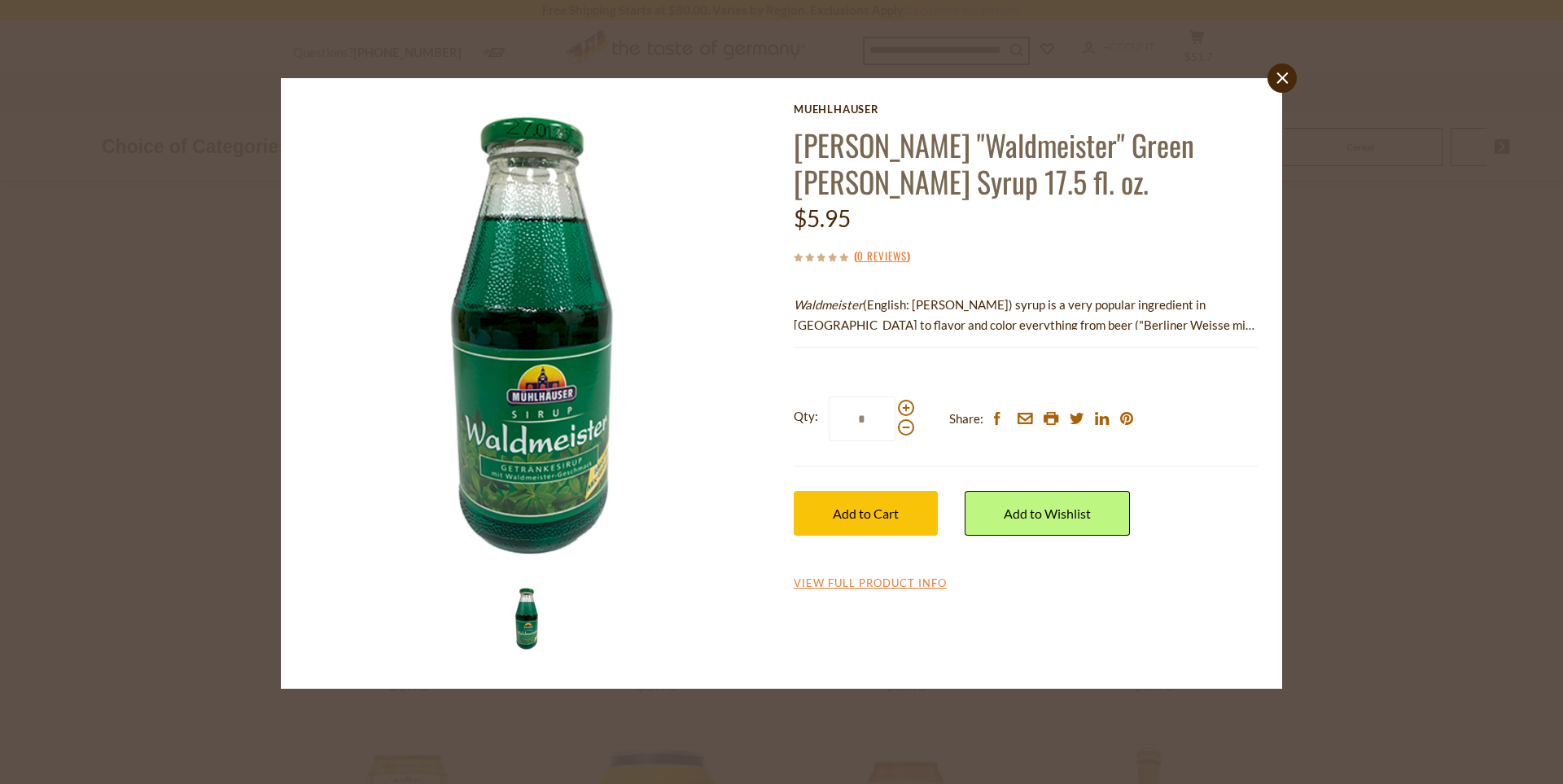
click at [803, 307] on em "Waldmeister" at bounding box center [828, 304] width 69 height 15
copy em "Waldmeister"
click at [1281, 81] on icon "close" at bounding box center [1282, 79] width 12 height 12
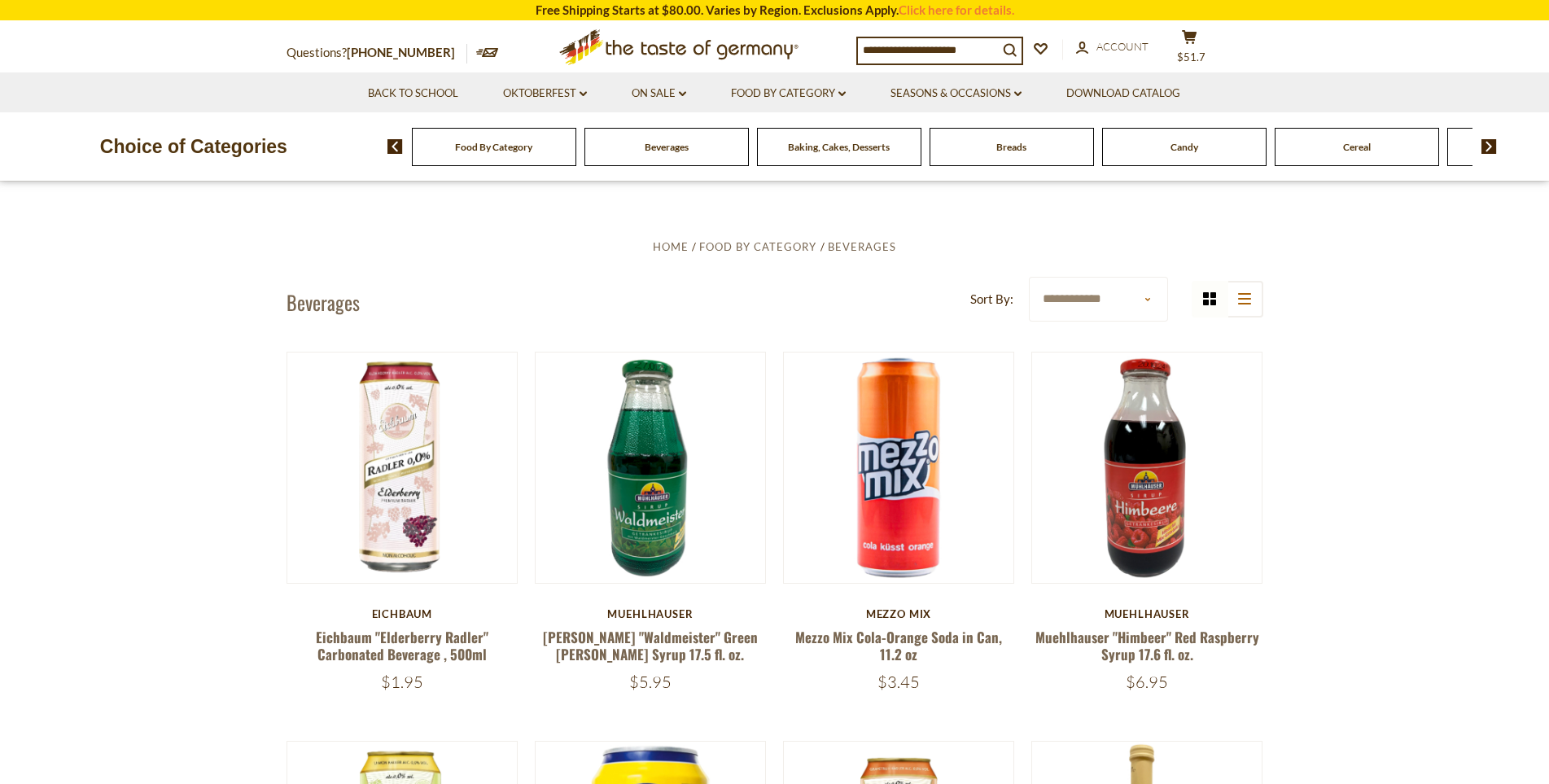
click at [1485, 151] on img at bounding box center [1489, 146] width 16 height 15
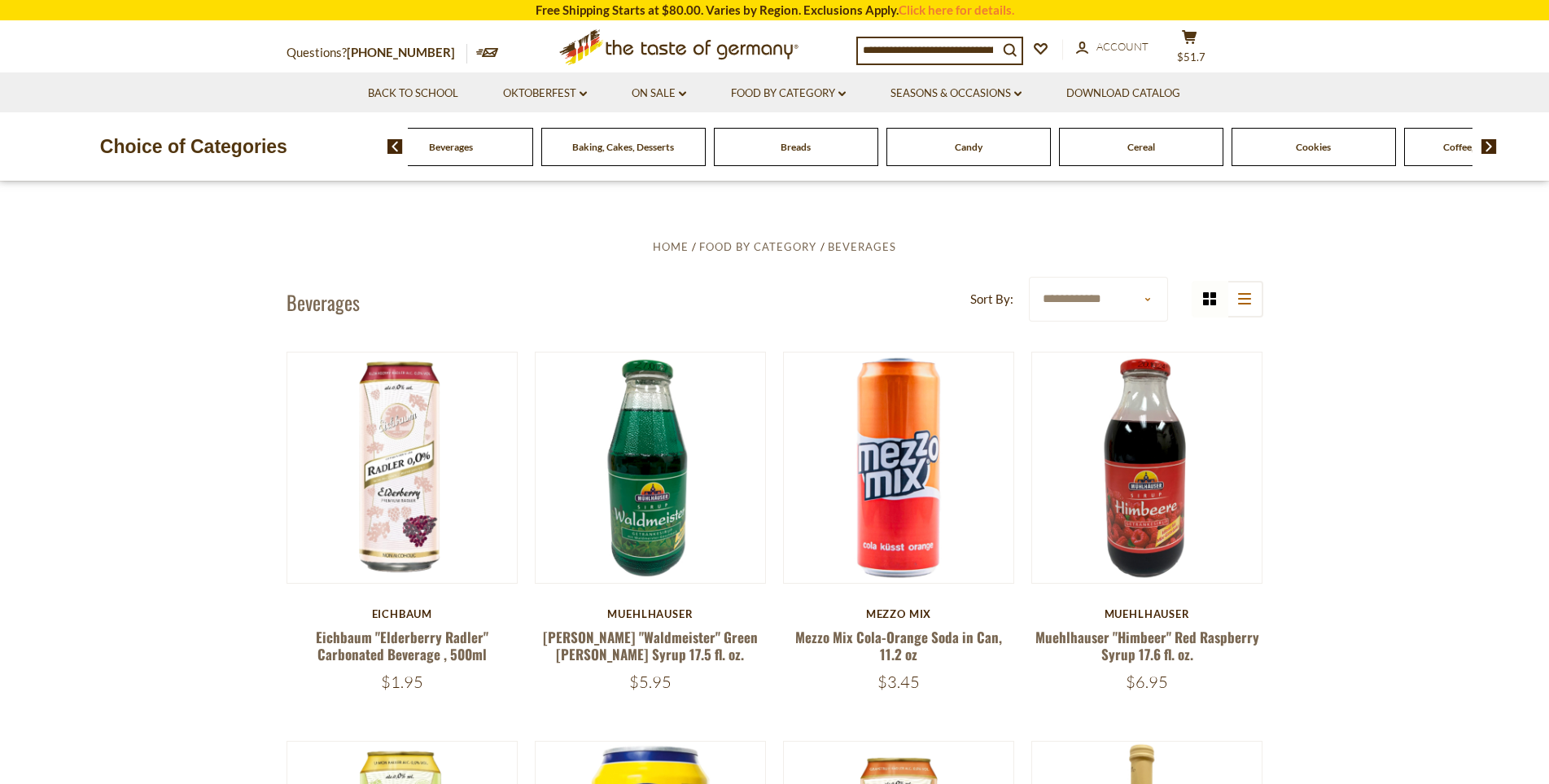
click at [1485, 151] on img at bounding box center [1489, 146] width 16 height 15
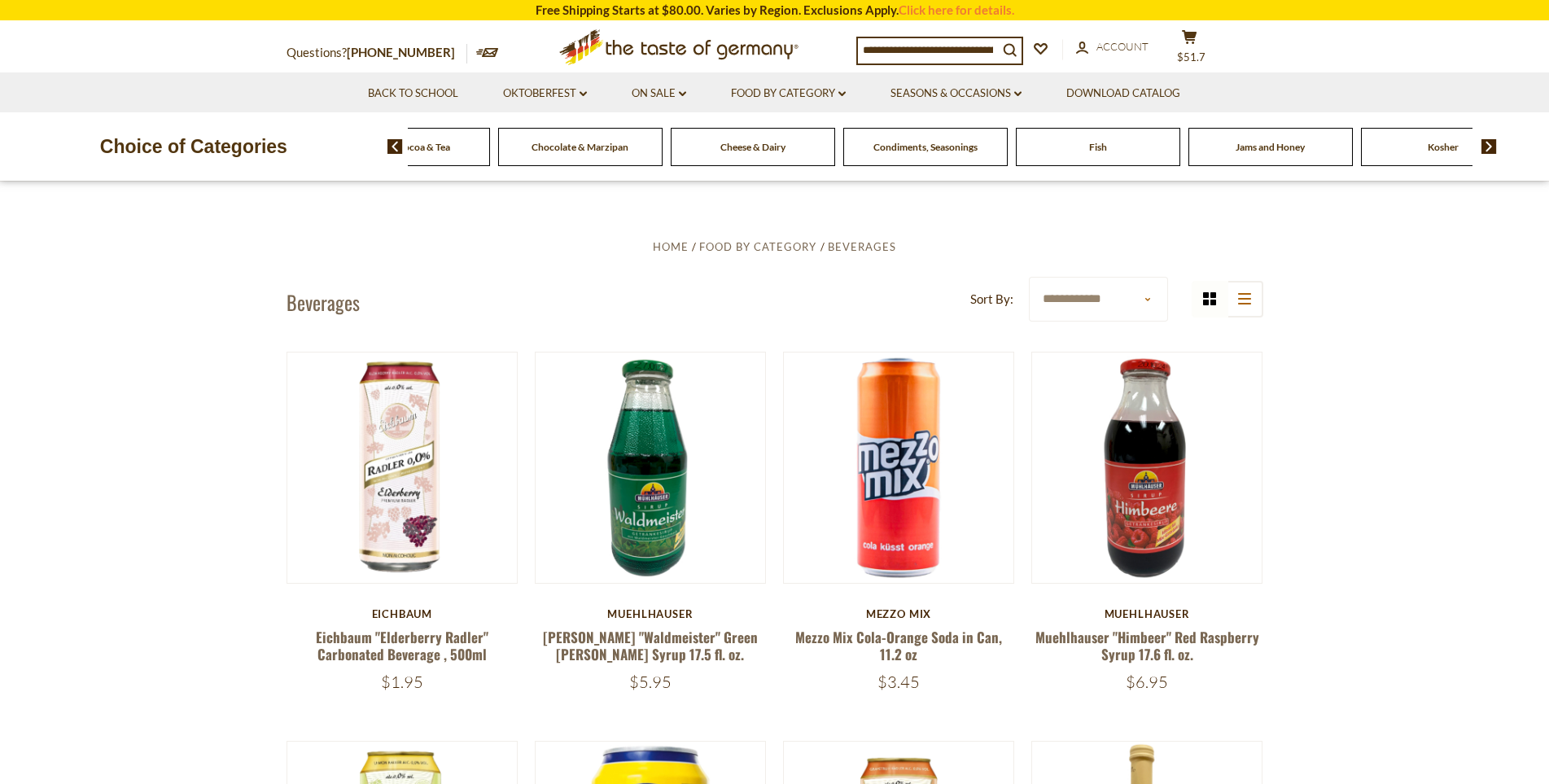
click at [761, 151] on span "Cheese & Dairy" at bounding box center [753, 147] width 65 height 12
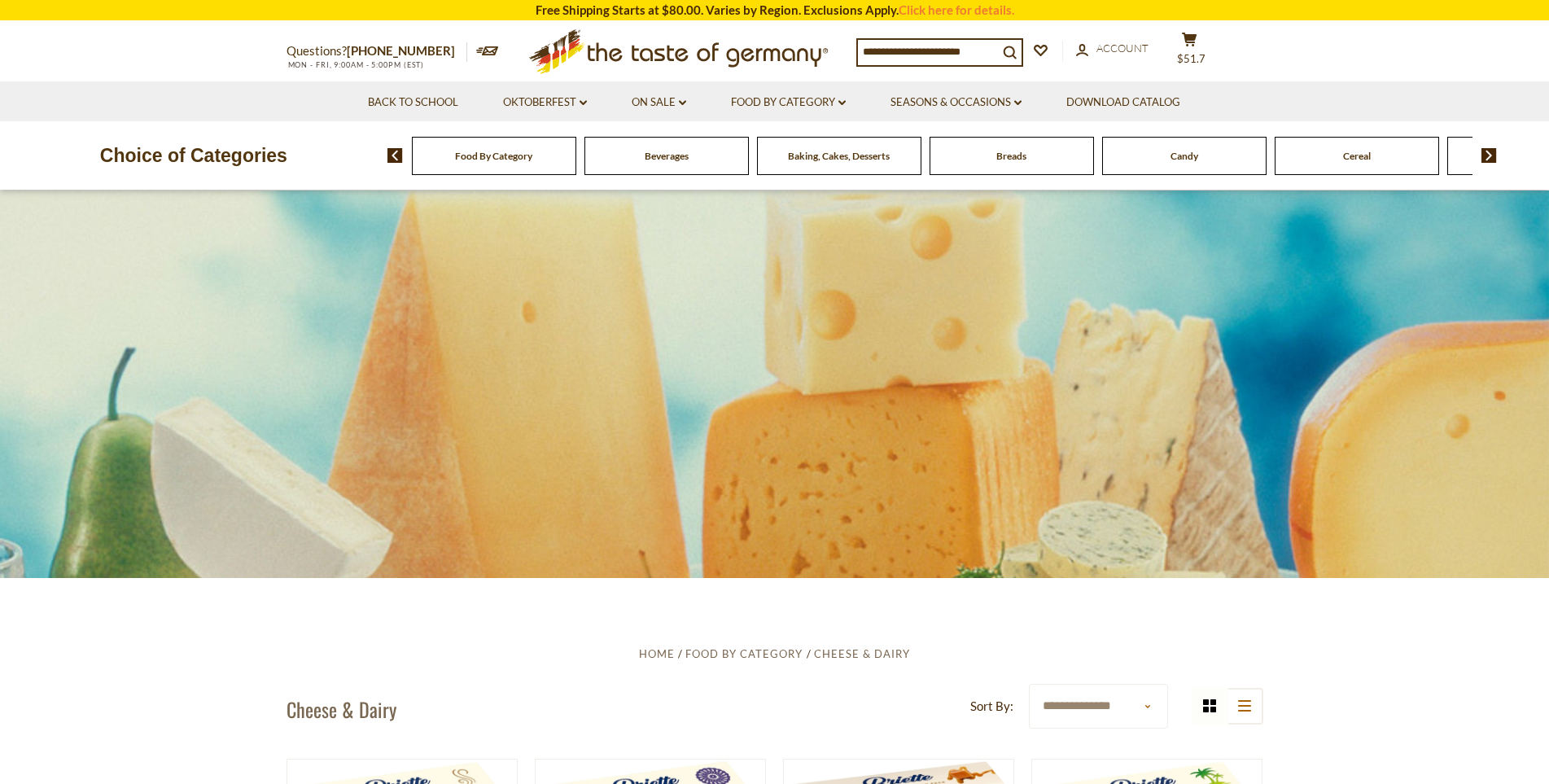
click at [1483, 160] on img at bounding box center [1489, 155] width 16 height 15
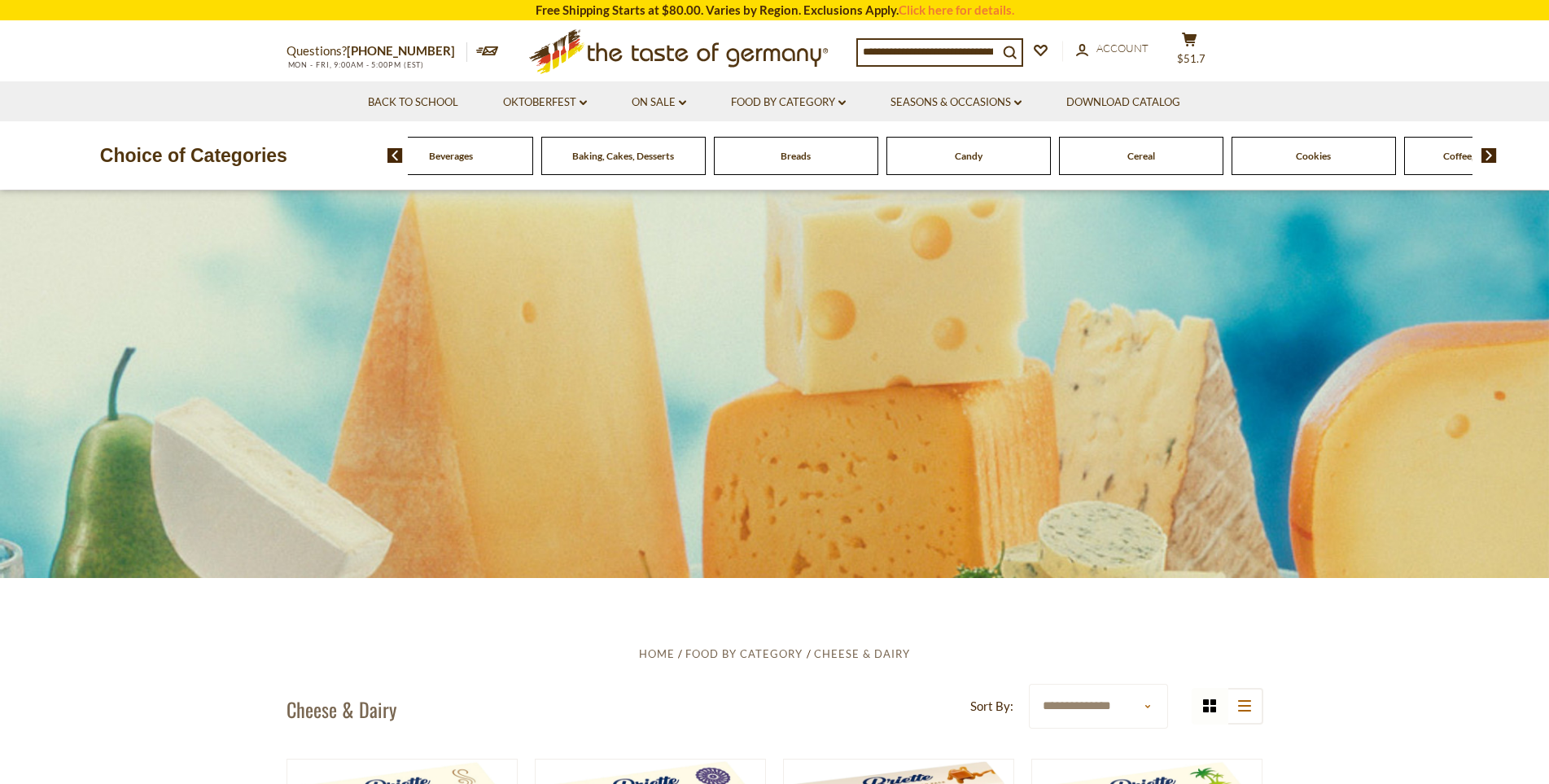
click at [360, 159] on div "Cookies" at bounding box center [278, 156] width 164 height 38
click at [1328, 161] on span "Cookies" at bounding box center [1313, 156] width 35 height 12
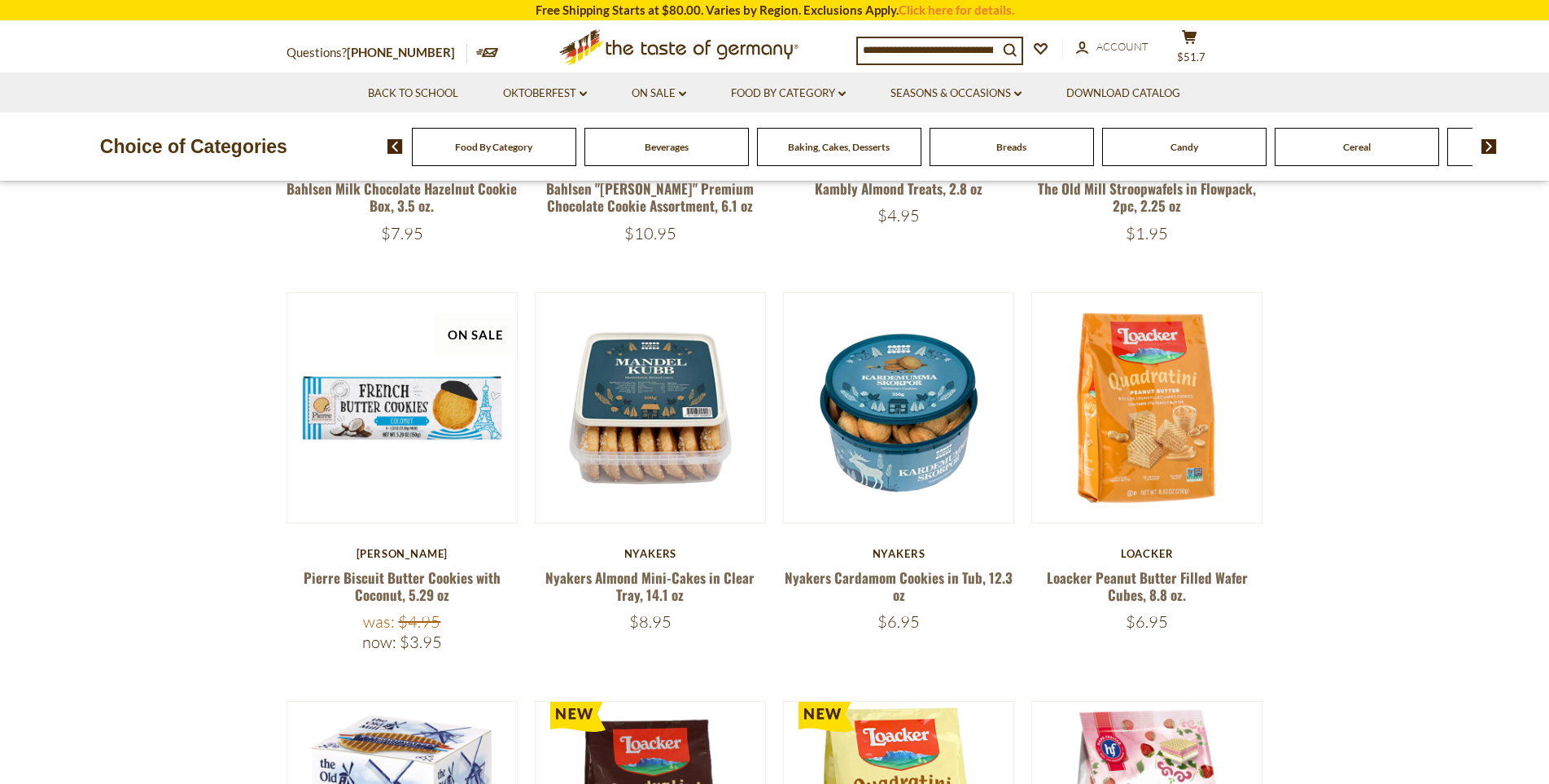
scroll to position [407, 0]
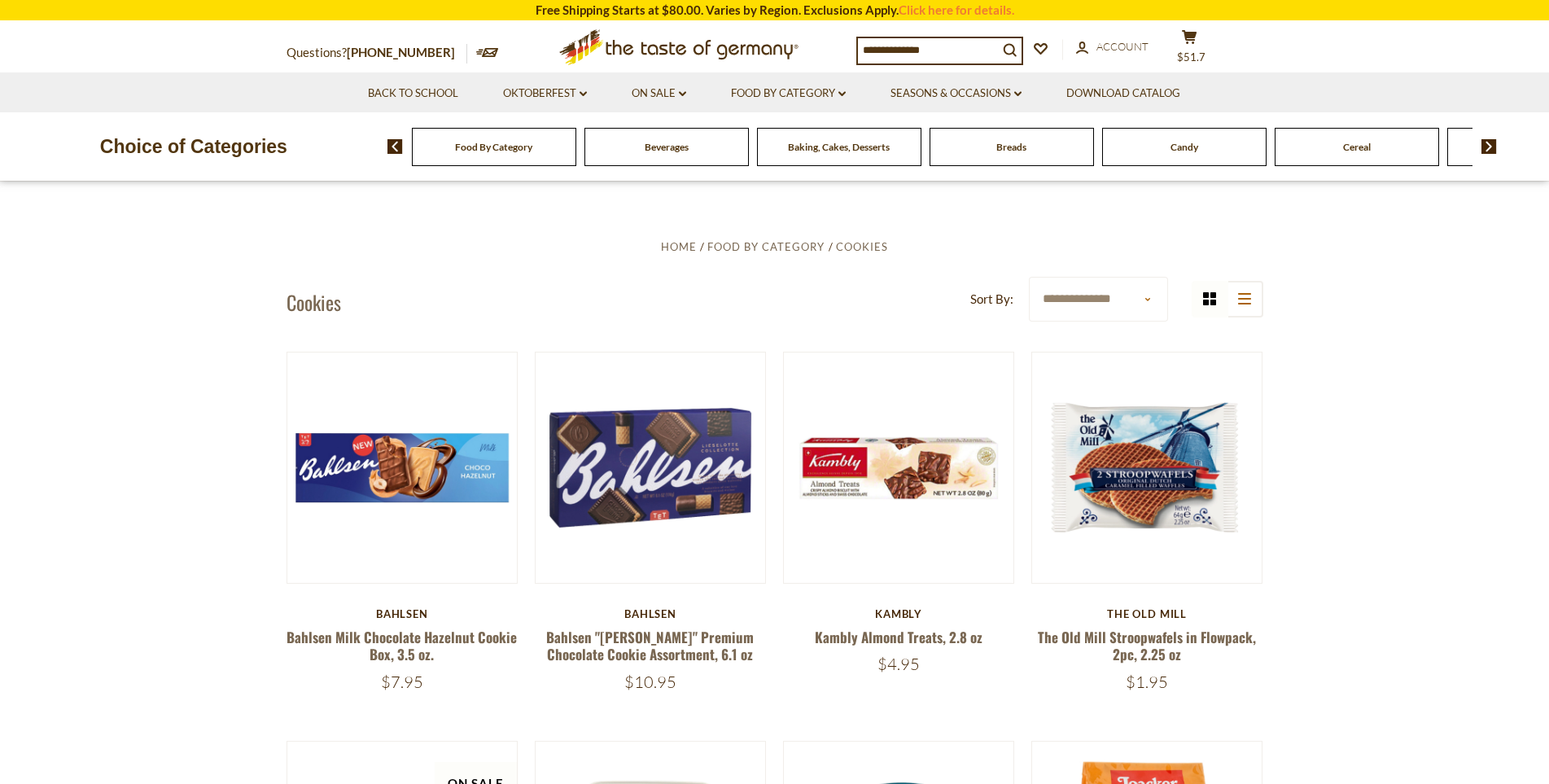
click at [1136, 306] on select "**********" at bounding box center [1098, 299] width 139 height 45
select select "**********"
click at [1029, 277] on select "**********" at bounding box center [1098, 299] width 139 height 45
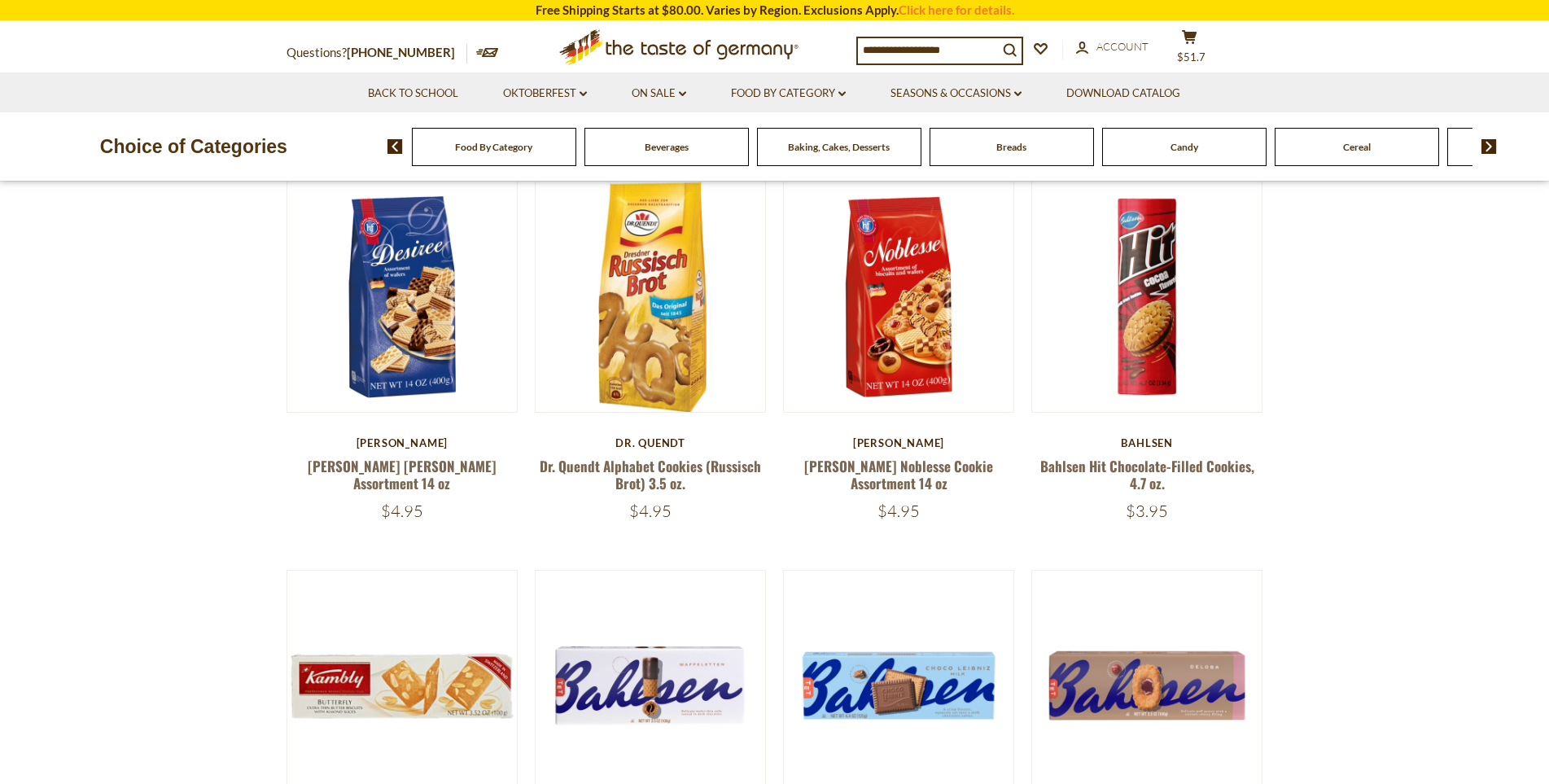
scroll to position [570, 0]
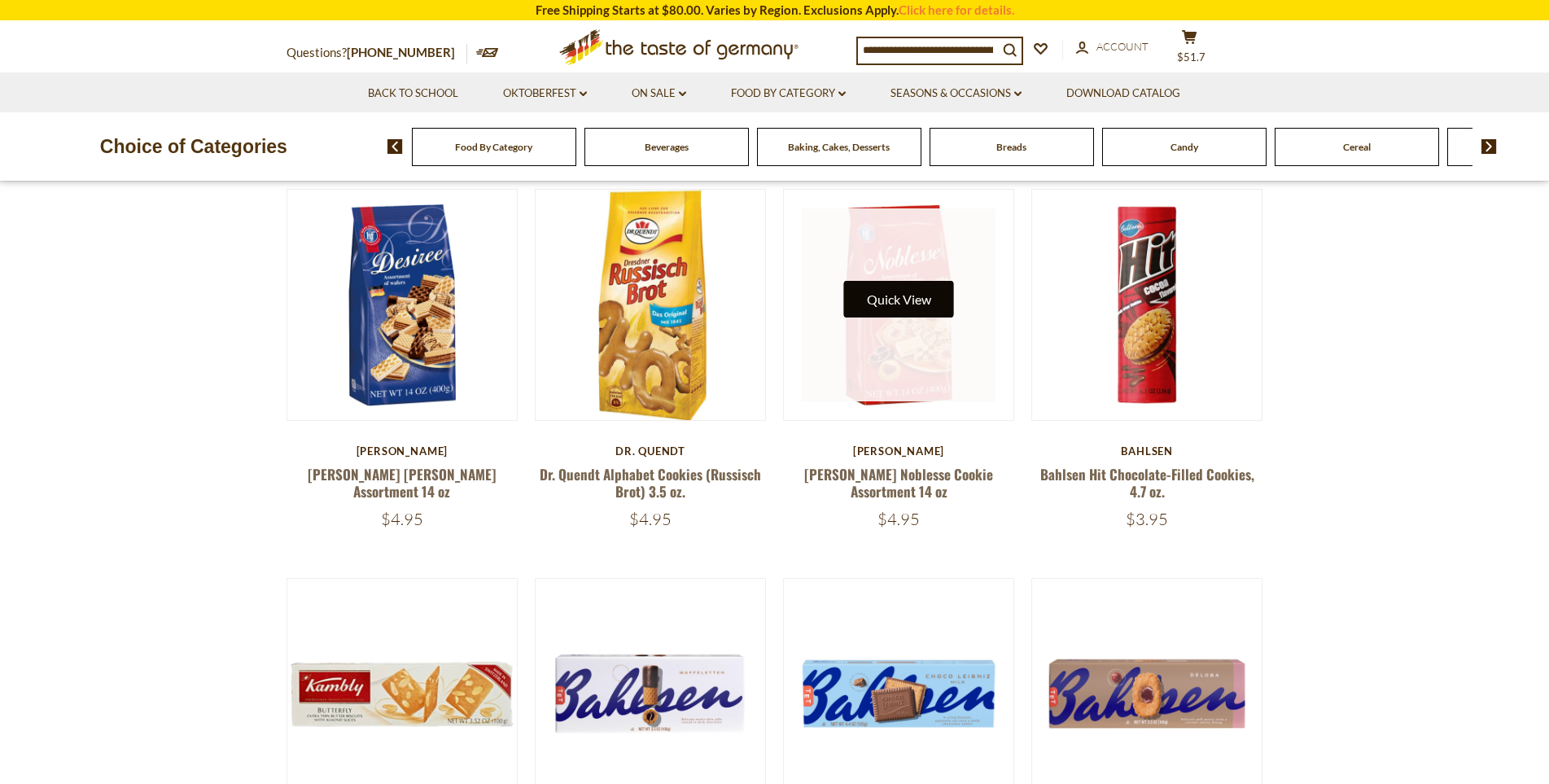
click at [903, 307] on button "Quick View" at bounding box center [899, 299] width 110 height 37
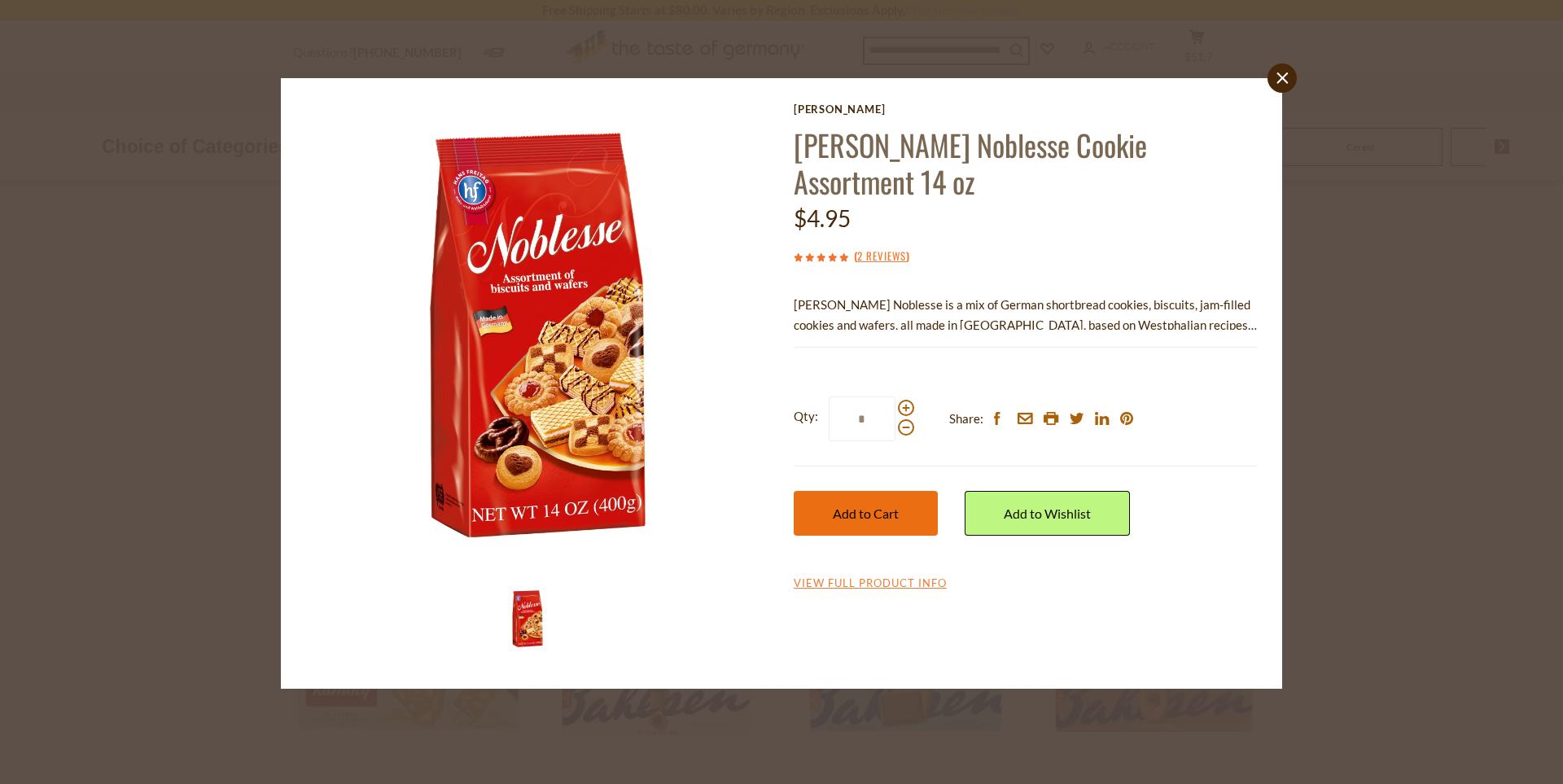
click at [864, 510] on span "Add to Cart" at bounding box center [865, 513] width 66 height 16
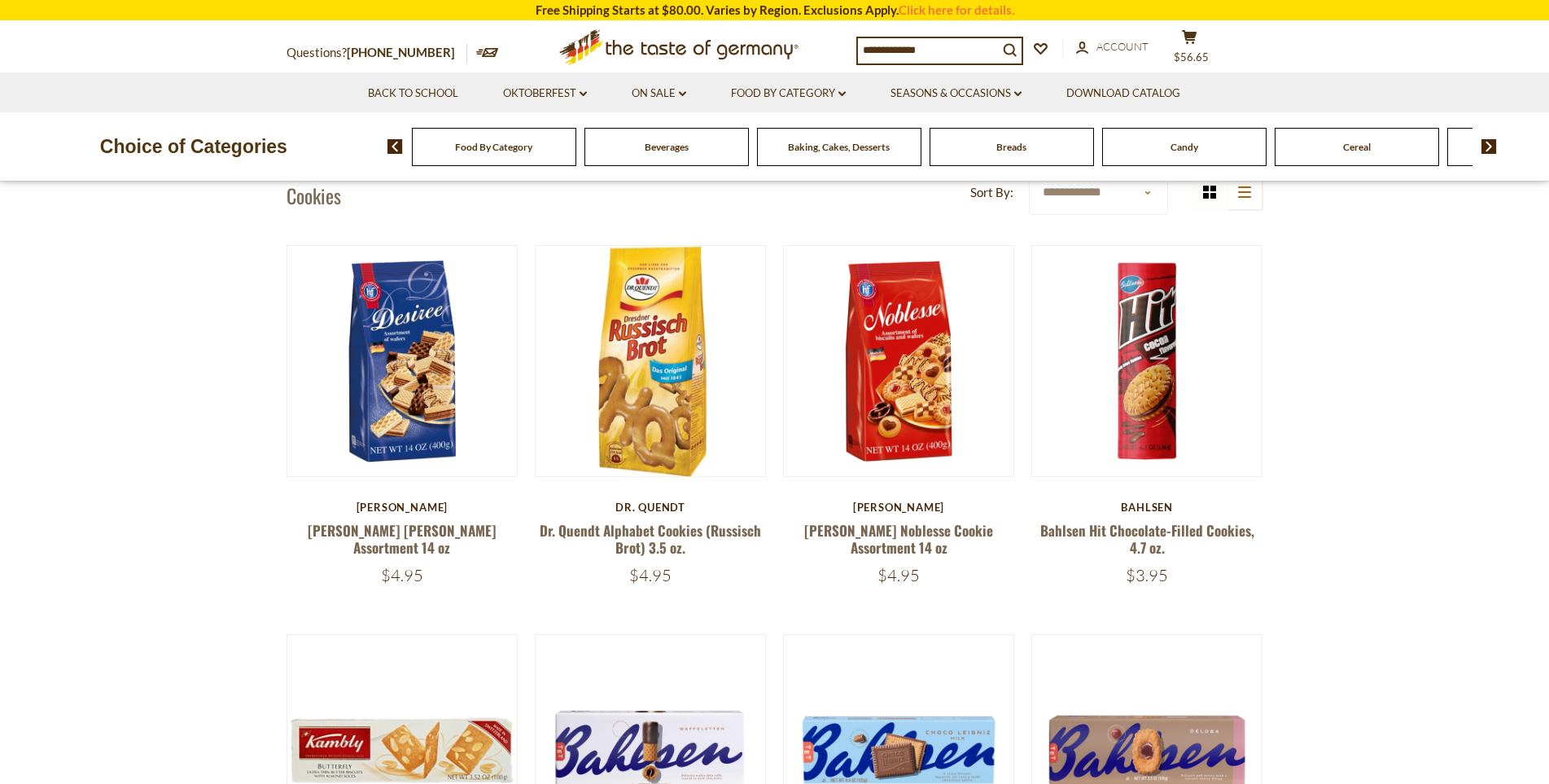
scroll to position [489, 0]
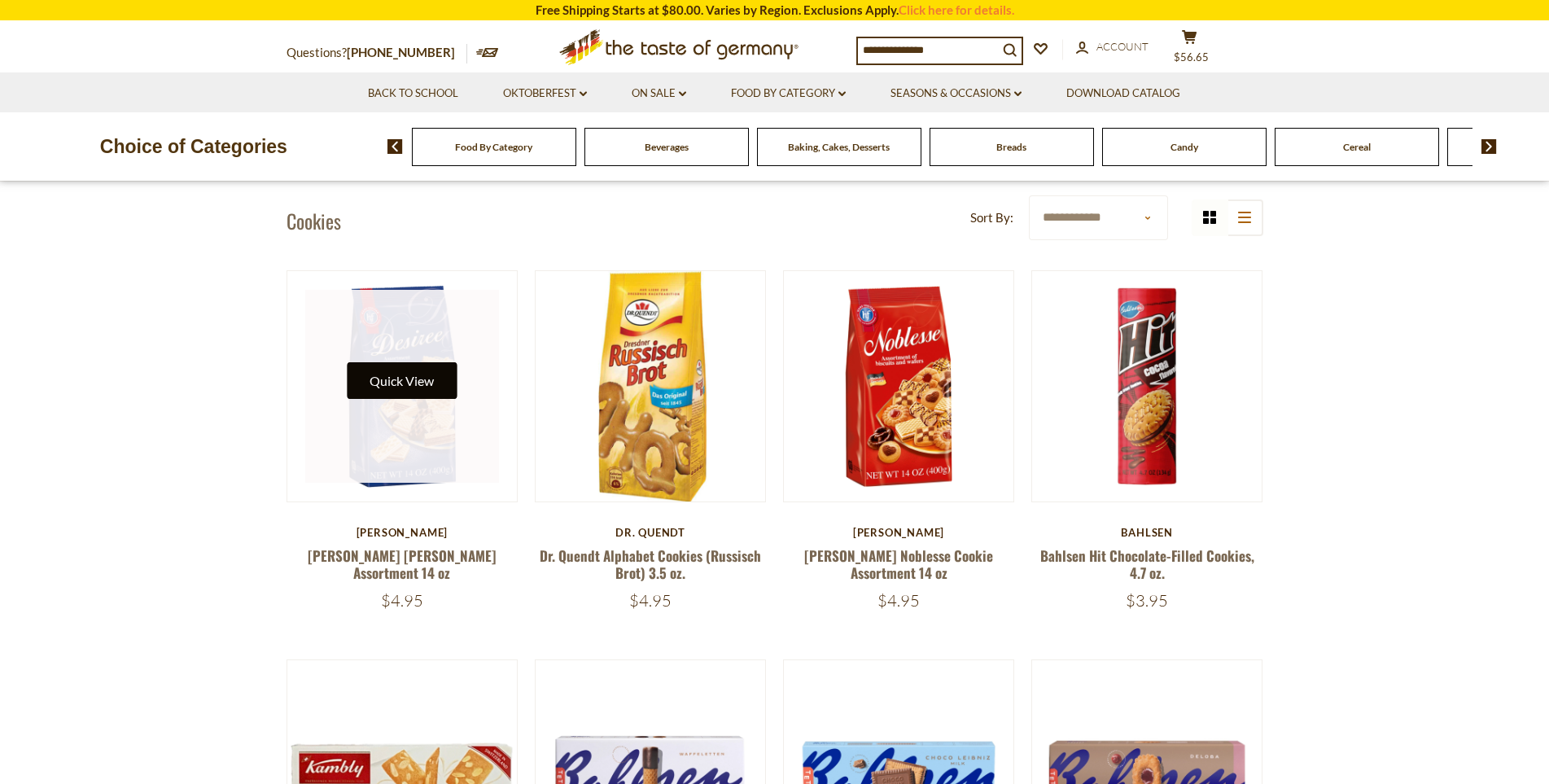
click at [432, 373] on button "Quick View" at bounding box center [402, 380] width 110 height 37
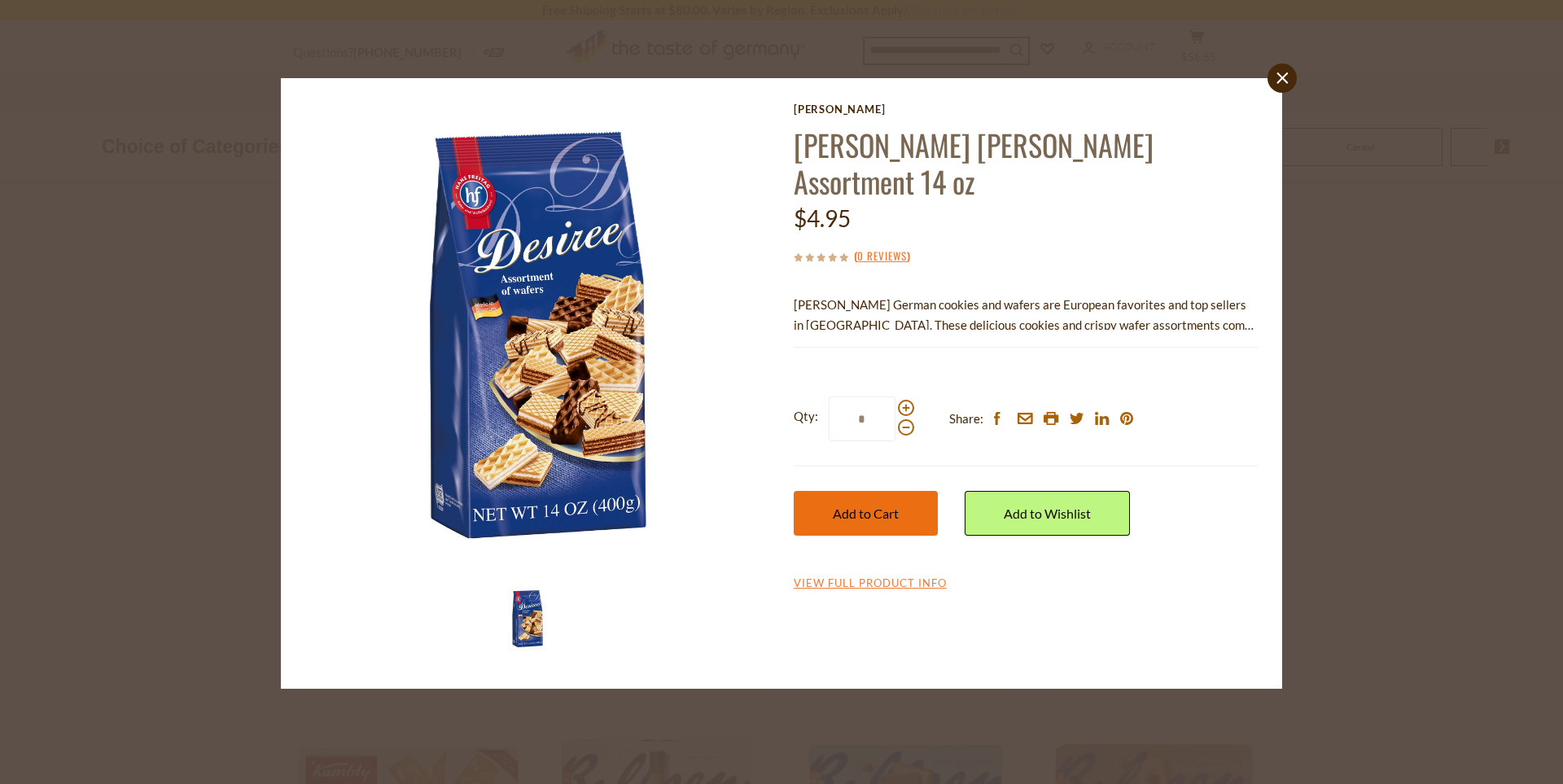
click at [914, 502] on button "Add to Cart" at bounding box center [865, 512] width 144 height 45
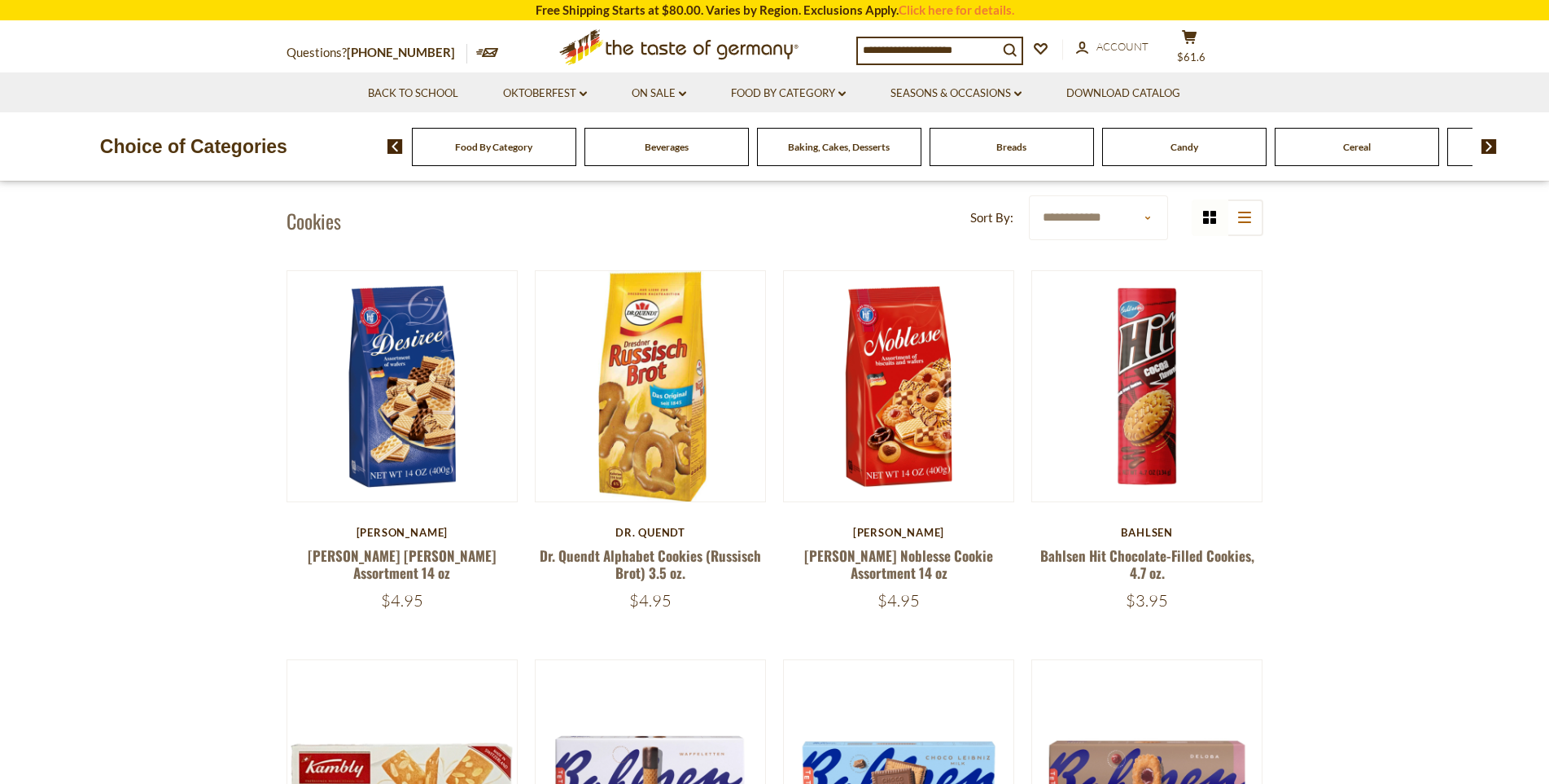
click at [1485, 149] on img at bounding box center [1489, 146] width 16 height 15
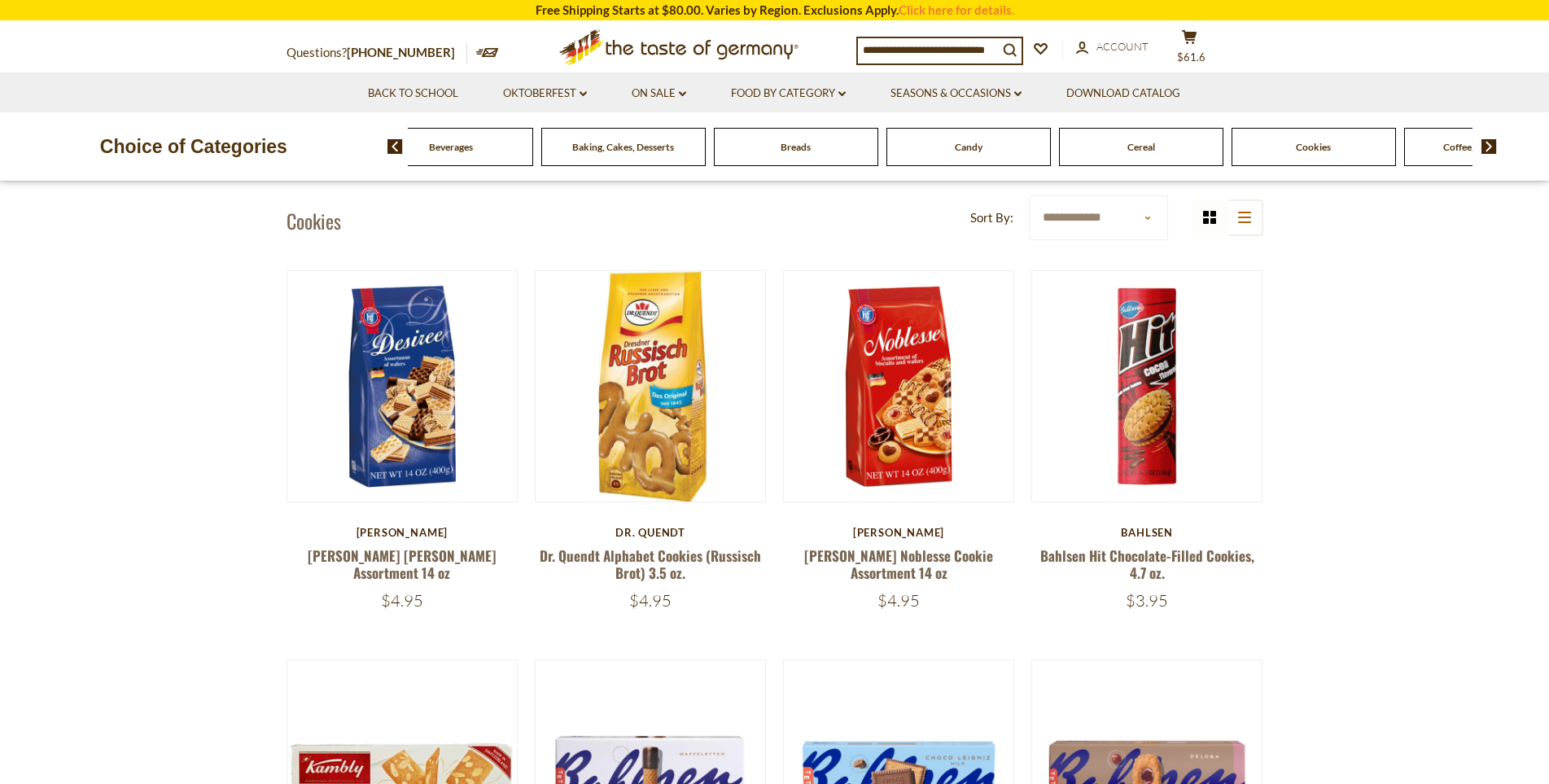
click at [1485, 149] on img at bounding box center [1489, 146] width 16 height 15
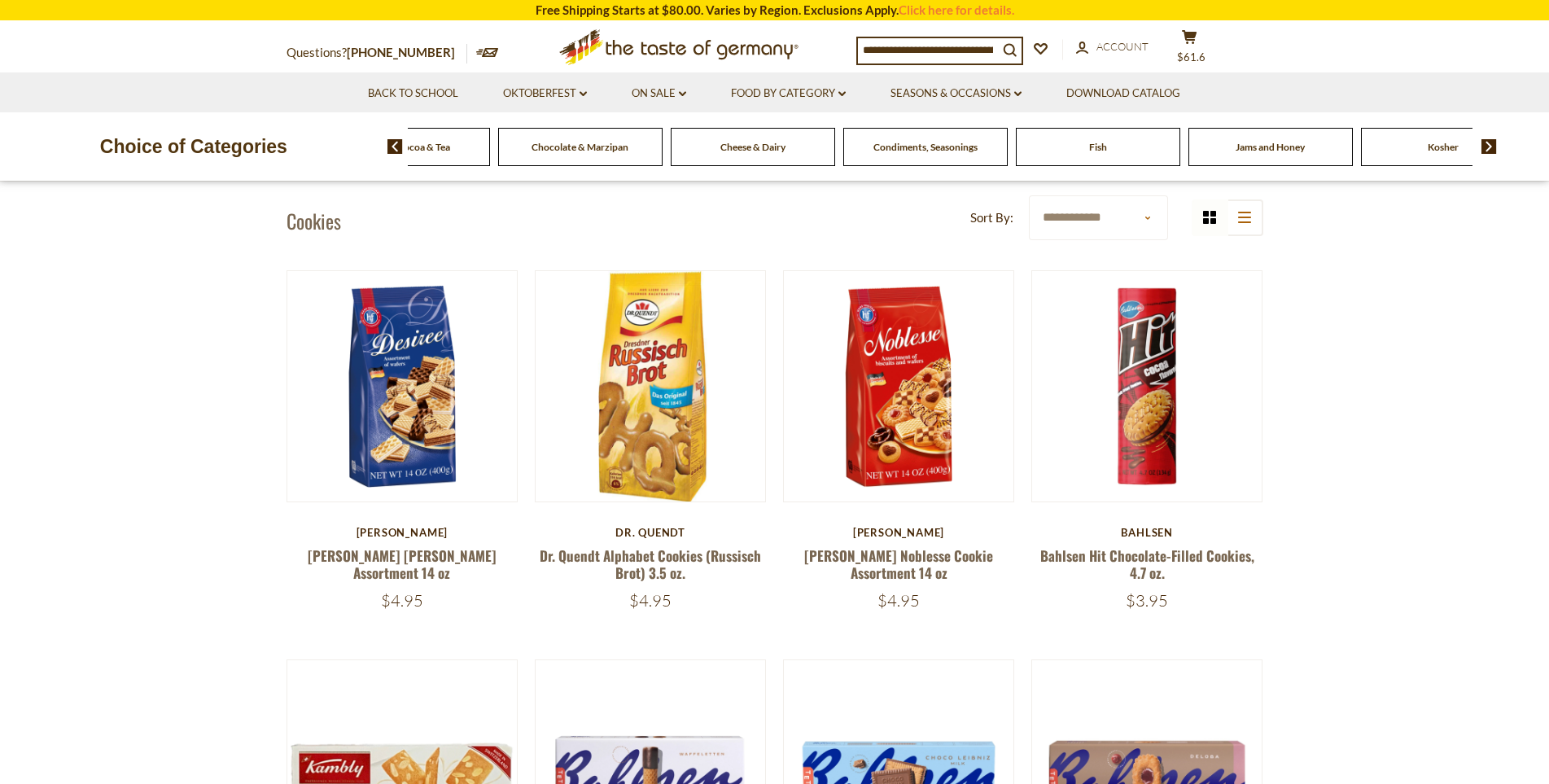
click at [1485, 149] on img at bounding box center [1489, 146] width 16 height 15
click at [1109, 144] on span "Savory Snacks" at bounding box center [1098, 147] width 61 height 12
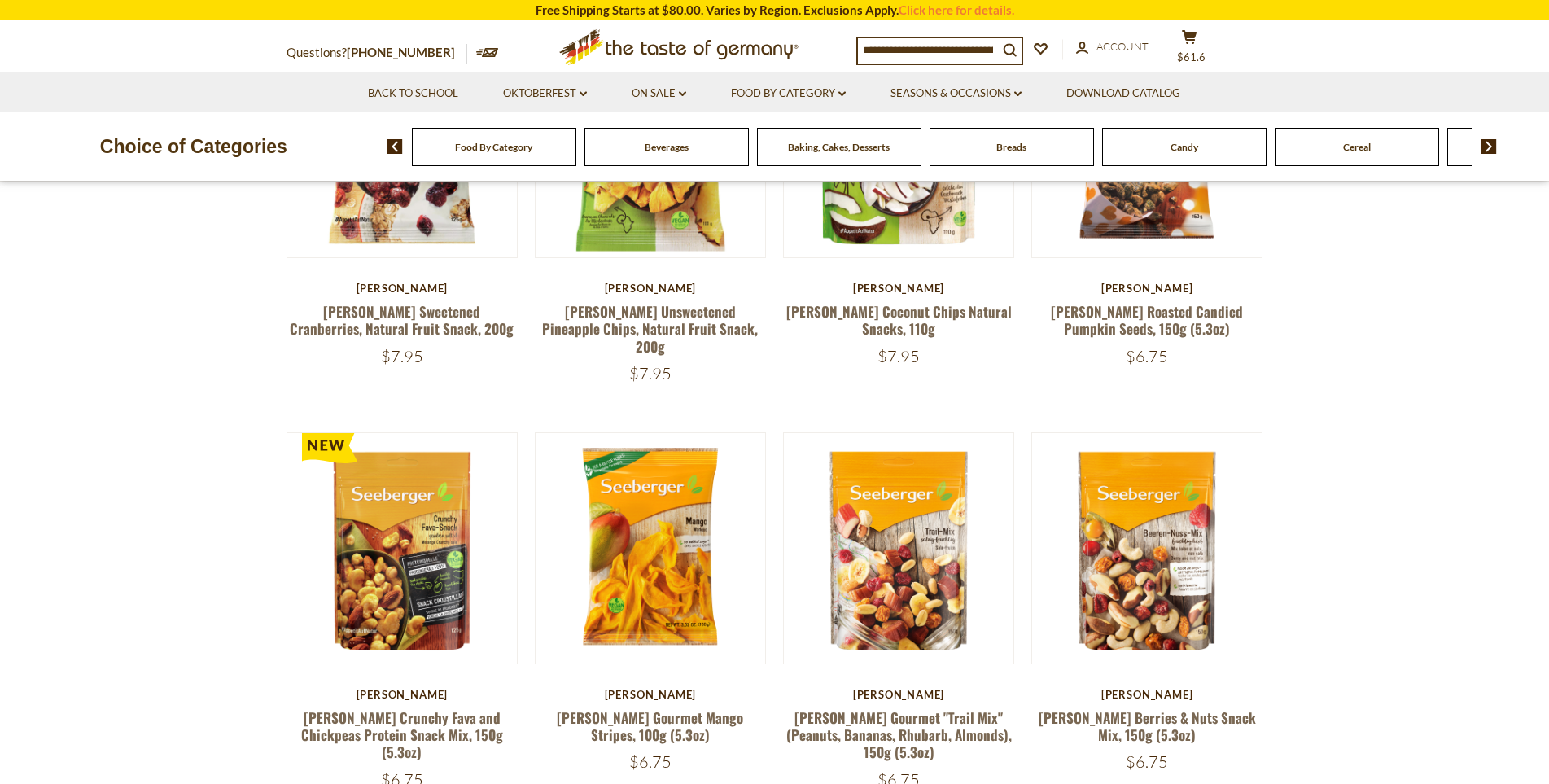
scroll to position [325, 0]
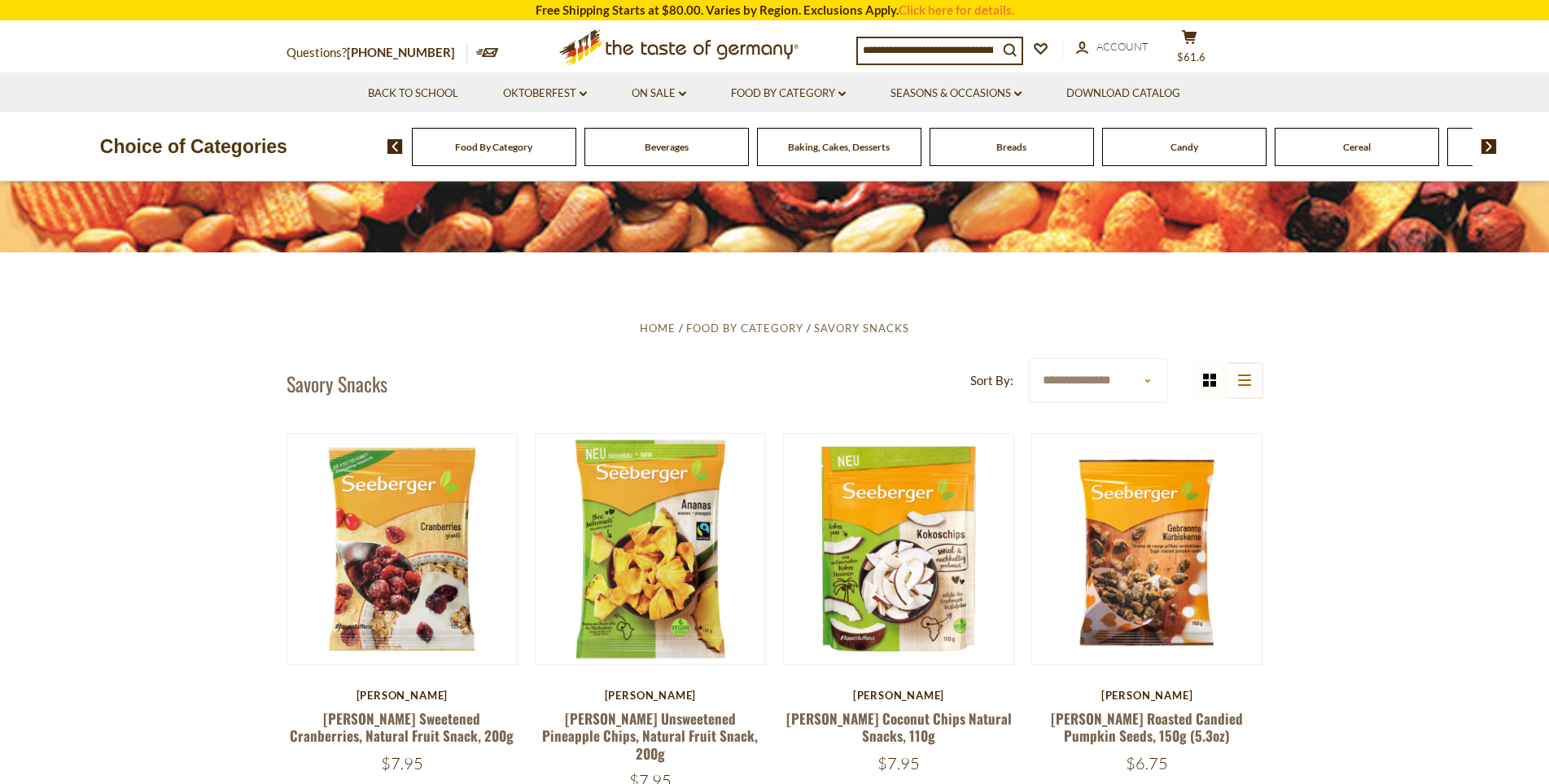
drag, startPoint x: 1163, startPoint y: 378, endPoint x: 1155, endPoint y: 382, distance: 8.9
click at [1163, 378] on select "**********" at bounding box center [1098, 380] width 139 height 45
select select "**********"
click at [1029, 358] on select "**********" at bounding box center [1098, 380] width 139 height 45
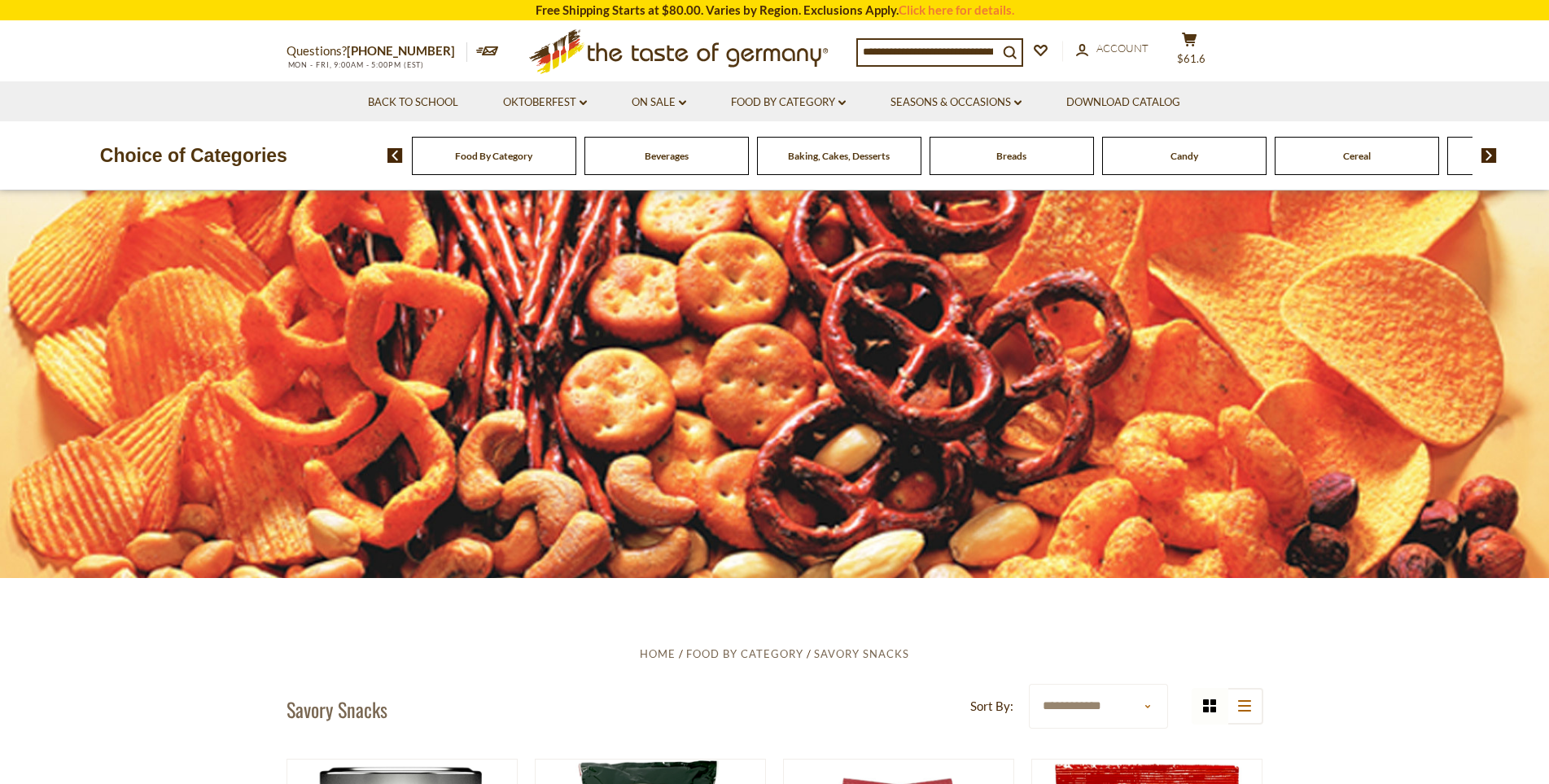
click at [1486, 156] on img at bounding box center [1489, 155] width 16 height 15
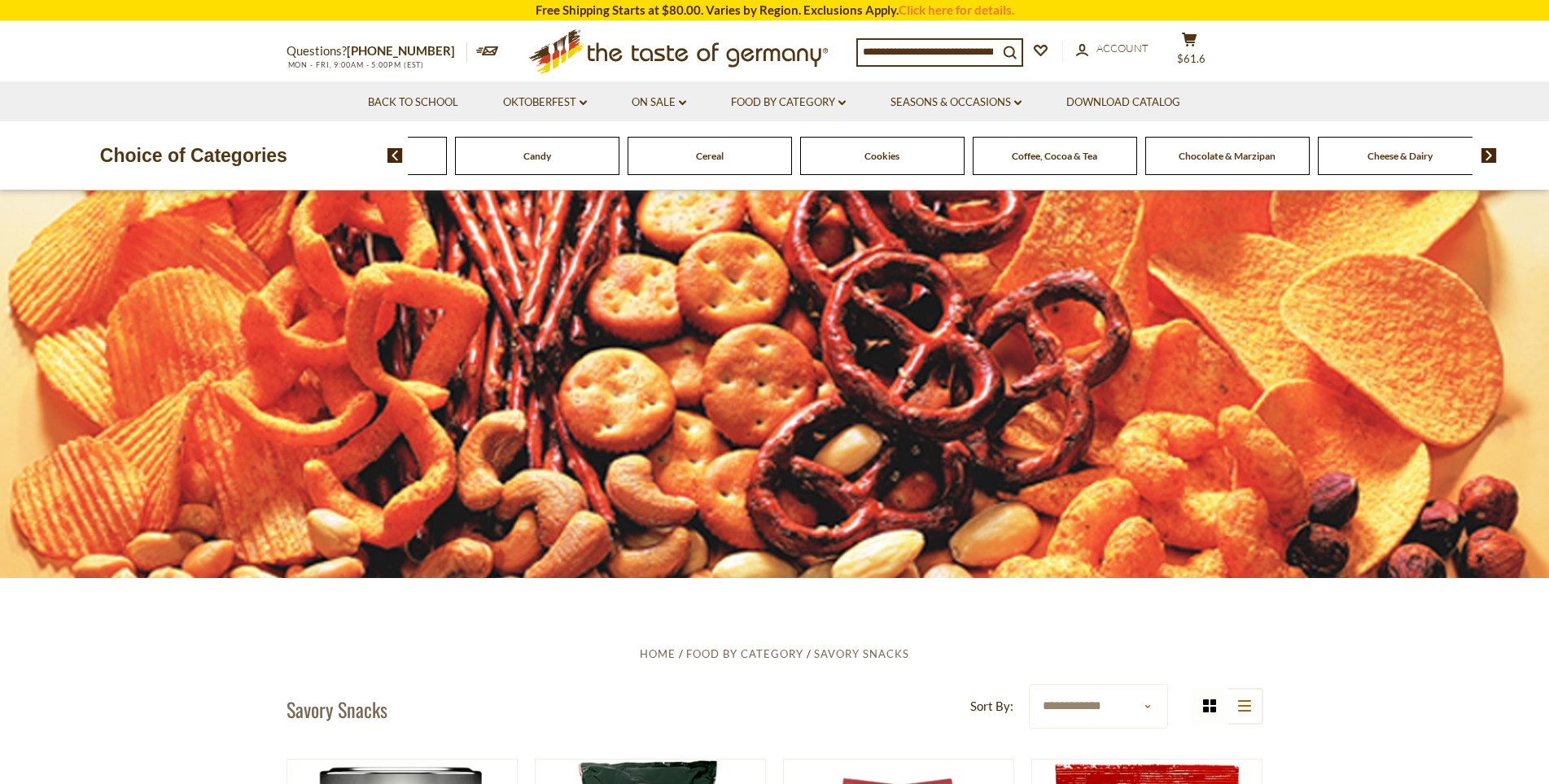
click at [1486, 156] on img at bounding box center [1489, 155] width 16 height 15
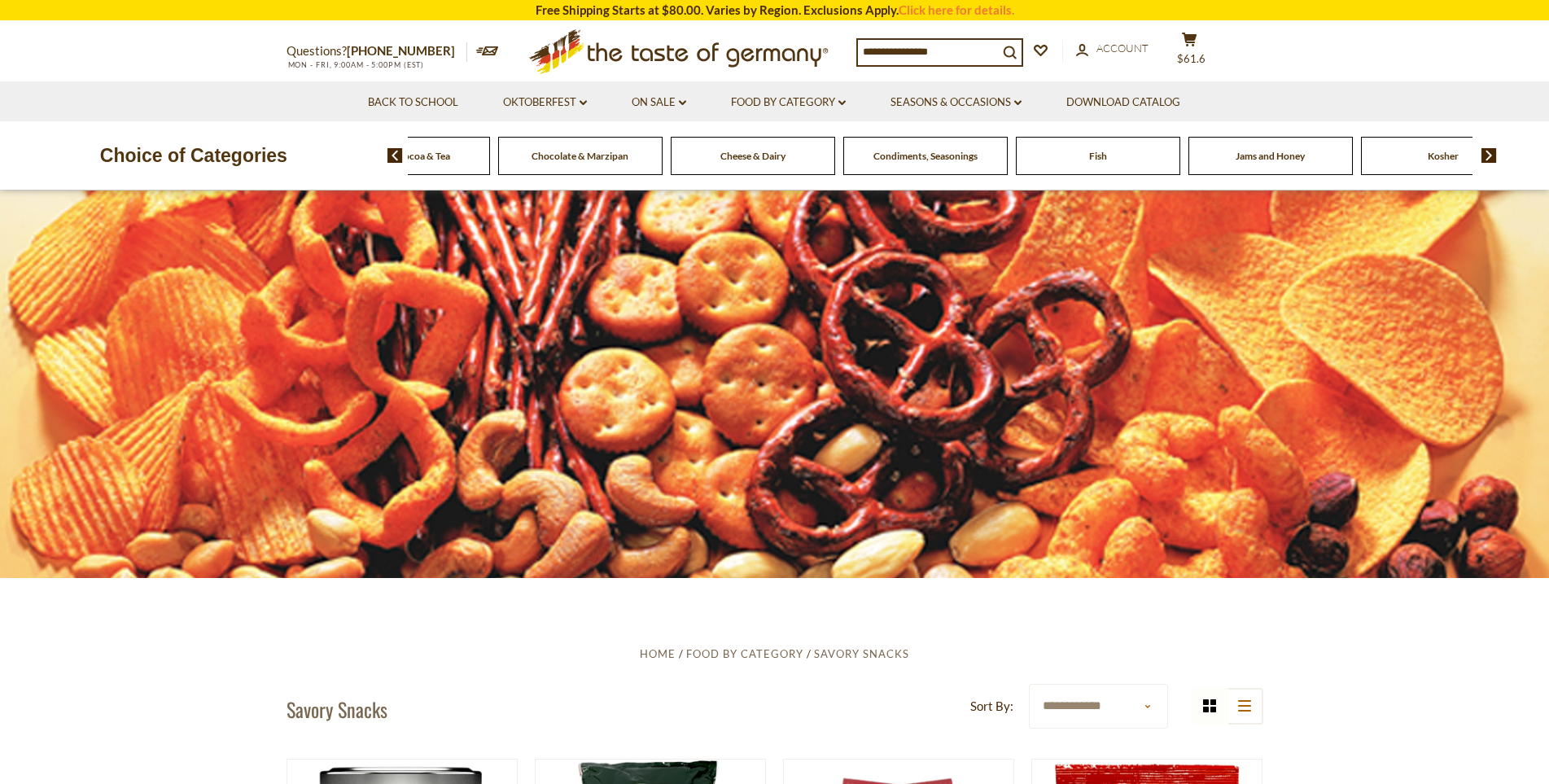
click at [1486, 156] on img at bounding box center [1489, 155] width 16 height 15
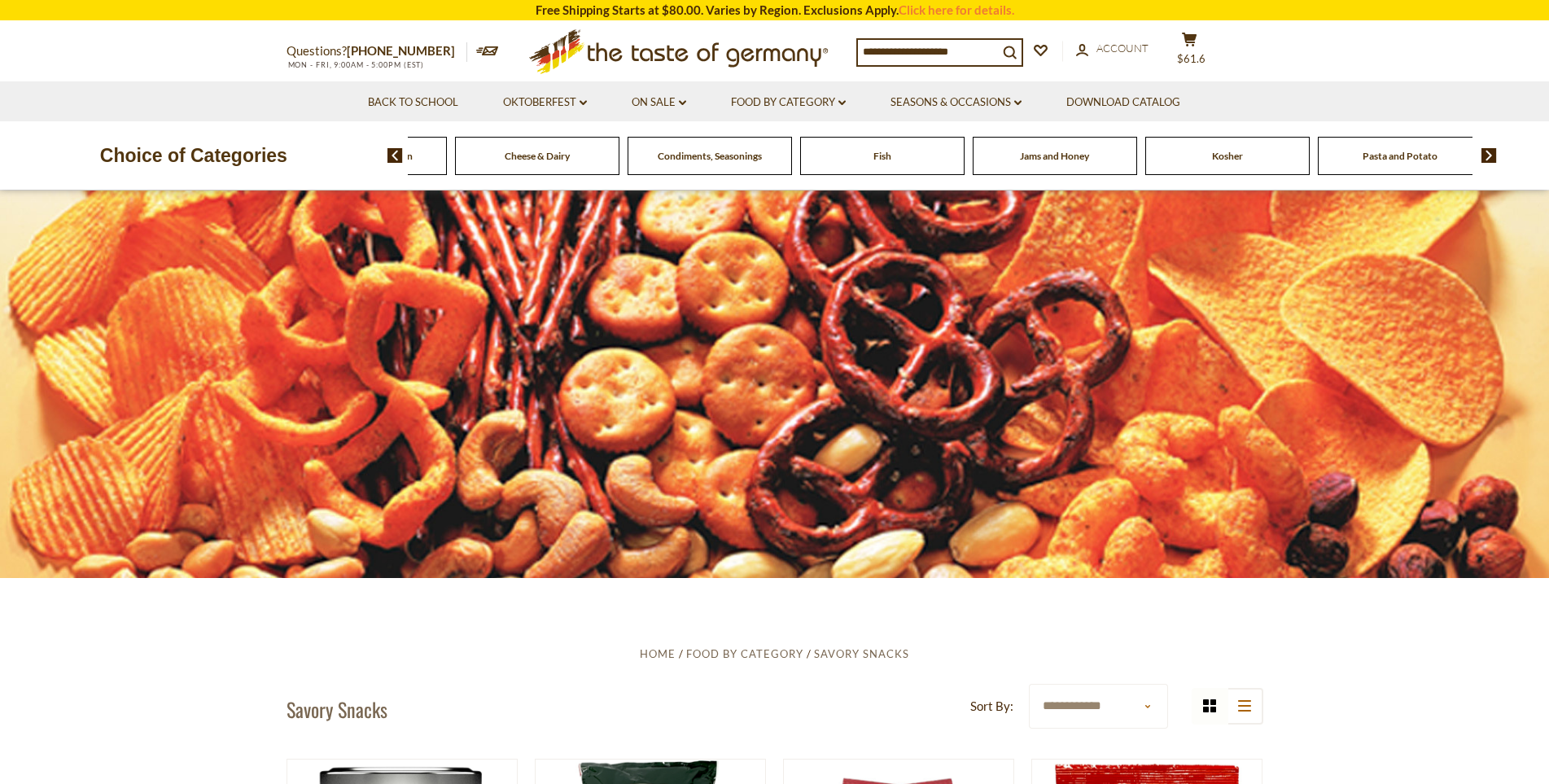
click at [1486, 156] on img at bounding box center [1489, 155] width 16 height 15
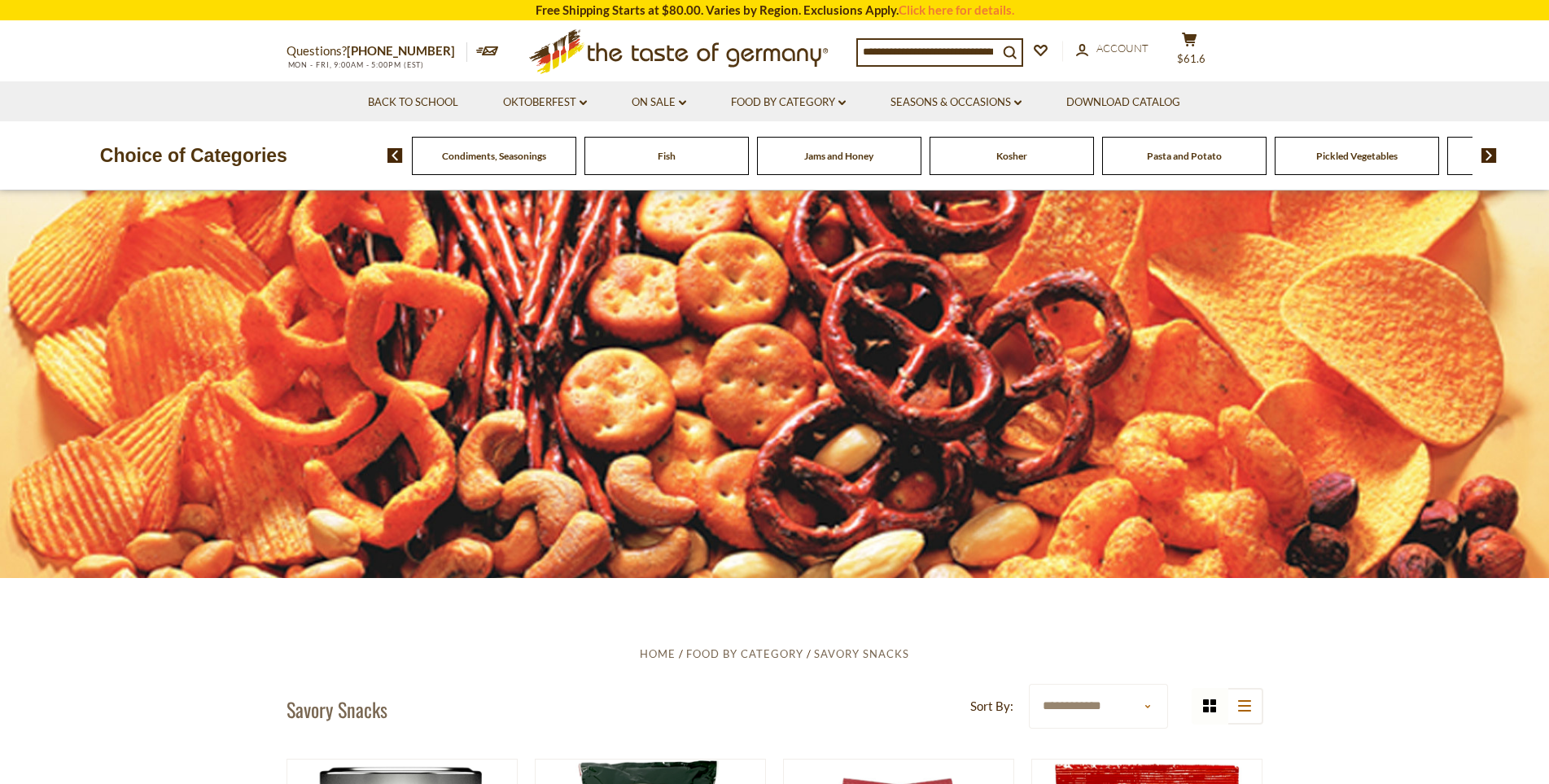
click at [1486, 156] on img at bounding box center [1489, 155] width 16 height 15
click at [1268, 159] on span "Sausages" at bounding box center [1270, 156] width 38 height 12
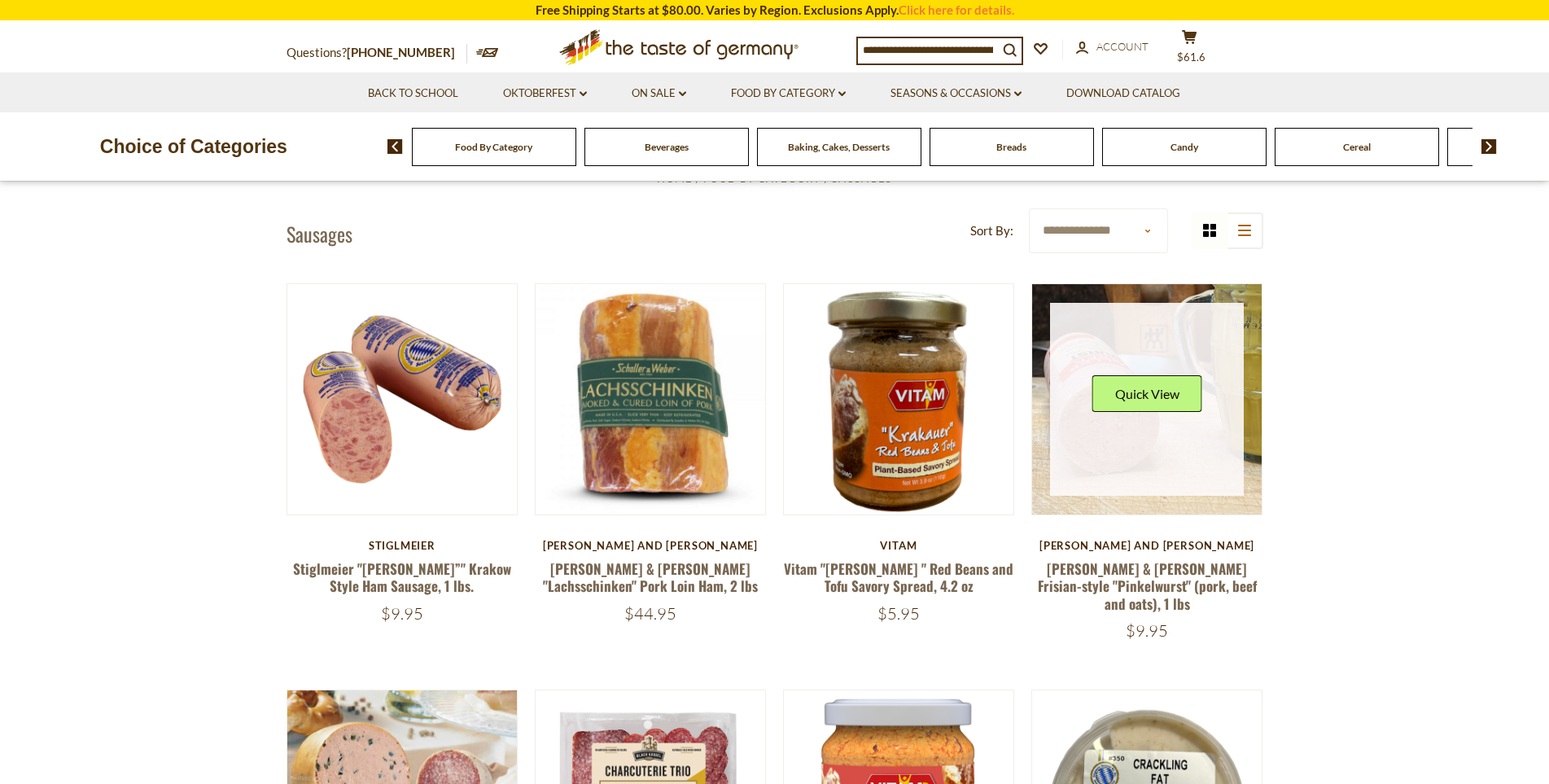
scroll to position [489, 0]
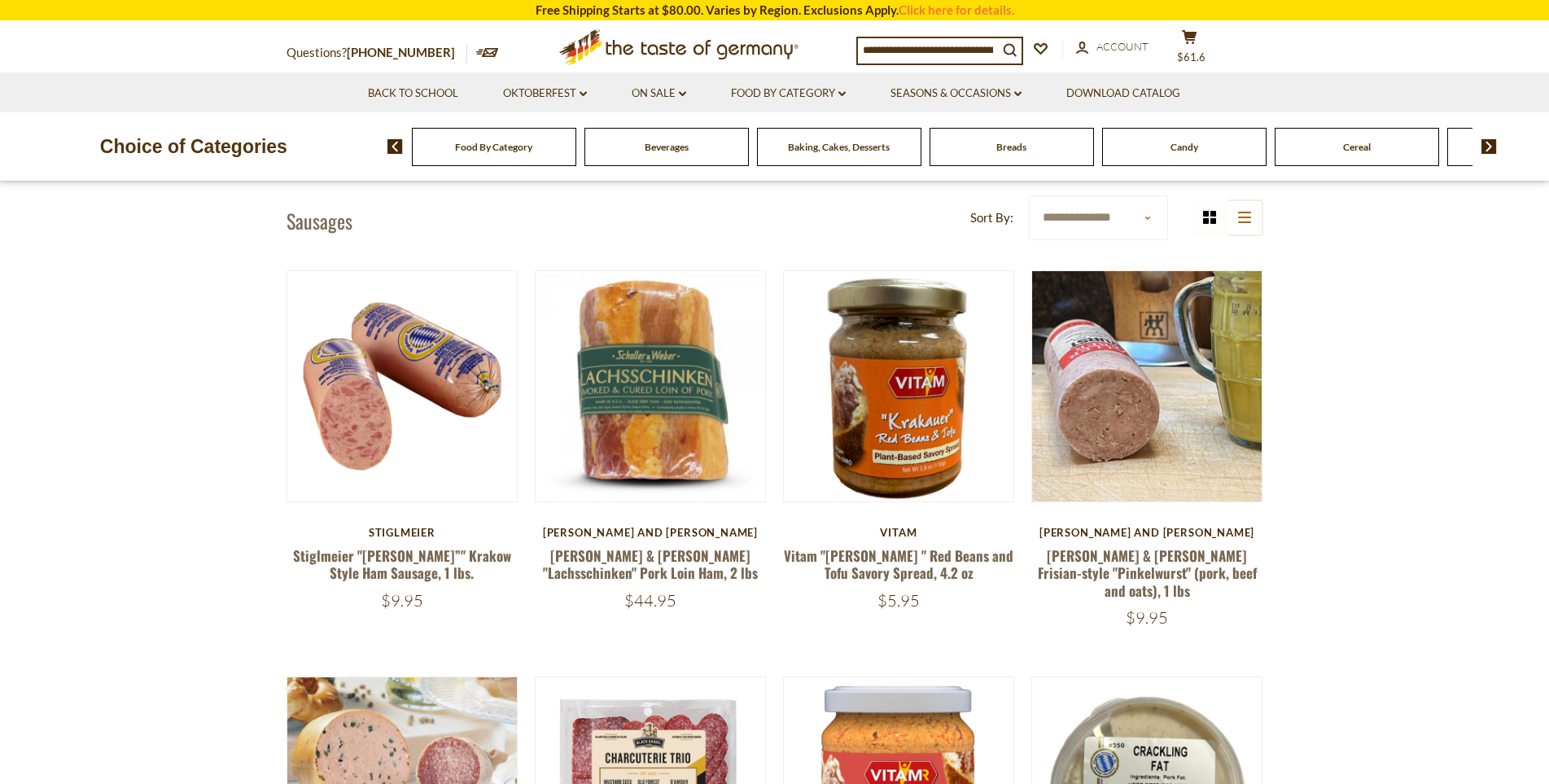
click at [1103, 208] on select "**********" at bounding box center [1098, 217] width 139 height 45
select select "**********"
click at [1029, 195] on select "**********" at bounding box center [1098, 217] width 139 height 45
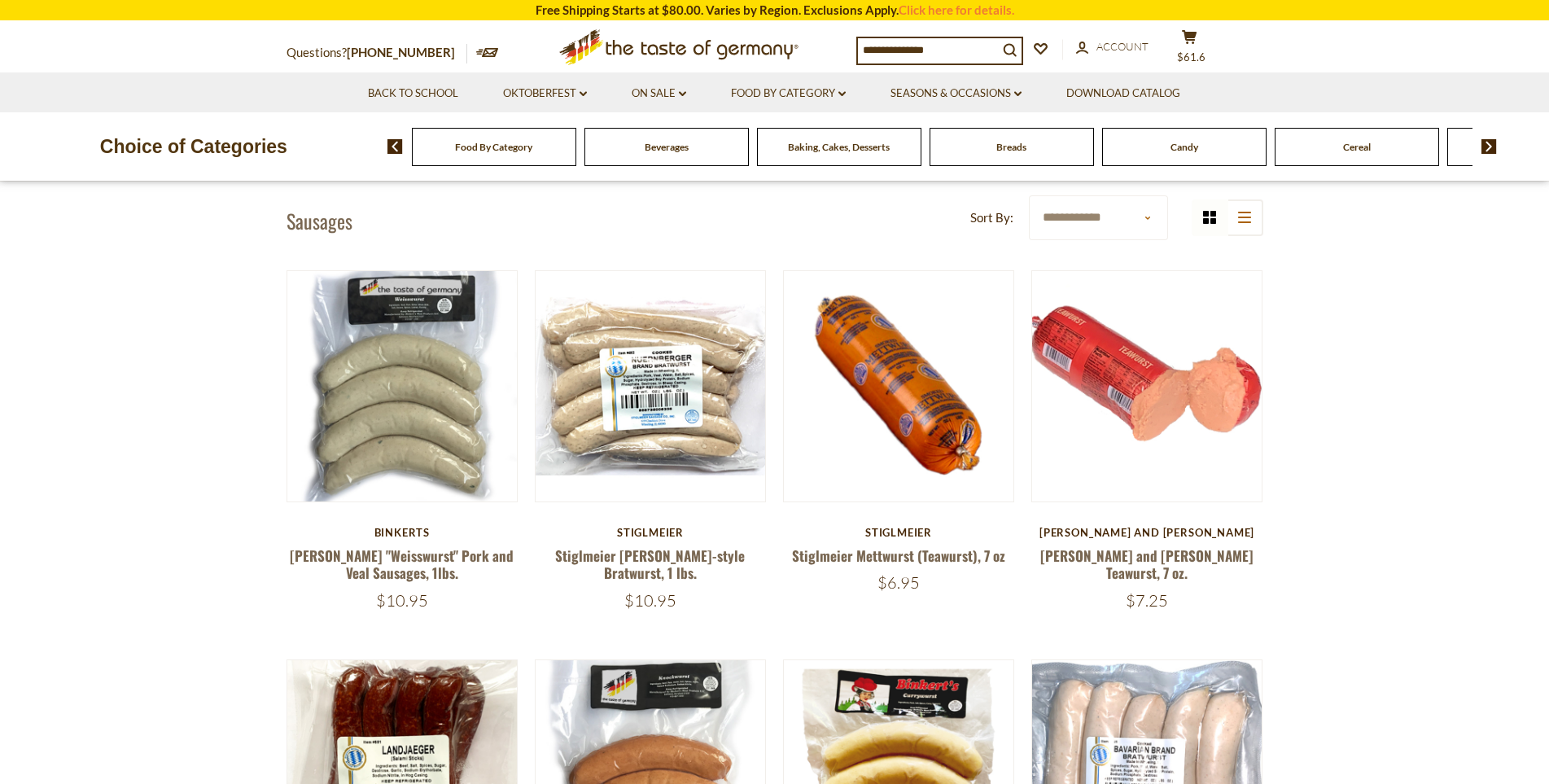
scroll to position [570, 0]
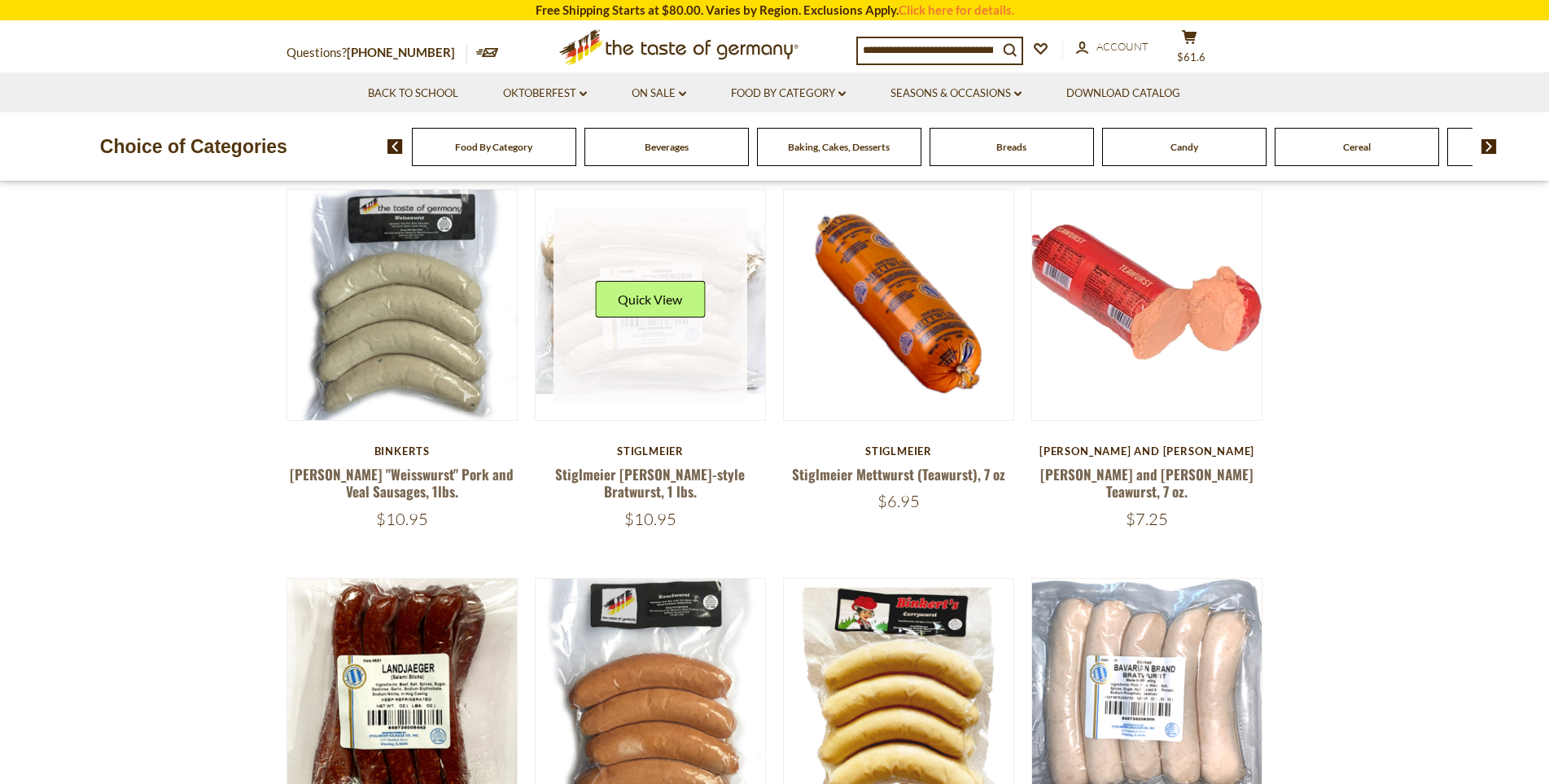
click at [641, 295] on button "Quick View" at bounding box center [650, 299] width 110 height 37
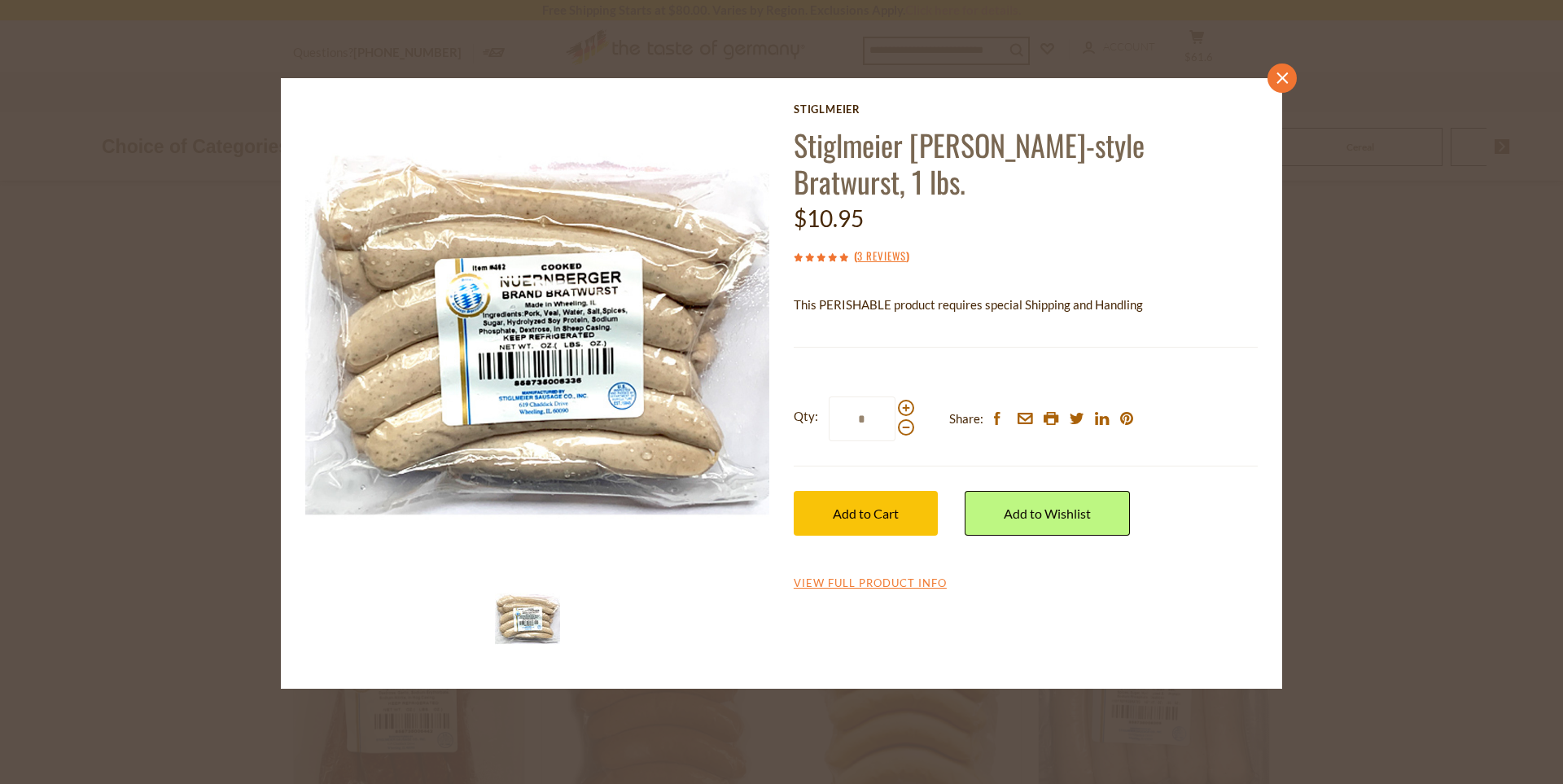
click at [1281, 81] on icon "close" at bounding box center [1282, 79] width 12 height 12
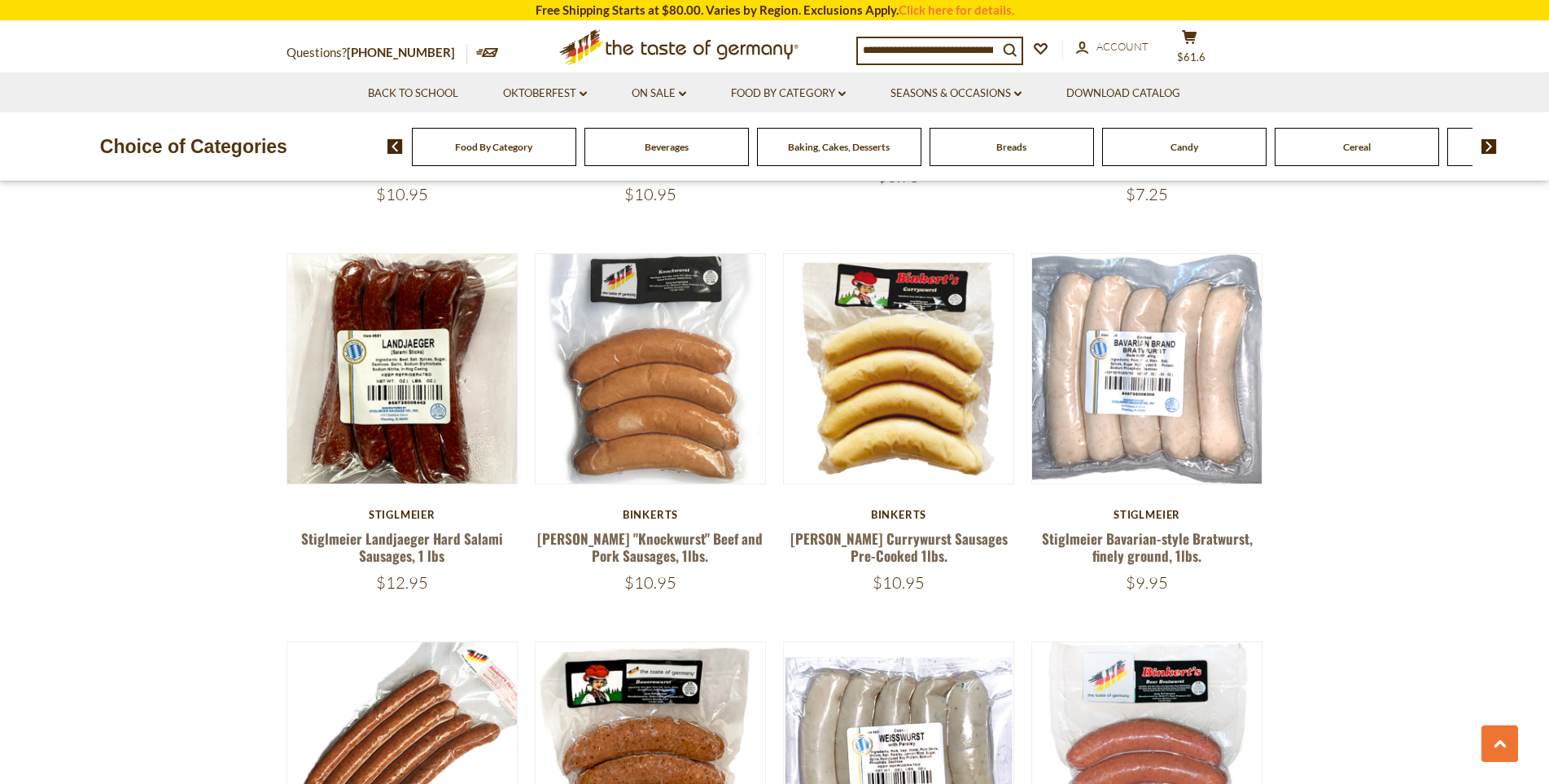
scroll to position [895, 0]
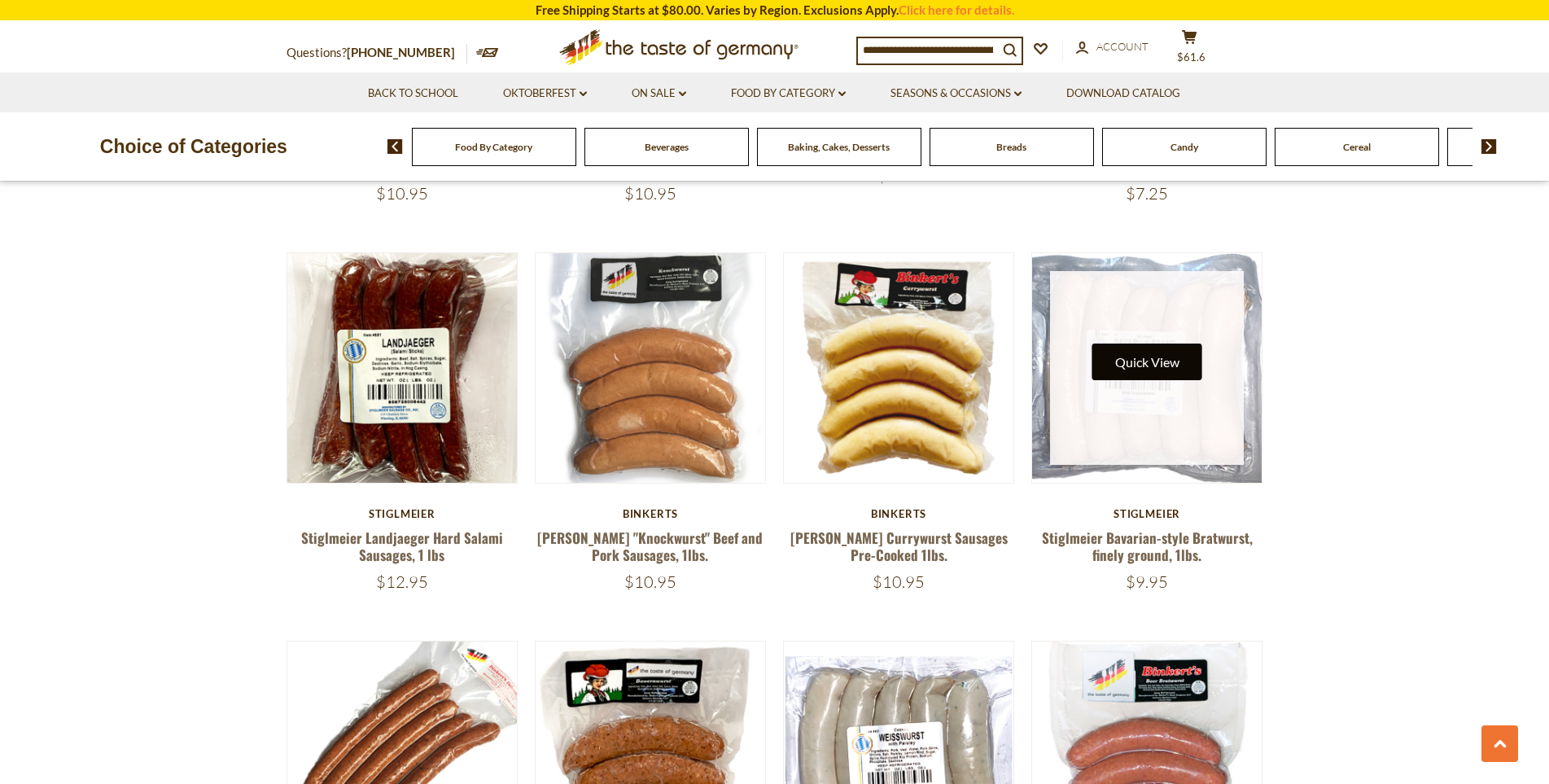
click at [1150, 364] on button "Quick View" at bounding box center [1147, 362] width 110 height 37
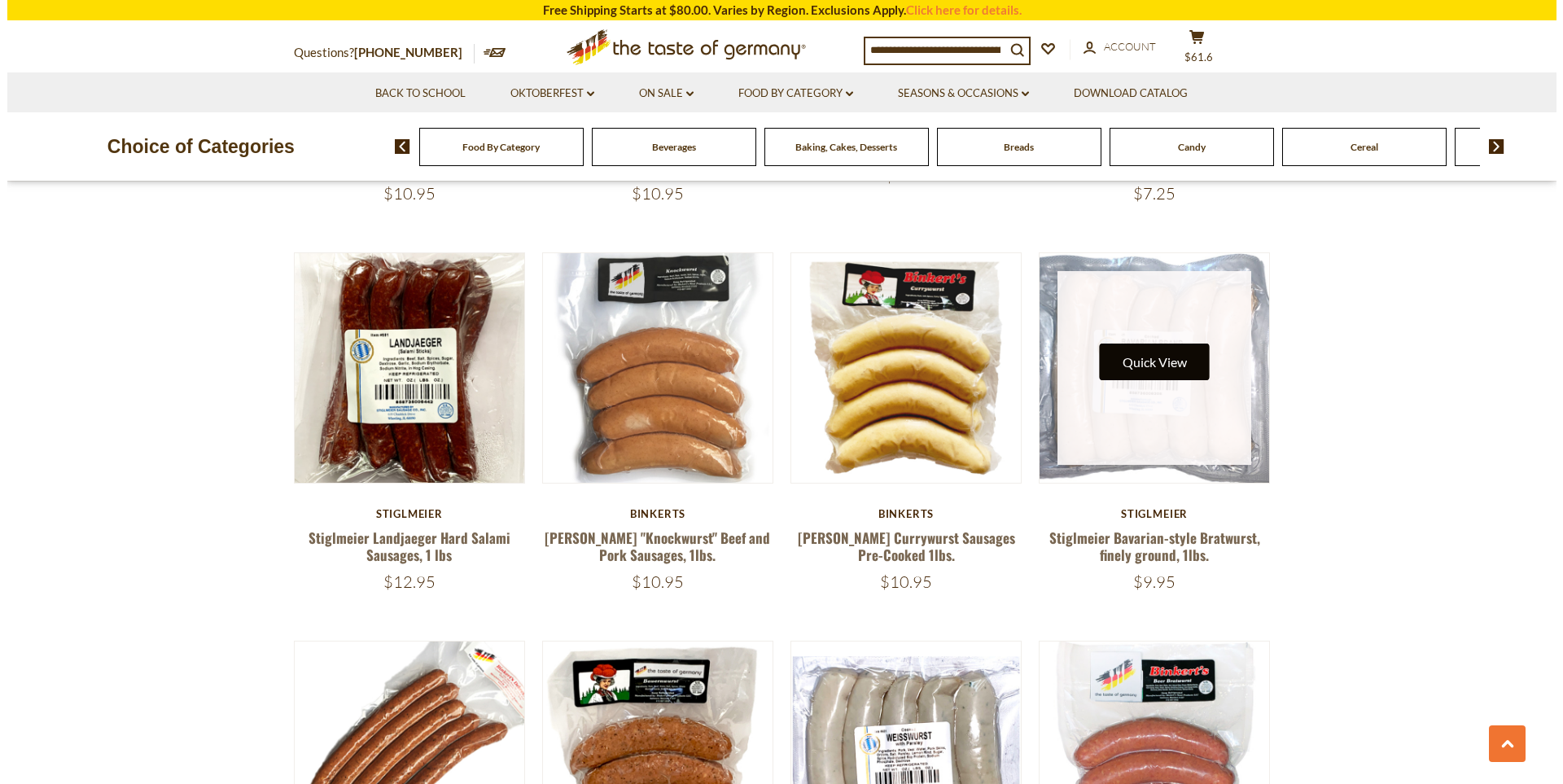
scroll to position [898, 0]
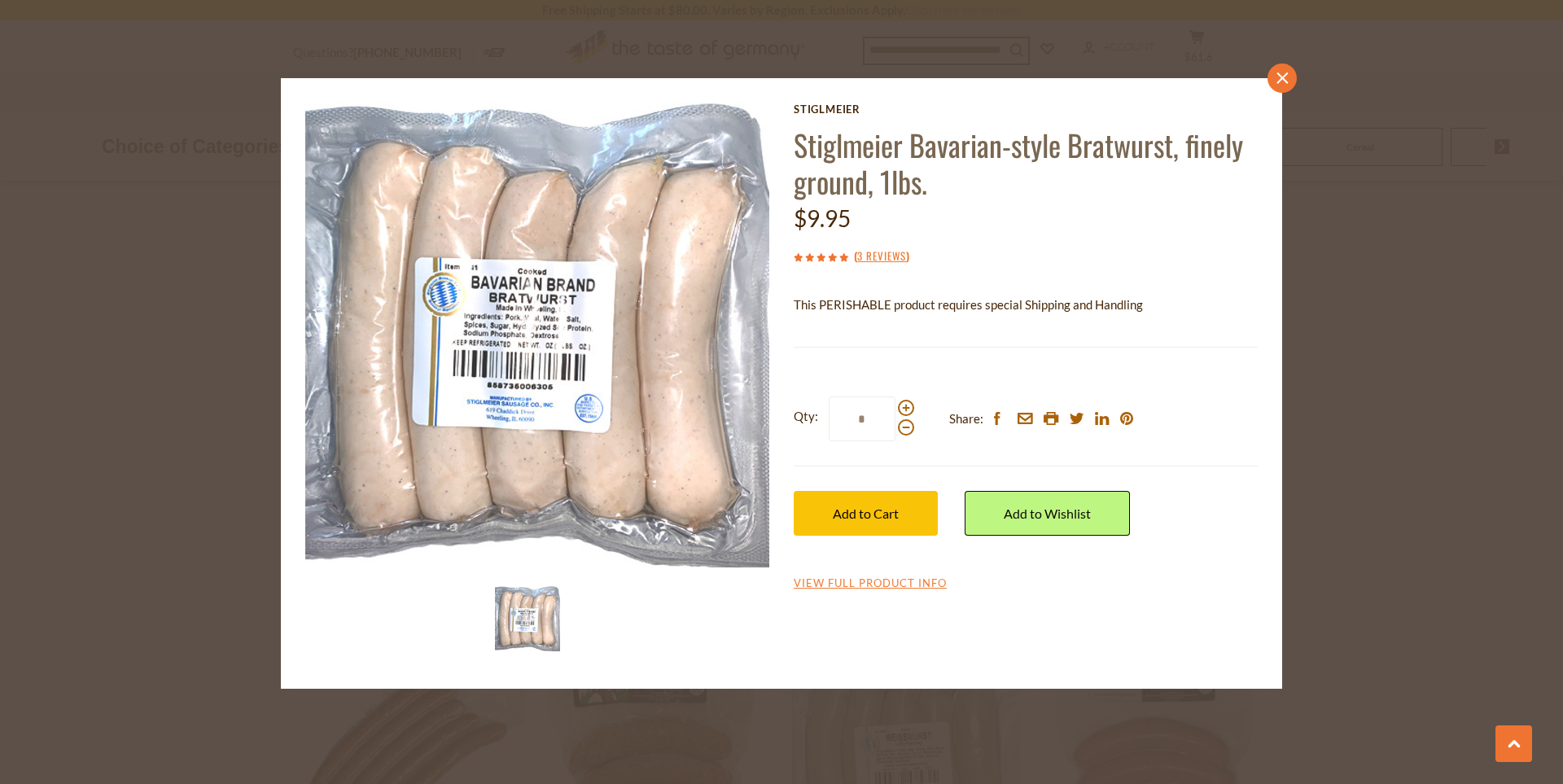
click at [1279, 87] on link "close" at bounding box center [1282, 79] width 30 height 30
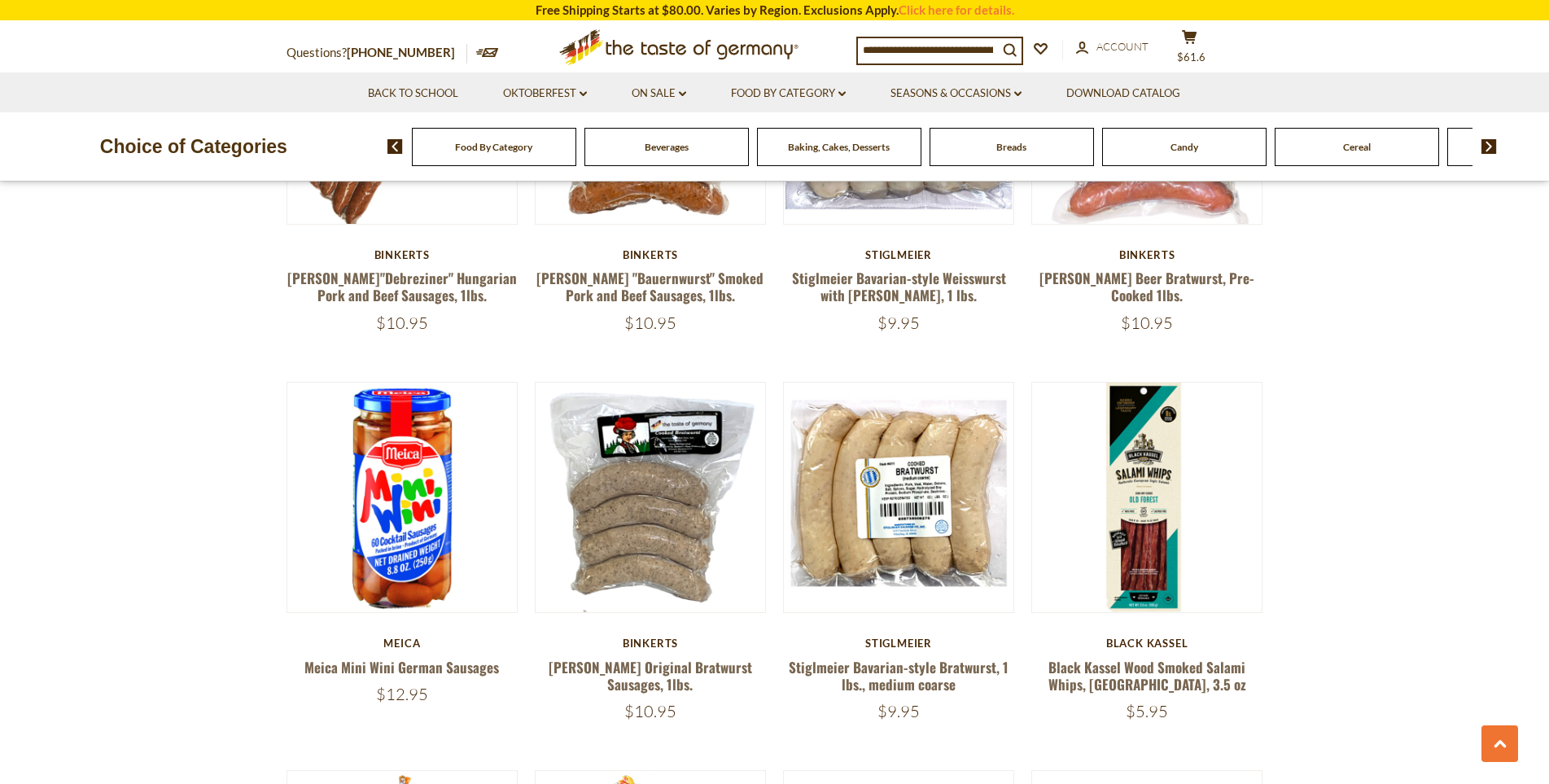
scroll to position [1546, 0]
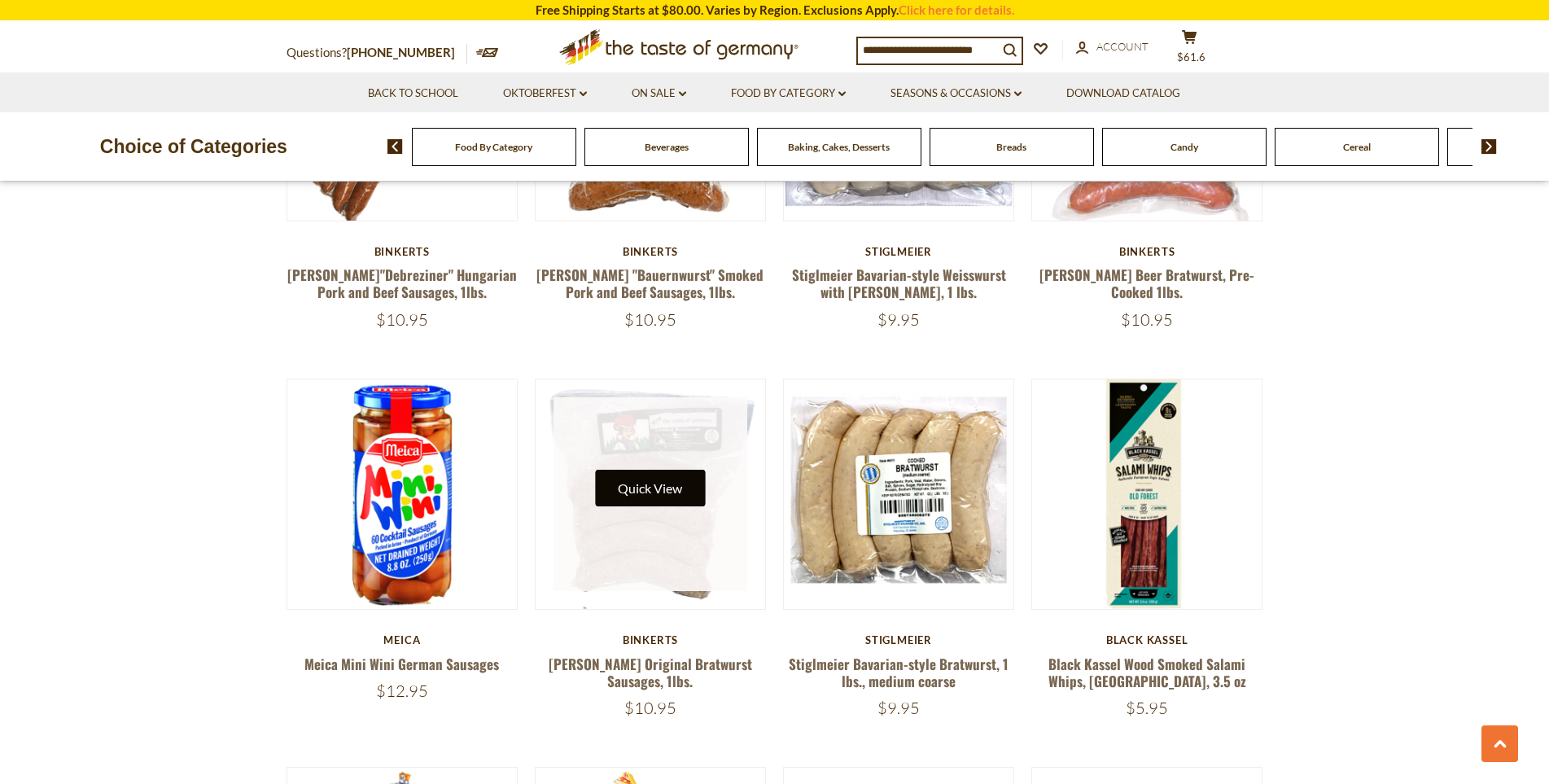
click at [677, 483] on button "Quick View" at bounding box center [650, 488] width 110 height 37
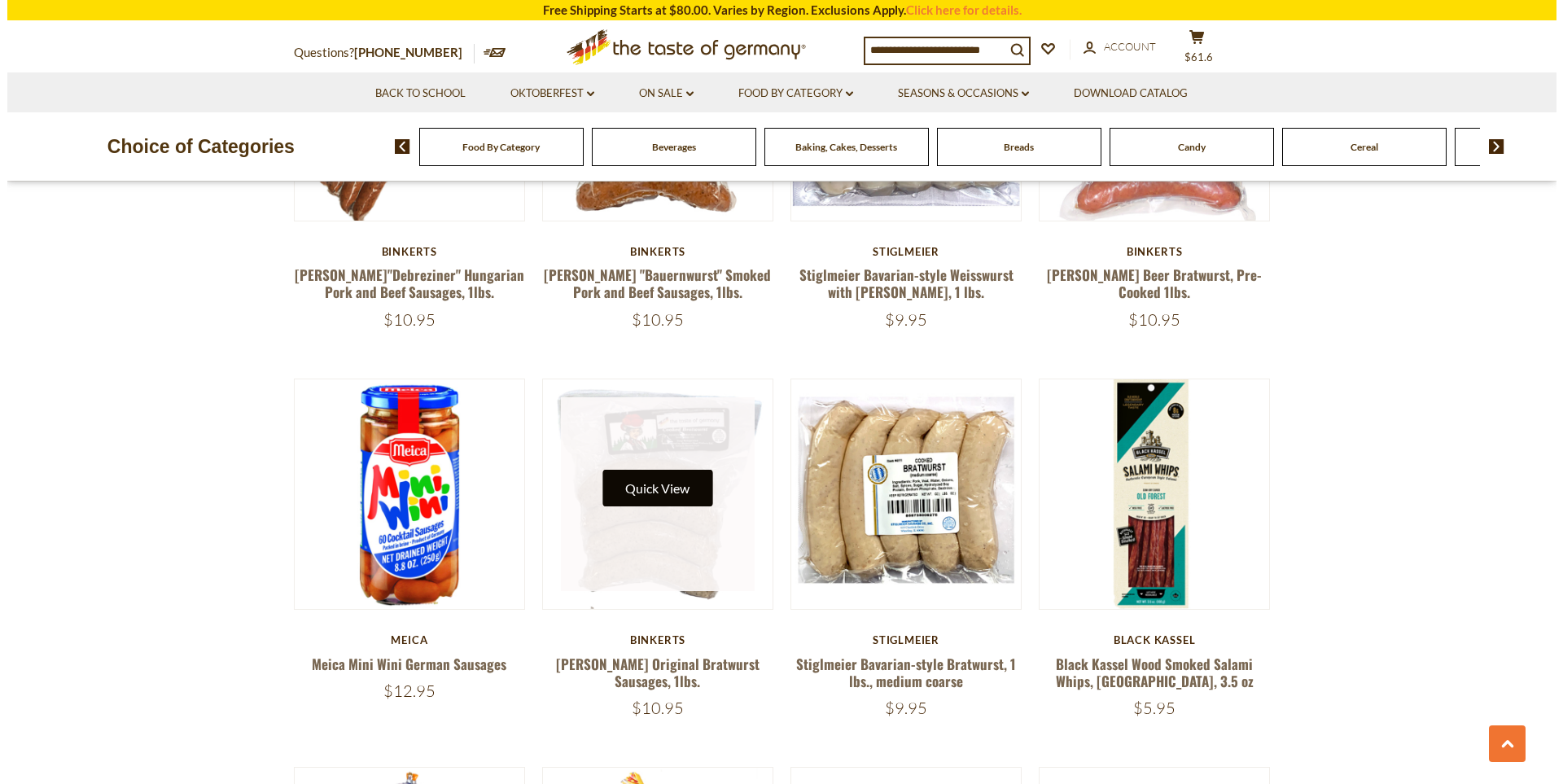
scroll to position [1550, 0]
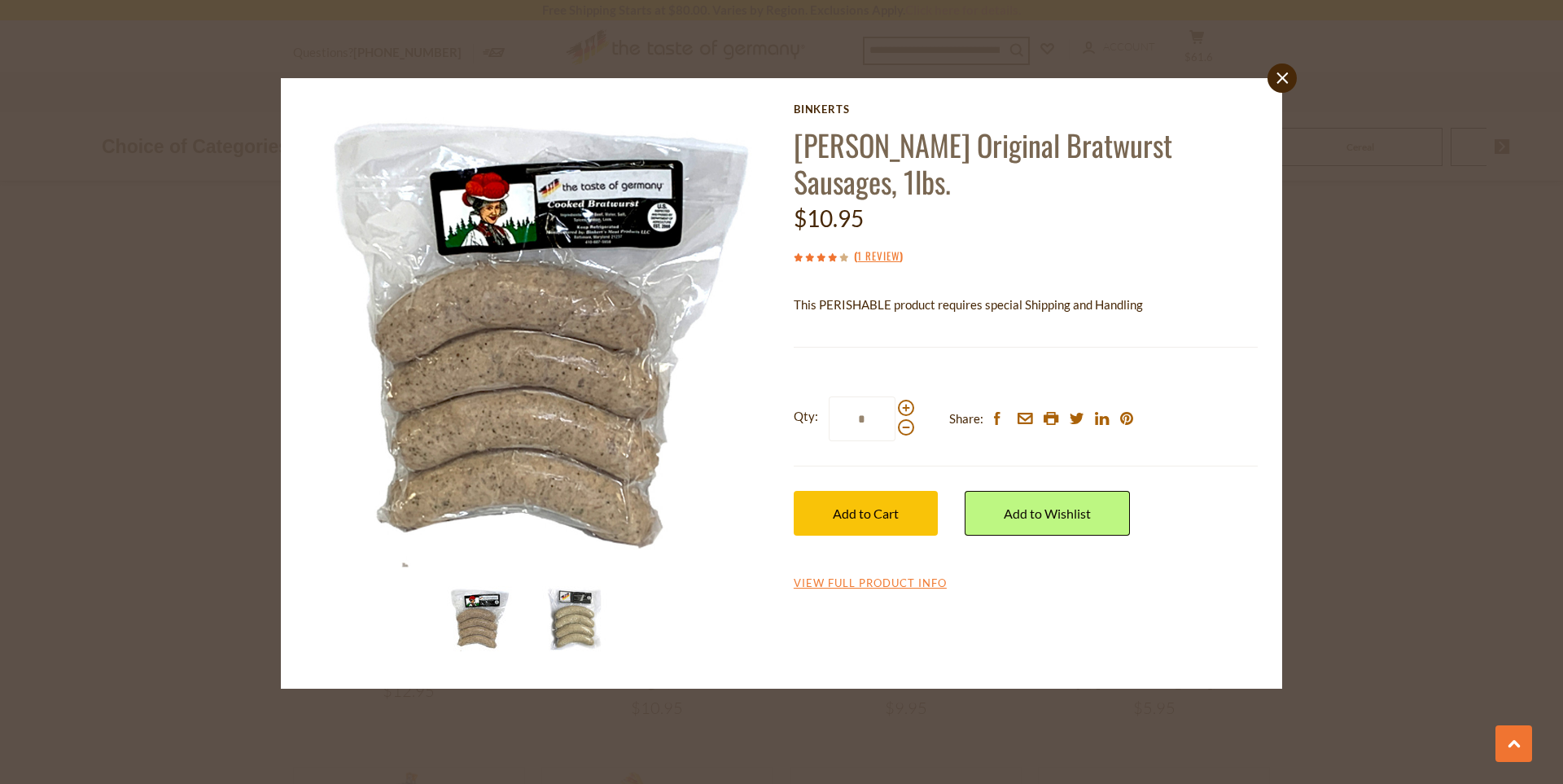
click at [552, 609] on img at bounding box center [574, 618] width 65 height 65
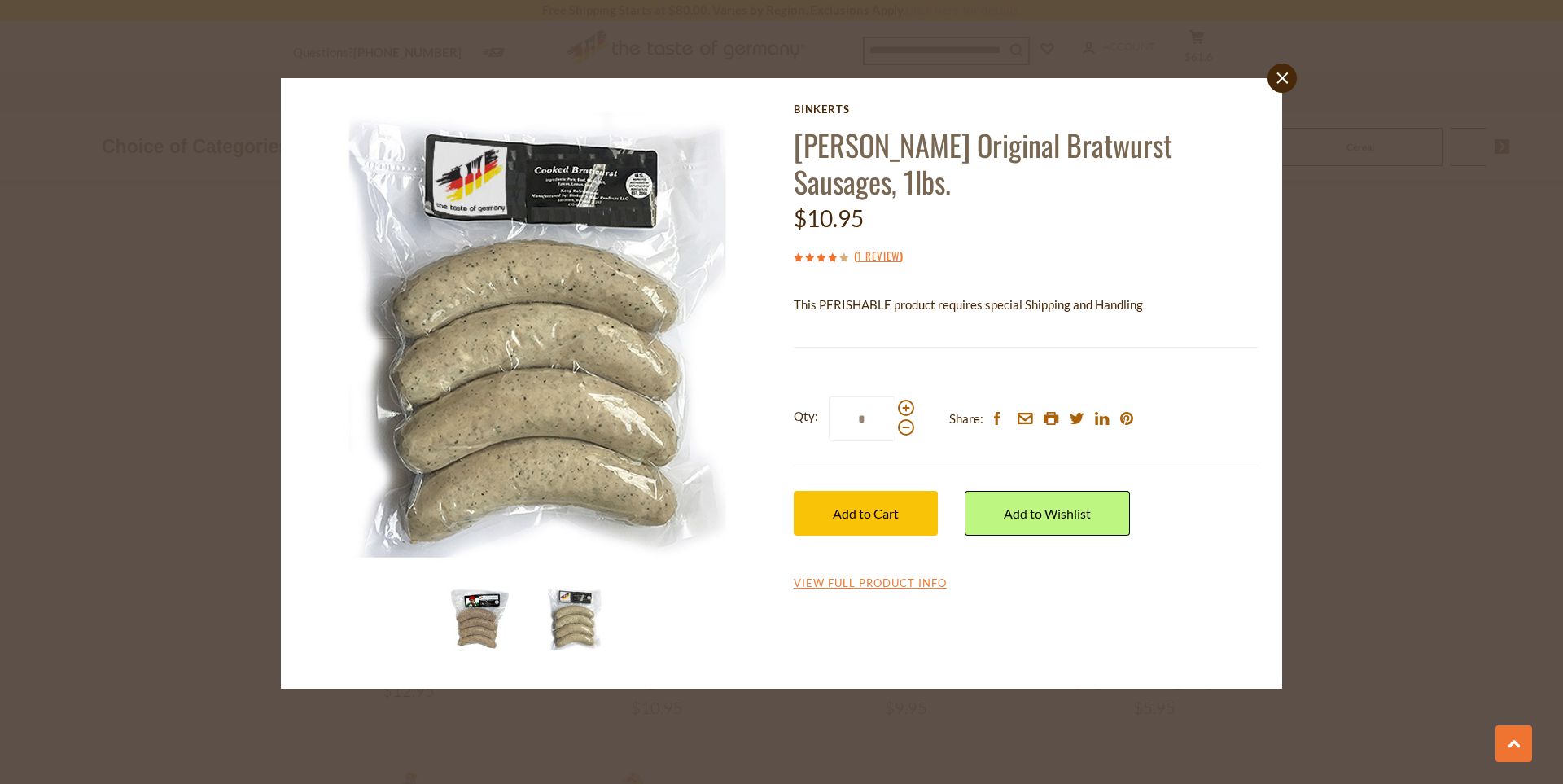
click at [479, 614] on img at bounding box center [479, 618] width 65 height 65
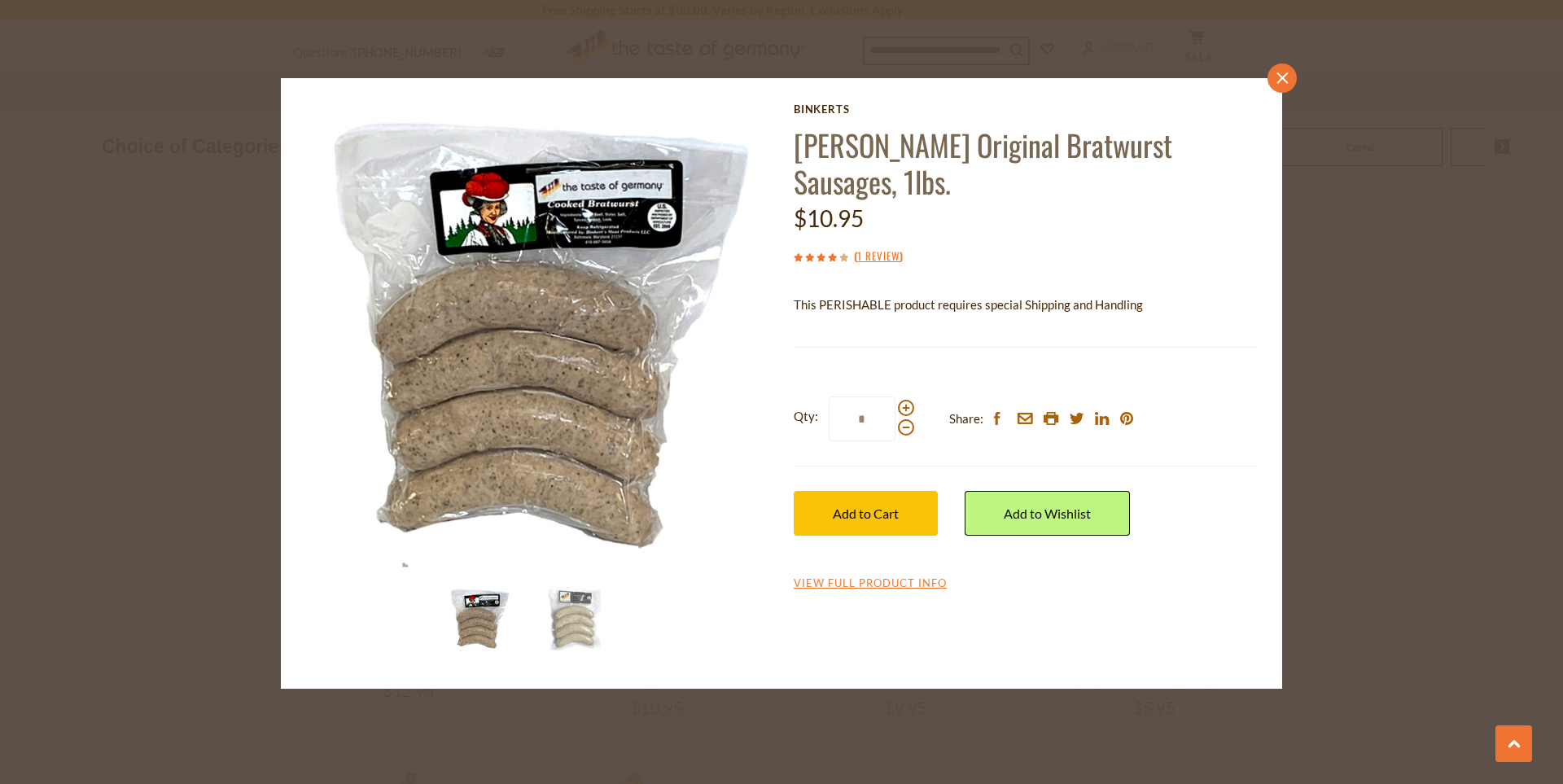
click at [1289, 80] on link "close" at bounding box center [1282, 79] width 30 height 30
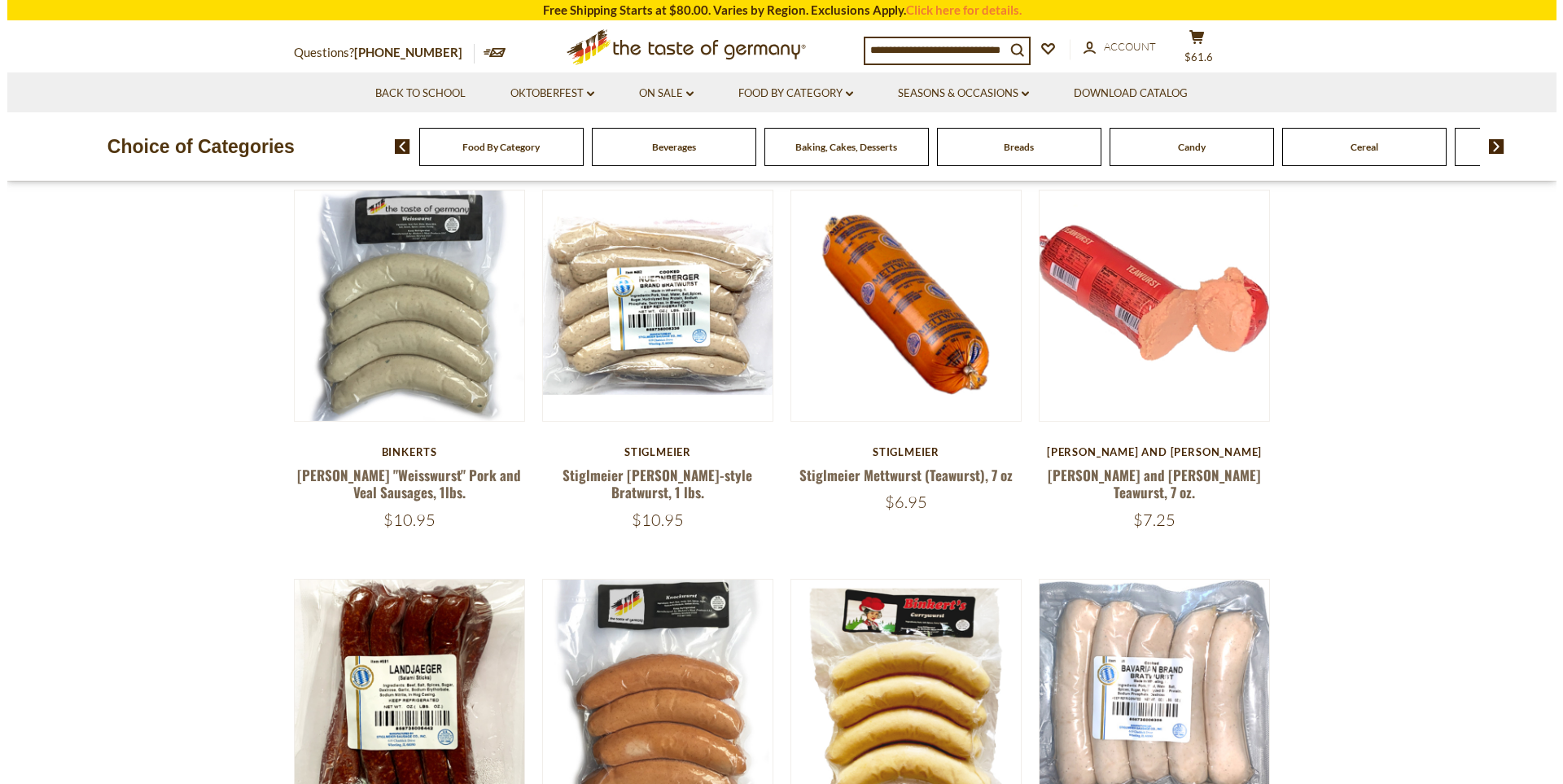
scroll to position [570, 0]
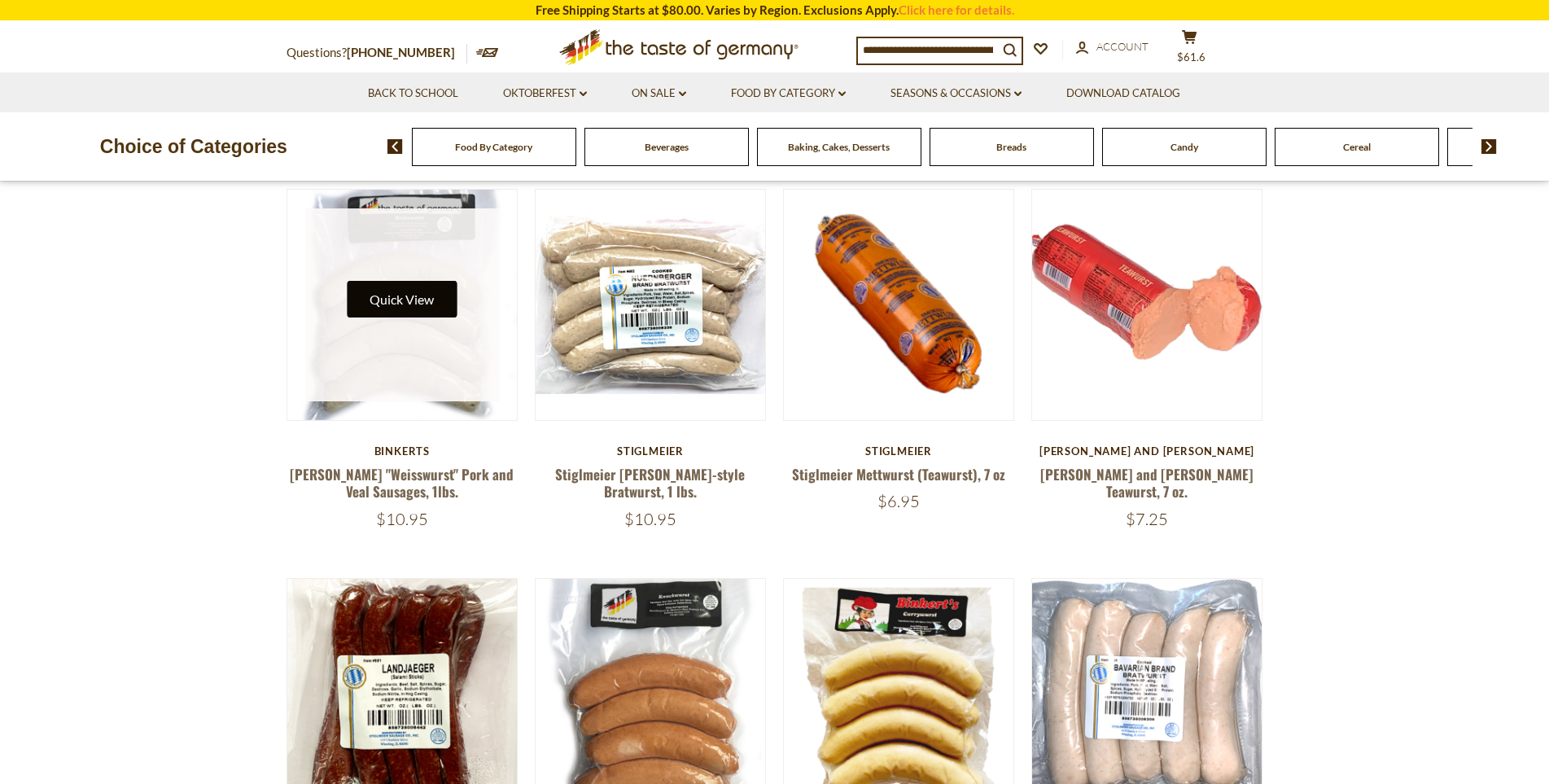
click at [414, 291] on button "Quick View" at bounding box center [402, 299] width 110 height 37
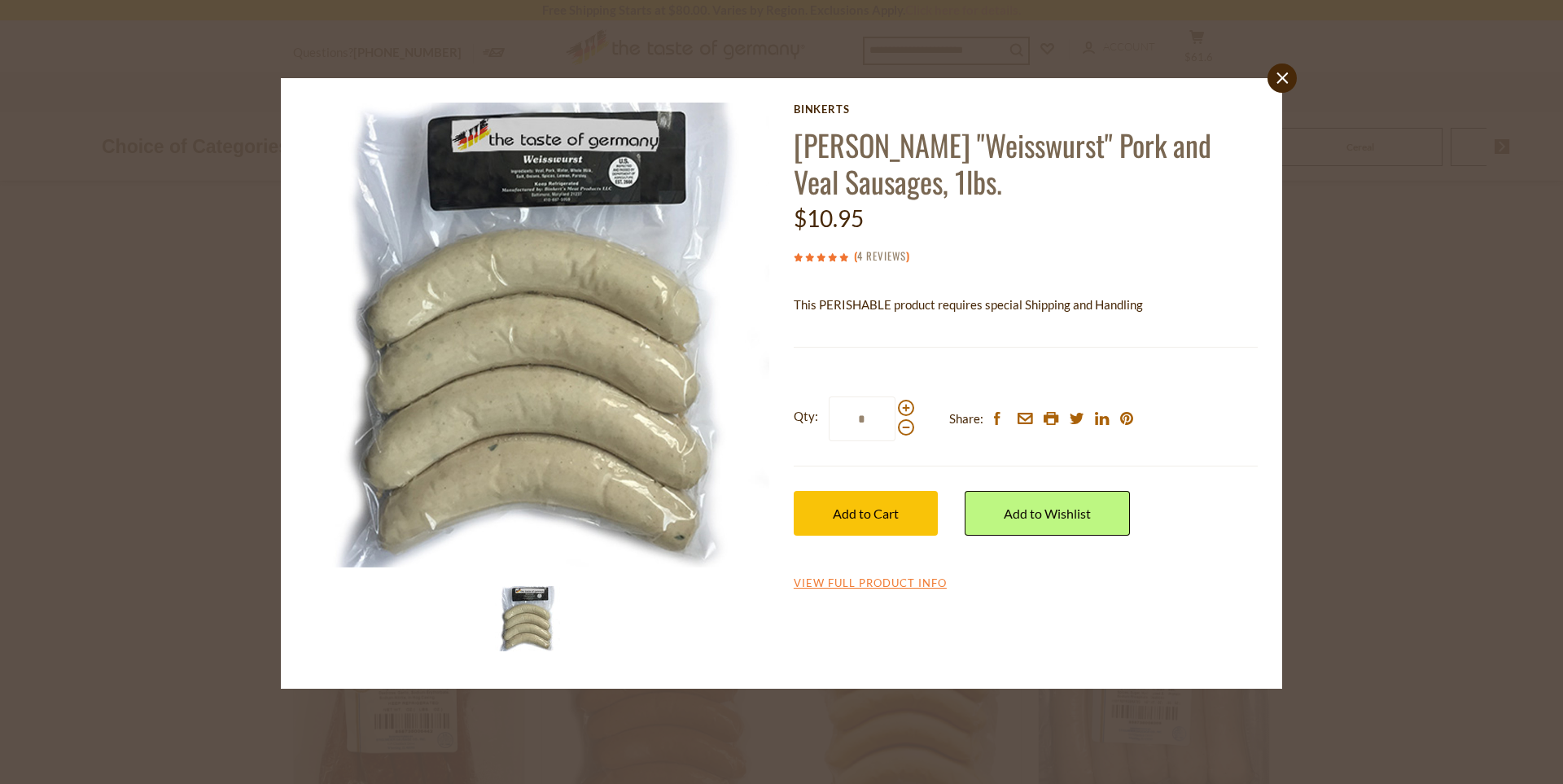
click at [870, 253] on link "4 Reviews" at bounding box center [881, 256] width 49 height 17
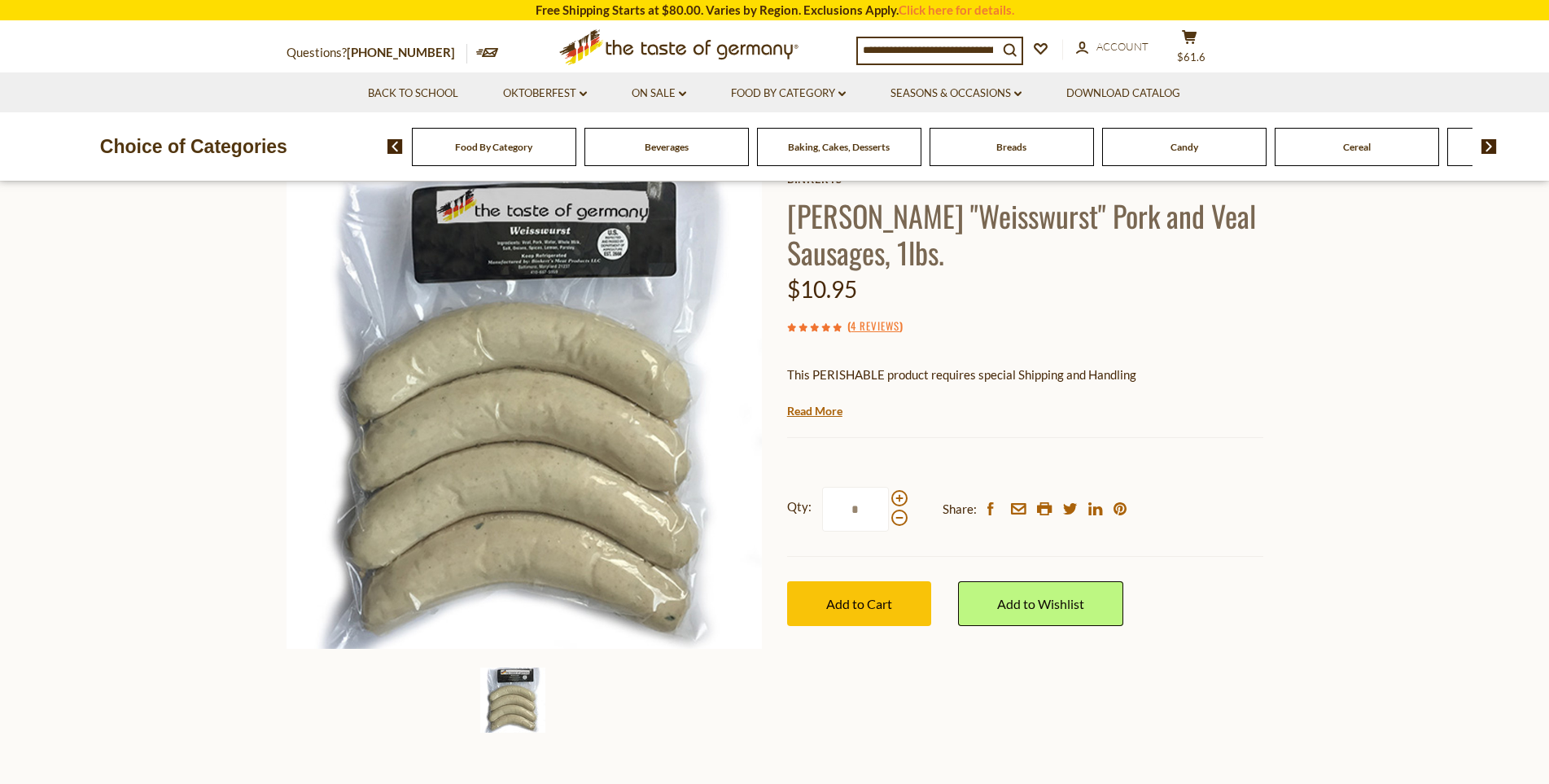
scroll to position [85, 0]
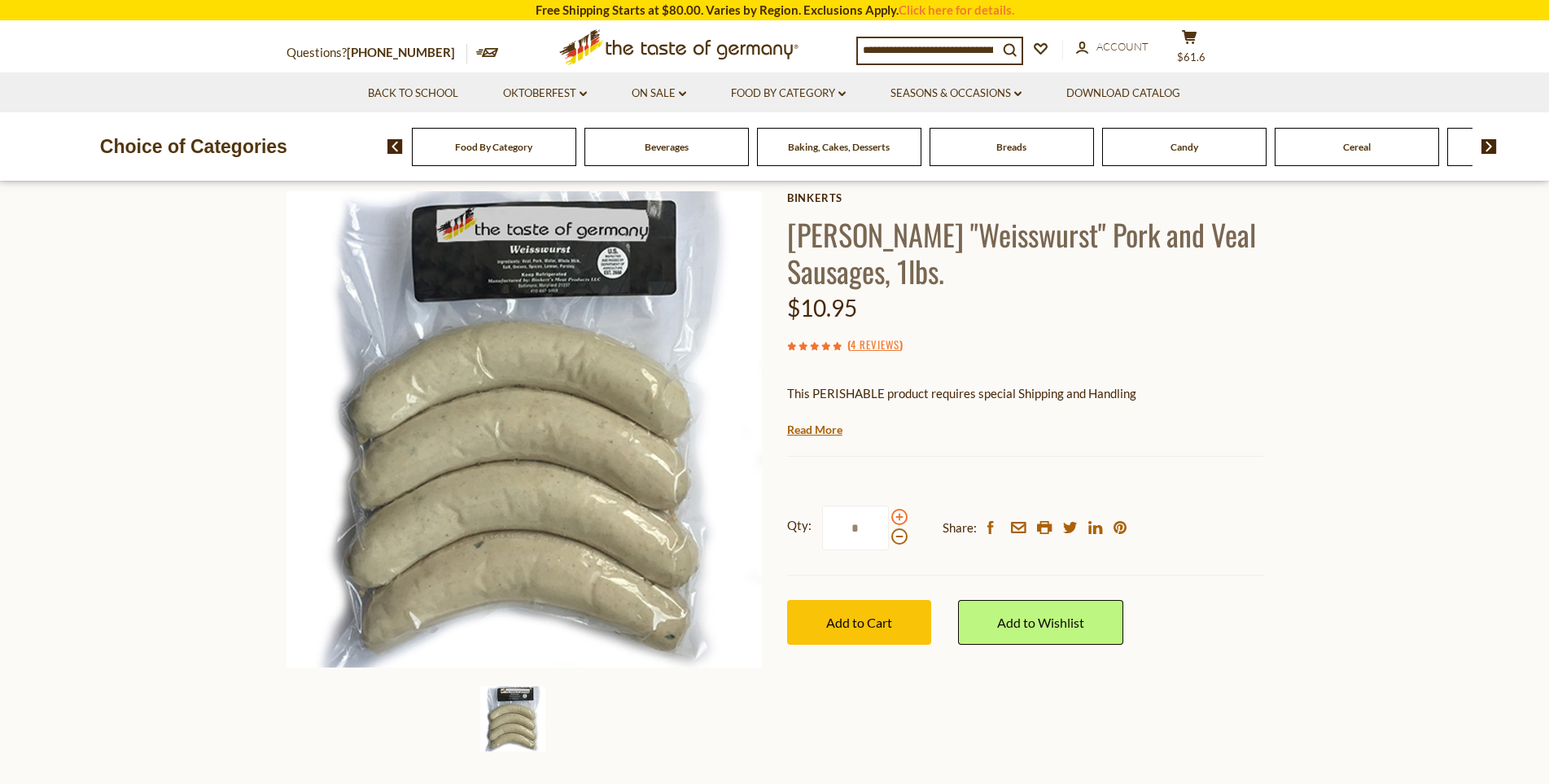
click at [892, 516] on span at bounding box center [899, 517] width 17 height 17
click at [889, 516] on input "*" at bounding box center [855, 527] width 66 height 45
drag, startPoint x: 878, startPoint y: 528, endPoint x: 813, endPoint y: 519, distance: 65.6
click at [832, 525] on input "*" at bounding box center [855, 527] width 66 height 45
type input "*"
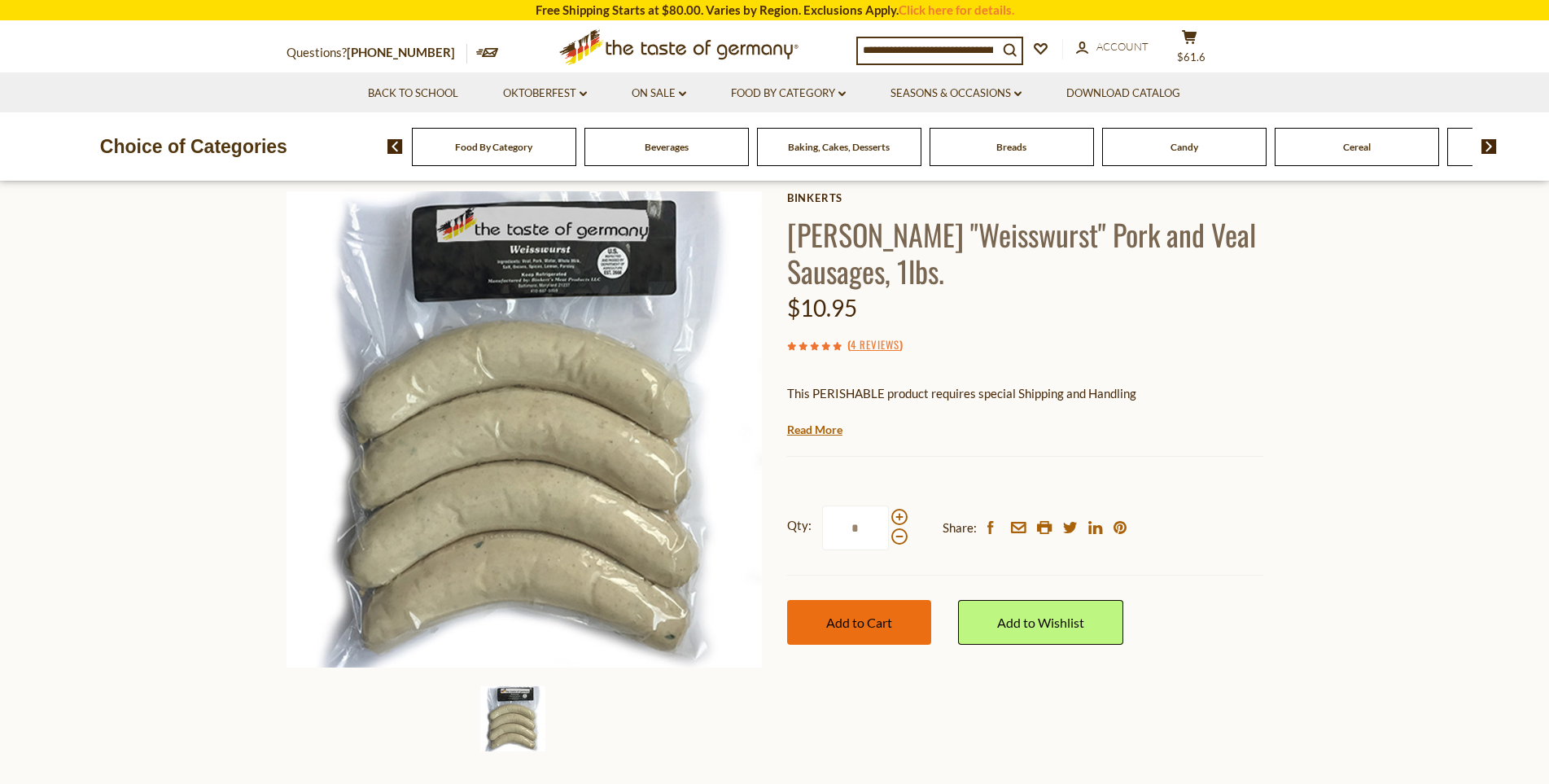
click at [857, 608] on button "Add to Cart" at bounding box center [858, 621] width 144 height 45
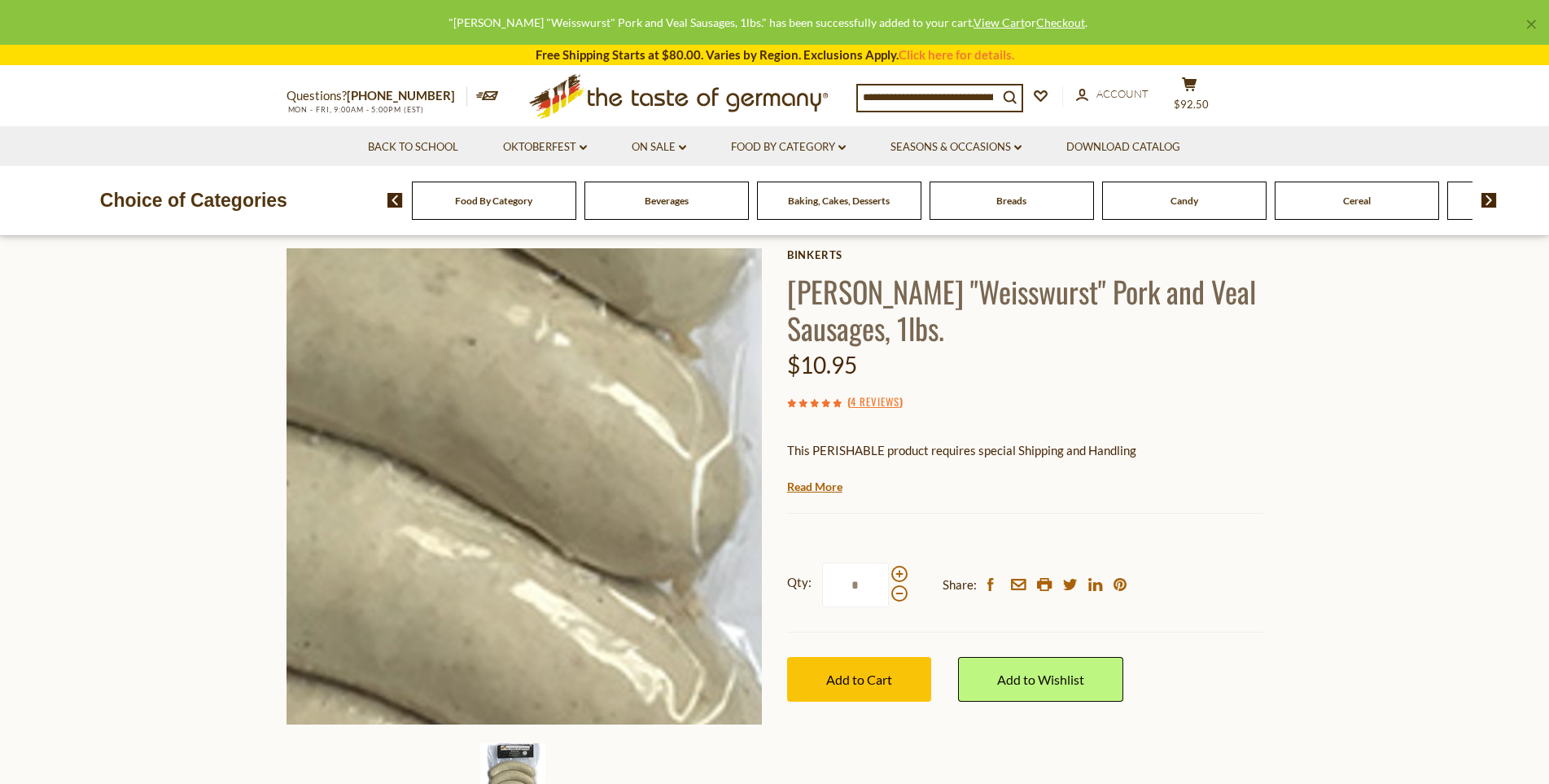
scroll to position [0, 0]
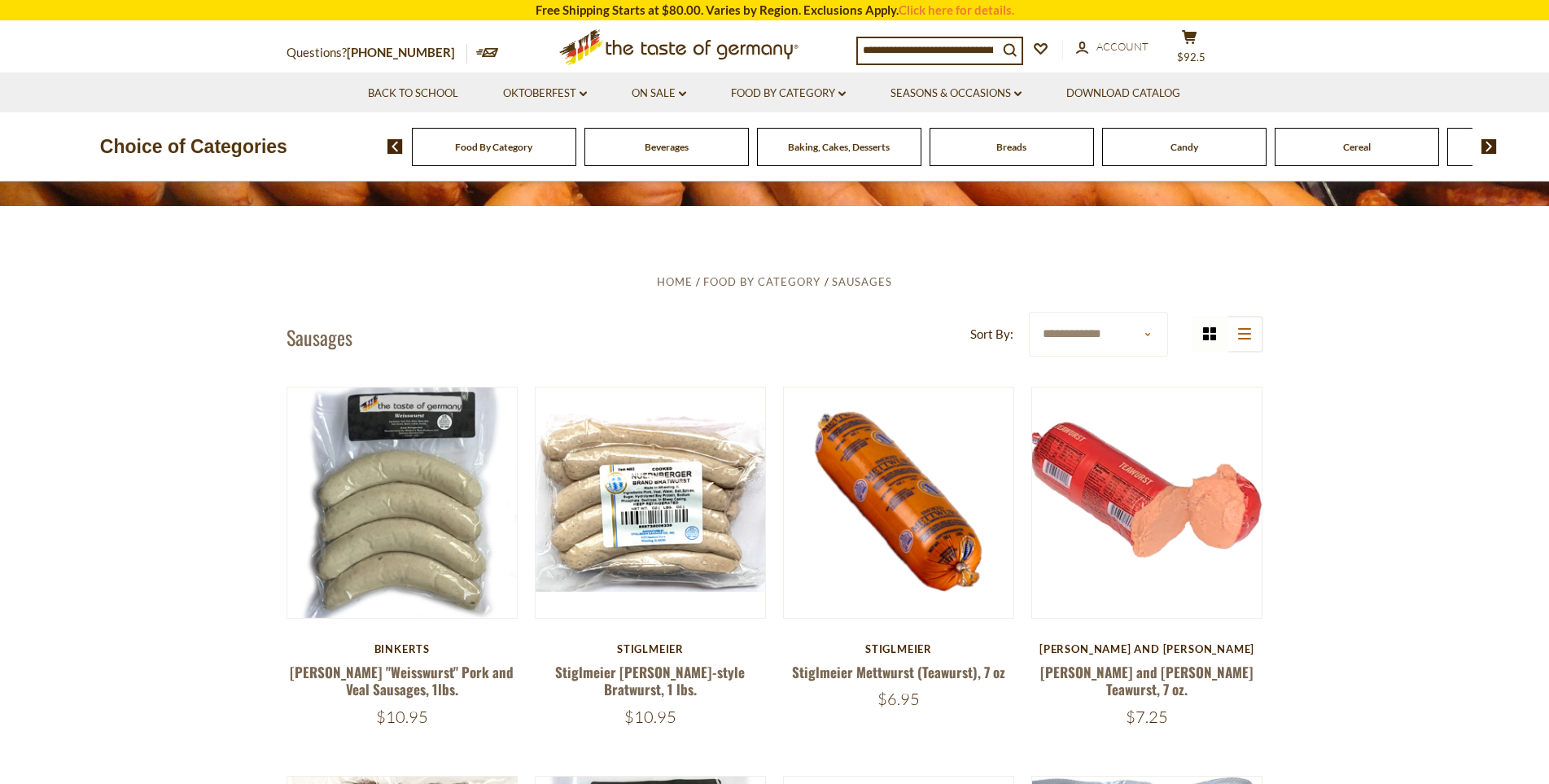
scroll to position [570, 0]
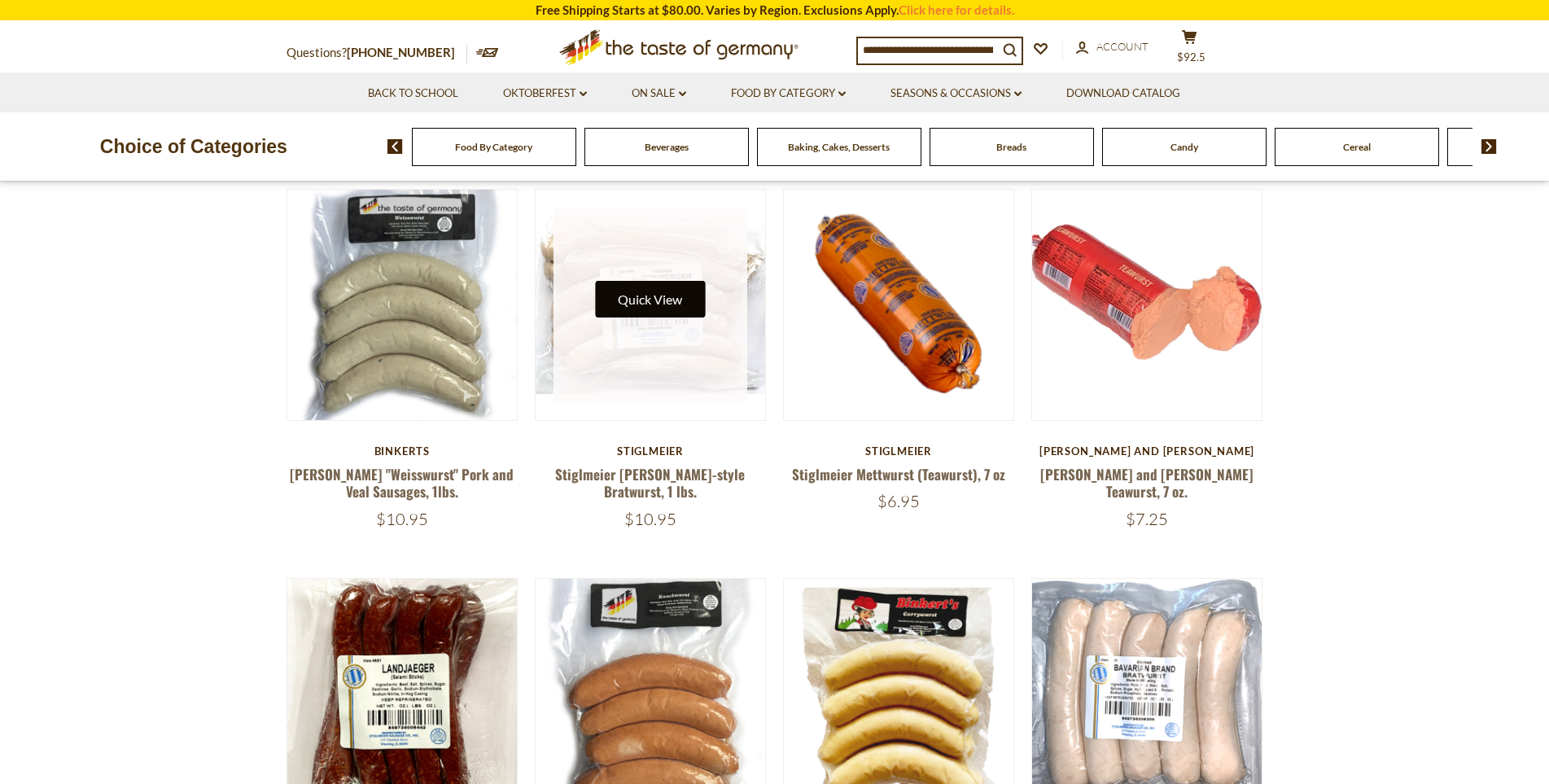
click at [662, 305] on button "Quick View" at bounding box center [650, 299] width 110 height 37
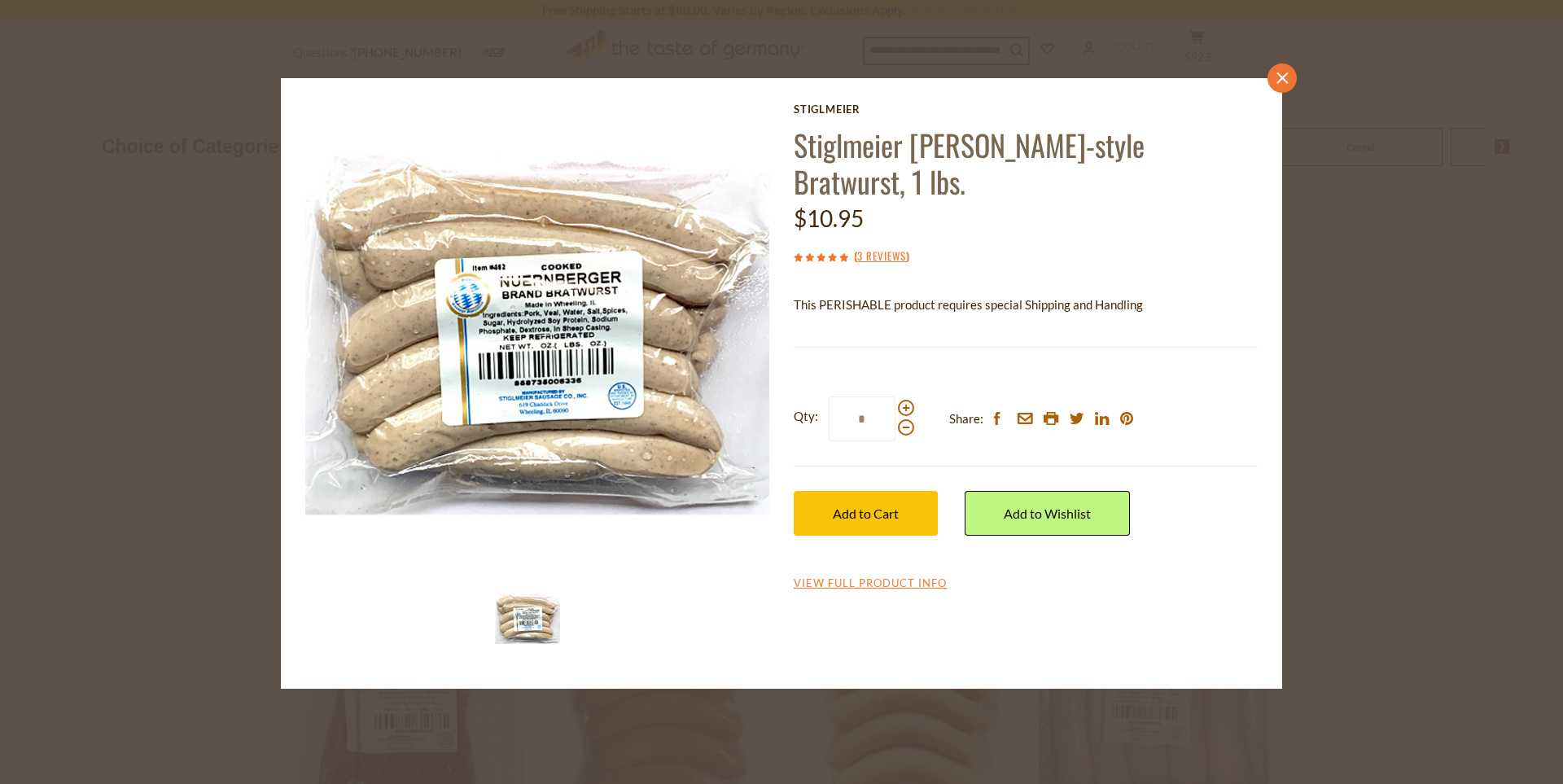
click at [1280, 86] on link "close" at bounding box center [1282, 79] width 30 height 30
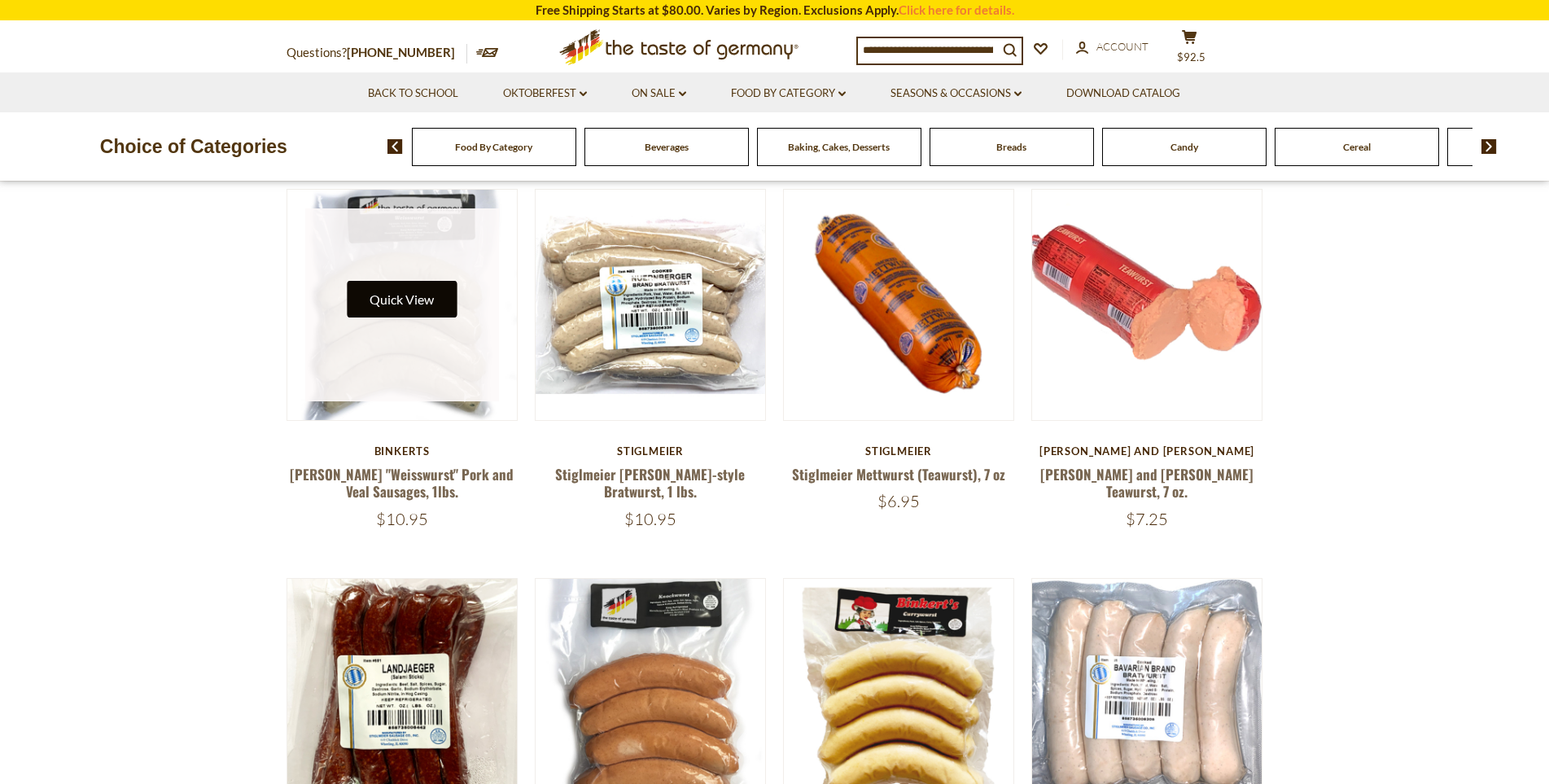
click at [408, 299] on button "Quick View" at bounding box center [402, 299] width 110 height 37
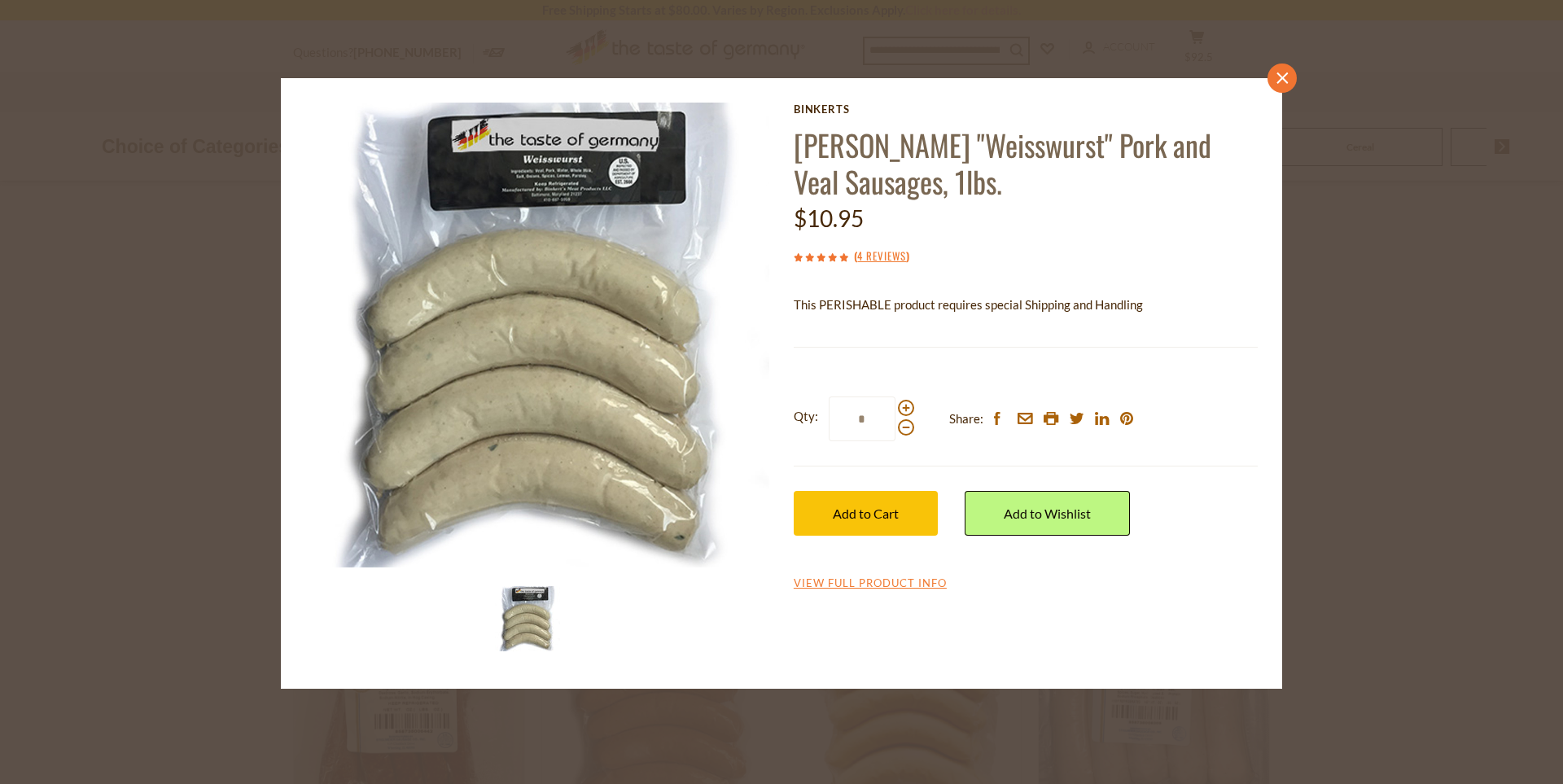
click at [1276, 73] on icon "close" at bounding box center [1282, 79] width 12 height 12
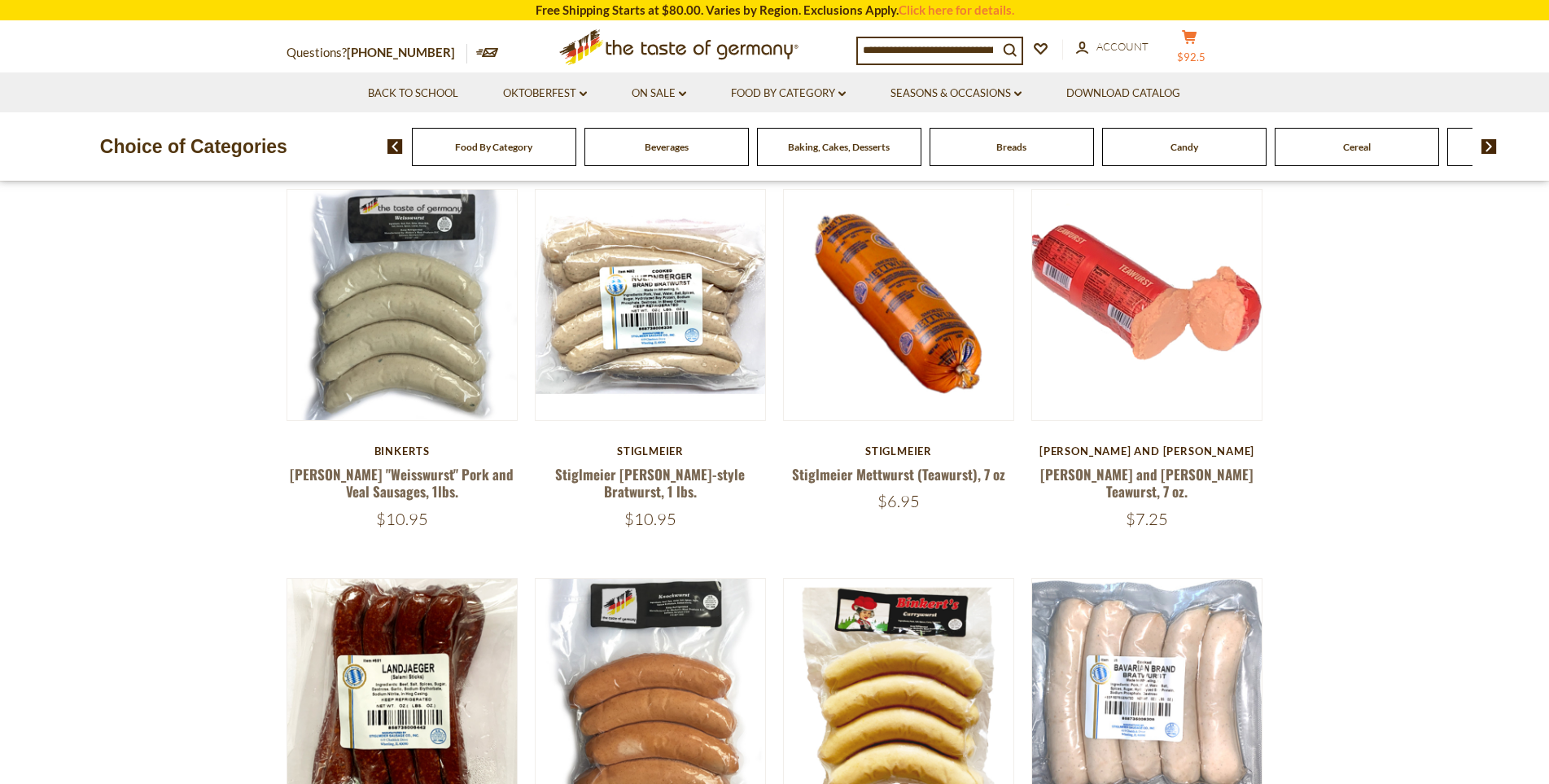
click at [1193, 46] on button "cart $92.5" at bounding box center [1190, 50] width 49 height 41
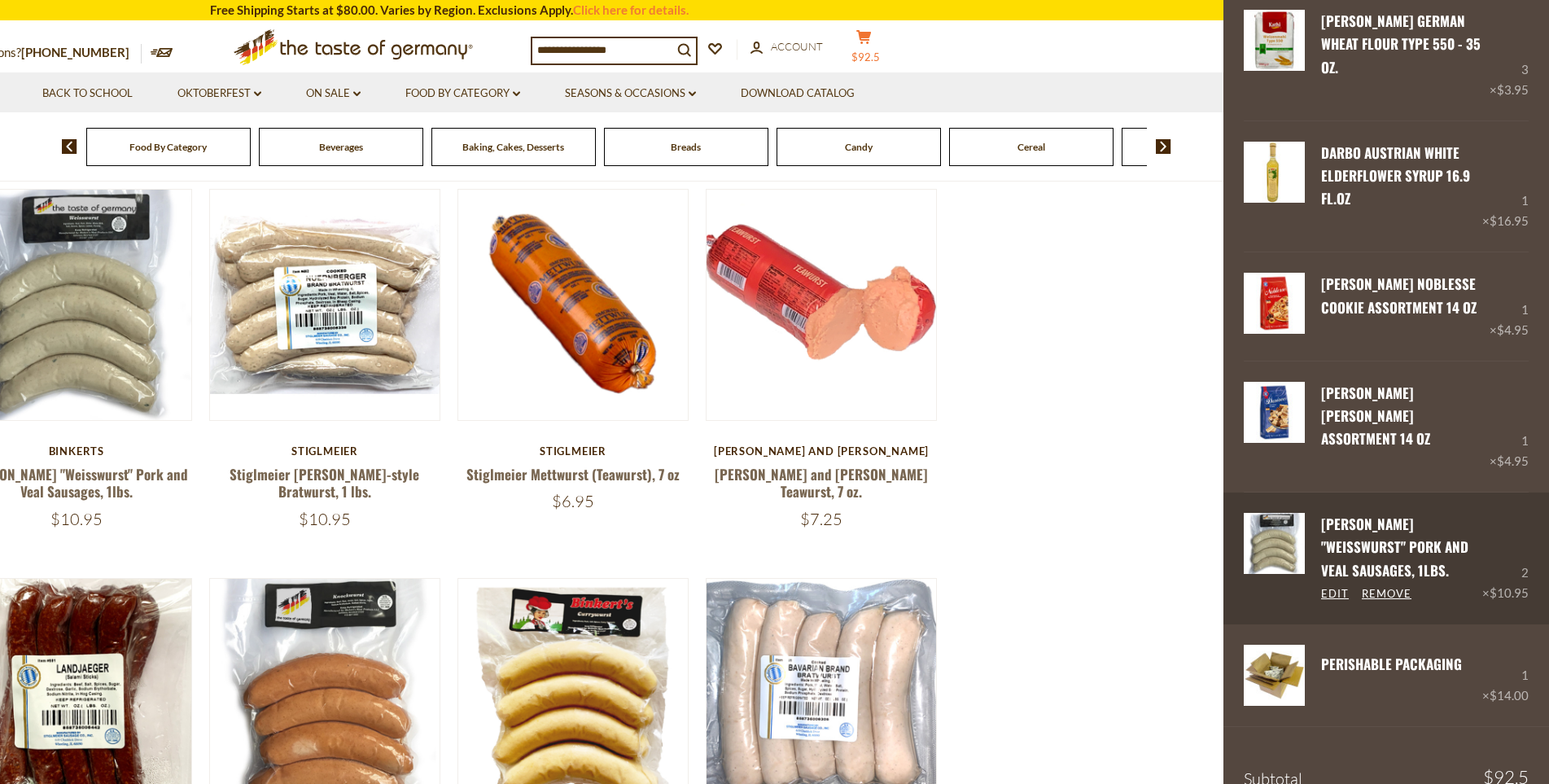
scroll to position [244, 0]
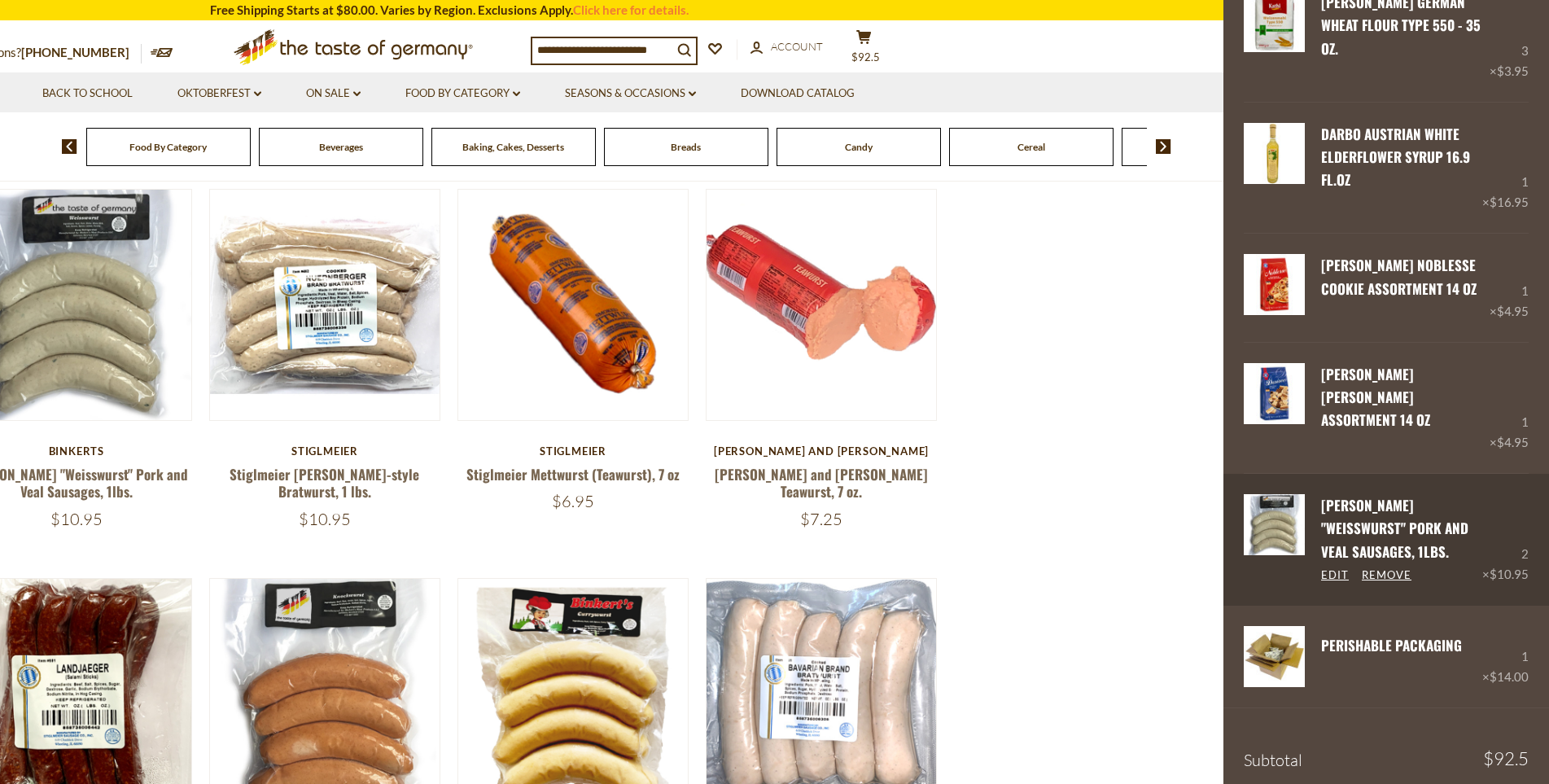
click at [1411, 566] on div "Edit Remove" at bounding box center [1401, 575] width 161 height 17
click at [1396, 568] on link "Remove" at bounding box center [1386, 575] width 50 height 15
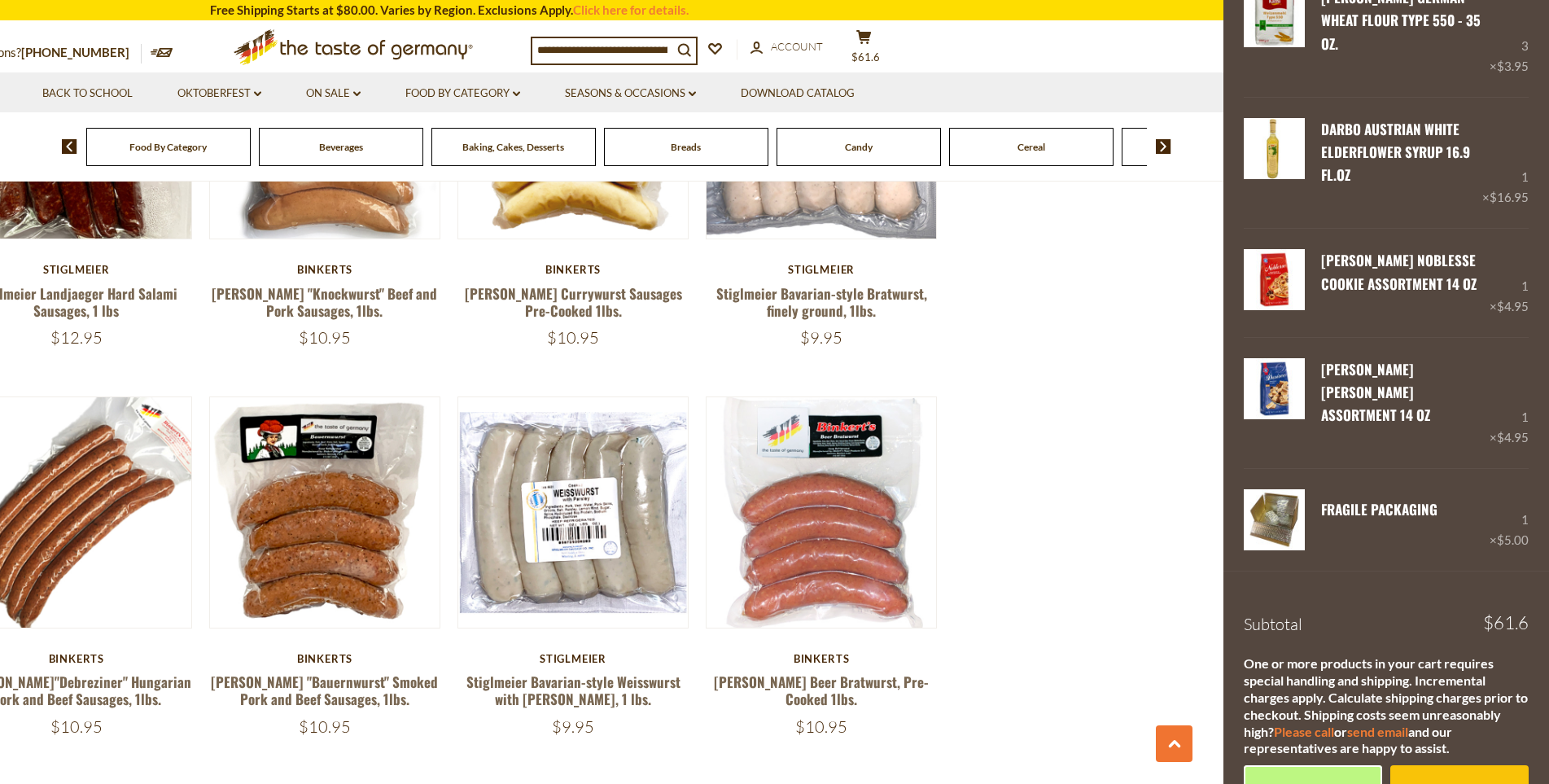
scroll to position [250, 0]
click at [1423, 764] on link "Checkout" at bounding box center [1459, 786] width 138 height 45
